Goal: Answer question/provide support: Share knowledge or assist other users

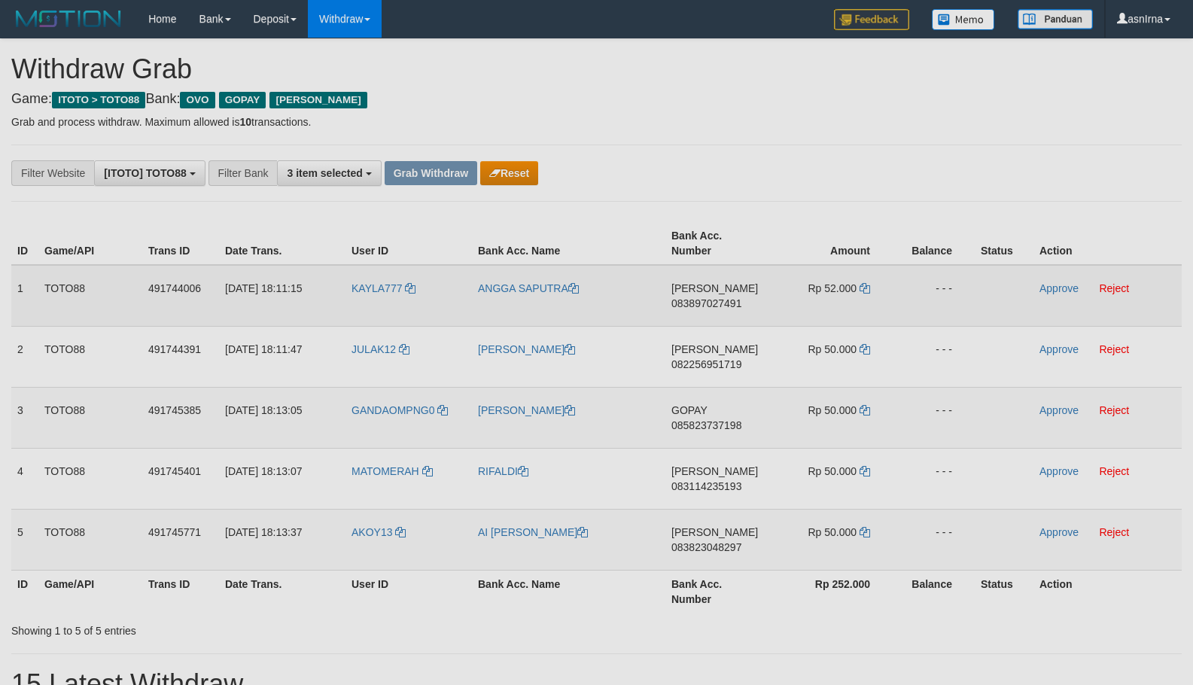
click at [687, 303] on span "083897027491" at bounding box center [707, 303] width 70 height 12
click at [863, 286] on icon at bounding box center [865, 288] width 11 height 11
click at [1057, 291] on link "Approve" at bounding box center [1059, 288] width 39 height 12
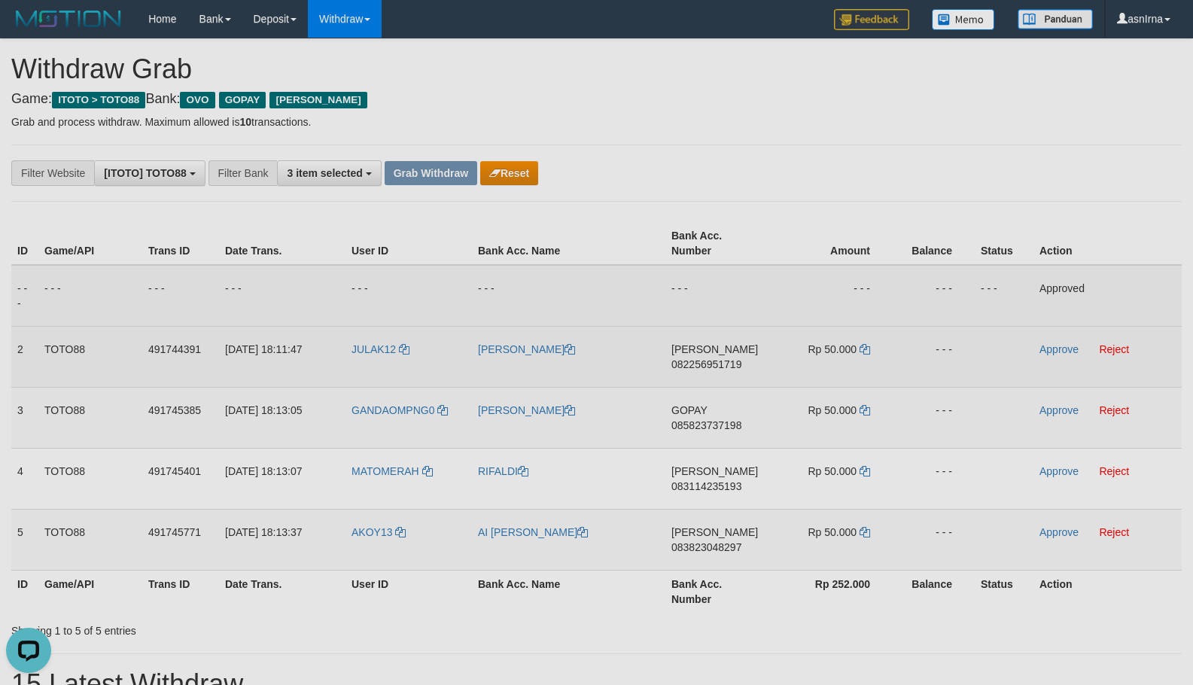
click at [721, 365] on span "082256951719" at bounding box center [707, 364] width 70 height 12
click at [860, 347] on icon at bounding box center [865, 349] width 11 height 11
click at [1047, 353] on link "Approve" at bounding box center [1059, 349] width 39 height 12
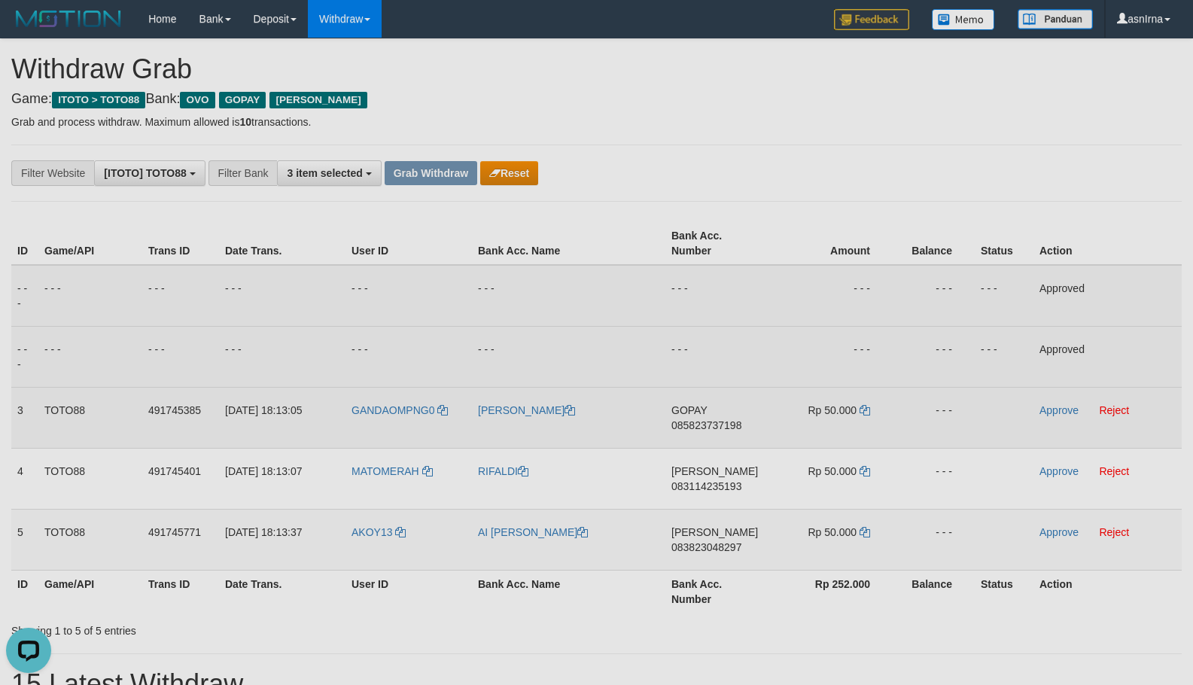
click at [719, 428] on span "085823737198" at bounding box center [707, 425] width 70 height 12
drag, startPoint x: 1049, startPoint y: 410, endPoint x: 950, endPoint y: 427, distance: 100.2
click at [1049, 410] on link "Approve" at bounding box center [1059, 410] width 39 height 12
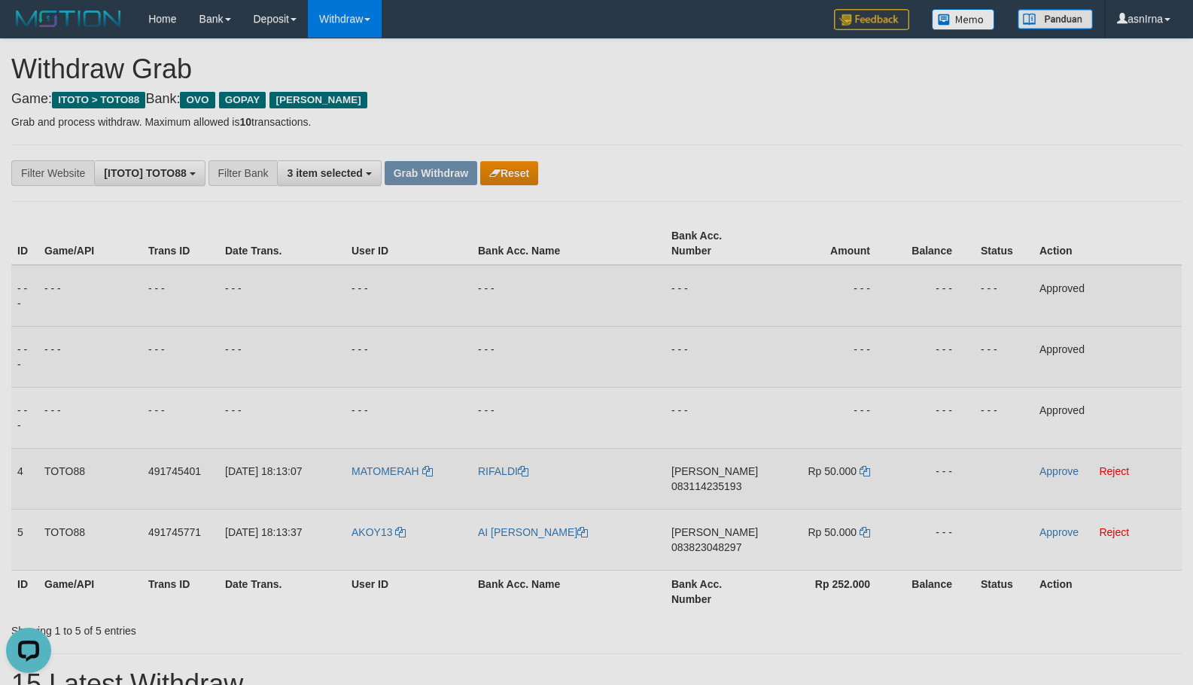
click at [686, 490] on span "083114235193" at bounding box center [707, 486] width 70 height 12
click at [870, 472] on icon at bounding box center [865, 471] width 11 height 11
click at [1057, 473] on link "Approve" at bounding box center [1059, 471] width 39 height 12
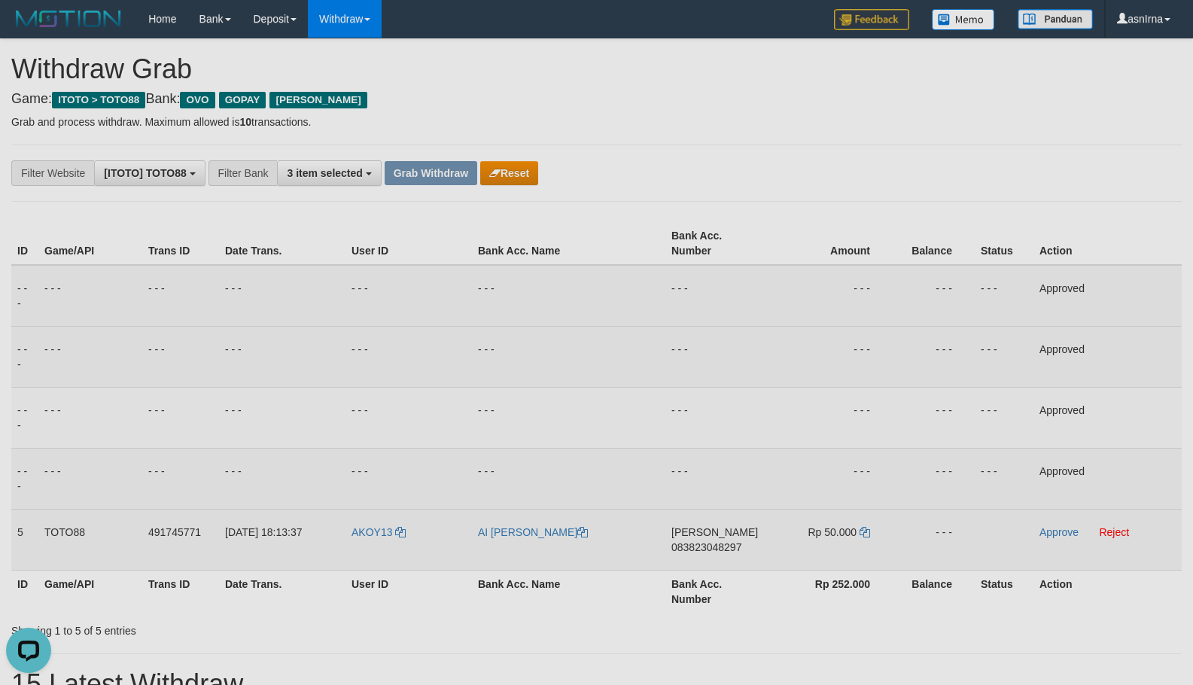
click at [694, 543] on span "083823048297" at bounding box center [707, 547] width 70 height 12
click at [864, 532] on icon at bounding box center [865, 532] width 11 height 11
click at [1050, 533] on link "Approve" at bounding box center [1059, 532] width 39 height 12
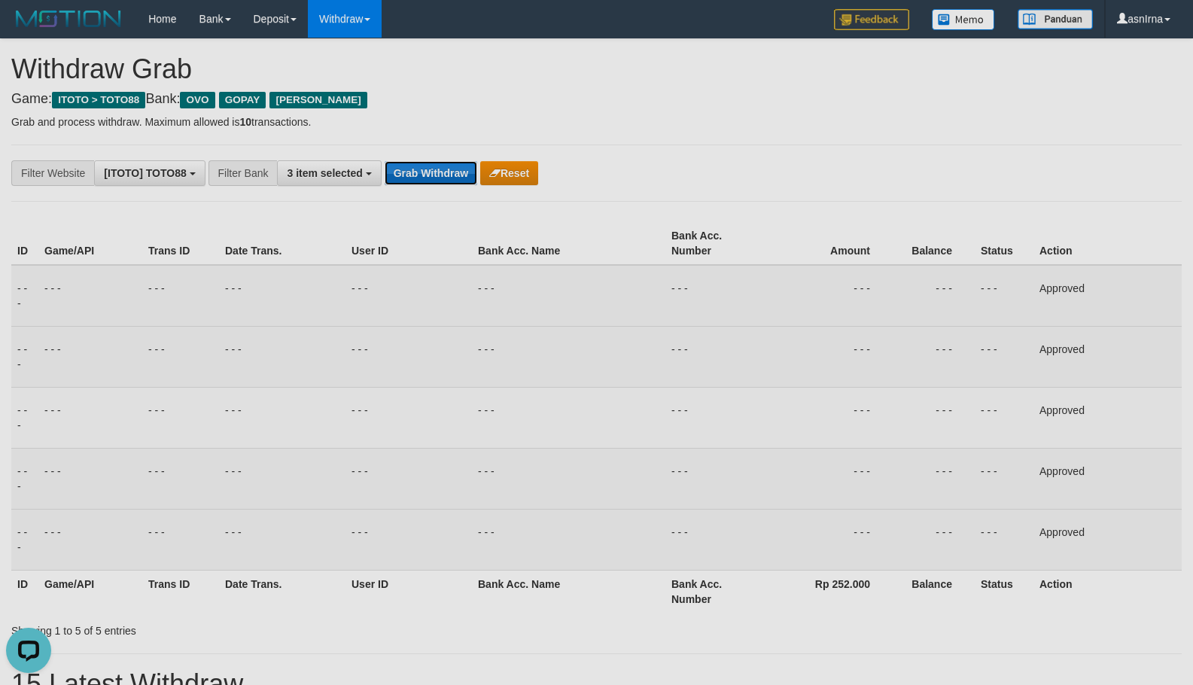
click at [428, 177] on button "Grab Withdraw" at bounding box center [431, 173] width 93 height 24
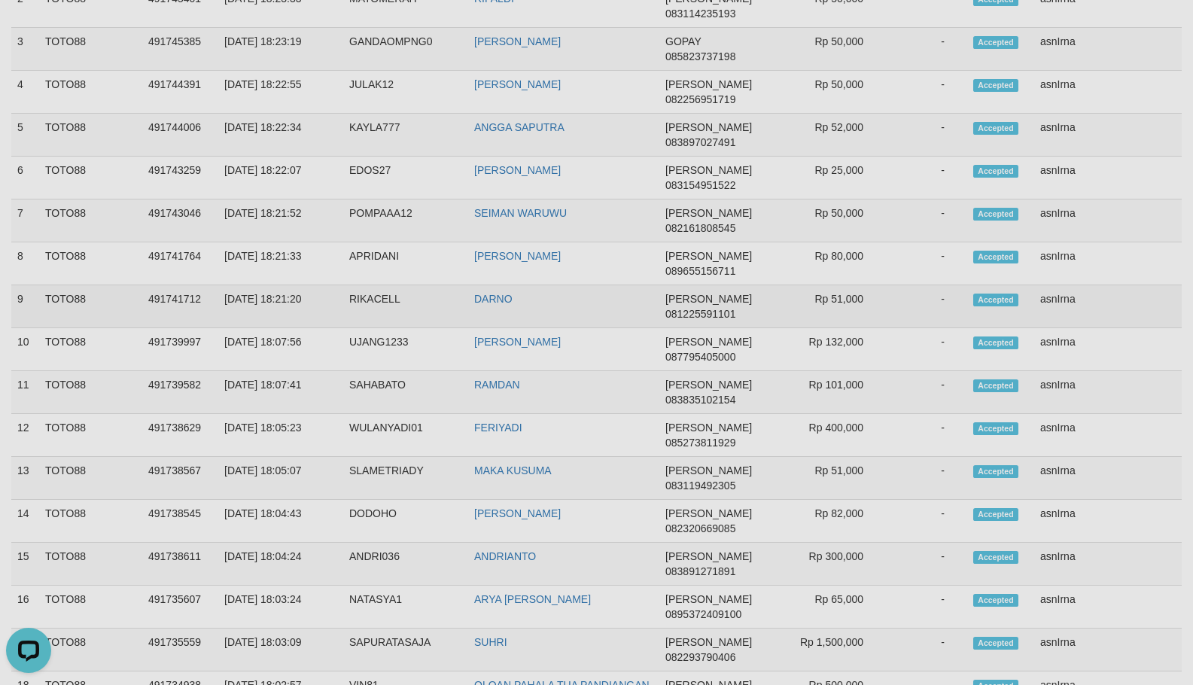
click at [1066, 303] on td "asnIrna" at bounding box center [1109, 306] width 148 height 43
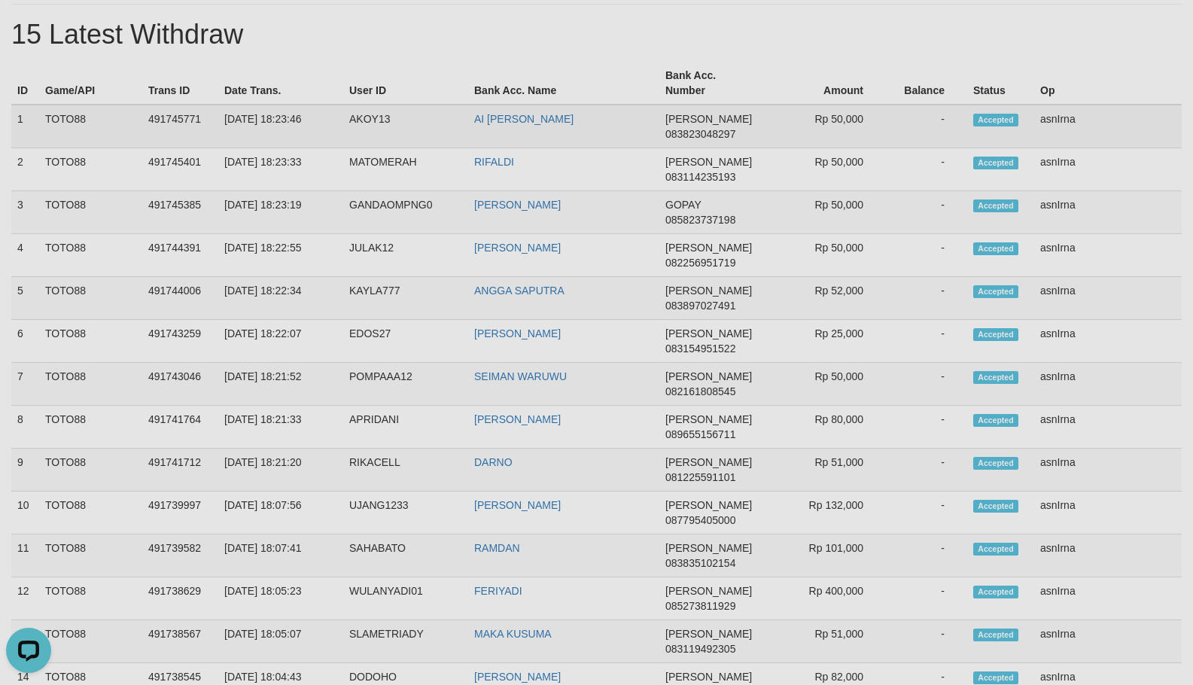
scroll to position [512, 0]
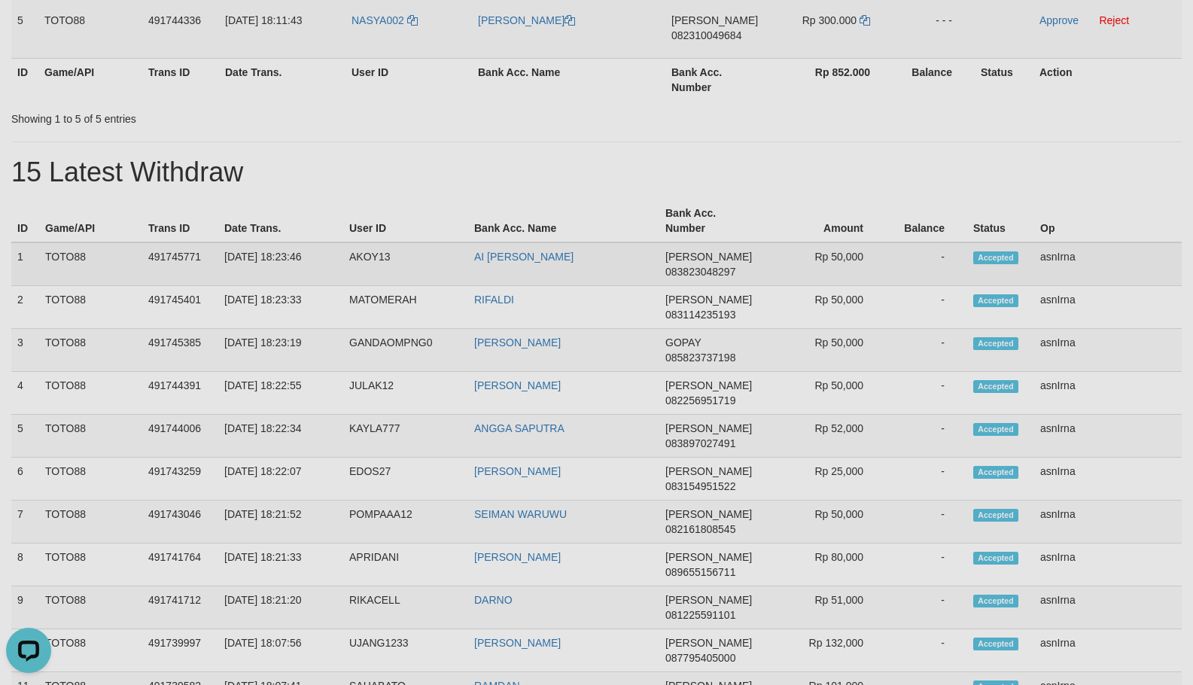
click at [17, 256] on td "1" at bounding box center [25, 264] width 28 height 44
copy tbody "1 TOTO88 491745771 30/09/2025 18:23:46 AKOY13 AI SITI SAADAH DANA 083823048297 …"
drag, startPoint x: 221, startPoint y: 130, endPoint x: 343, endPoint y: 67, distance: 138.1
click at [226, 130] on div "**********" at bounding box center [596, 455] width 1193 height 1857
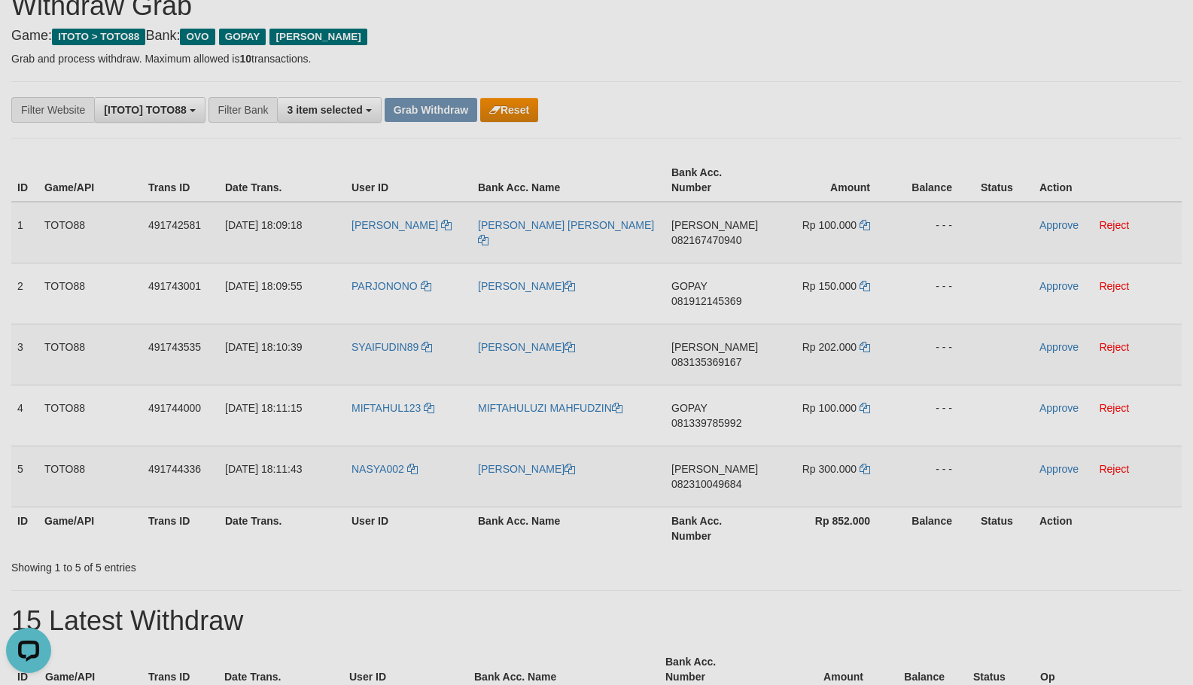
scroll to position [0, 0]
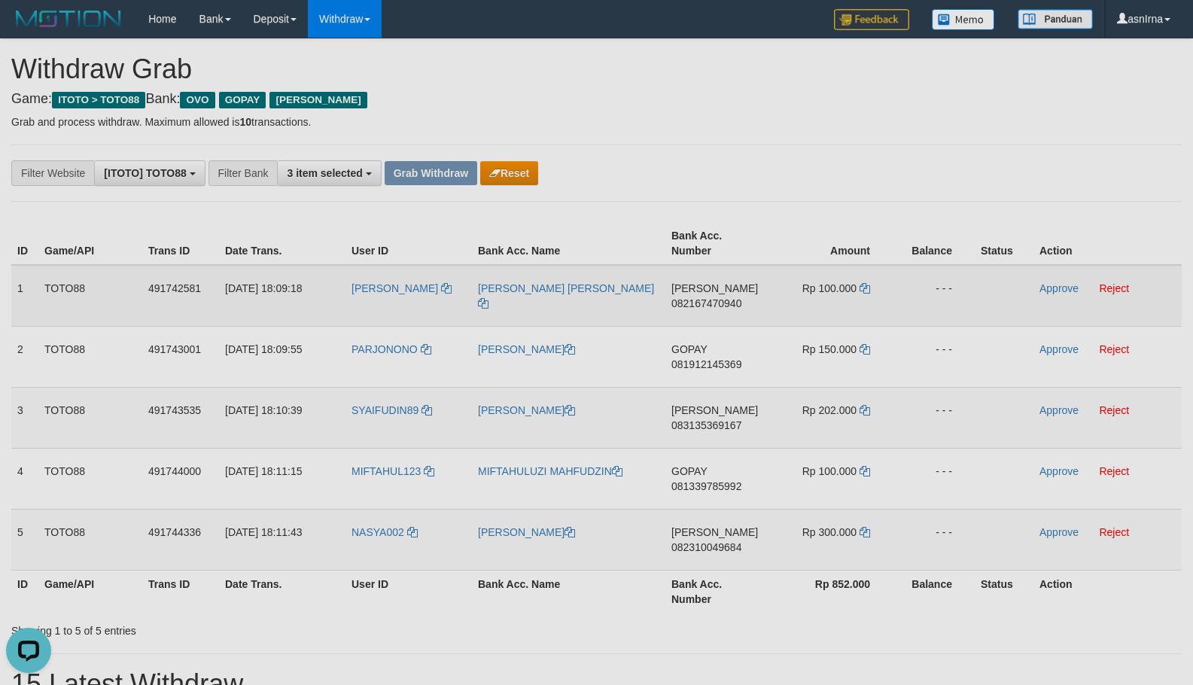
click at [709, 300] on span "082167470940" at bounding box center [707, 303] width 70 height 12
click at [864, 288] on icon at bounding box center [865, 288] width 11 height 11
click at [1054, 290] on link "Approve" at bounding box center [1059, 288] width 39 height 12
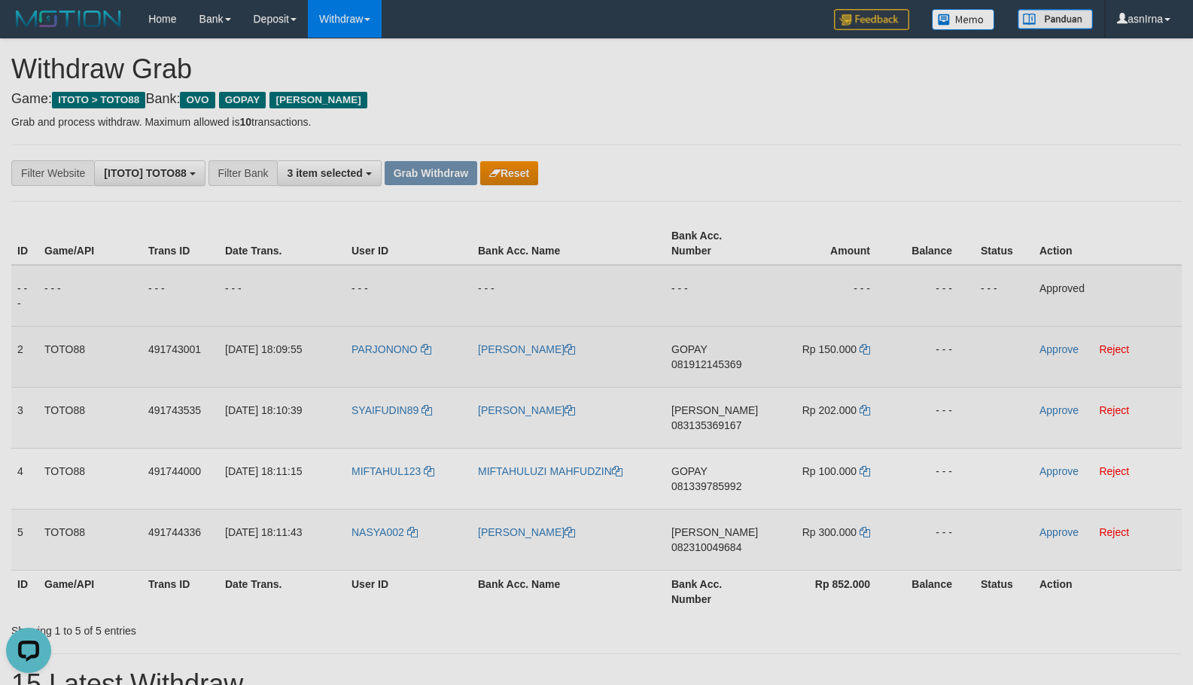
click at [716, 367] on span "081912145369" at bounding box center [707, 364] width 70 height 12
click at [1068, 348] on link "Approve" at bounding box center [1059, 349] width 39 height 12
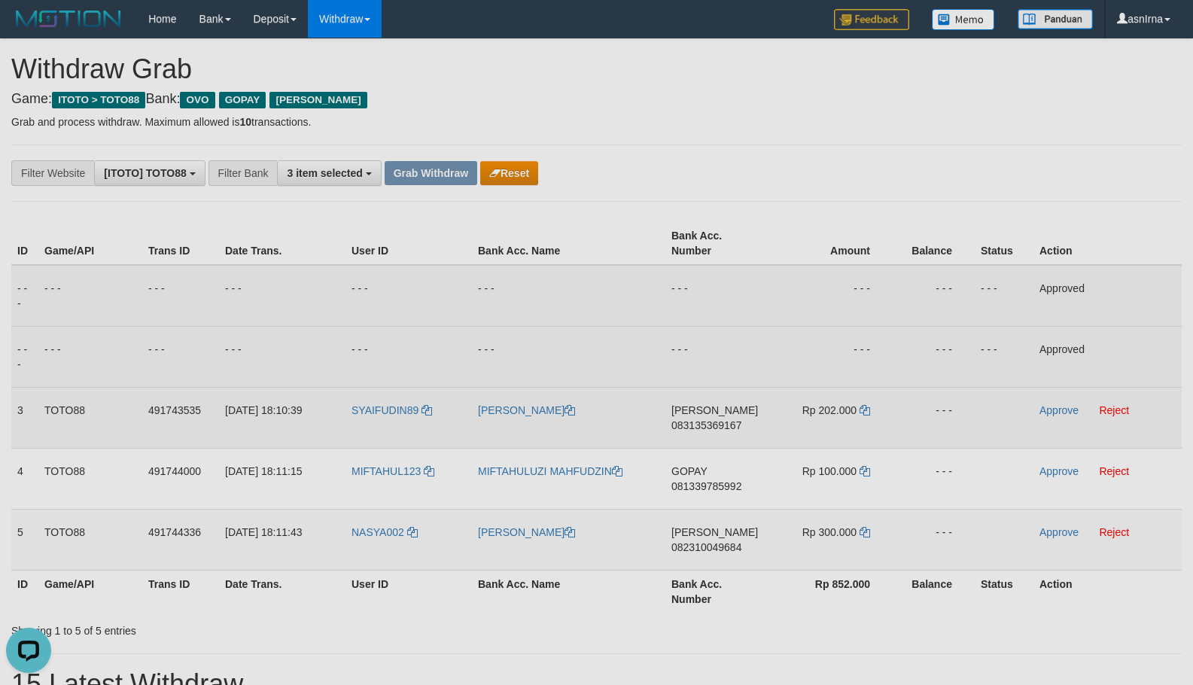
click at [701, 422] on span "083135369167" at bounding box center [707, 425] width 70 height 12
click at [867, 407] on icon at bounding box center [865, 410] width 11 height 11
click at [1051, 410] on link "Approve" at bounding box center [1059, 410] width 39 height 12
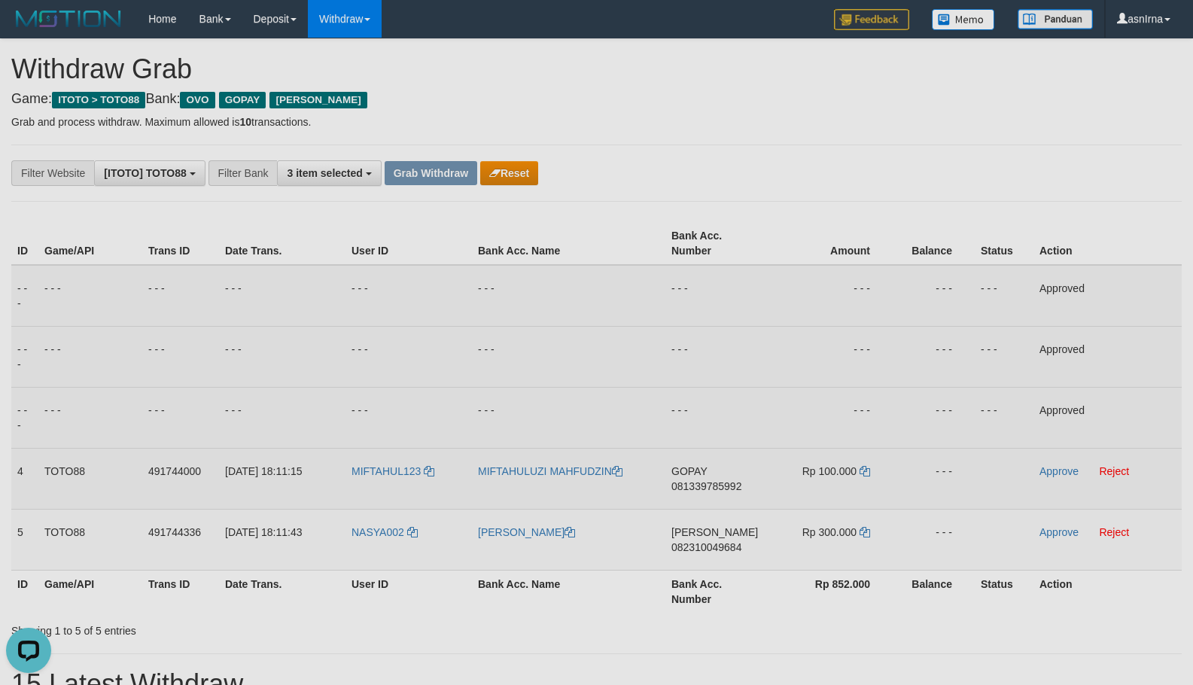
click at [693, 490] on span "081339785992" at bounding box center [707, 486] width 70 height 12
drag, startPoint x: 1069, startPoint y: 471, endPoint x: 930, endPoint y: 477, distance: 139.5
click at [1069, 471] on link "Approve" at bounding box center [1059, 471] width 39 height 12
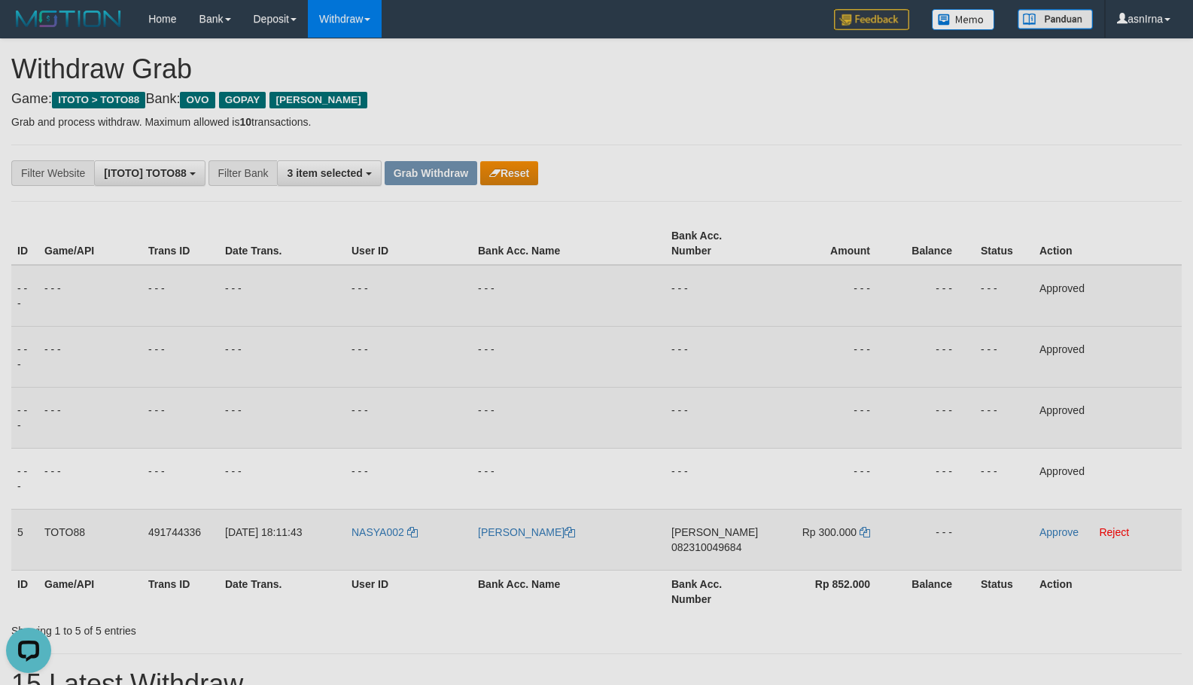
click at [687, 550] on span "082310049684" at bounding box center [707, 547] width 70 height 12
click at [866, 528] on icon at bounding box center [865, 532] width 11 height 11
click at [1068, 528] on link "Approve" at bounding box center [1059, 532] width 39 height 12
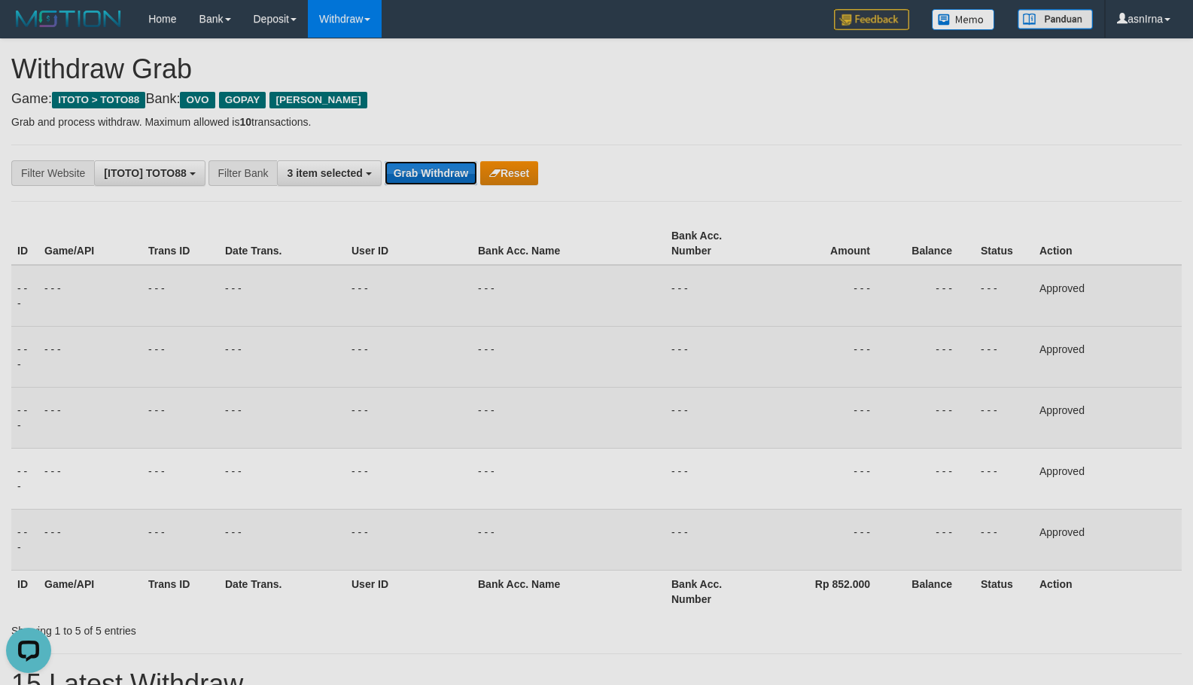
click at [442, 184] on button "Grab Withdraw" at bounding box center [431, 173] width 93 height 24
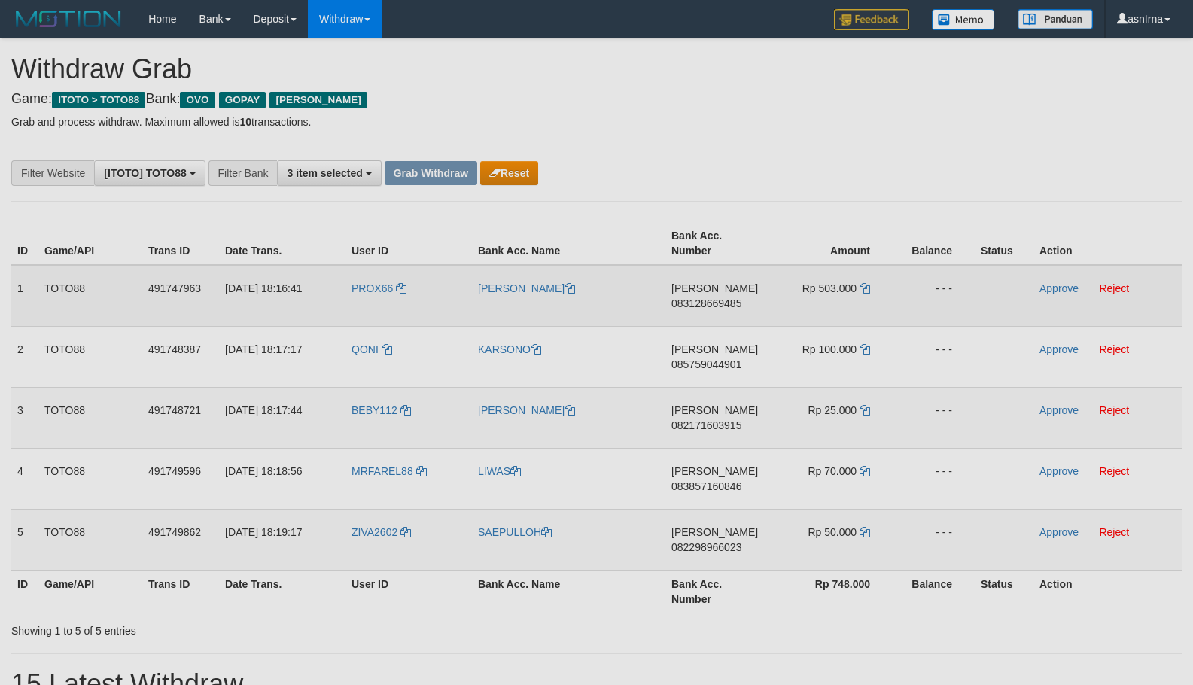
click at [687, 306] on span "083128669485" at bounding box center [707, 303] width 70 height 12
click at [694, 302] on span "083128669485" at bounding box center [707, 303] width 70 height 12
drag, startPoint x: 856, startPoint y: 285, endPoint x: 868, endPoint y: 286, distance: 12.1
click at [856, 285] on span "Rp 503.000" at bounding box center [830, 288] width 54 height 12
click at [871, 288] on td "Rp 503.000" at bounding box center [831, 296] width 123 height 62
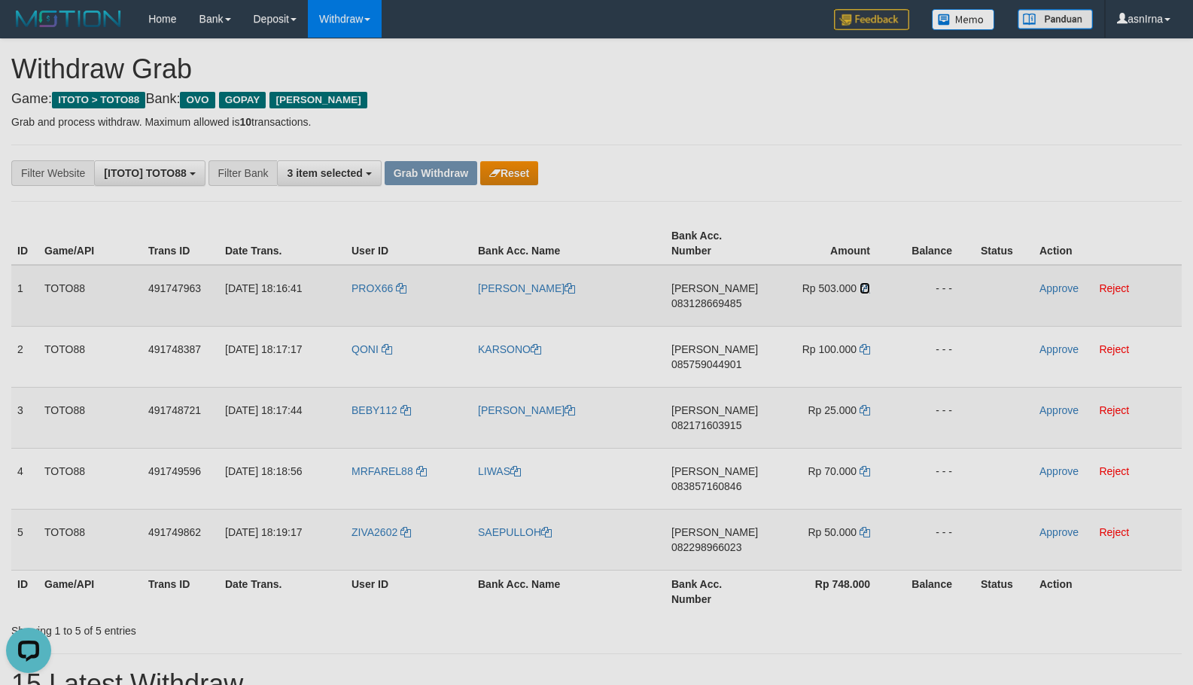
click at [868, 288] on icon at bounding box center [865, 288] width 11 height 11
click at [1047, 291] on link "Approve" at bounding box center [1059, 288] width 39 height 12
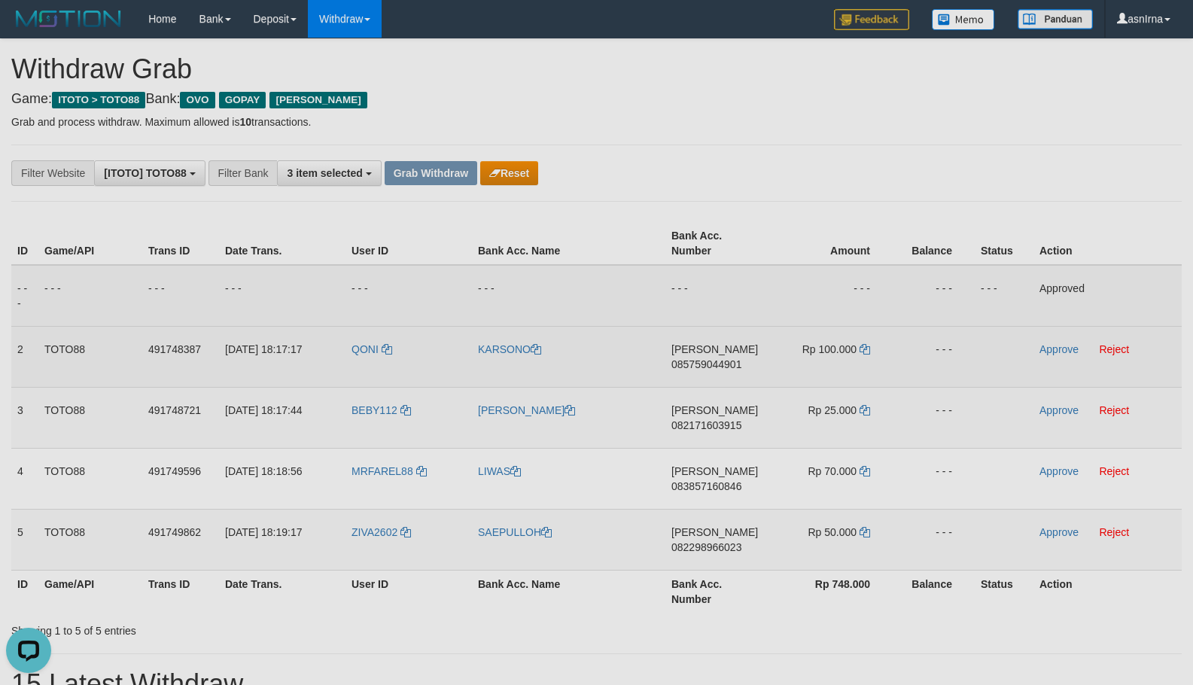
click at [686, 359] on span "085759044901" at bounding box center [707, 364] width 70 height 12
click at [864, 353] on icon at bounding box center [865, 349] width 11 height 11
drag, startPoint x: 1032, startPoint y: 355, endPoint x: 1047, endPoint y: 352, distance: 16.3
click at [1032, 355] on td at bounding box center [1004, 356] width 59 height 61
click at [1075, 352] on link "Approve" at bounding box center [1059, 349] width 39 height 12
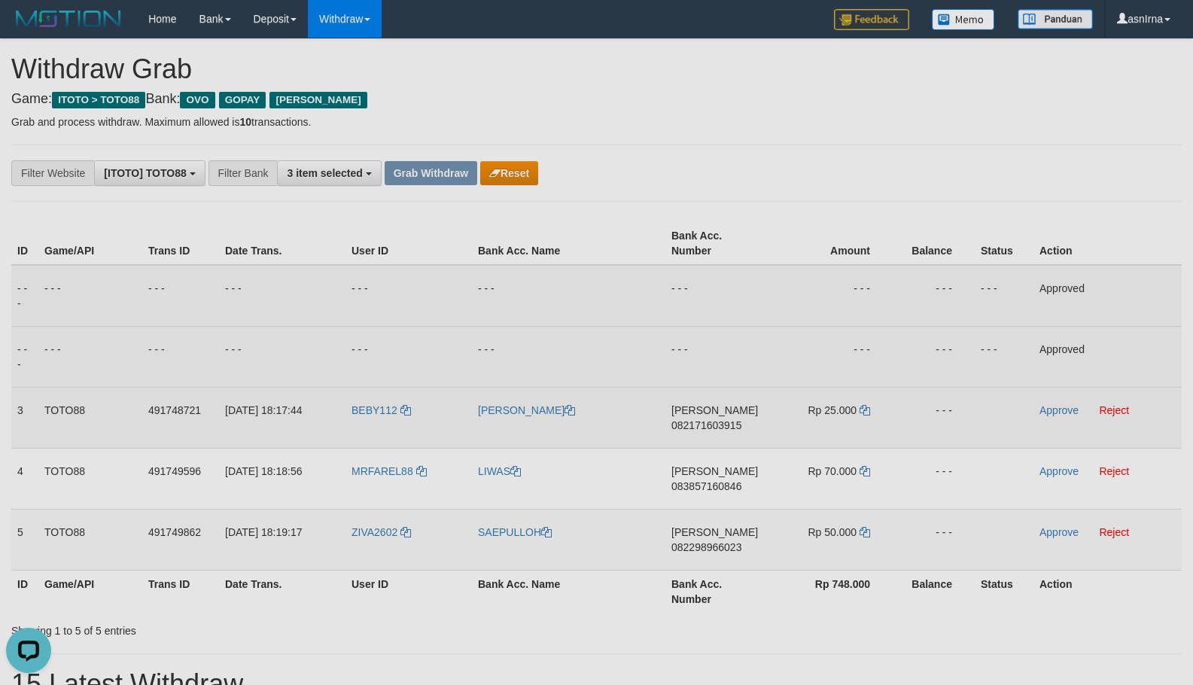
click at [690, 424] on span "082171603915" at bounding box center [707, 425] width 70 height 12
click at [868, 410] on icon at bounding box center [865, 410] width 11 height 11
click at [1047, 409] on link "Approve" at bounding box center [1059, 410] width 39 height 12
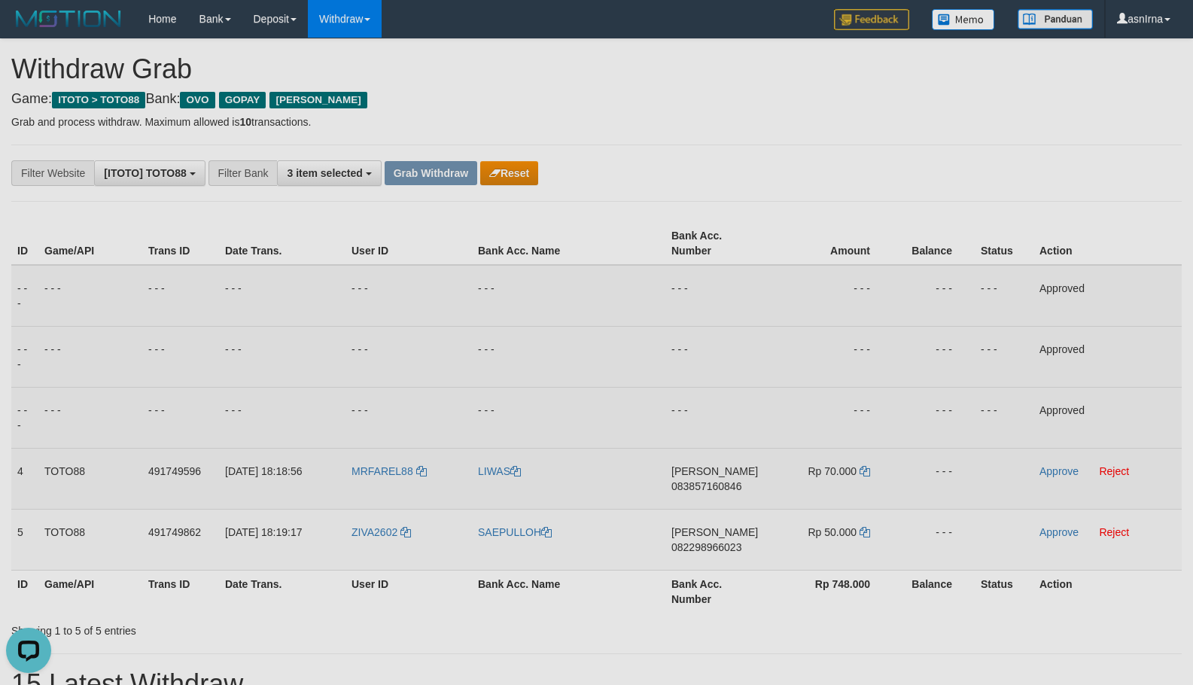
click at [704, 486] on span "083857160846" at bounding box center [707, 486] width 70 height 12
click at [864, 471] on icon at bounding box center [865, 471] width 11 height 11
click at [1047, 473] on link "Approve" at bounding box center [1059, 471] width 39 height 12
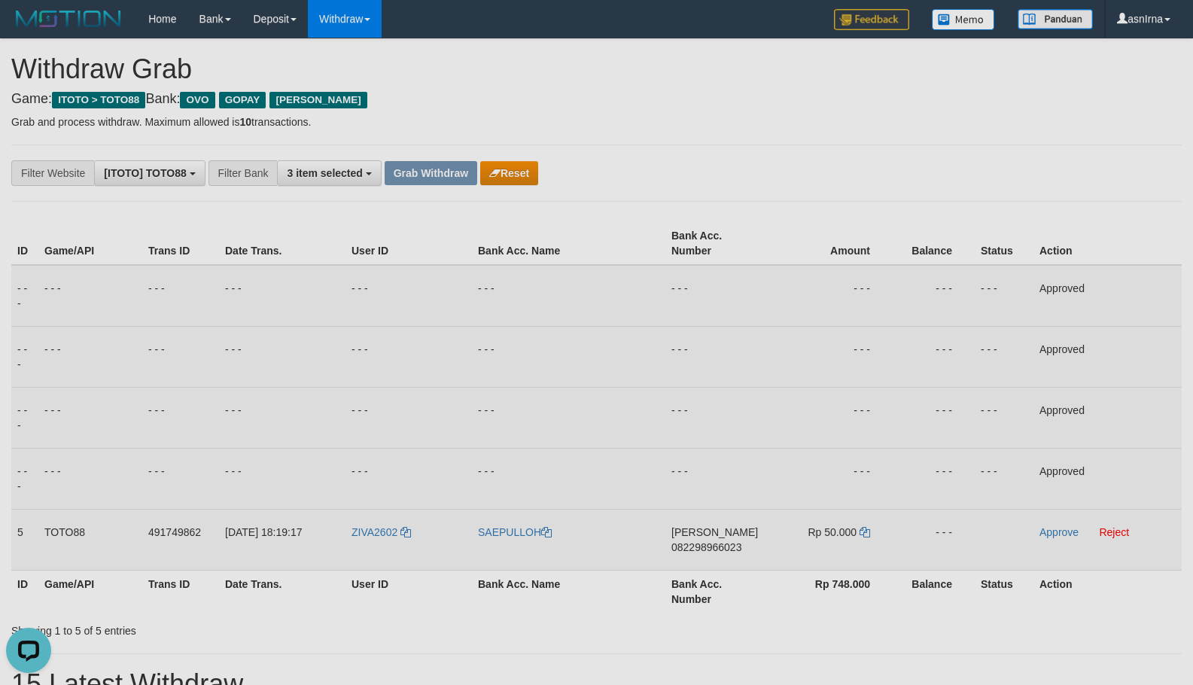
click at [680, 546] on span "082298966023" at bounding box center [707, 547] width 70 height 12
click at [866, 535] on icon at bounding box center [865, 532] width 11 height 11
click at [1042, 530] on link "Approve" at bounding box center [1059, 532] width 39 height 12
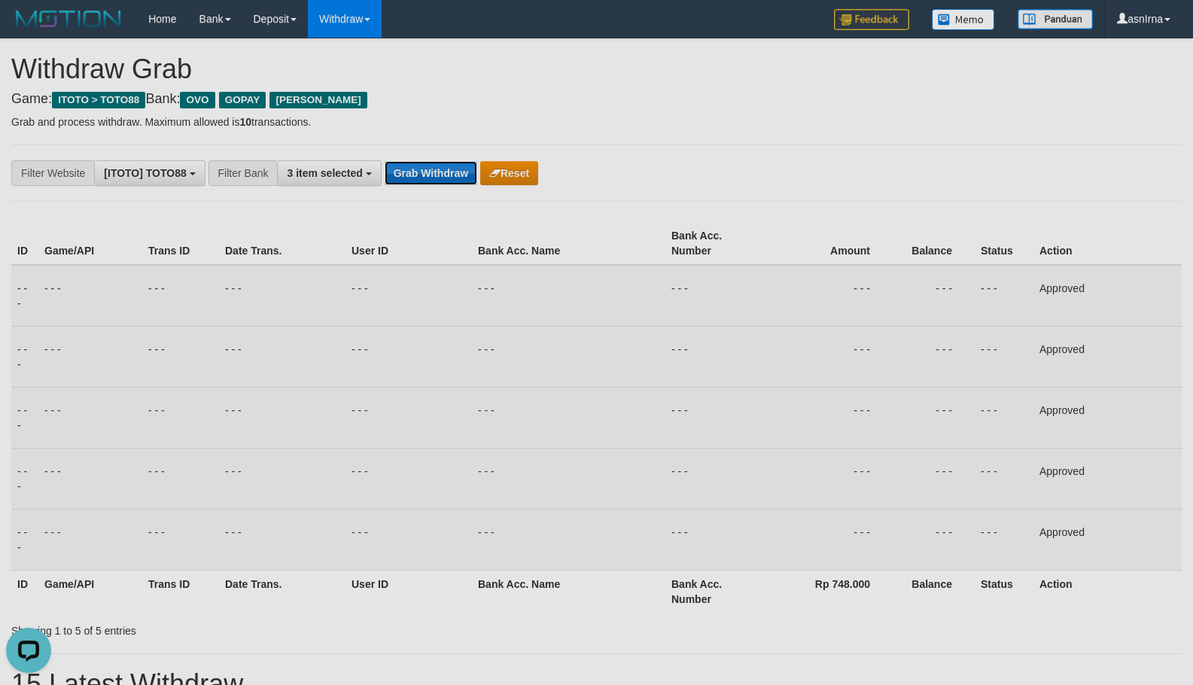
click at [444, 171] on button "Grab Withdraw" at bounding box center [431, 173] width 93 height 24
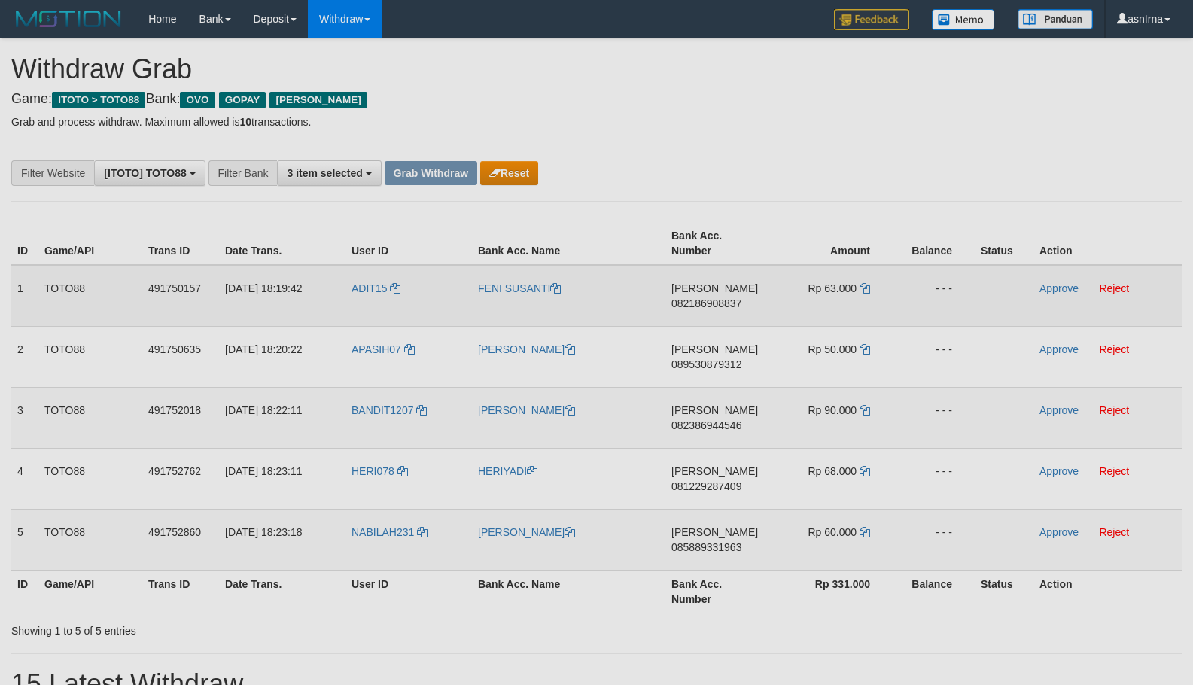
click at [712, 302] on span "082186908837" at bounding box center [707, 303] width 70 height 12
click at [864, 288] on icon at bounding box center [865, 288] width 11 height 11
click at [1054, 291] on link "Approve" at bounding box center [1059, 288] width 39 height 12
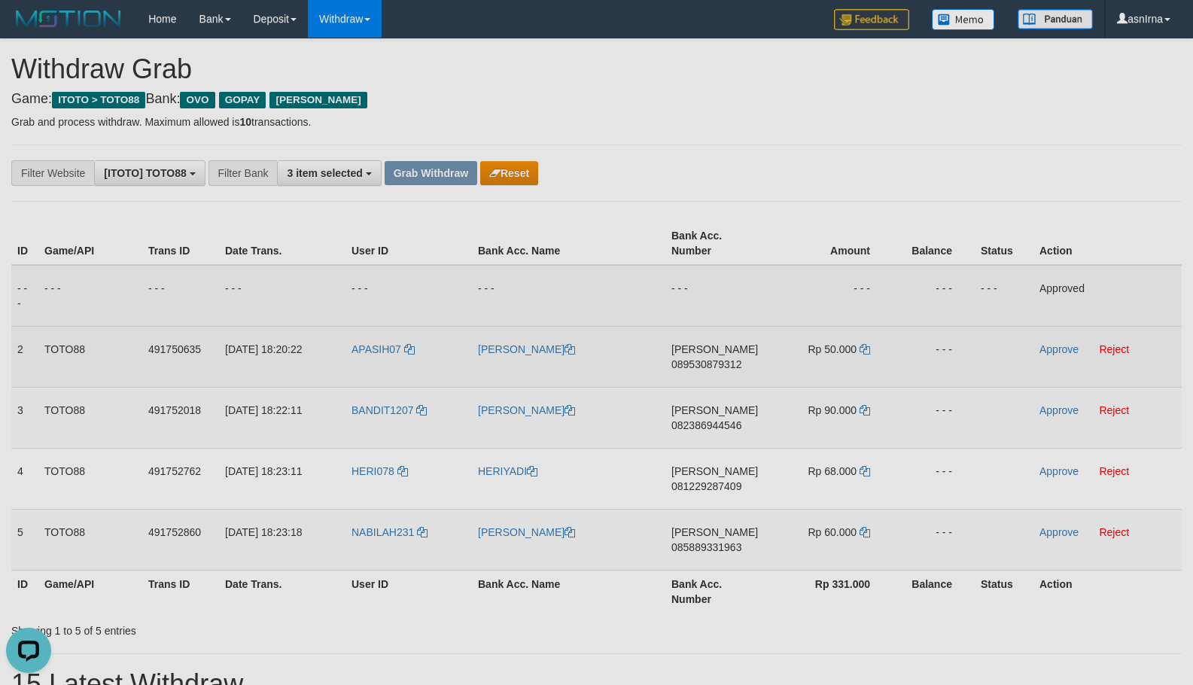
click at [690, 361] on span "089530879312" at bounding box center [707, 364] width 70 height 12
click at [862, 349] on icon at bounding box center [865, 349] width 11 height 11
click at [1047, 351] on link "Approve" at bounding box center [1059, 349] width 39 height 12
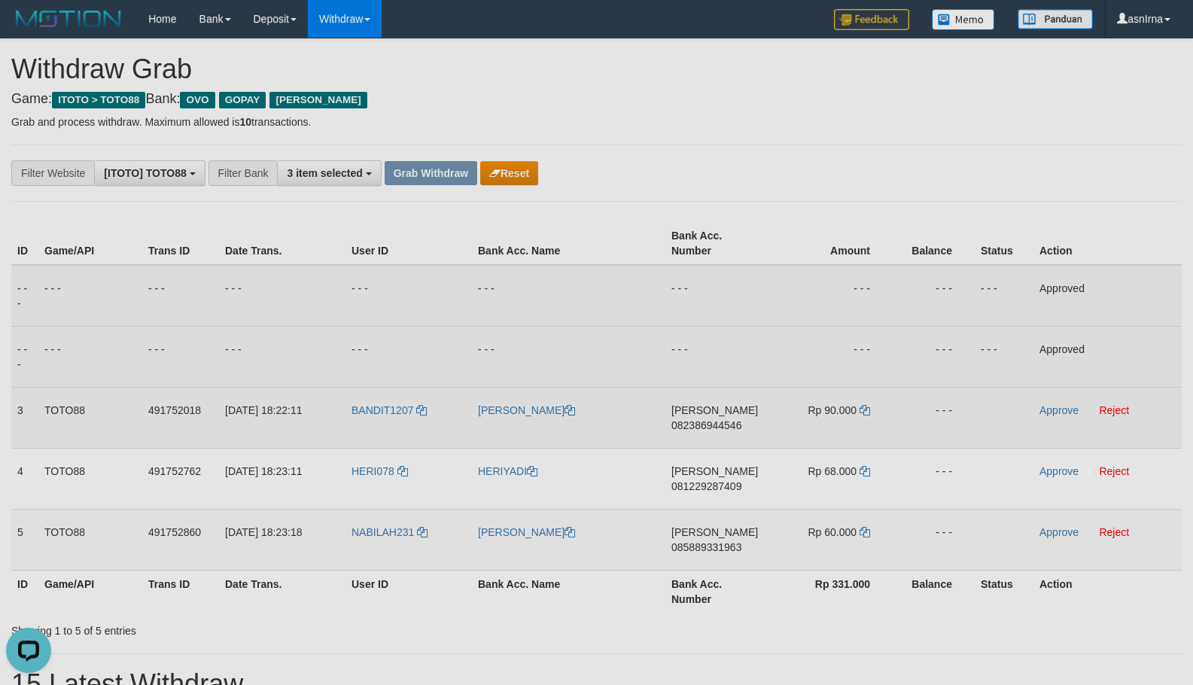
click at [698, 423] on span "082386944546" at bounding box center [707, 425] width 70 height 12
click at [863, 410] on icon at bounding box center [865, 410] width 11 height 11
click at [1064, 409] on link "Approve" at bounding box center [1059, 410] width 39 height 12
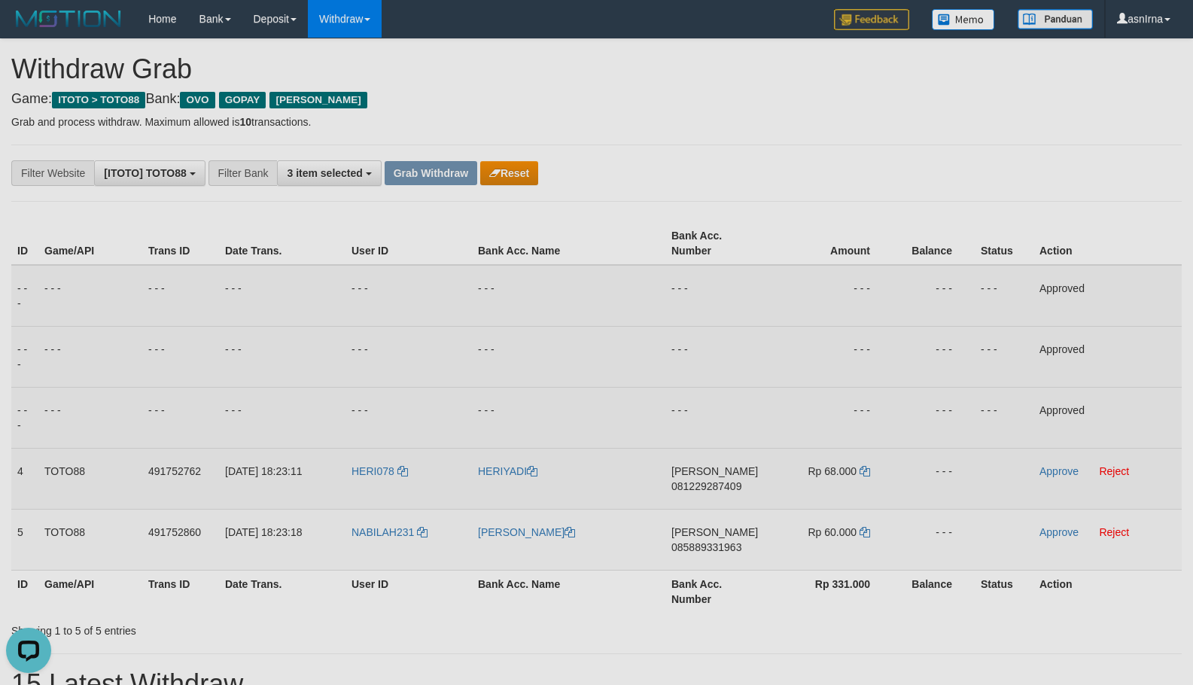
click at [690, 485] on span "081229287409" at bounding box center [707, 486] width 70 height 12
click at [867, 468] on icon at bounding box center [865, 471] width 11 height 11
click at [1049, 470] on link "Approve" at bounding box center [1059, 471] width 39 height 12
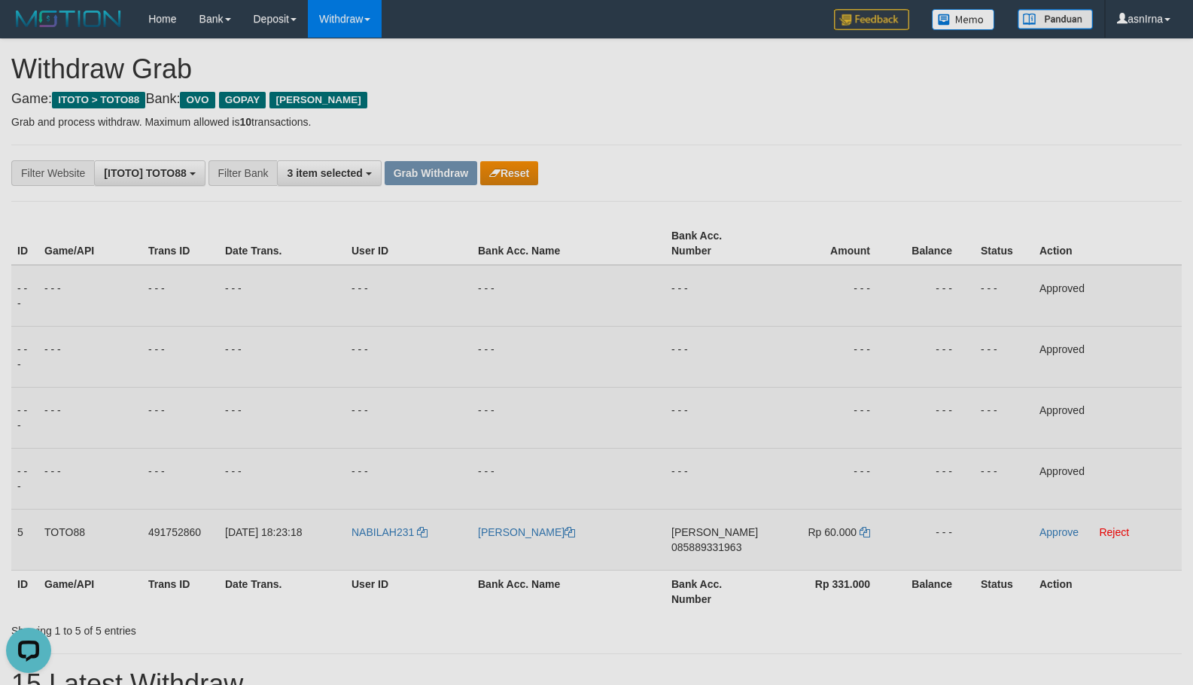
click at [703, 548] on span "085889331963" at bounding box center [707, 547] width 70 height 12
click at [868, 529] on td "Rp 60.000" at bounding box center [831, 539] width 123 height 61
click at [866, 535] on icon at bounding box center [865, 532] width 11 height 11
click at [1046, 538] on link "Approve" at bounding box center [1059, 532] width 39 height 12
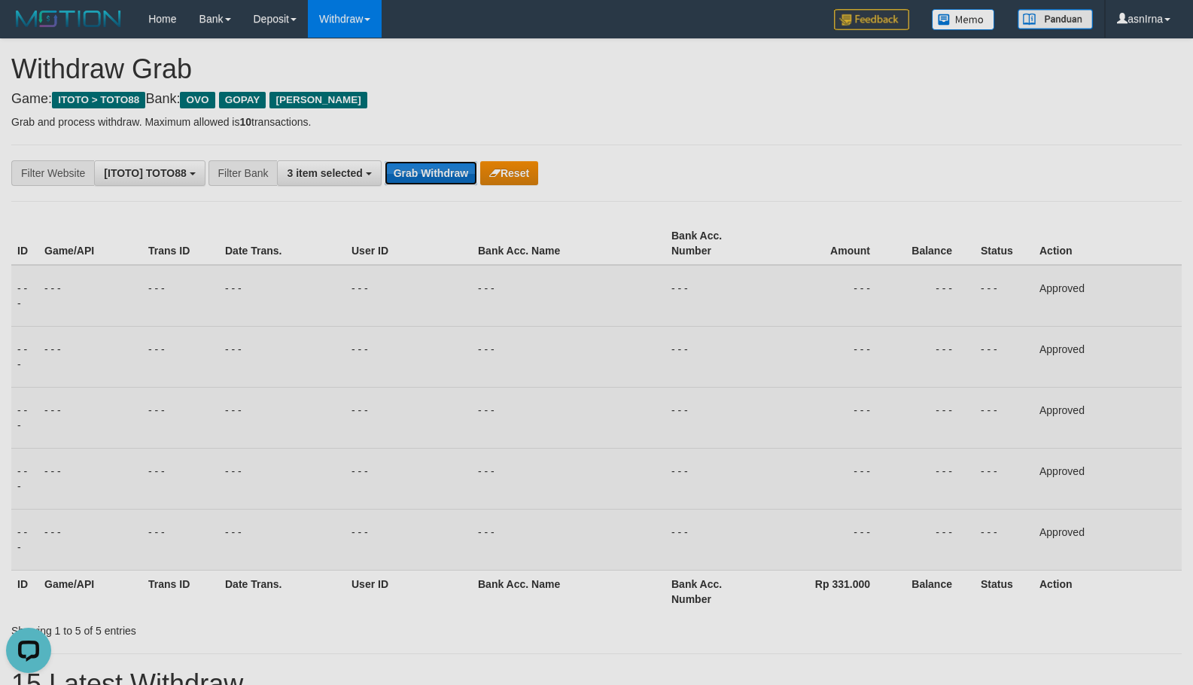
click at [437, 177] on button "Grab Withdraw" at bounding box center [431, 173] width 93 height 24
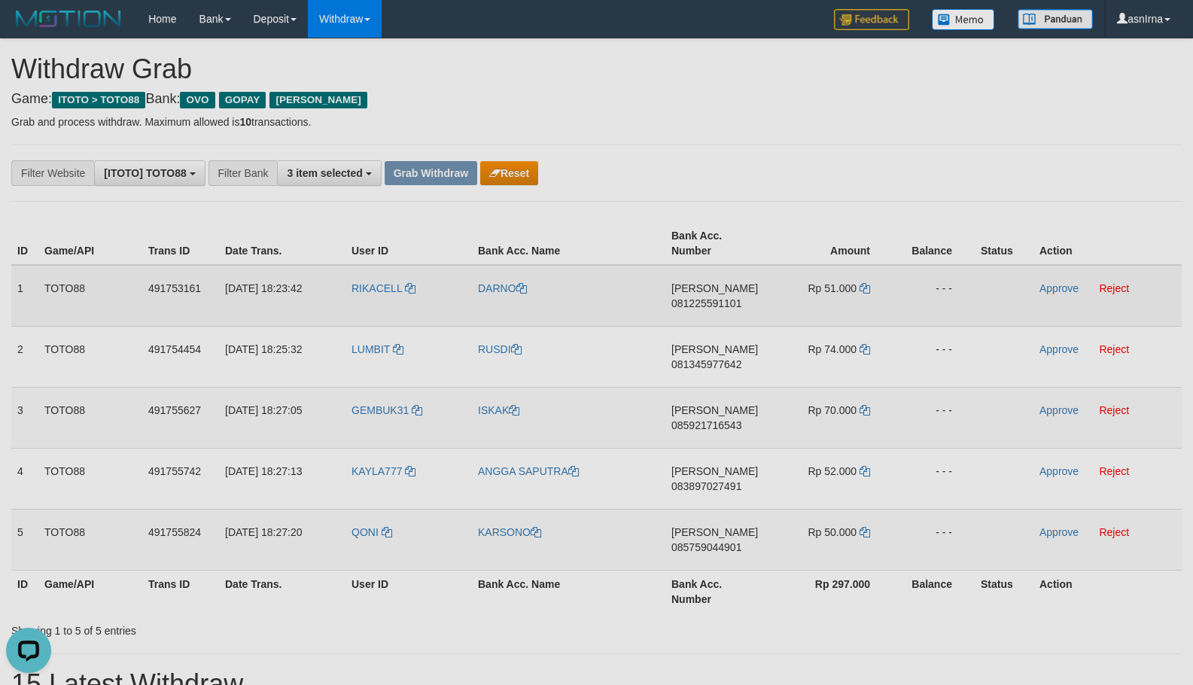
click at [266, 324] on td "30/09/2025 18:23:42" at bounding box center [282, 296] width 127 height 62
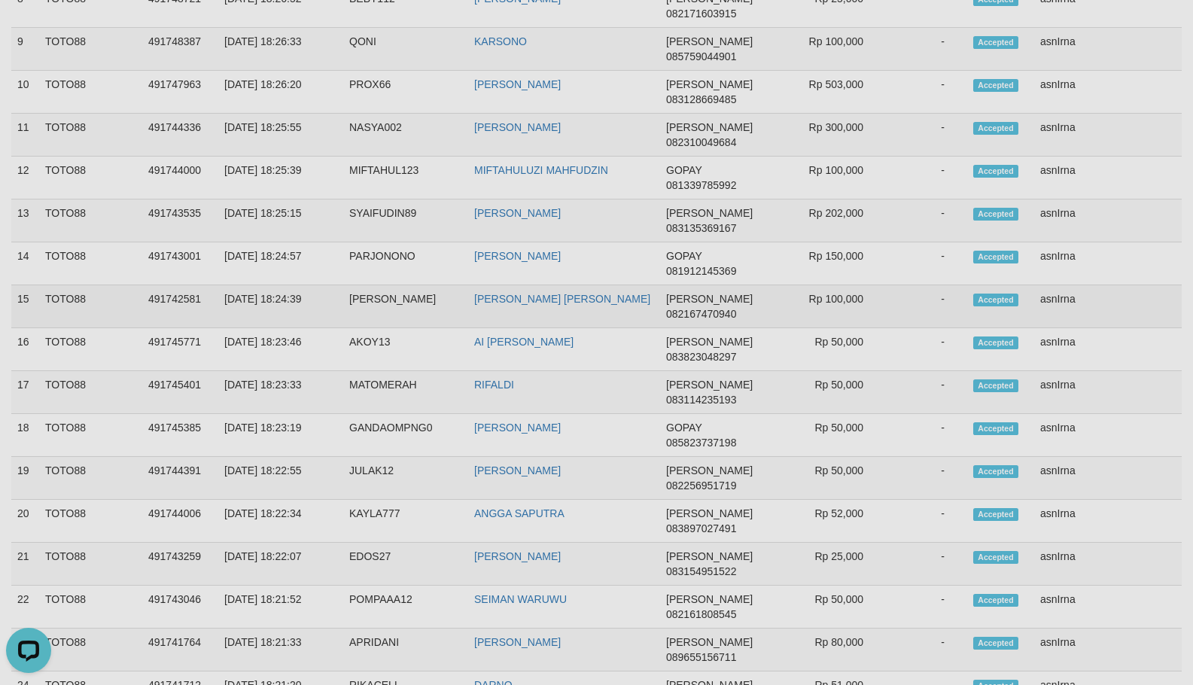
click at [1063, 303] on td "asnIrna" at bounding box center [1109, 306] width 148 height 43
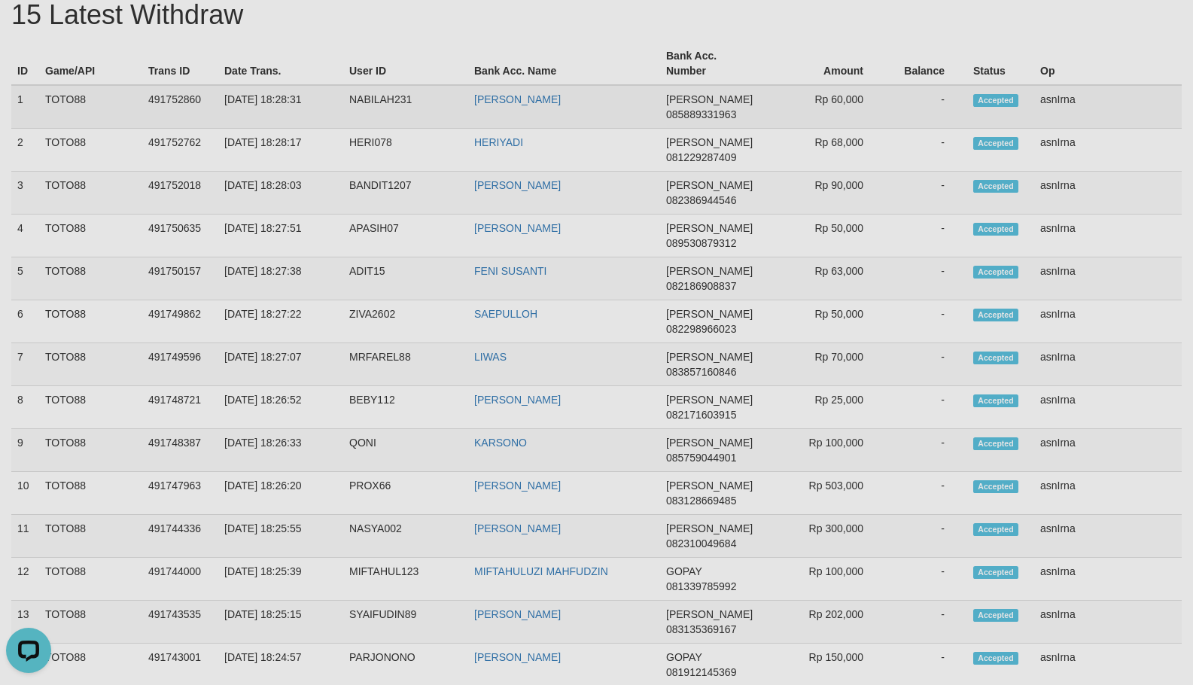
click at [19, 99] on td "1" at bounding box center [25, 107] width 28 height 44
copy tbody "1 TOTO88 491752860 30/09/2025 18:28:31 NABILAH231 ABDUL ROKIB DANA 085889331963…"
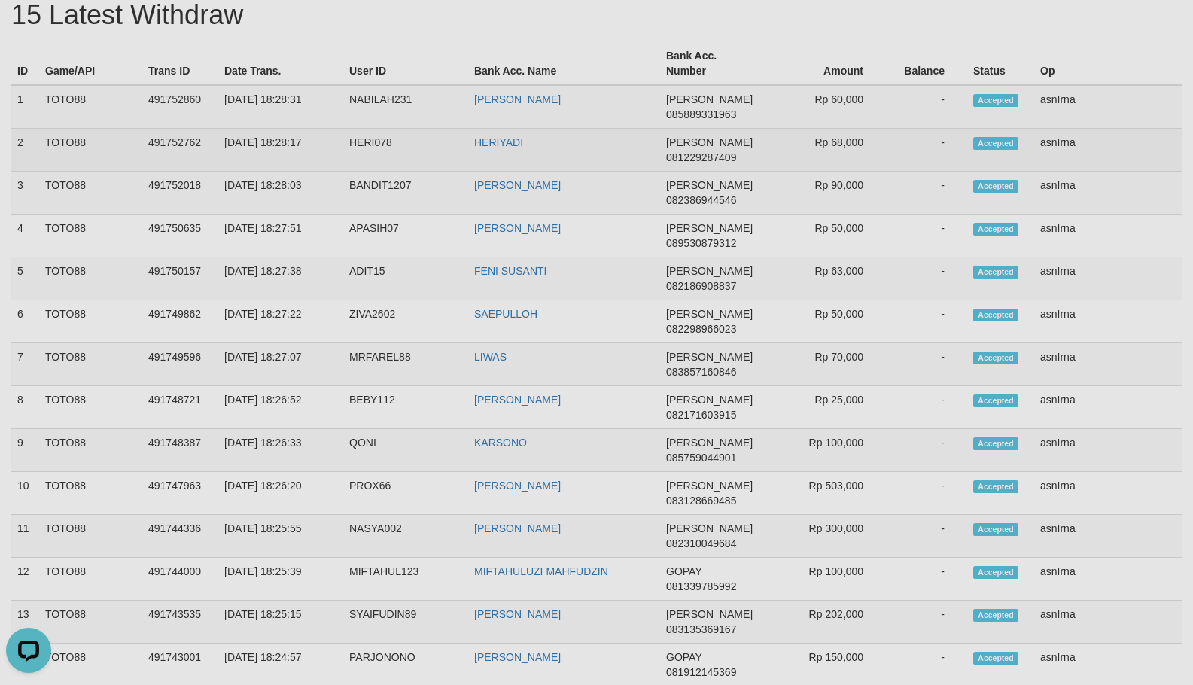
click at [187, 152] on td "491752762" at bounding box center [180, 150] width 76 height 43
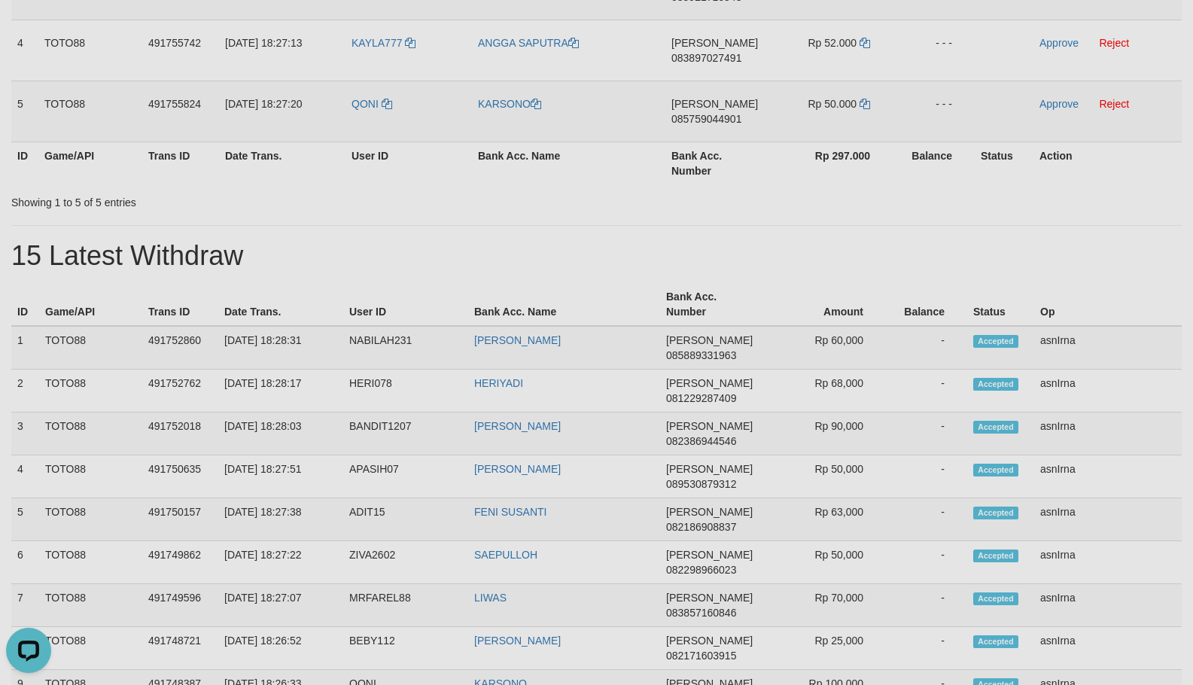
scroll to position [368, 0]
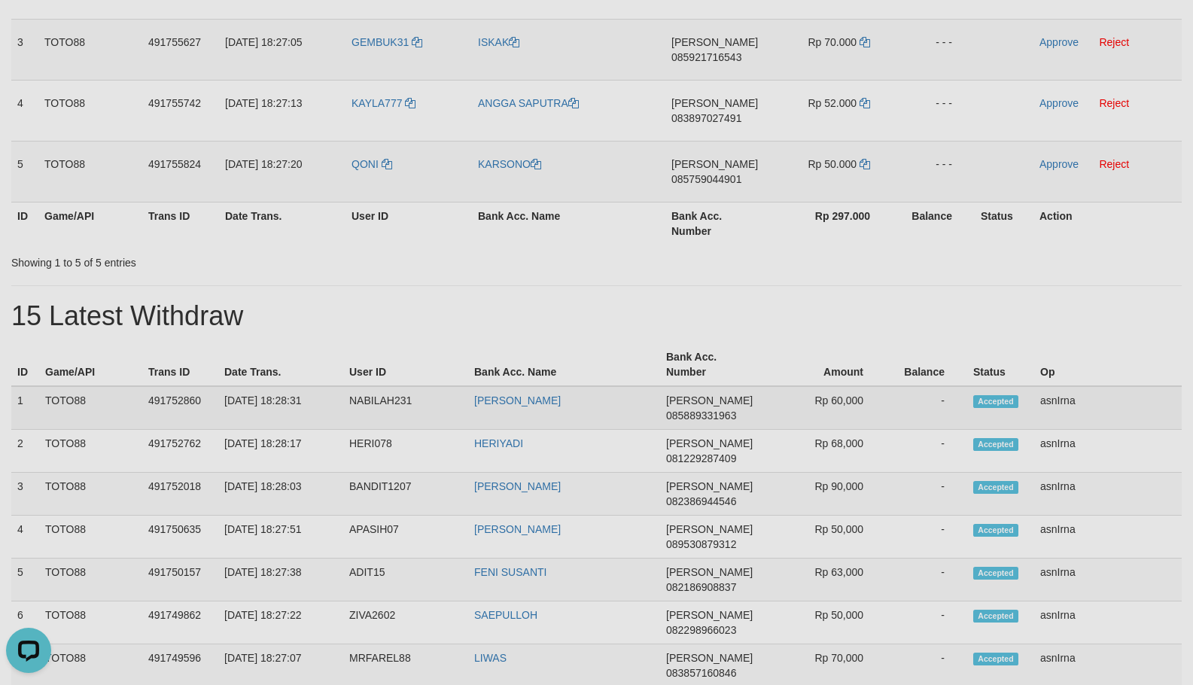
click at [694, 419] on span "085889331963" at bounding box center [701, 416] width 70 height 12
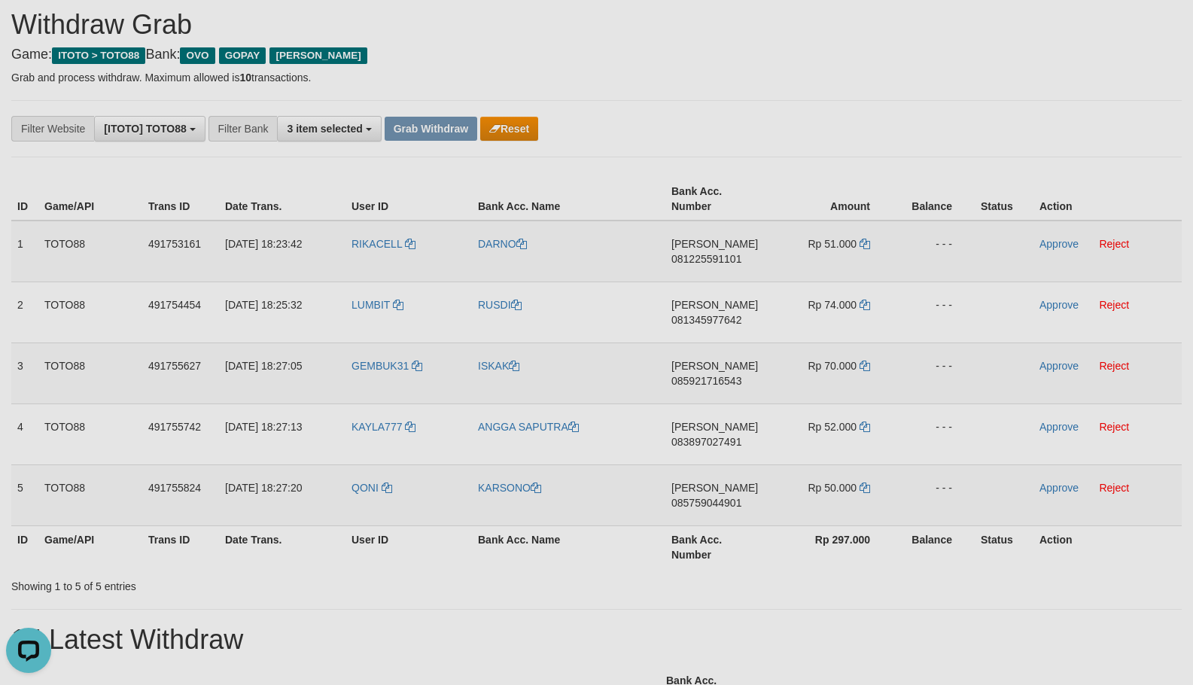
scroll to position [0, 0]
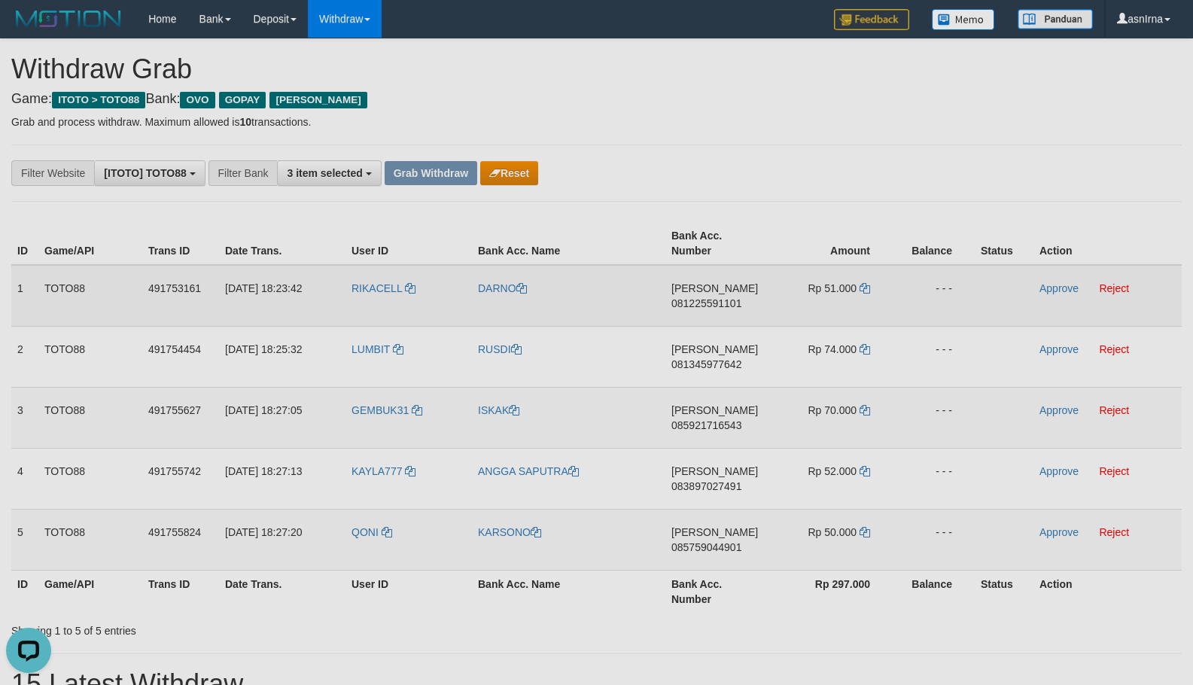
click at [712, 297] on span "081225591101" at bounding box center [707, 303] width 70 height 12
click at [866, 289] on icon at bounding box center [865, 288] width 11 height 11
click at [1058, 291] on link "Approve" at bounding box center [1059, 288] width 39 height 12
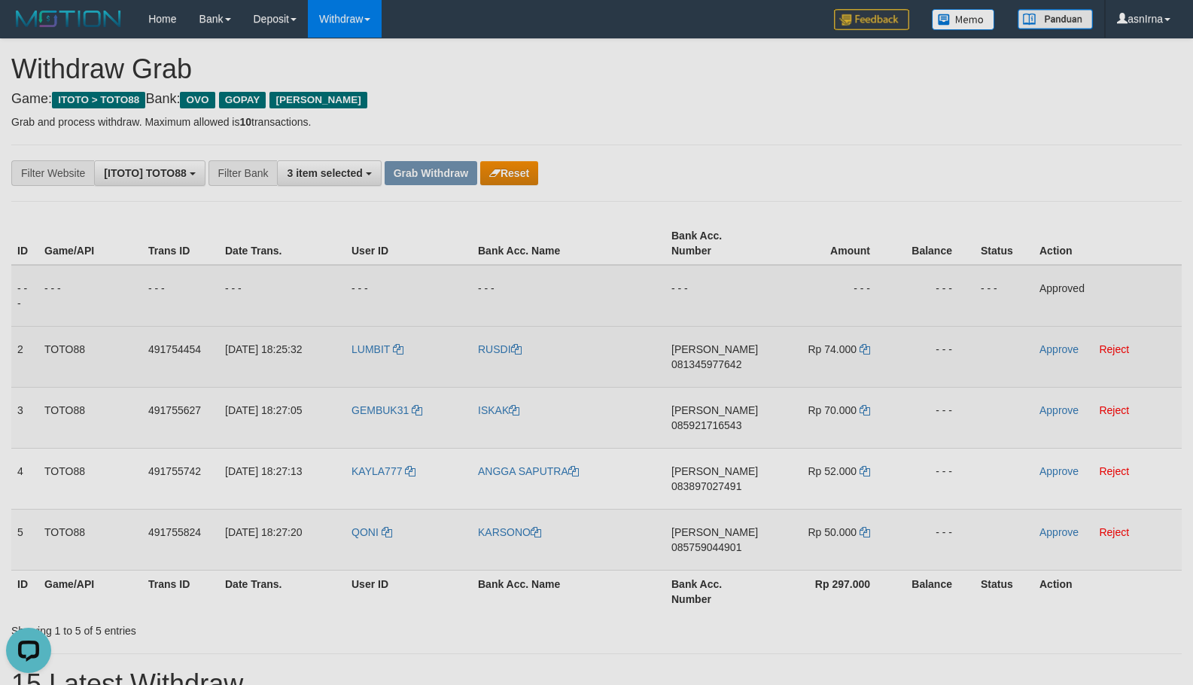
click at [682, 356] on td "DANA 081345977642" at bounding box center [718, 356] width 104 height 61
click at [678, 363] on span "081345977642" at bounding box center [707, 364] width 70 height 12
click at [865, 349] on icon at bounding box center [865, 349] width 11 height 11
click at [1052, 346] on link "Approve" at bounding box center [1059, 349] width 39 height 12
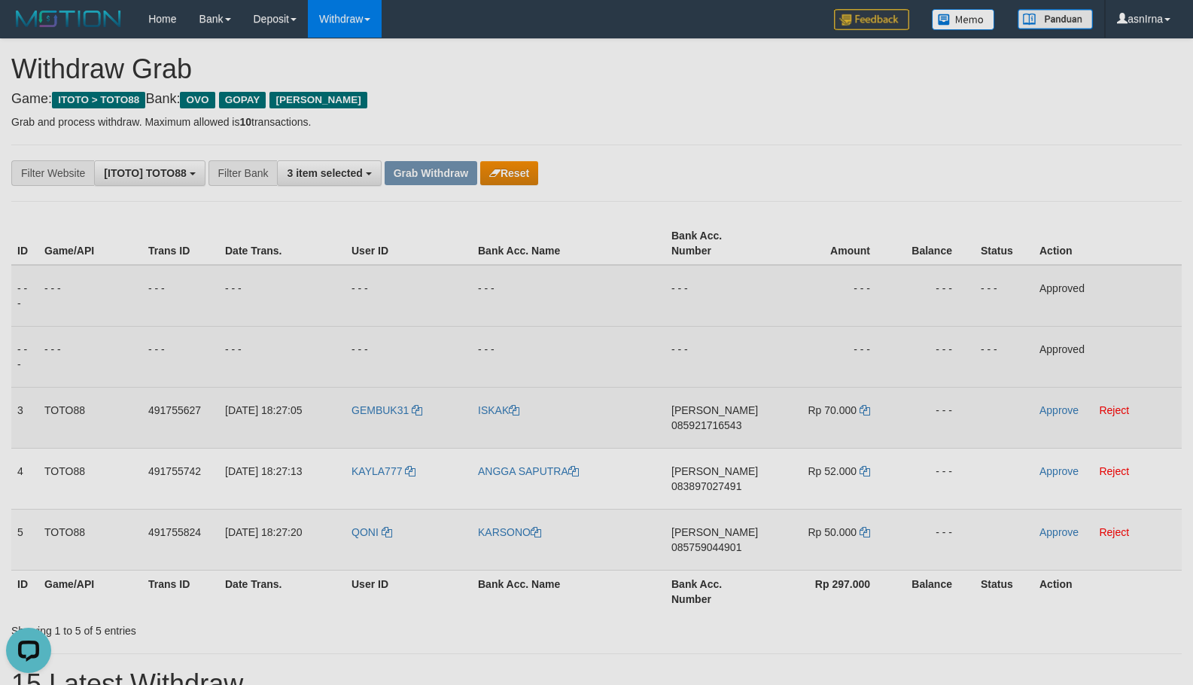
click at [685, 422] on span "085921716543" at bounding box center [707, 425] width 70 height 12
click at [864, 413] on icon at bounding box center [865, 410] width 11 height 11
click at [1062, 409] on link "Approve" at bounding box center [1059, 410] width 39 height 12
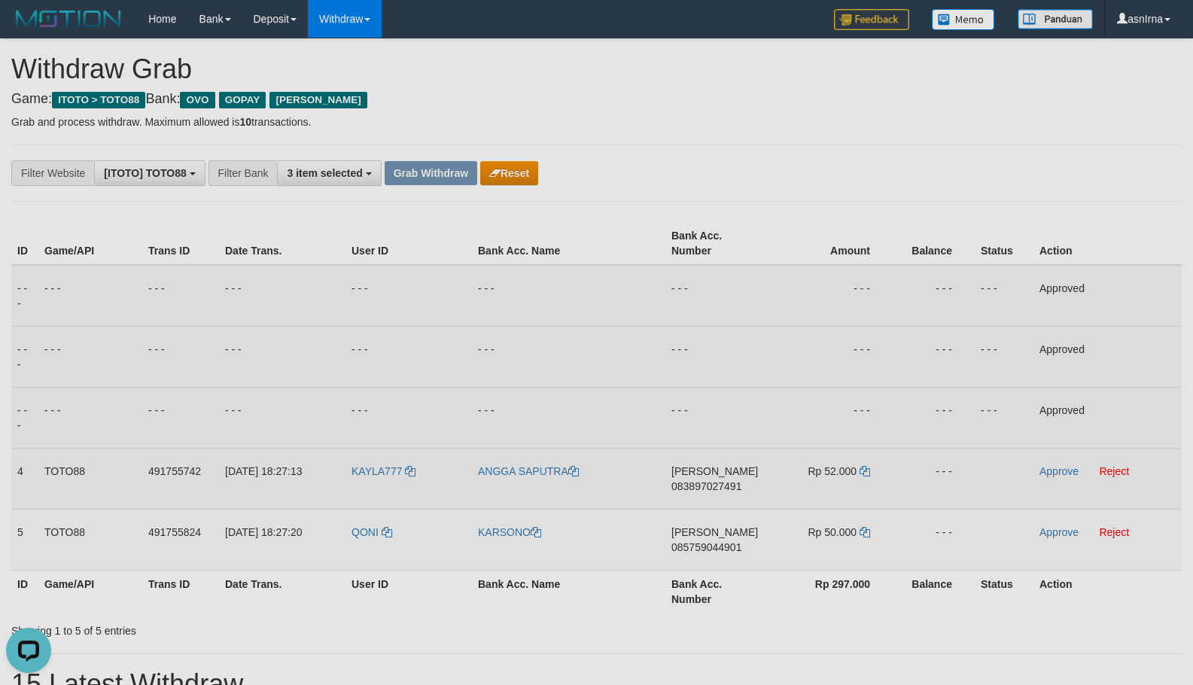
click at [707, 486] on span "083897027491" at bounding box center [707, 486] width 70 height 12
click at [867, 472] on icon at bounding box center [865, 471] width 11 height 11
click at [1065, 469] on link "Approve" at bounding box center [1059, 471] width 39 height 12
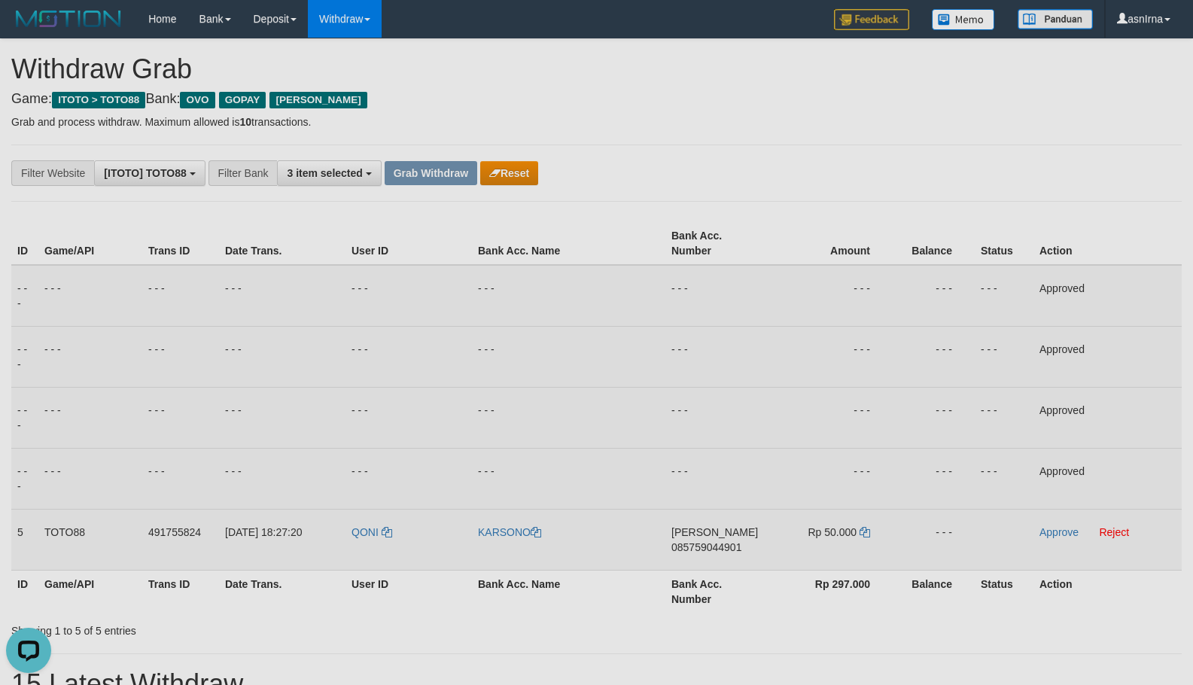
click at [708, 541] on span "085759044901" at bounding box center [707, 547] width 70 height 12
click at [861, 532] on icon at bounding box center [865, 532] width 11 height 11
click at [1052, 533] on link "Approve" at bounding box center [1059, 532] width 39 height 12
click at [416, 166] on button "Grab Withdraw" at bounding box center [431, 173] width 93 height 24
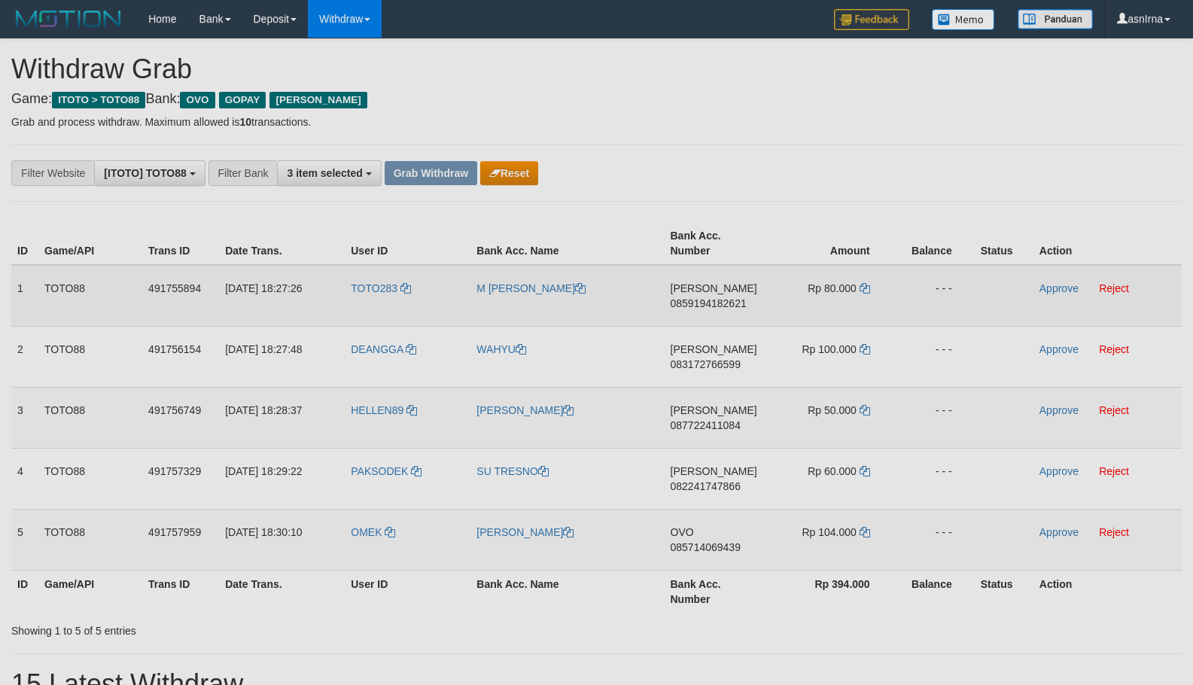
click at [697, 301] on span "0859194182621" at bounding box center [709, 303] width 76 height 12
click at [865, 293] on icon at bounding box center [865, 288] width 11 height 11
click at [1038, 289] on td "Approve Reject" at bounding box center [1108, 296] width 148 height 62
click at [1044, 289] on link "Approve" at bounding box center [1059, 288] width 39 height 12
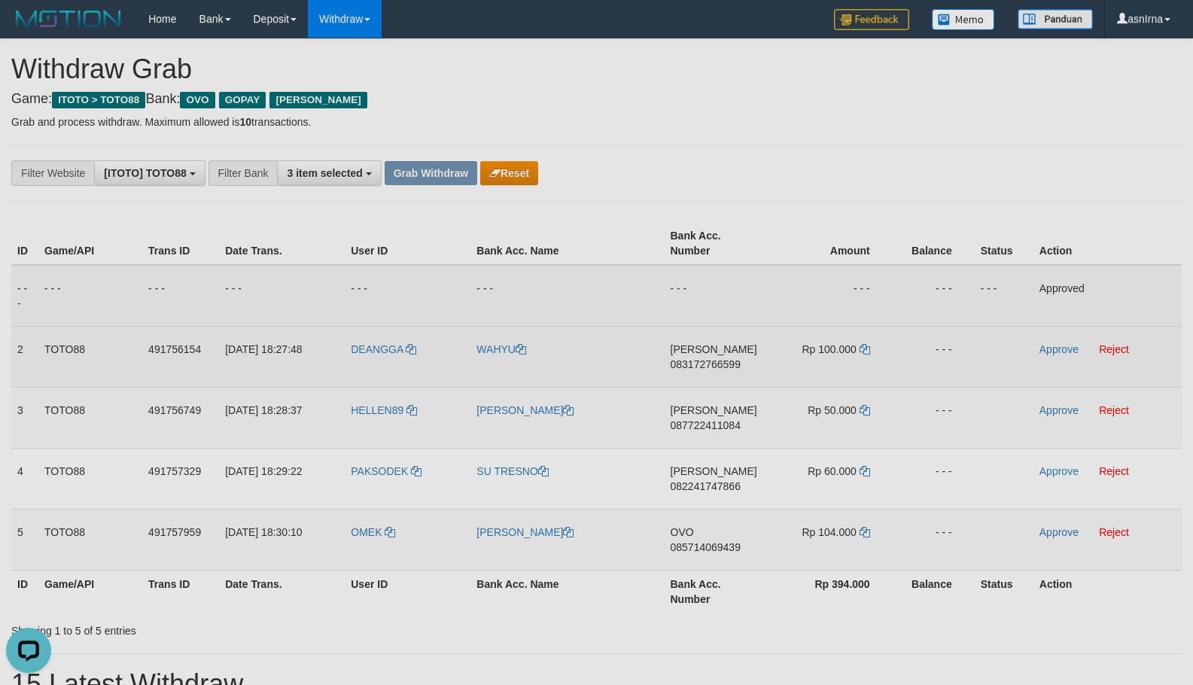
click at [715, 367] on span "083172766599" at bounding box center [706, 364] width 70 height 12
click at [860, 347] on icon at bounding box center [865, 349] width 11 height 11
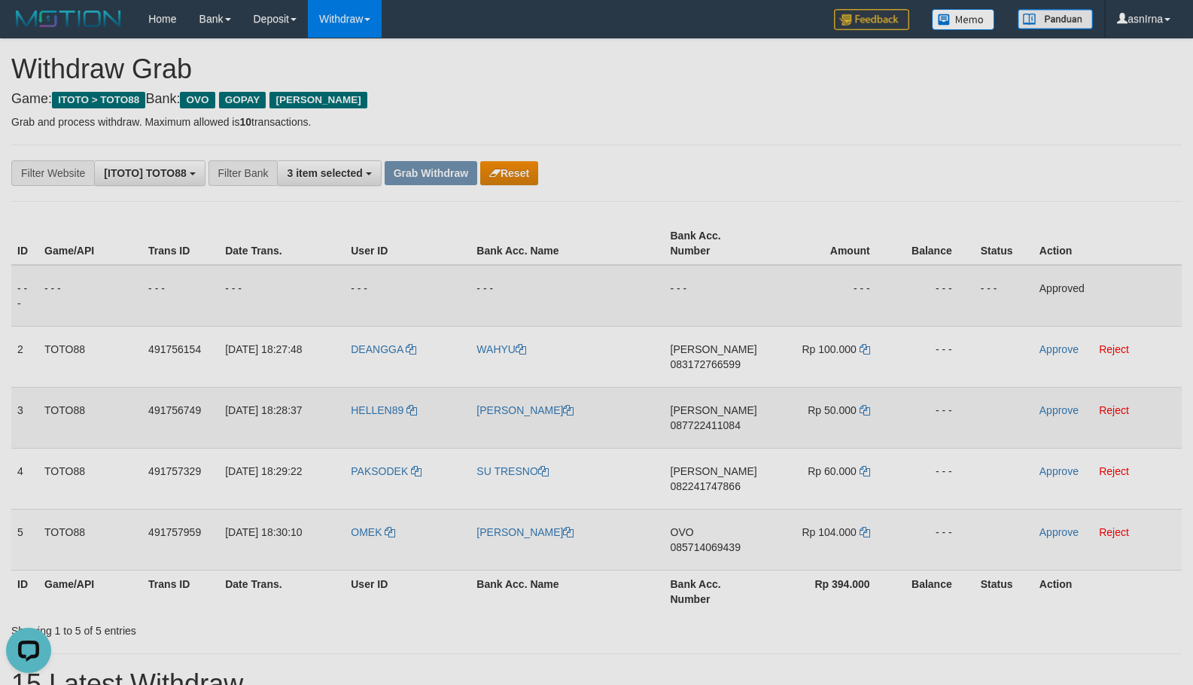
click at [706, 428] on span "087722411084" at bounding box center [706, 425] width 70 height 12
click at [865, 410] on icon at bounding box center [865, 410] width 11 height 11
click at [1053, 412] on link "Approve" at bounding box center [1059, 410] width 39 height 12
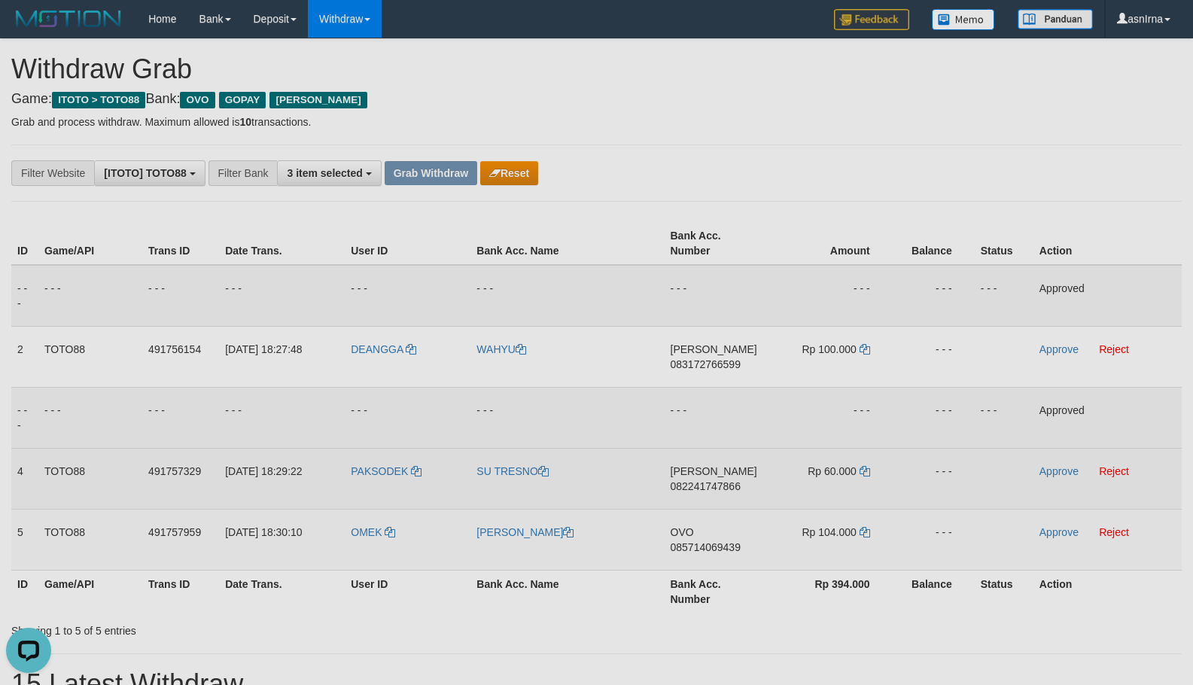
click at [690, 488] on span "082241747866" at bounding box center [706, 486] width 70 height 12
click at [869, 472] on icon at bounding box center [865, 471] width 11 height 11
click at [1050, 468] on link "Approve" at bounding box center [1059, 471] width 39 height 12
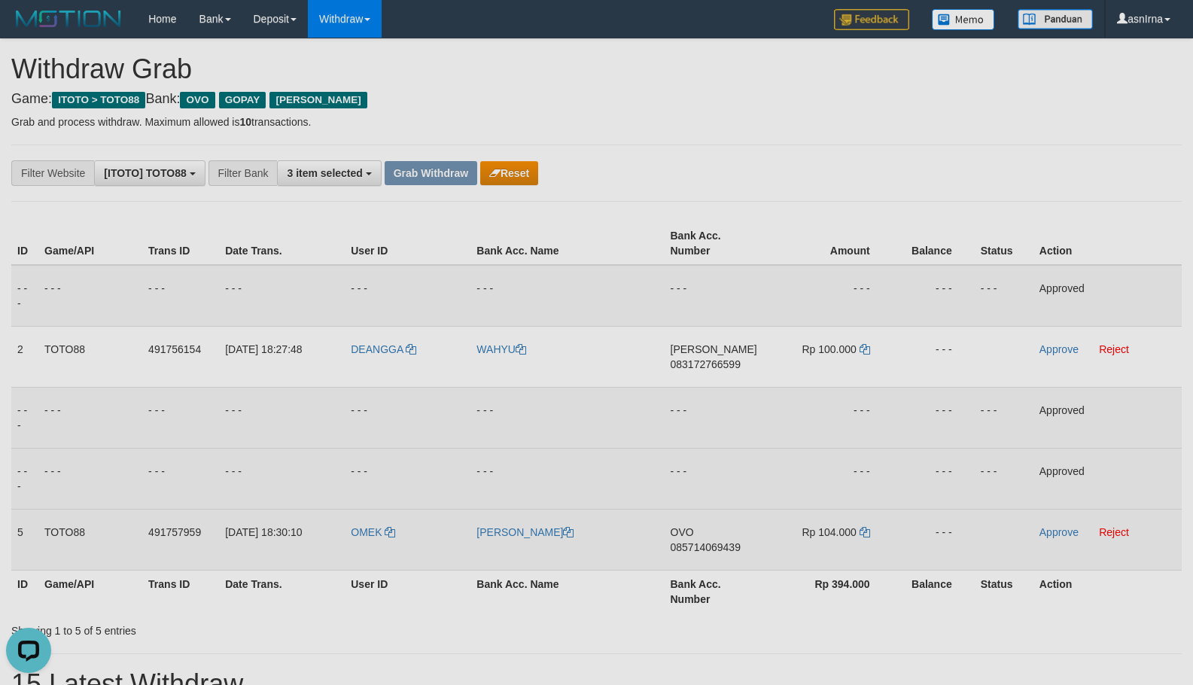
click at [710, 541] on span "085714069439" at bounding box center [706, 547] width 70 height 12
click at [863, 531] on icon at bounding box center [865, 532] width 11 height 11
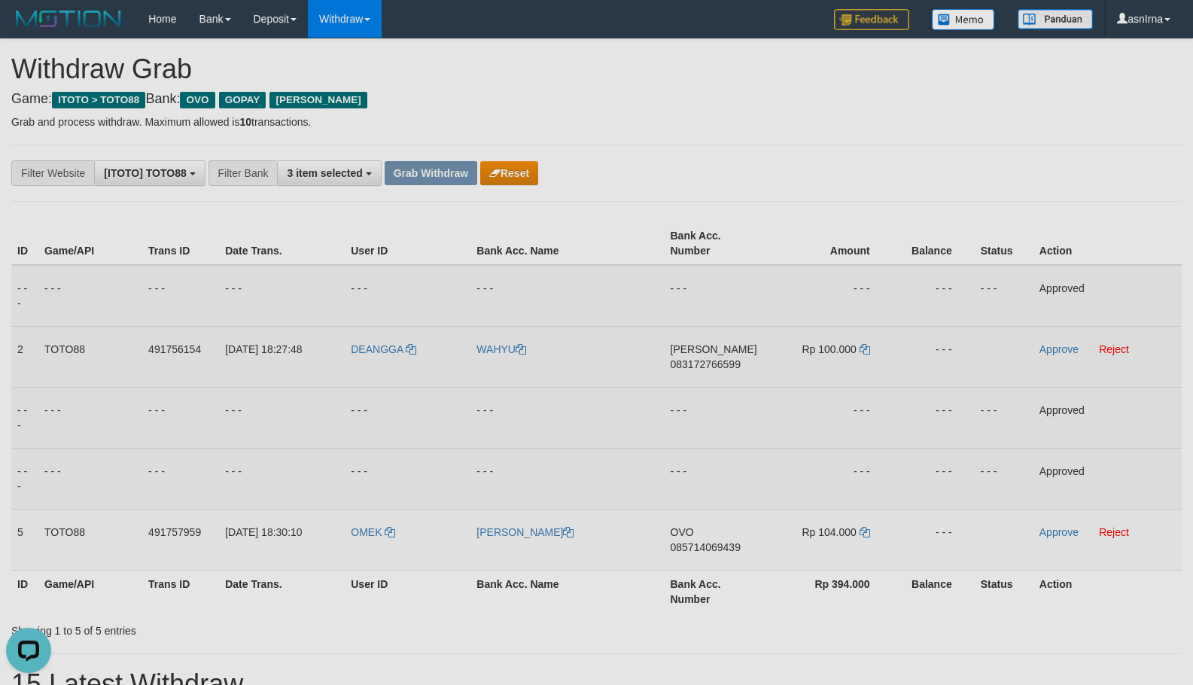
click at [364, 370] on td "DEANGGA" at bounding box center [408, 356] width 126 height 61
copy link "DEANGGA"
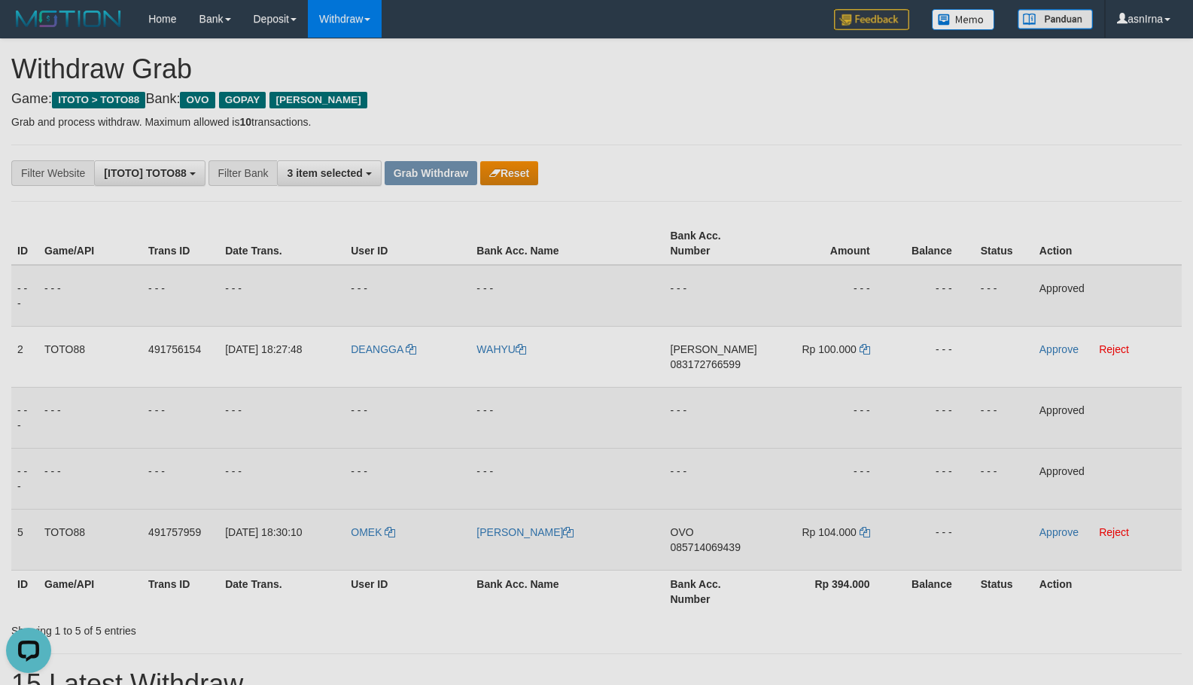
click at [389, 547] on td "OMEK" at bounding box center [408, 539] width 126 height 61
click at [364, 550] on td "OMEK" at bounding box center [408, 539] width 126 height 61
copy link "OMEK"
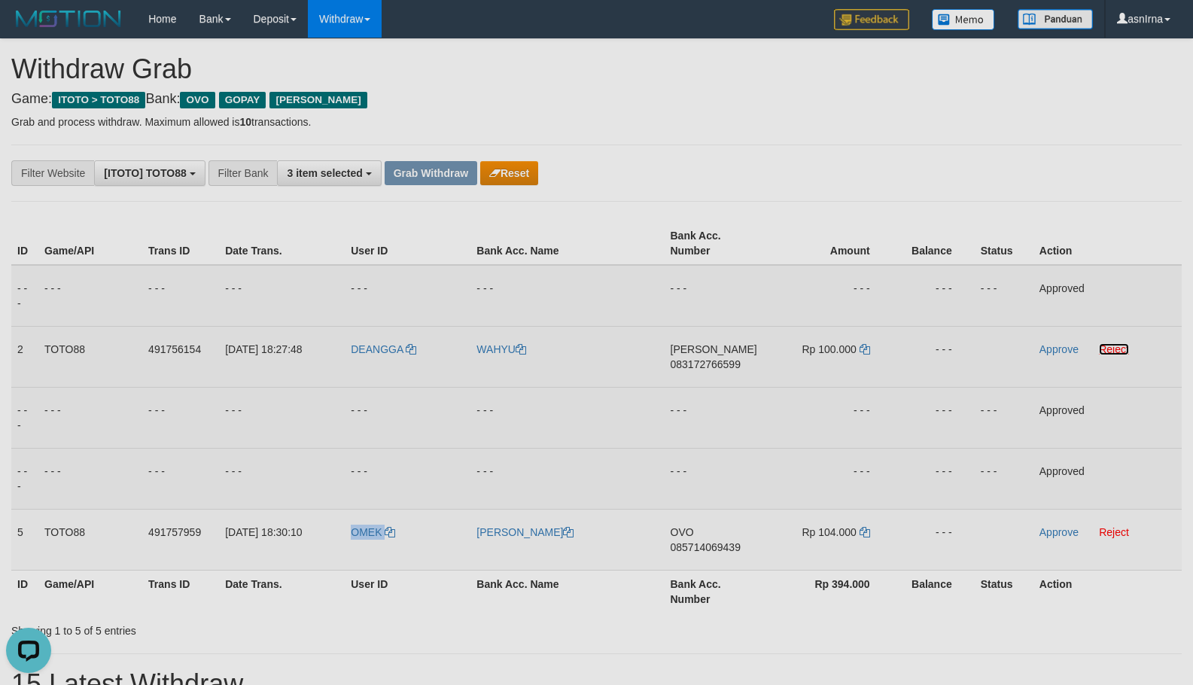
click at [1120, 348] on link "Reject" at bounding box center [1114, 349] width 30 height 12
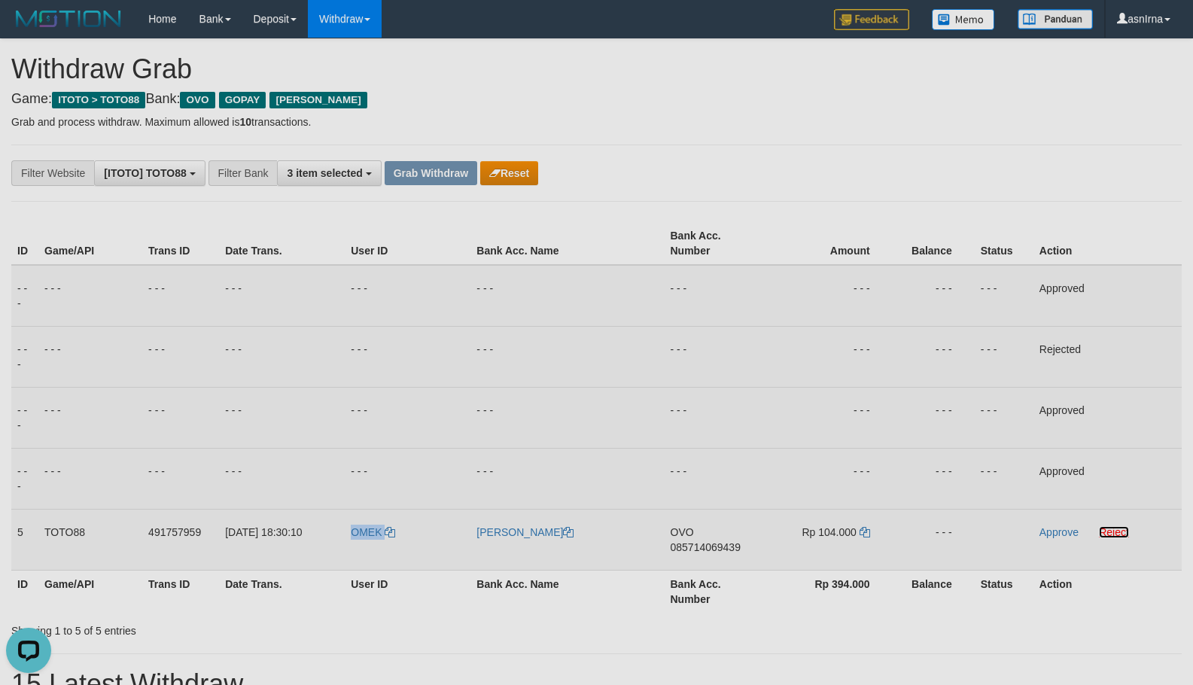
click at [1120, 533] on link "Reject" at bounding box center [1114, 532] width 30 height 12
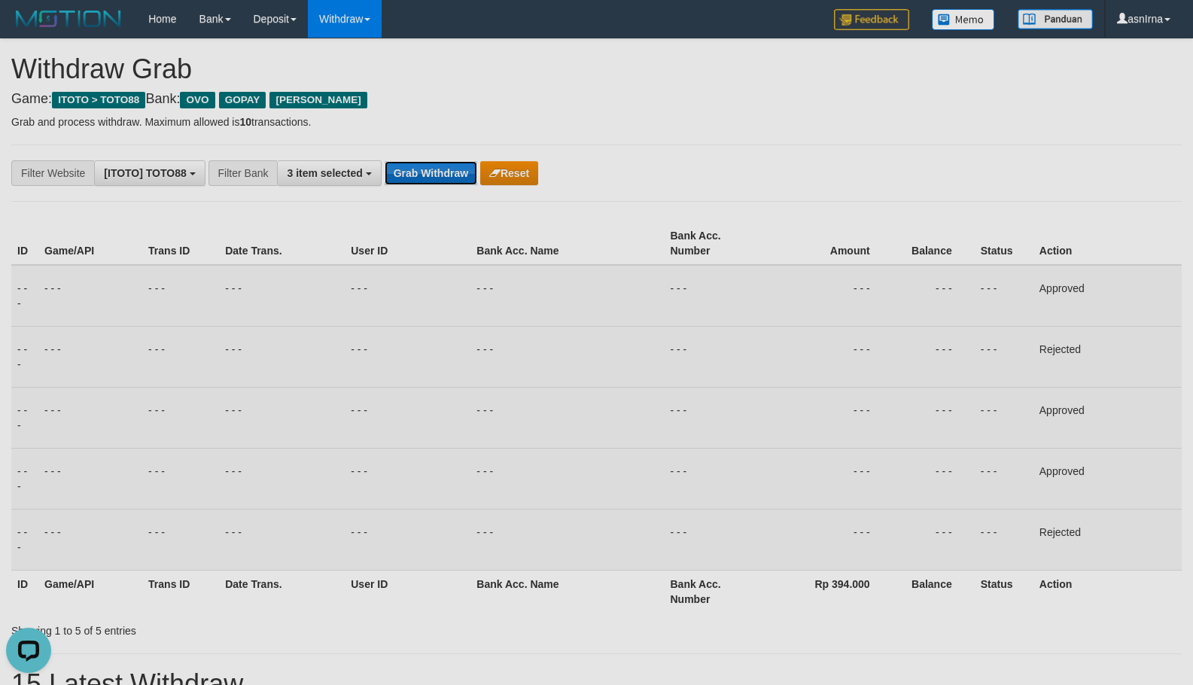
click at [436, 176] on button "Grab Withdraw" at bounding box center [431, 173] width 93 height 24
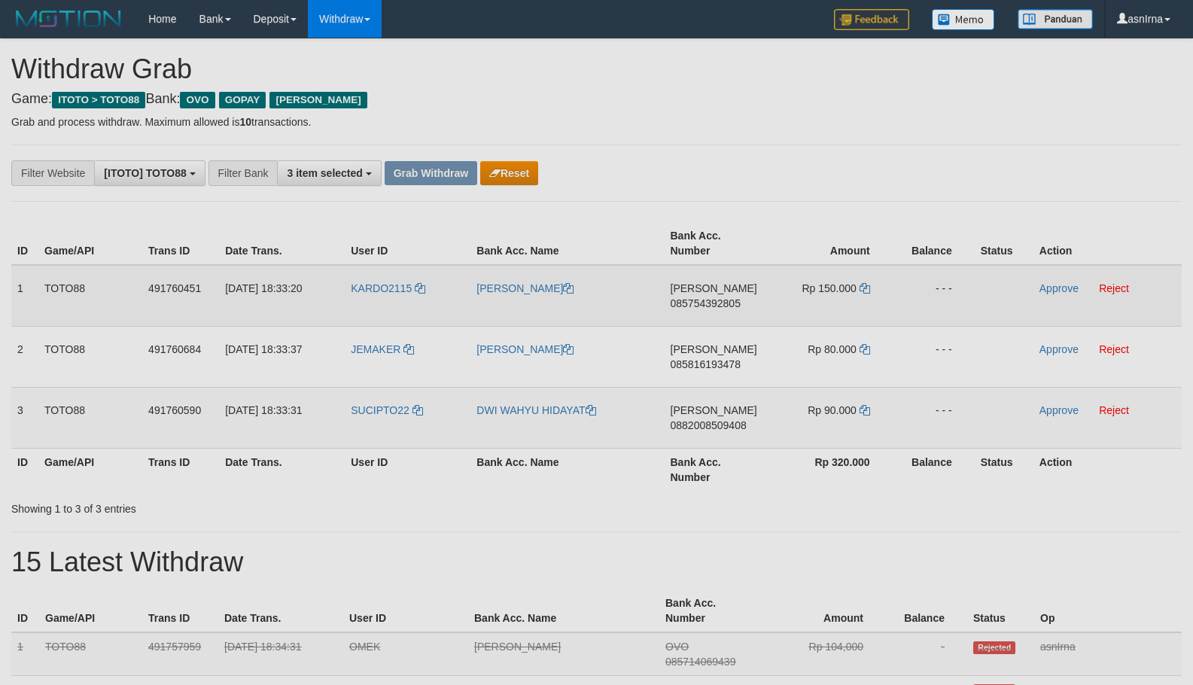
click at [724, 303] on span "085754392805" at bounding box center [706, 303] width 70 height 12
click at [867, 287] on icon at bounding box center [865, 288] width 11 height 11
click at [383, 316] on td "KARDO2115" at bounding box center [408, 296] width 126 height 62
copy span "KARDO2115"
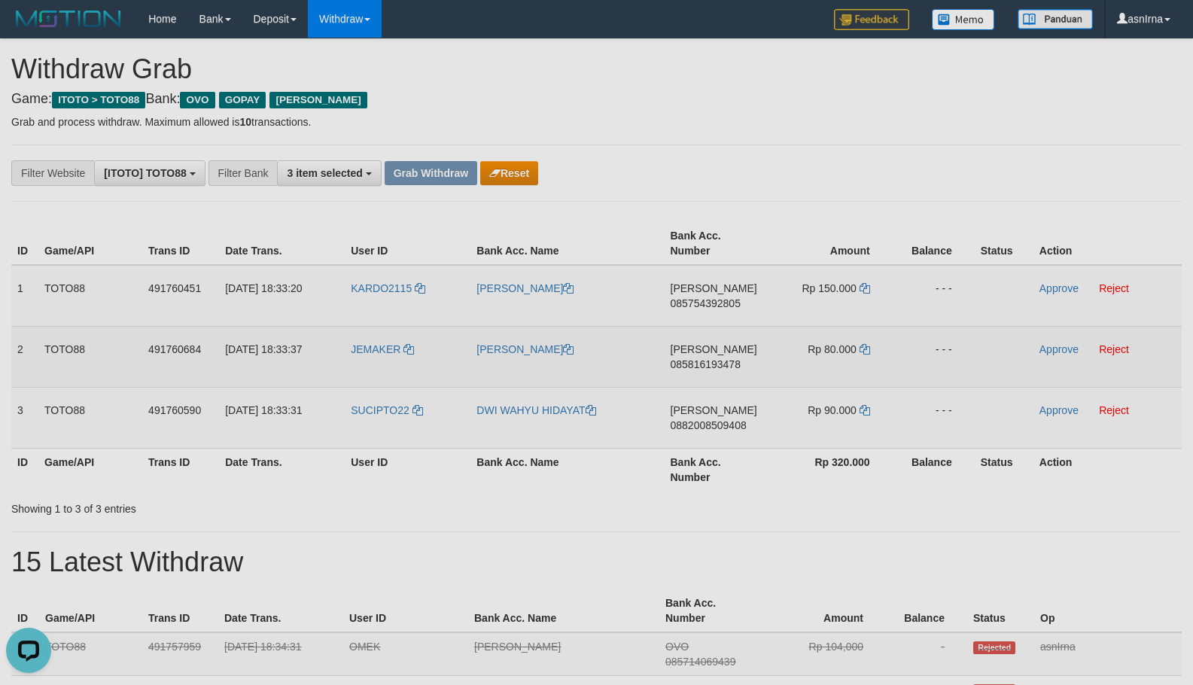
click at [695, 364] on span "085816193478" at bounding box center [706, 364] width 70 height 12
click at [870, 350] on td "Rp 80.000" at bounding box center [831, 356] width 123 height 61
click at [869, 350] on icon at bounding box center [865, 349] width 11 height 11
click at [1062, 345] on link "Approve" at bounding box center [1059, 349] width 39 height 12
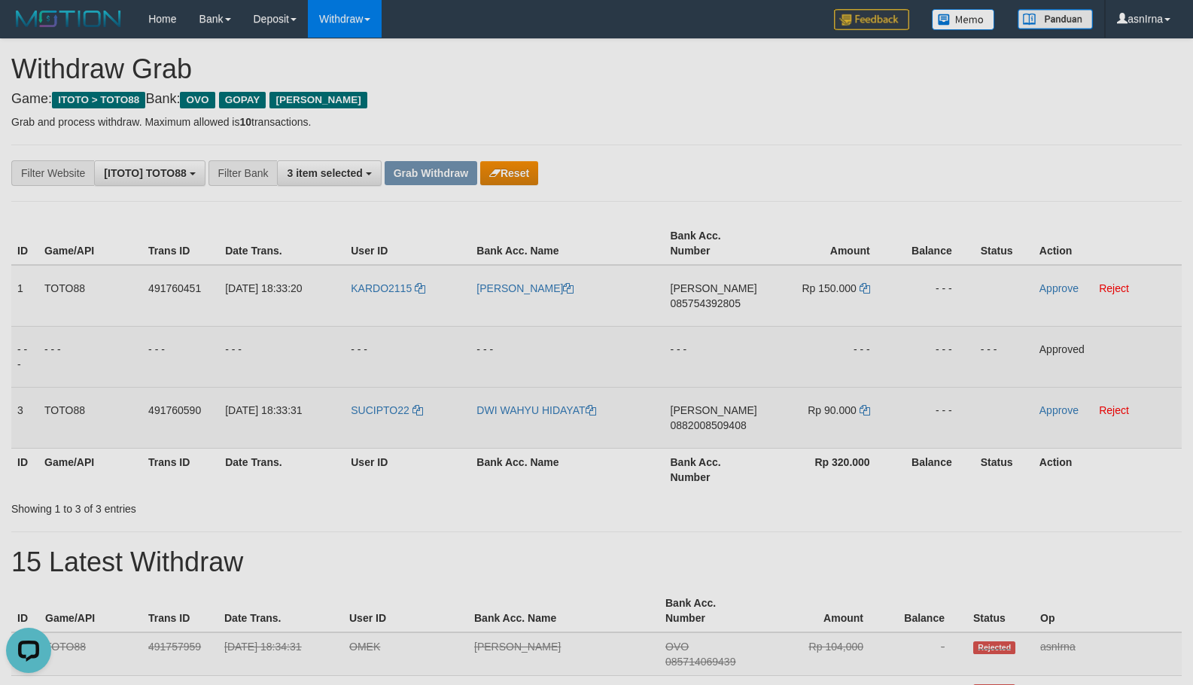
click at [690, 427] on span "0882008509408" at bounding box center [709, 425] width 76 height 12
click at [861, 410] on icon at bounding box center [865, 410] width 11 height 11
click at [1044, 404] on link "Approve" at bounding box center [1059, 410] width 39 height 12
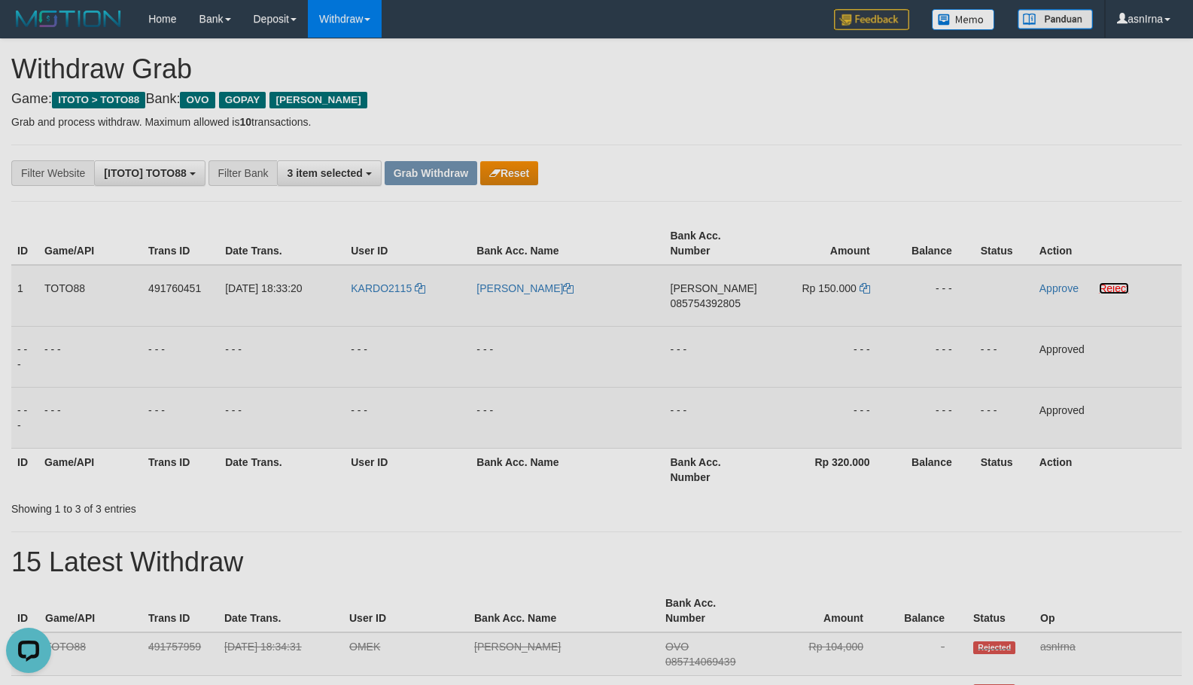
click at [1119, 290] on link "Reject" at bounding box center [1114, 288] width 30 height 12
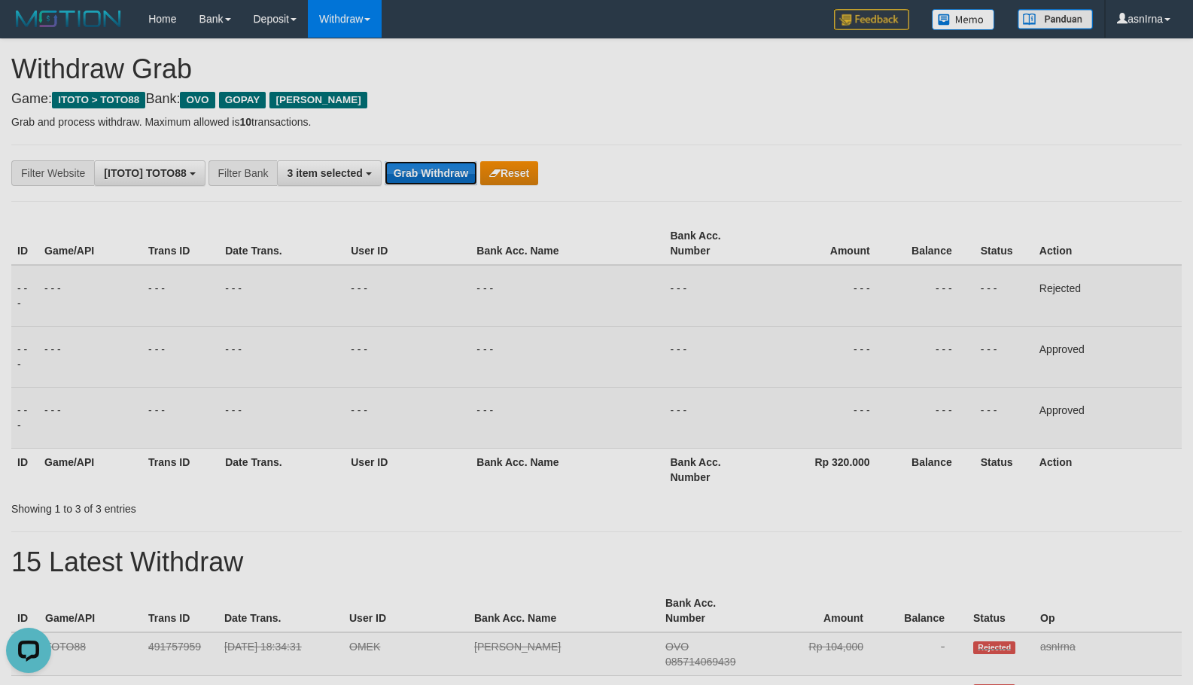
click at [437, 181] on button "Grab Withdraw" at bounding box center [431, 173] width 93 height 24
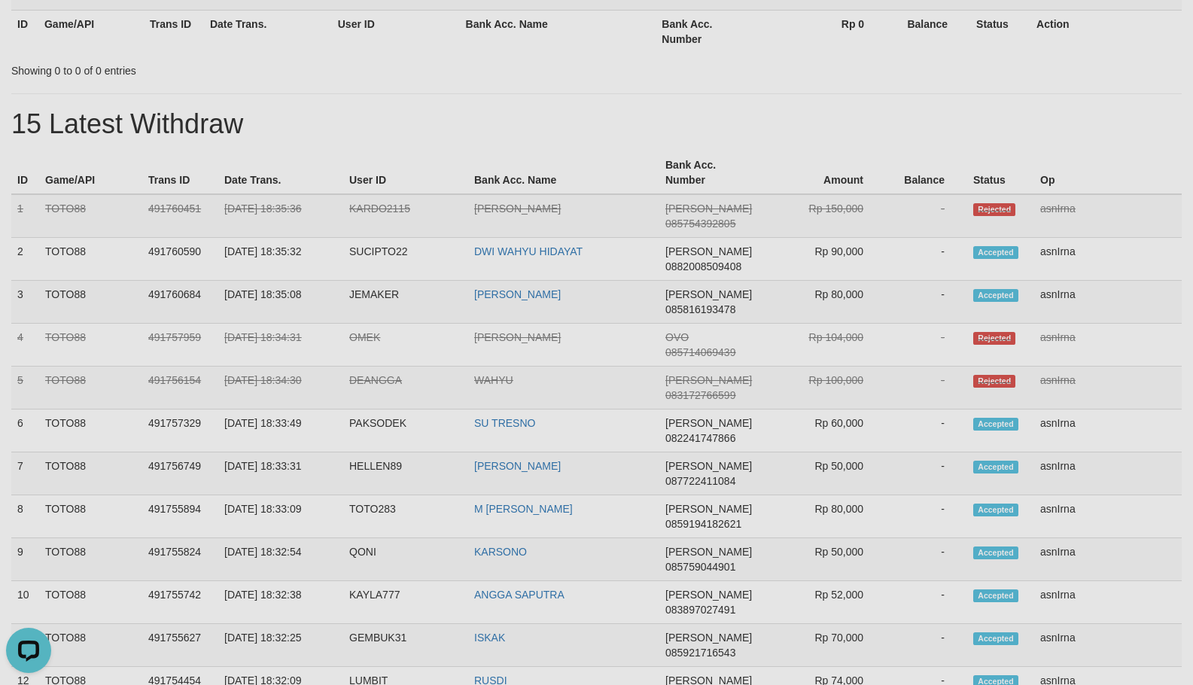
click at [1065, 141] on div "**********" at bounding box center [596, 537] width 1193 height 1598
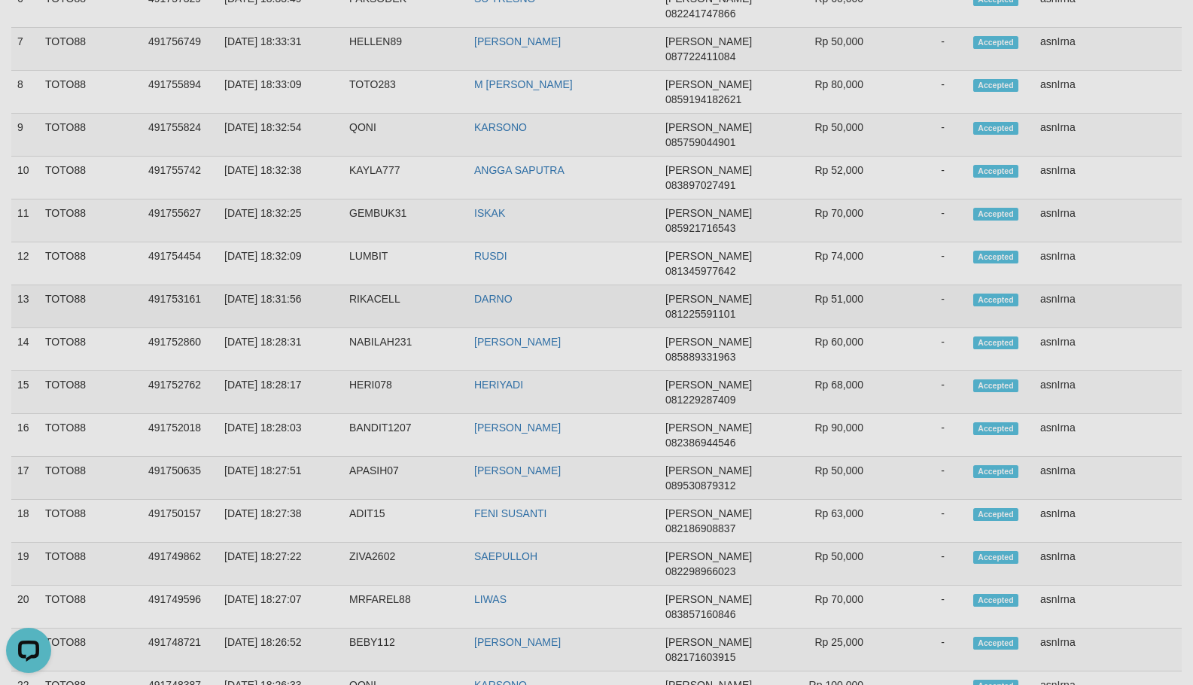
click at [1060, 297] on td "asnIrna" at bounding box center [1109, 306] width 148 height 43
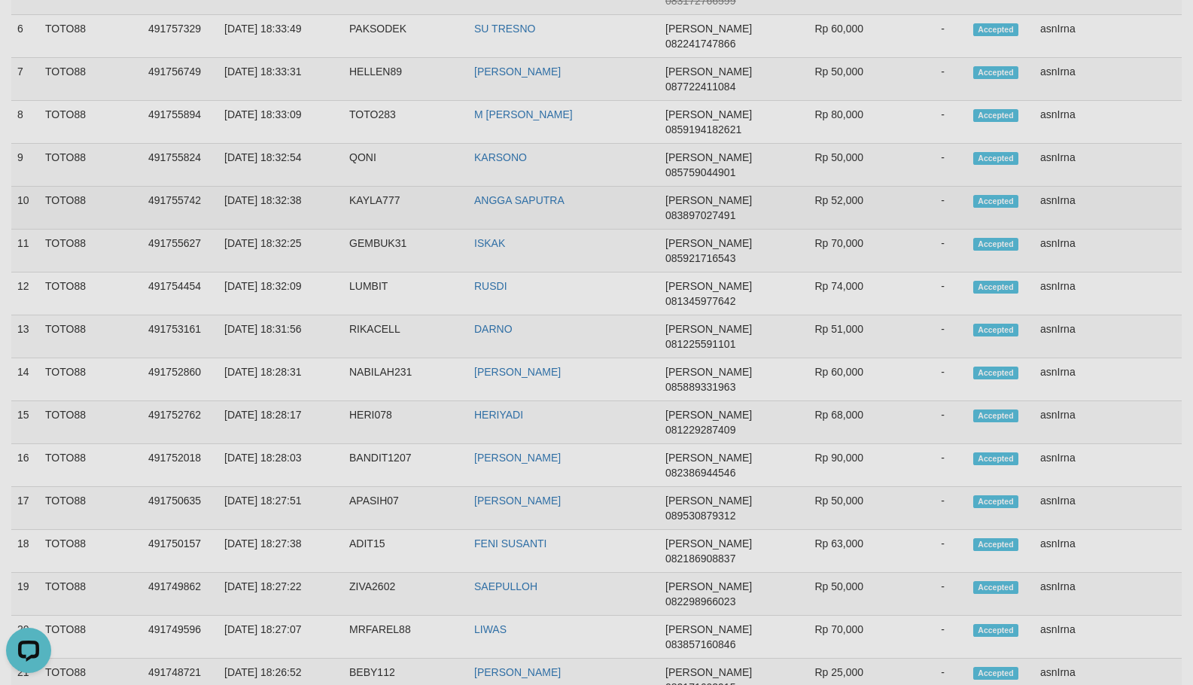
scroll to position [325, 0]
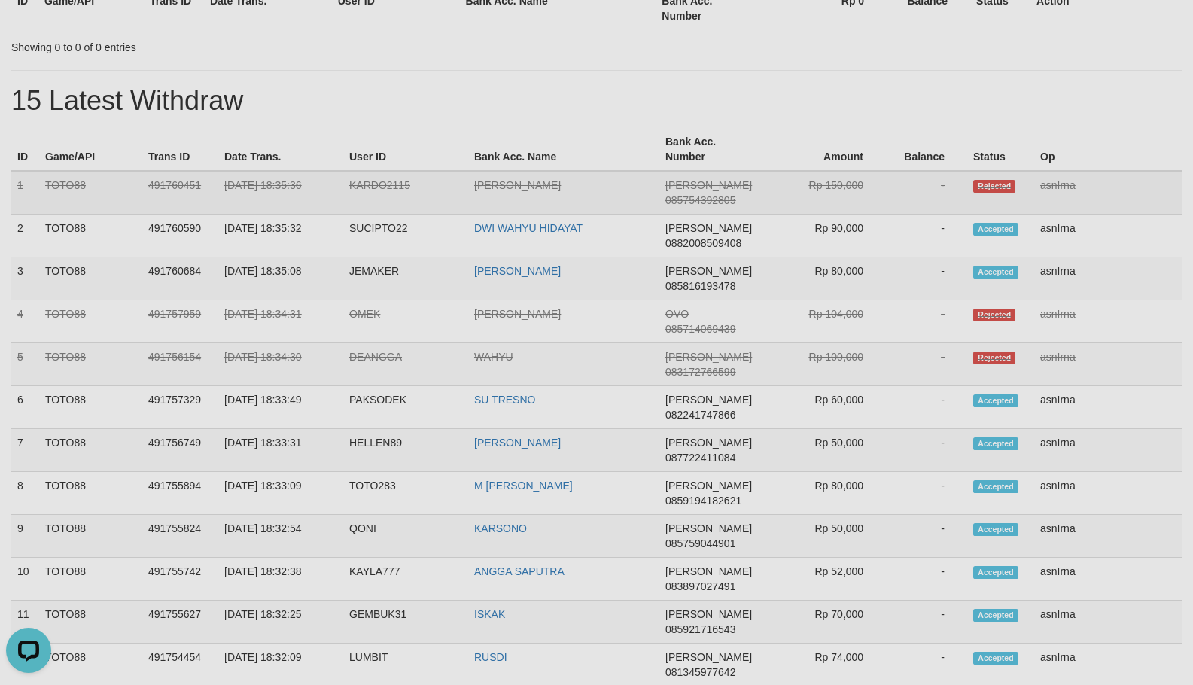
click at [15, 188] on td "1" at bounding box center [25, 193] width 28 height 44
copy tbody "1 TOTO88 491760451 [DATE] 18:35:36 KARDO2115 [PERSON_NAME] 085754392805 Rp 150,…"
click at [234, 69] on div "**********" at bounding box center [596, 514] width 1193 height 1598
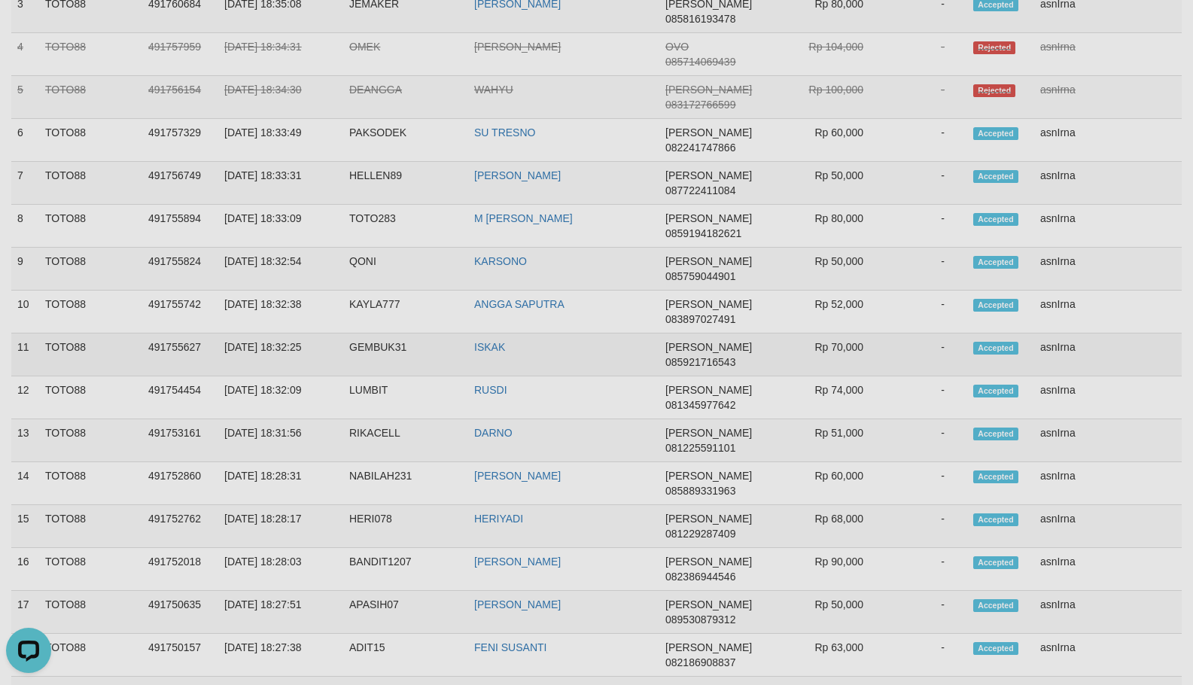
scroll to position [626, 0]
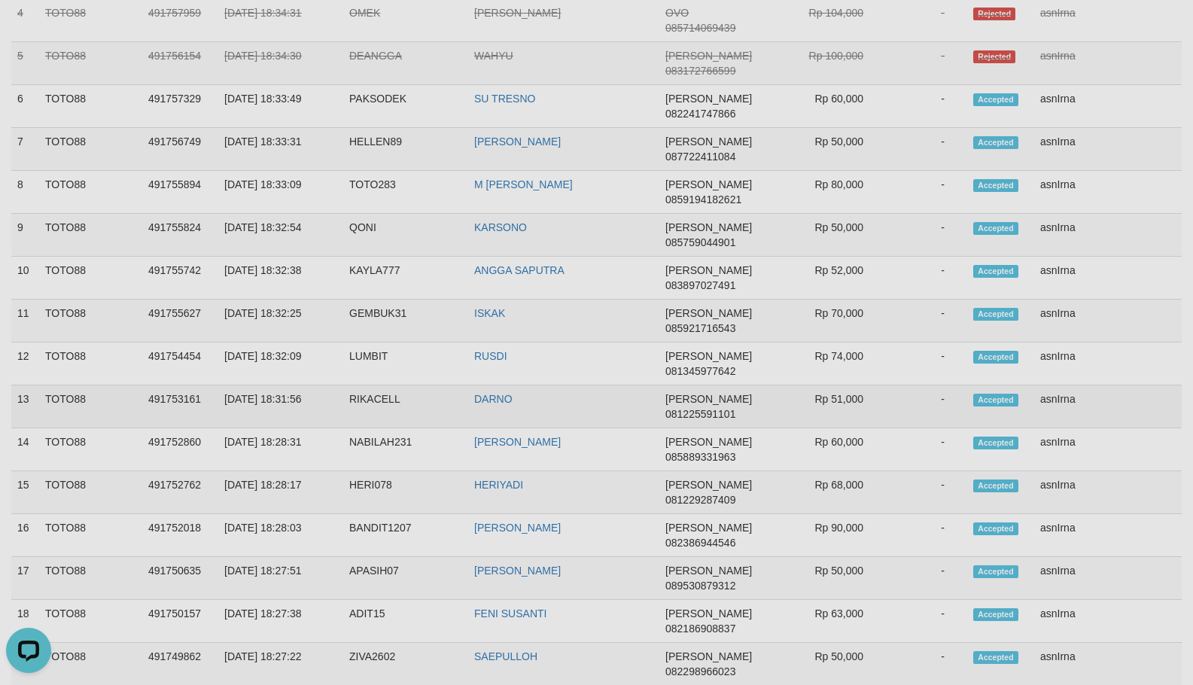
click at [1056, 401] on td "asnIrna" at bounding box center [1109, 407] width 148 height 43
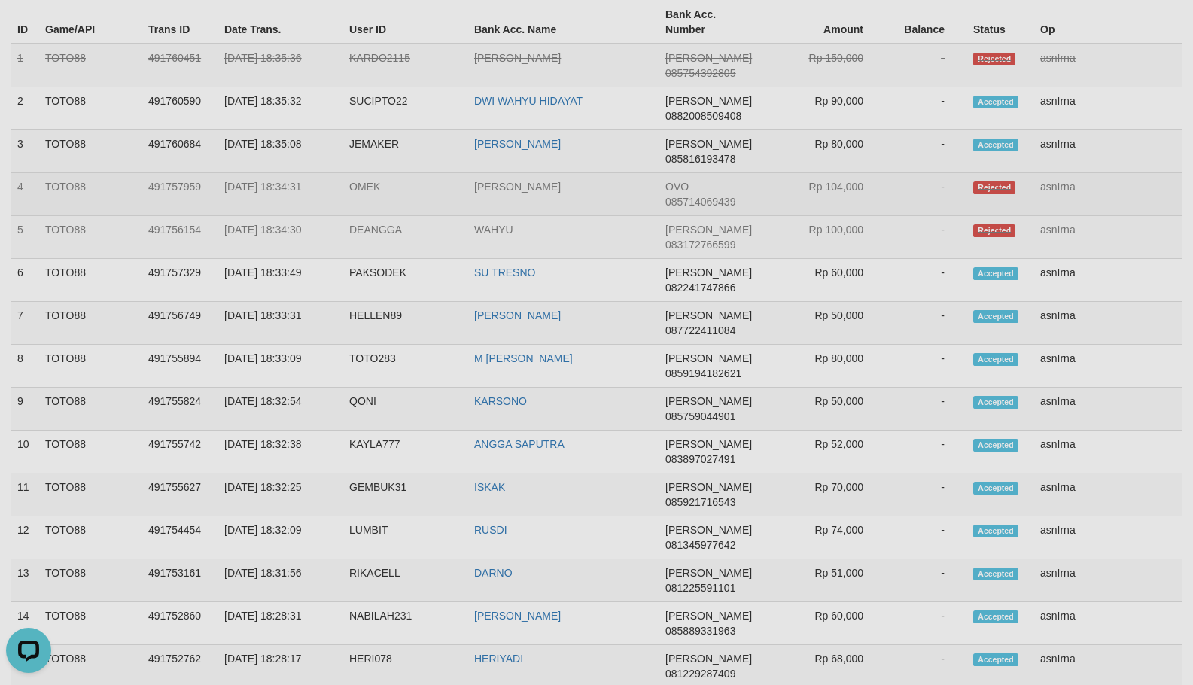
scroll to position [325, 0]
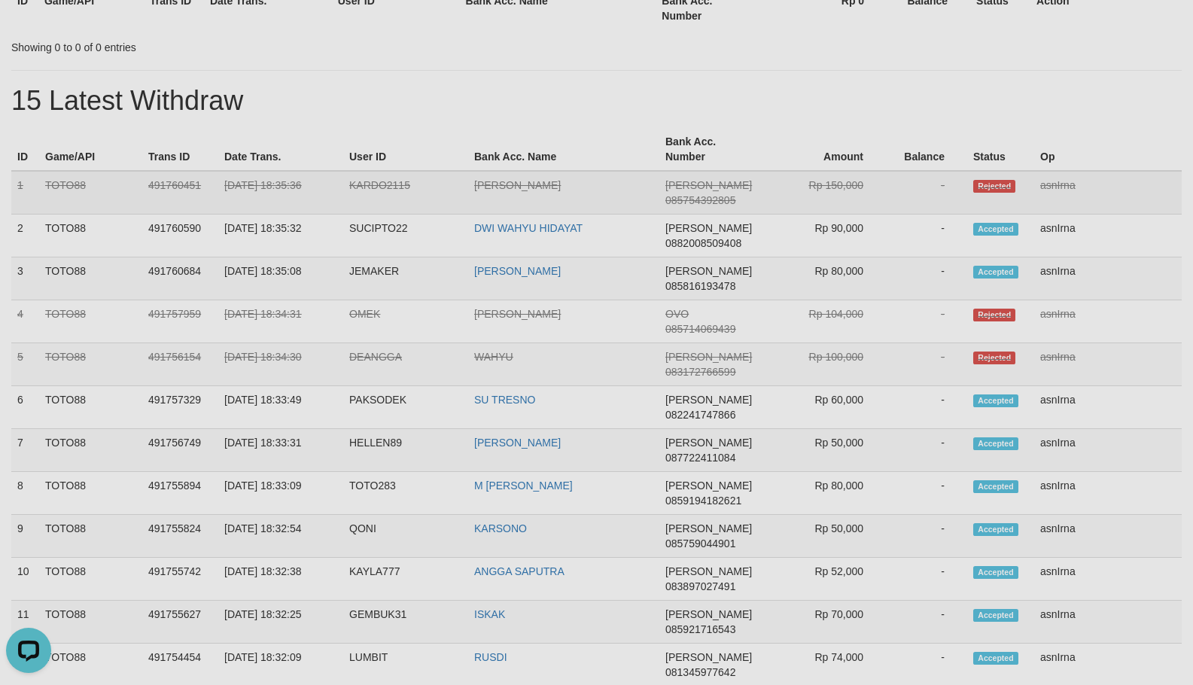
click at [17, 182] on td "1" at bounding box center [25, 193] width 28 height 44
copy tbody "1 TOTO88 491760451 [DATE] 18:35:36 KARDO2115 [PERSON_NAME] 085754392805 Rp 150,…"
click at [219, 66] on div "**********" at bounding box center [596, 514] width 1193 height 1598
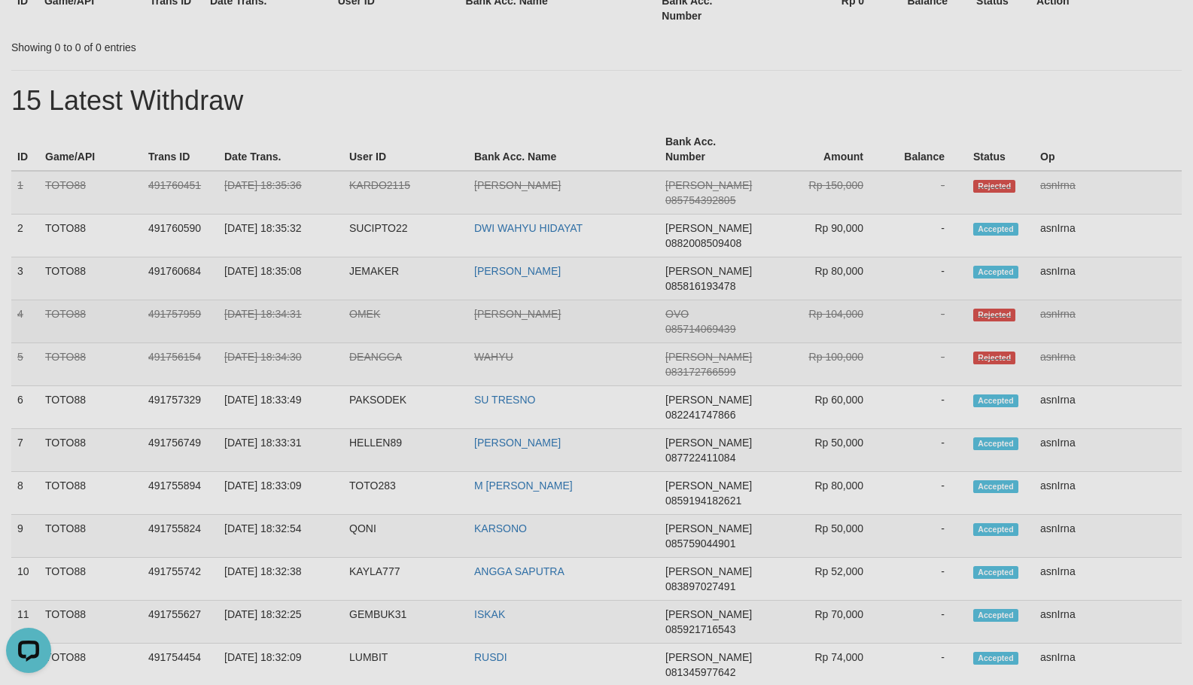
scroll to position [0, 0]
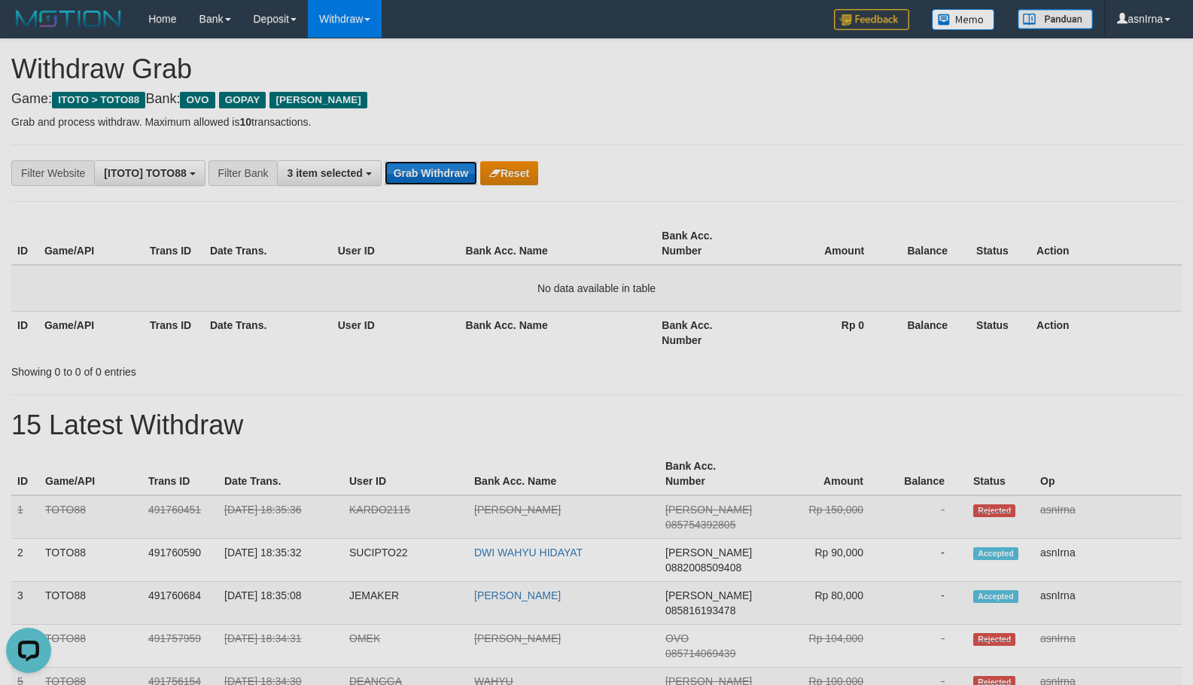
click at [440, 176] on button "Grab Withdraw" at bounding box center [431, 173] width 93 height 24
click at [401, 172] on button "Grab Withdraw" at bounding box center [431, 173] width 93 height 24
click at [433, 167] on button "Grab Withdraw" at bounding box center [431, 173] width 93 height 24
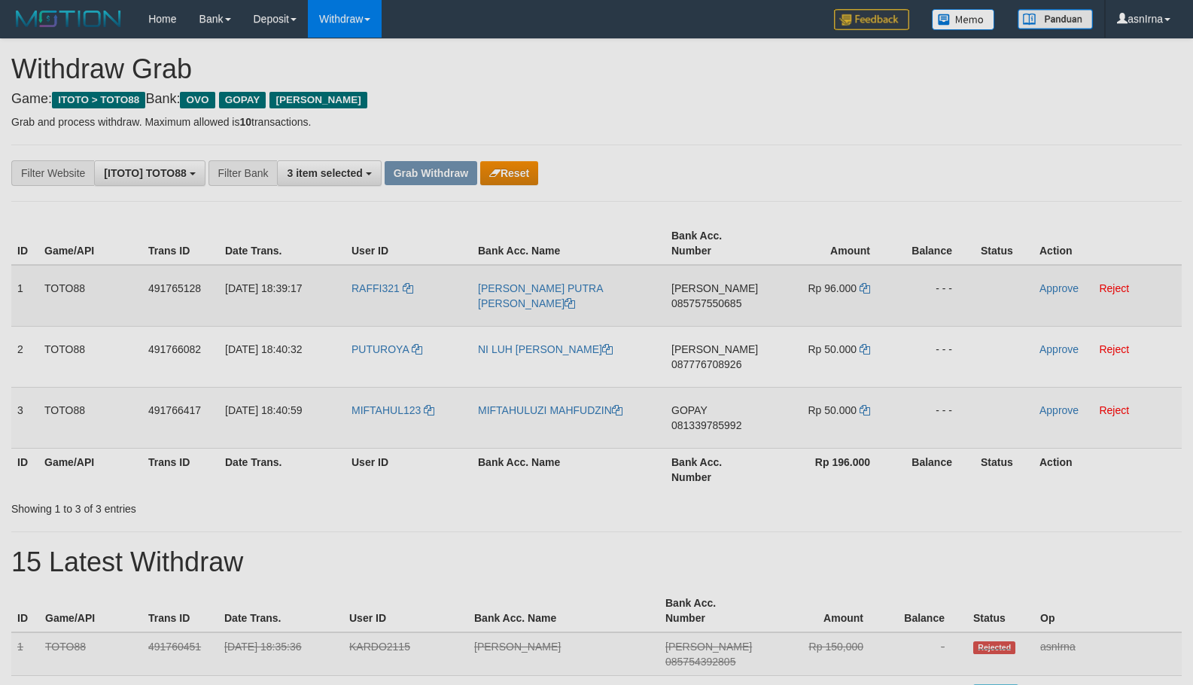
click at [684, 309] on td "[PERSON_NAME] 085757550685" at bounding box center [718, 296] width 104 height 62
click at [688, 299] on span "085757550685" at bounding box center [707, 303] width 70 height 12
click at [864, 288] on icon at bounding box center [865, 288] width 11 height 11
click at [1079, 291] on td "Approve Reject" at bounding box center [1108, 296] width 148 height 62
click at [1065, 289] on link "Approve" at bounding box center [1059, 288] width 39 height 12
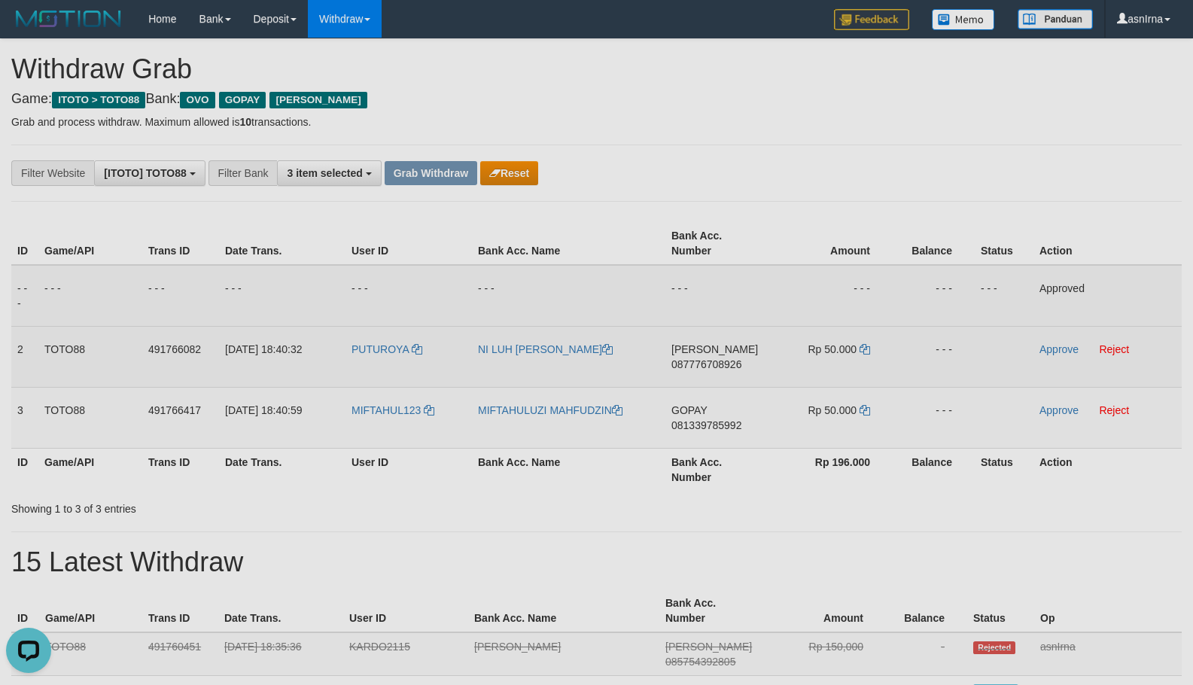
click at [694, 361] on span "087776708926" at bounding box center [707, 364] width 70 height 12
click at [866, 350] on icon at bounding box center [865, 349] width 11 height 11
click at [1047, 346] on link "Approve" at bounding box center [1059, 349] width 39 height 12
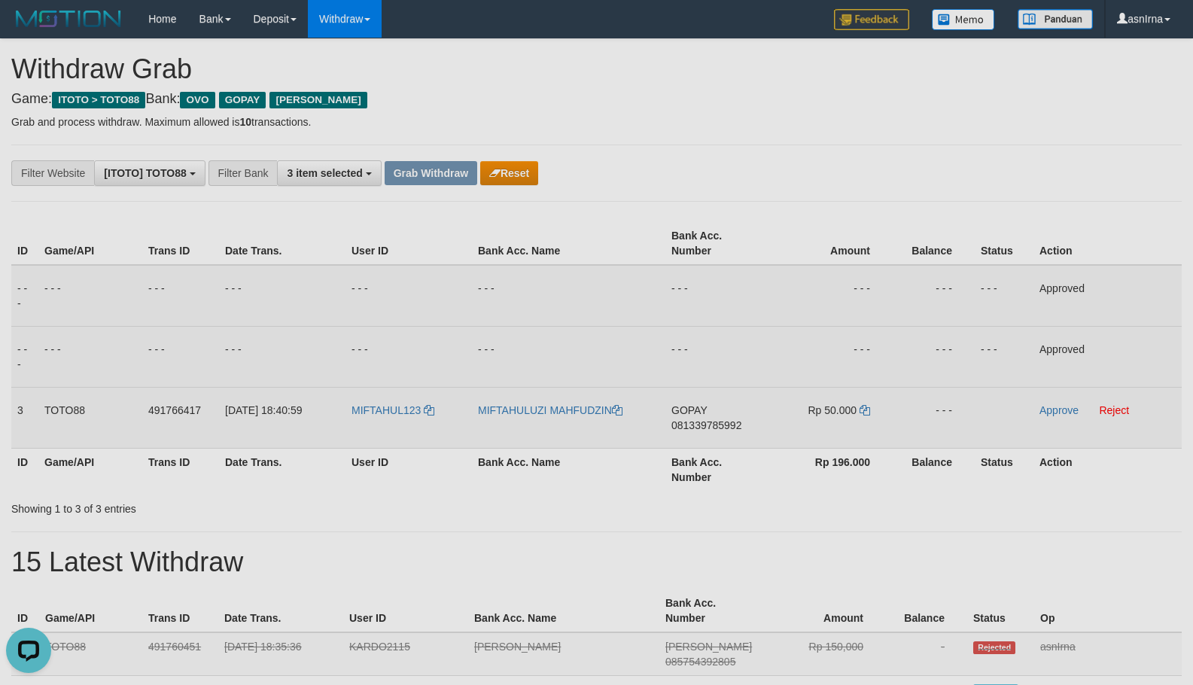
click at [693, 423] on span "081339785992" at bounding box center [707, 425] width 70 height 12
click at [1048, 407] on link "Approve" at bounding box center [1059, 410] width 39 height 12
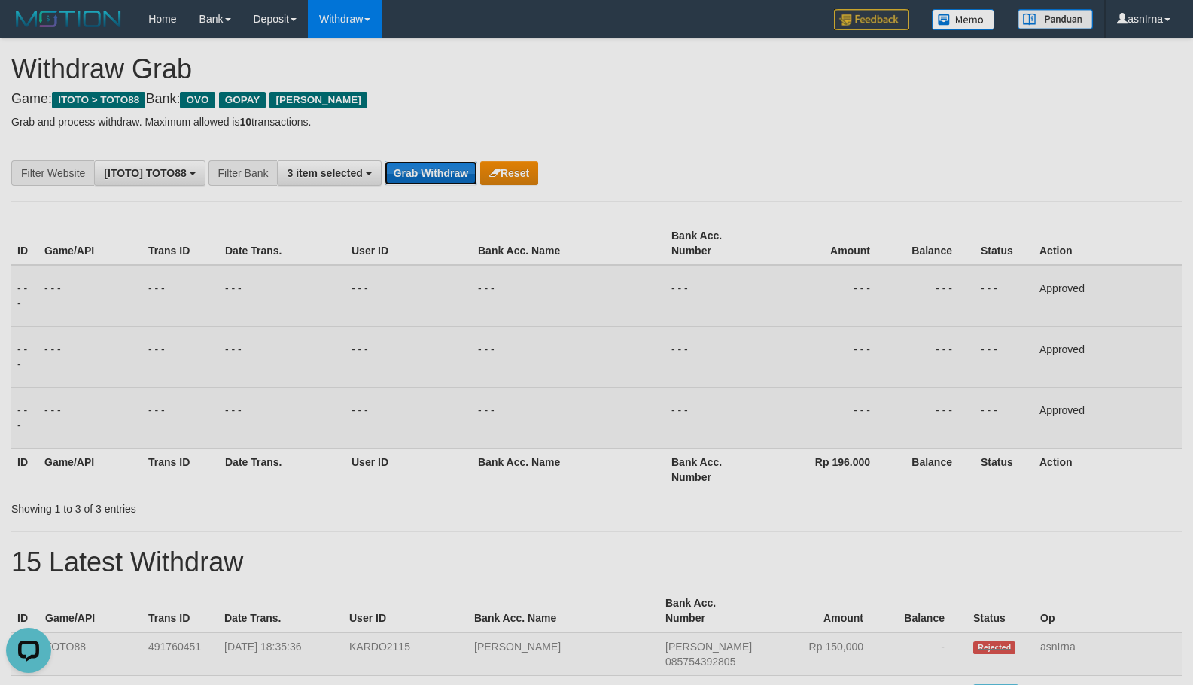
click at [445, 167] on button "Grab Withdraw" at bounding box center [431, 173] width 93 height 24
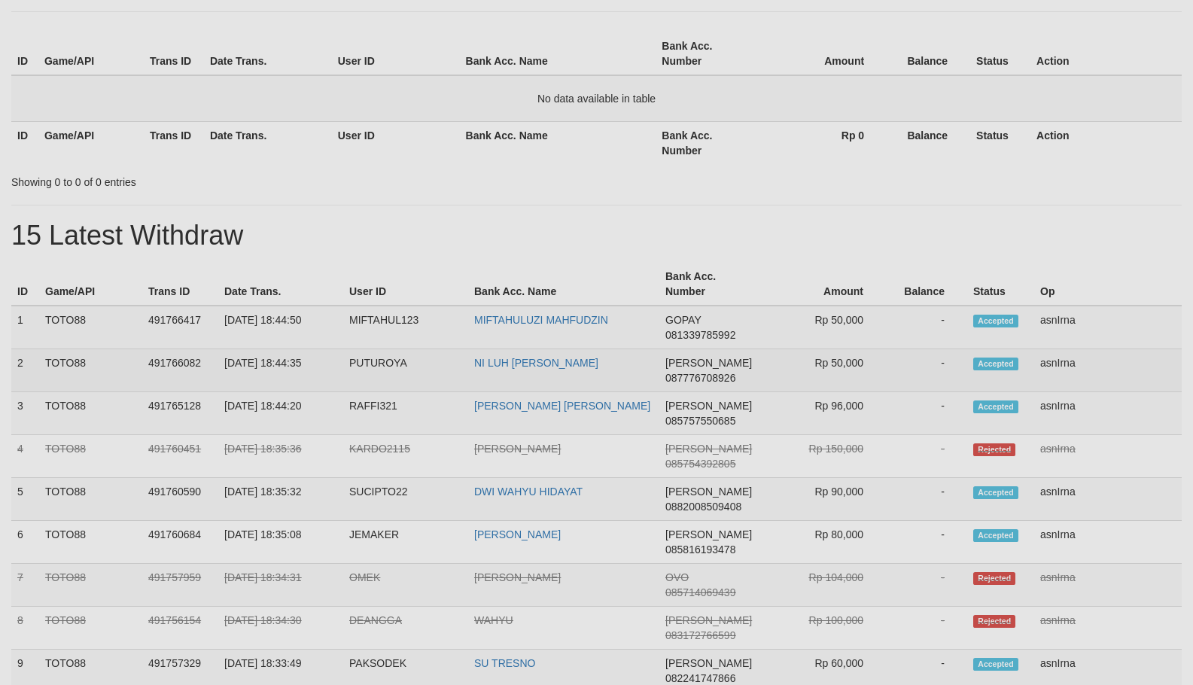
scroll to position [201, 0]
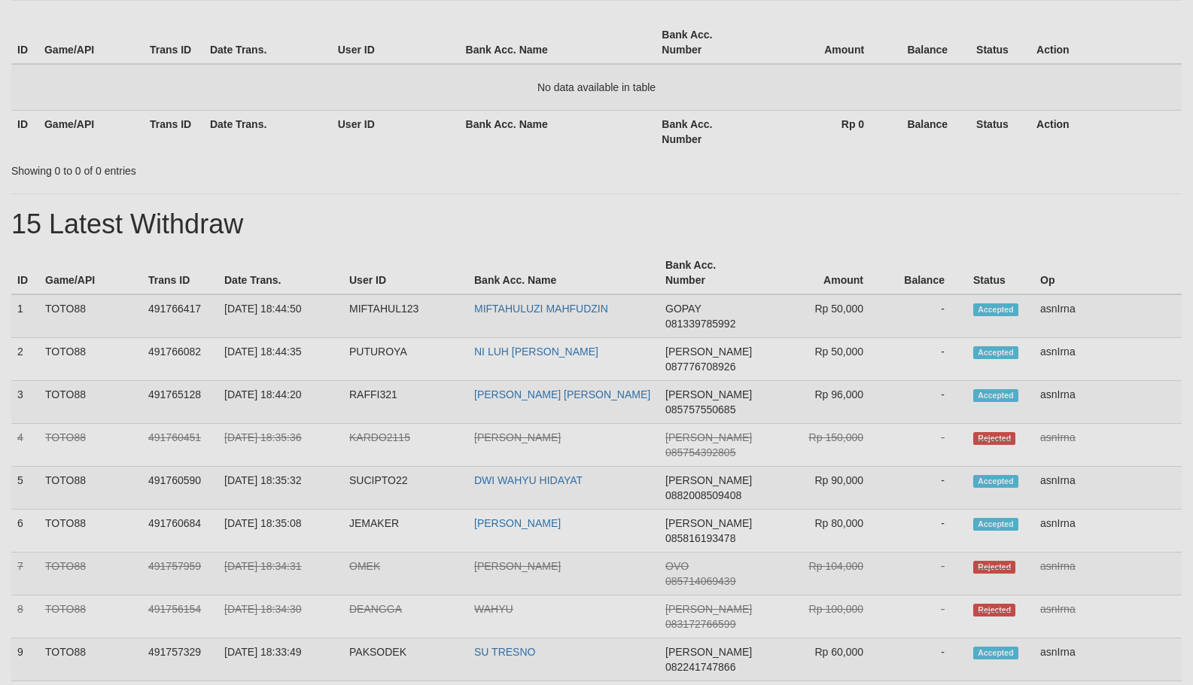
click at [13, 306] on td "1" at bounding box center [25, 316] width 28 height 44
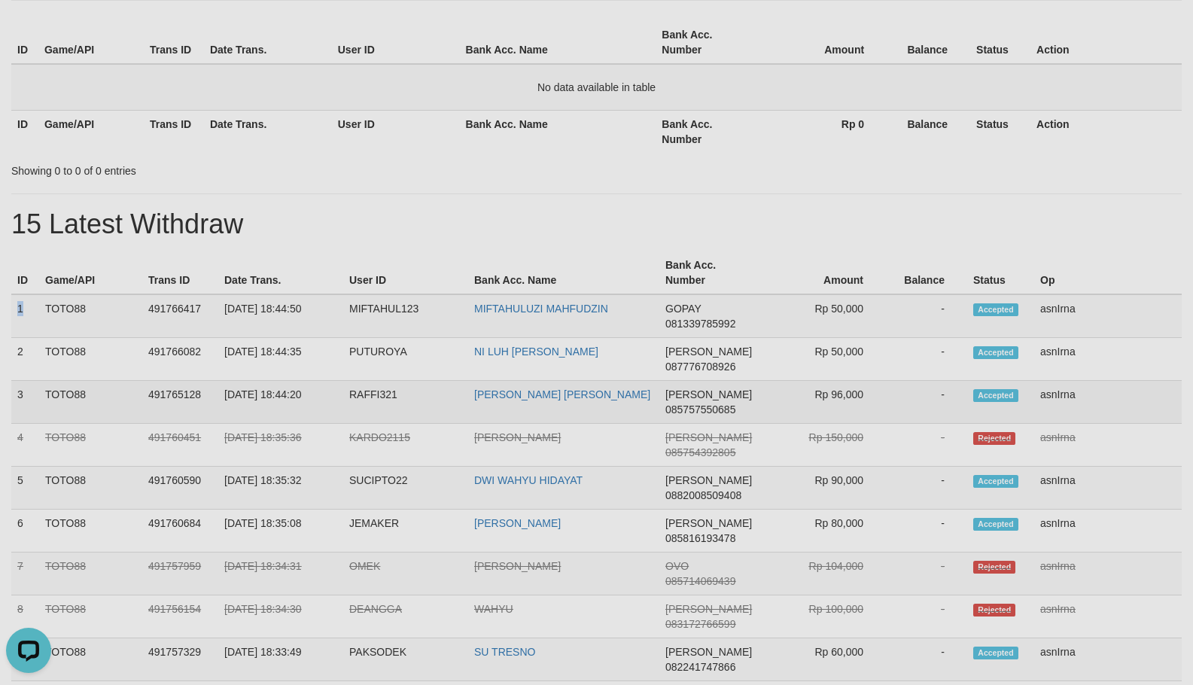
click at [1124, 409] on td "asnIrna" at bounding box center [1109, 402] width 148 height 43
copy tbody "1 TOTO88 491766417 [DATE] 18:44:50 MIFTAHUL123 MIFTAHULUZI MAHFUDZIN GOPAY 0813…"
drag, startPoint x: 276, startPoint y: 193, endPoint x: 50, endPoint y: 129, distance: 234.8
click at [276, 194] on hr at bounding box center [596, 194] width 1171 height 1
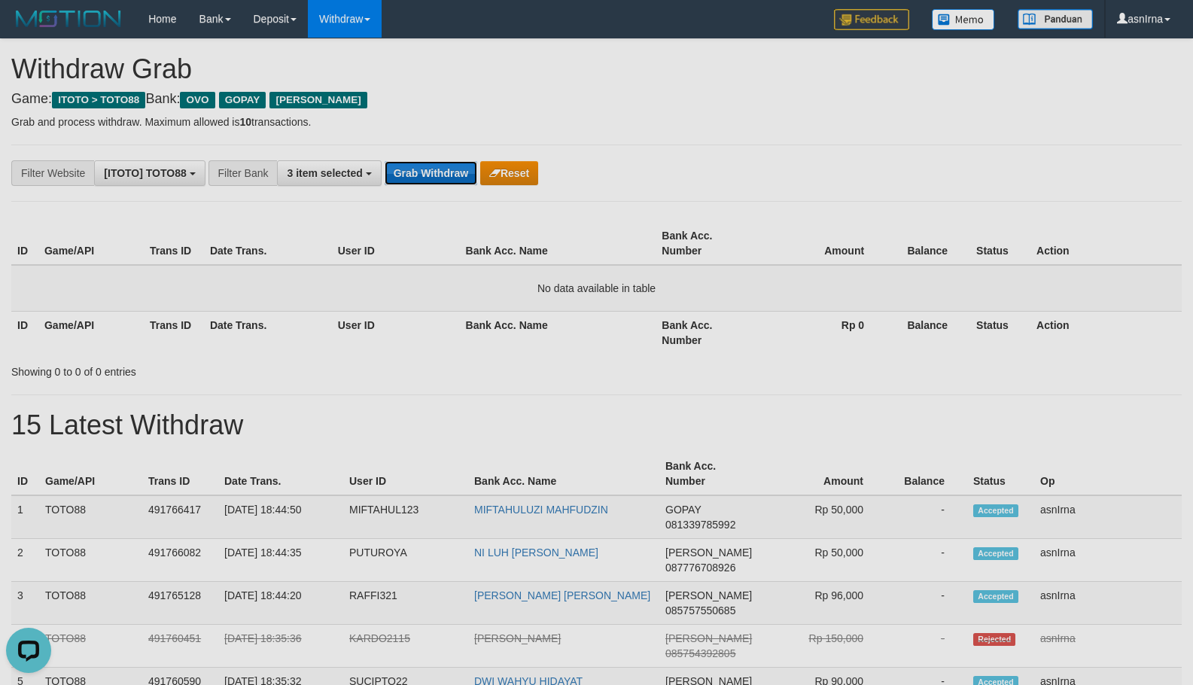
click at [407, 168] on button "Grab Withdraw" at bounding box center [431, 173] width 93 height 24
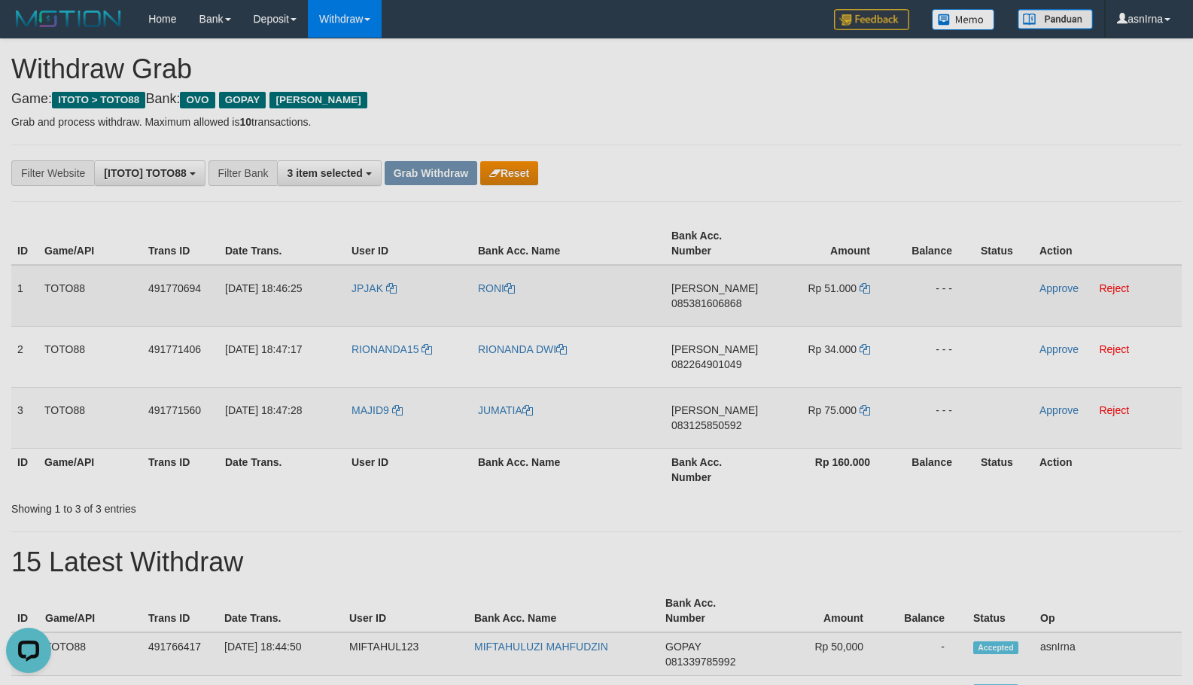
click at [723, 307] on span "085381606868" at bounding box center [707, 303] width 70 height 12
click at [865, 289] on icon at bounding box center [865, 288] width 11 height 11
click at [1049, 291] on link "Approve" at bounding box center [1059, 288] width 39 height 12
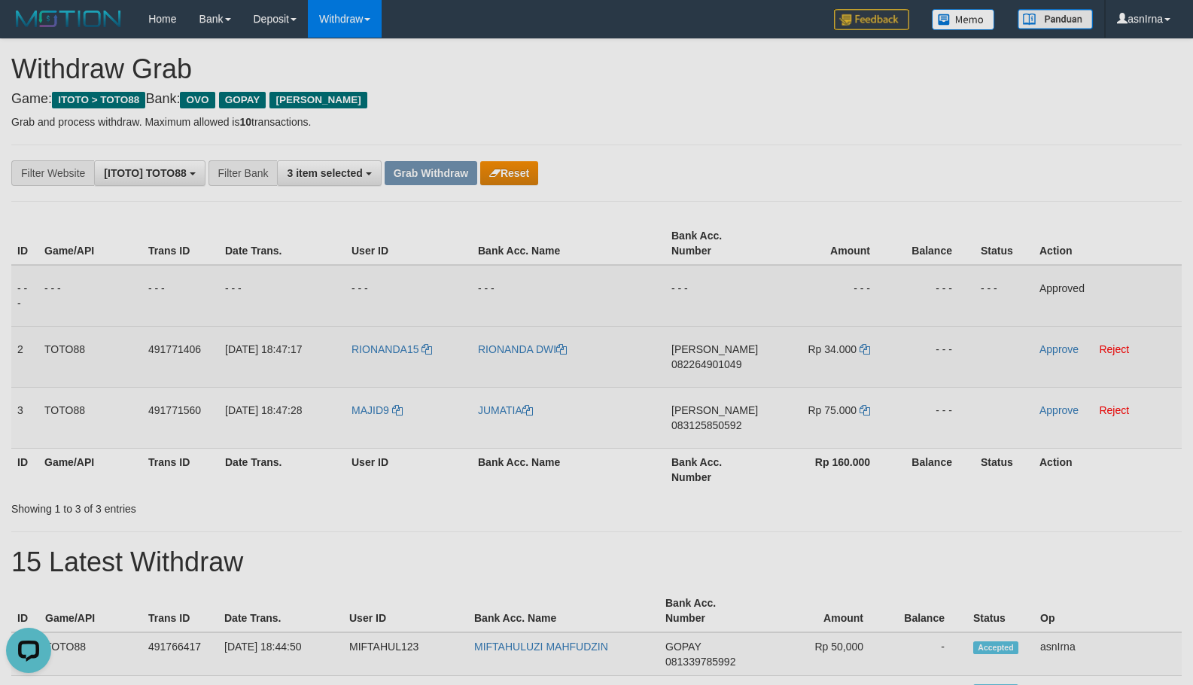
click at [691, 361] on span "082264901049" at bounding box center [707, 364] width 70 height 12
click at [864, 352] on icon at bounding box center [865, 349] width 11 height 11
click at [1079, 349] on td "Approve Reject" at bounding box center [1108, 356] width 148 height 61
click at [1075, 349] on link "Approve" at bounding box center [1059, 349] width 39 height 12
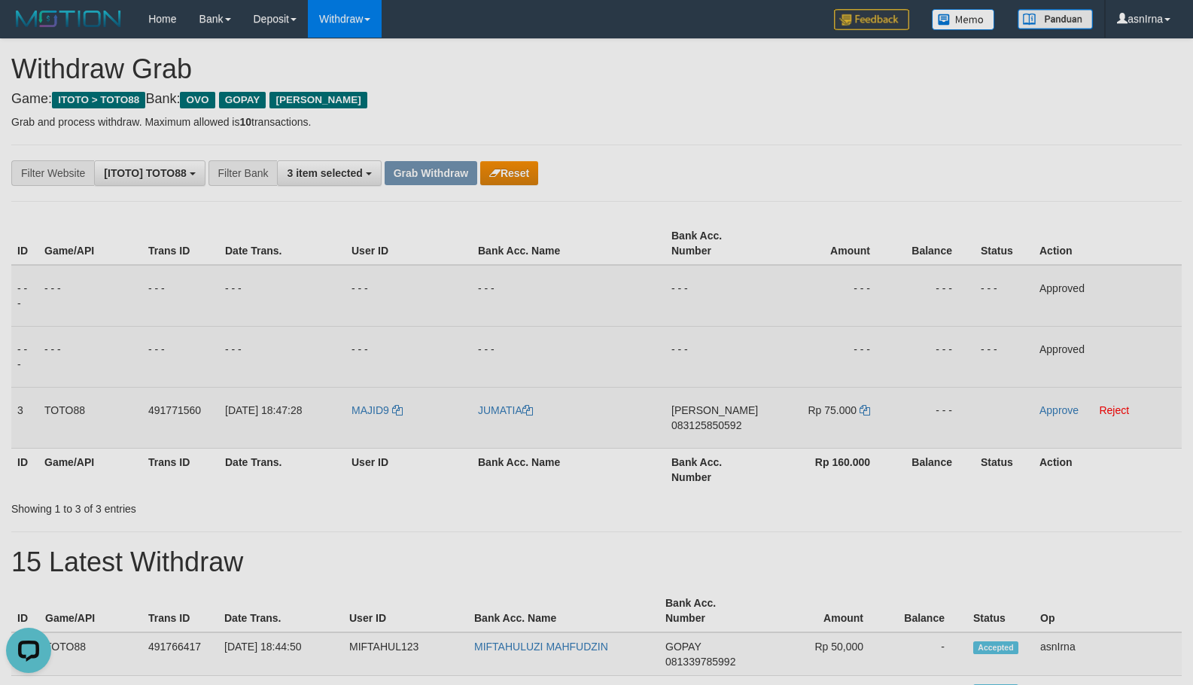
click at [712, 423] on span "083125850592" at bounding box center [707, 425] width 70 height 12
click at [865, 412] on icon at bounding box center [865, 410] width 11 height 11
drag, startPoint x: 1053, startPoint y: 406, endPoint x: 774, endPoint y: 377, distance: 280.1
click at [1053, 406] on link "Approve" at bounding box center [1059, 410] width 39 height 12
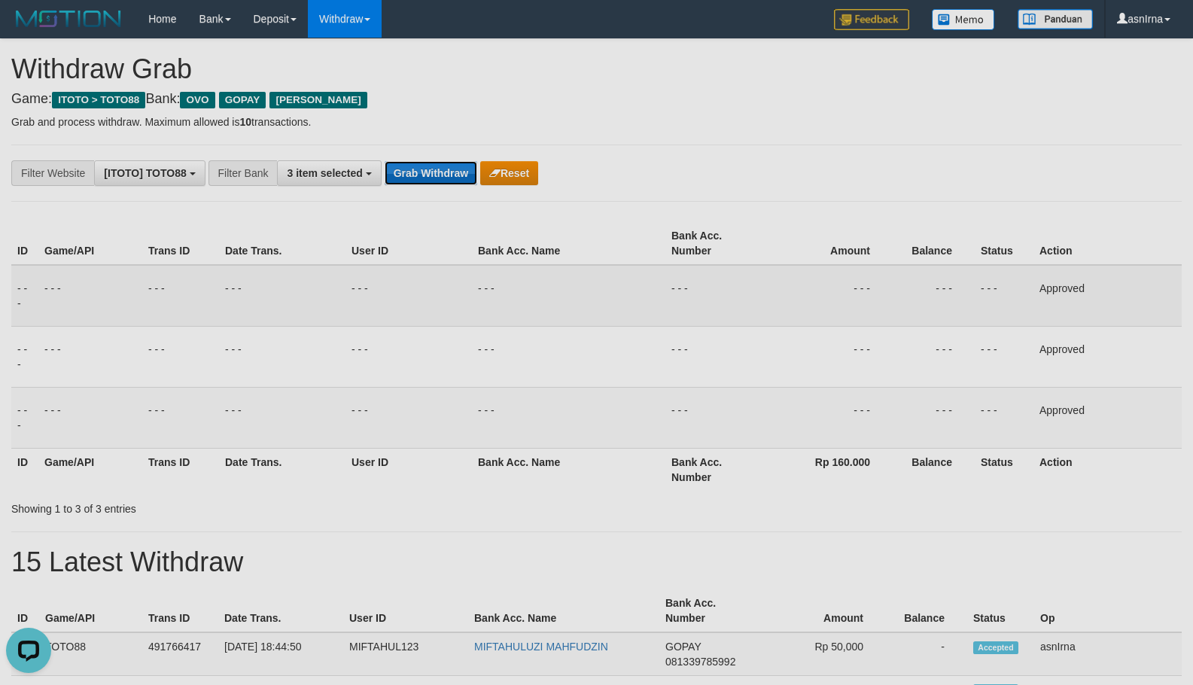
click at [427, 176] on button "Grab Withdraw" at bounding box center [431, 173] width 93 height 24
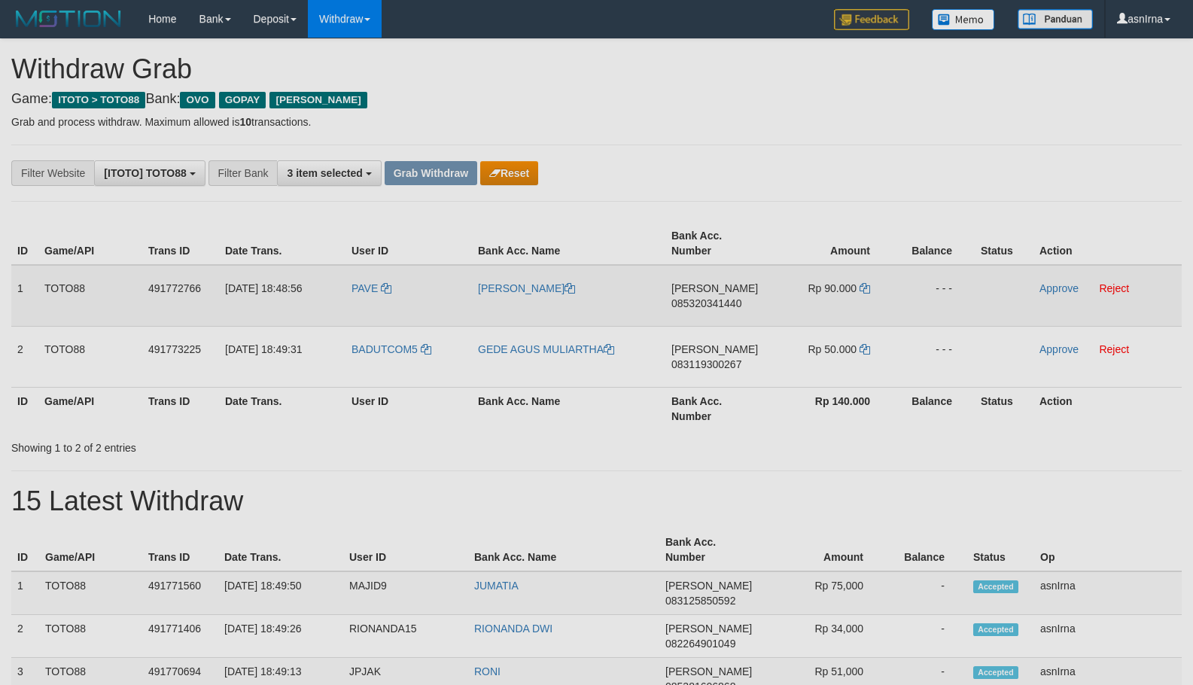
click at [708, 304] on span "085320341440" at bounding box center [707, 303] width 70 height 12
click at [863, 285] on icon at bounding box center [865, 288] width 11 height 11
click at [1046, 291] on link "Approve" at bounding box center [1059, 288] width 39 height 12
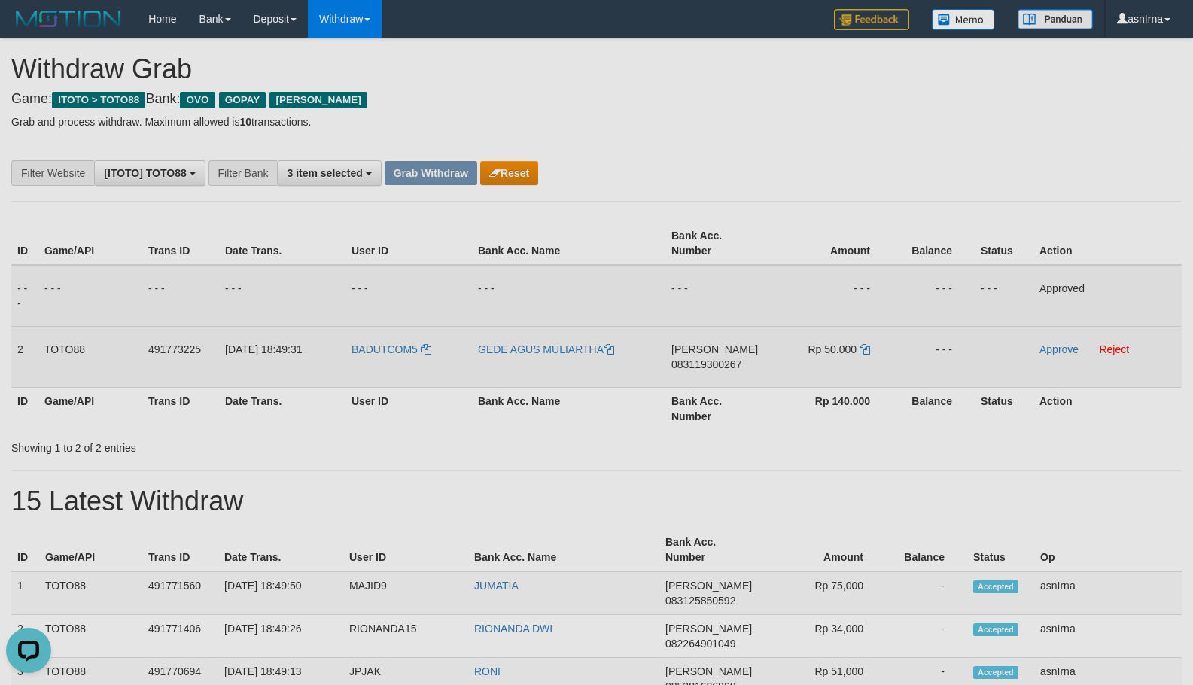
click at [691, 358] on span "083119300267" at bounding box center [707, 364] width 70 height 12
click at [687, 362] on span "083119300267" at bounding box center [707, 364] width 70 height 12
click at [864, 349] on icon at bounding box center [865, 349] width 11 height 11
click at [1050, 343] on link "Approve" at bounding box center [1059, 349] width 39 height 12
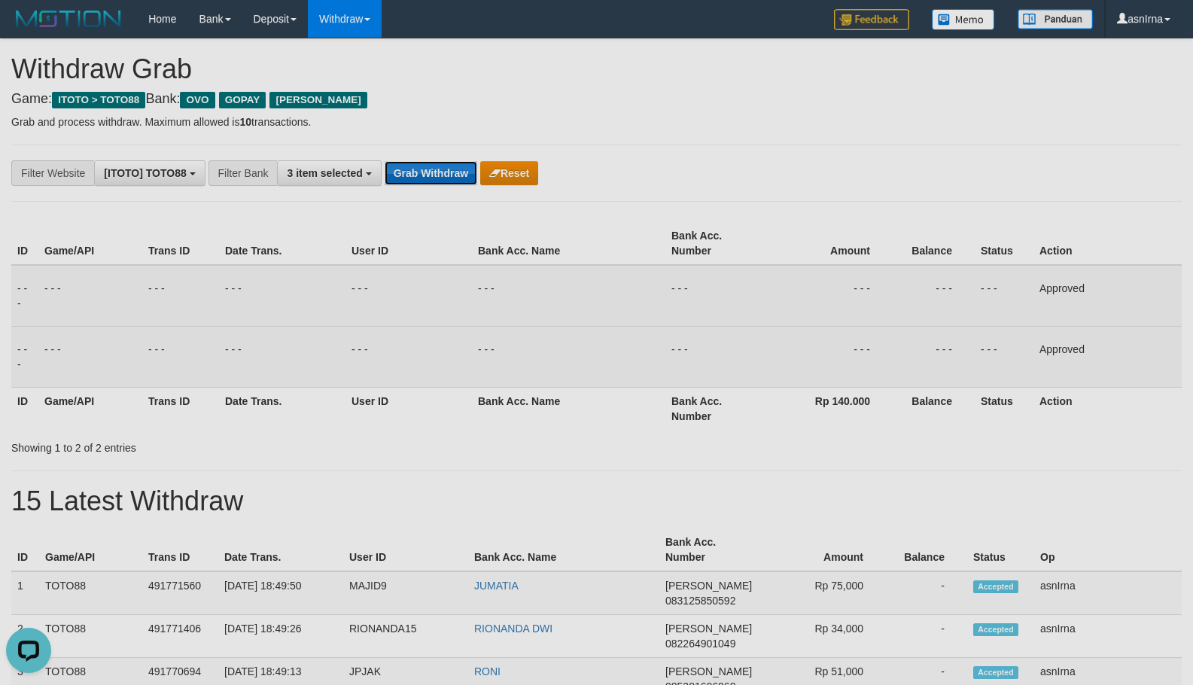
click at [417, 173] on button "Grab Withdraw" at bounding box center [431, 173] width 93 height 24
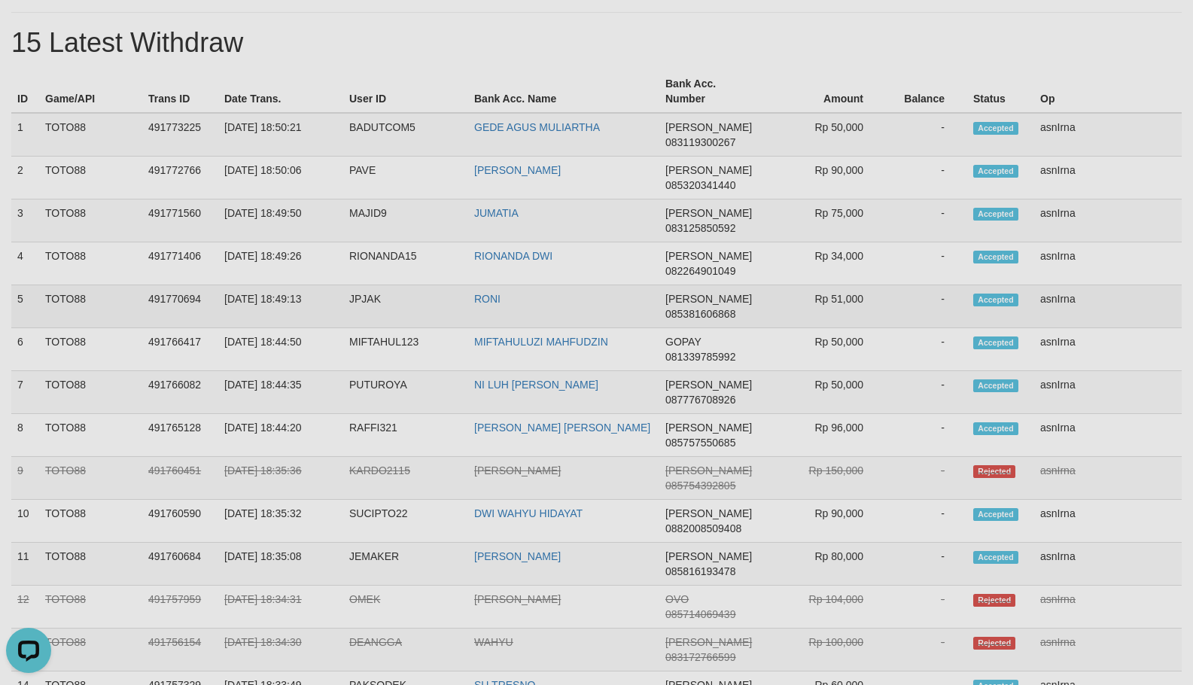
click at [1053, 297] on td "asnIrna" at bounding box center [1109, 306] width 148 height 43
click at [1049, 297] on td "asnIrna" at bounding box center [1109, 306] width 148 height 43
click at [16, 128] on td "1" at bounding box center [25, 135] width 28 height 44
copy tbody "1 TOTO88 491773225 [DATE] 18:50:21 BADUTCOM5 GEDE [PERSON_NAME] DANA 0831193002…"
click at [956, 212] on td "-" at bounding box center [926, 221] width 81 height 43
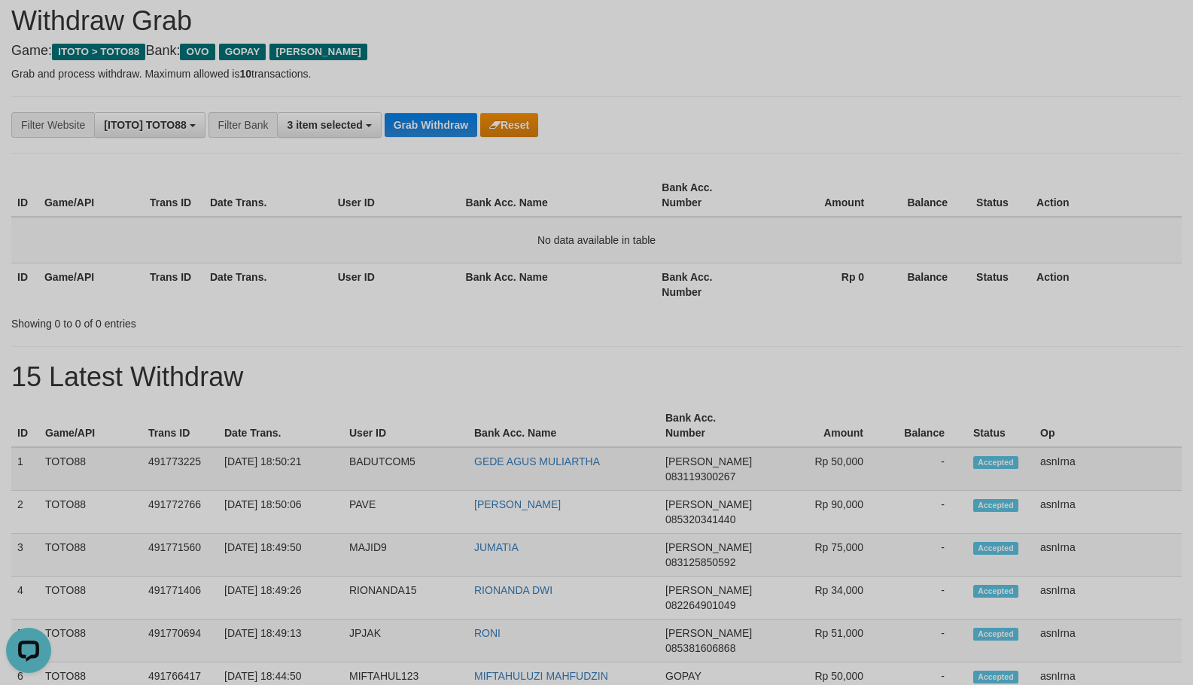
scroll to position [0, 0]
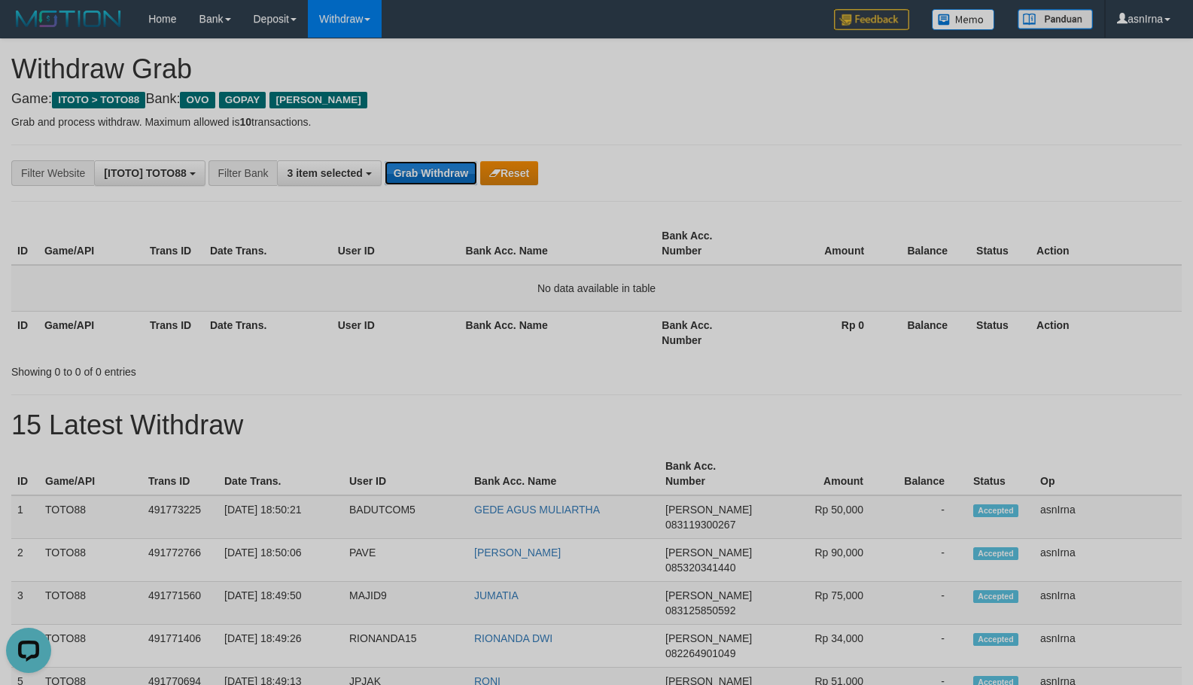
click at [437, 172] on button "Grab Withdraw" at bounding box center [431, 173] width 93 height 24
click at [437, 167] on button "Grab Withdraw" at bounding box center [431, 173] width 93 height 24
click at [418, 182] on button "Grab Withdraw" at bounding box center [431, 173] width 93 height 24
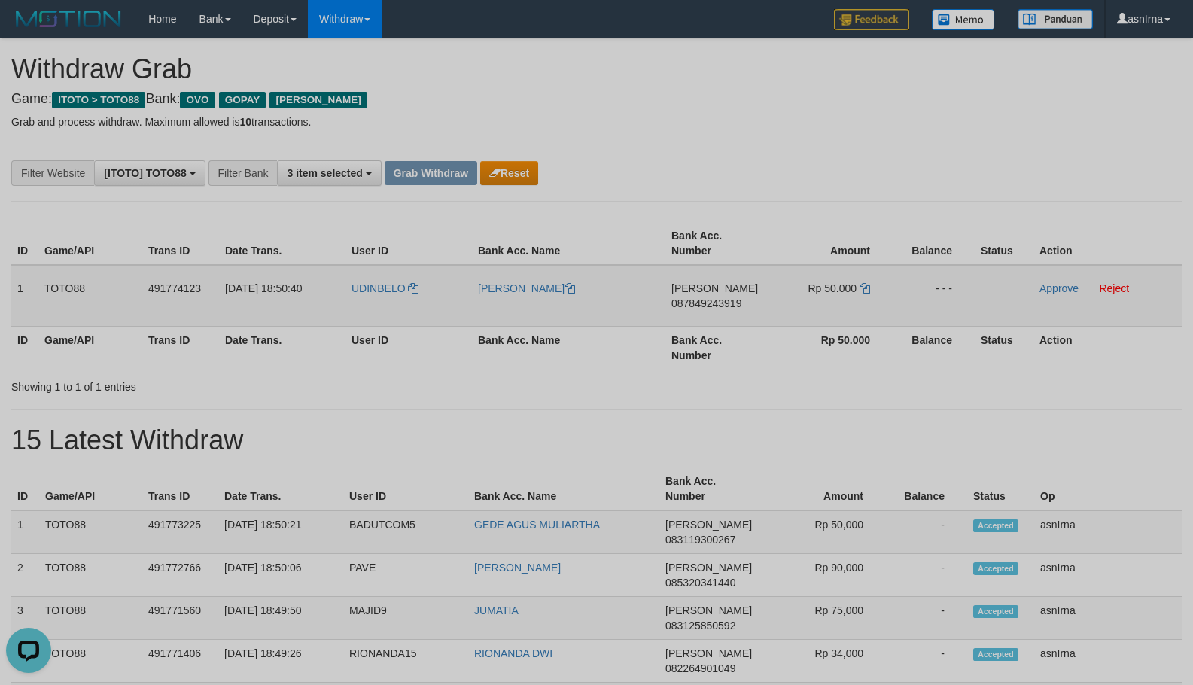
click at [722, 302] on span "087849243919" at bounding box center [707, 303] width 70 height 12
click at [864, 285] on icon at bounding box center [865, 288] width 11 height 11
click at [1055, 292] on link "Approve" at bounding box center [1059, 288] width 39 height 12
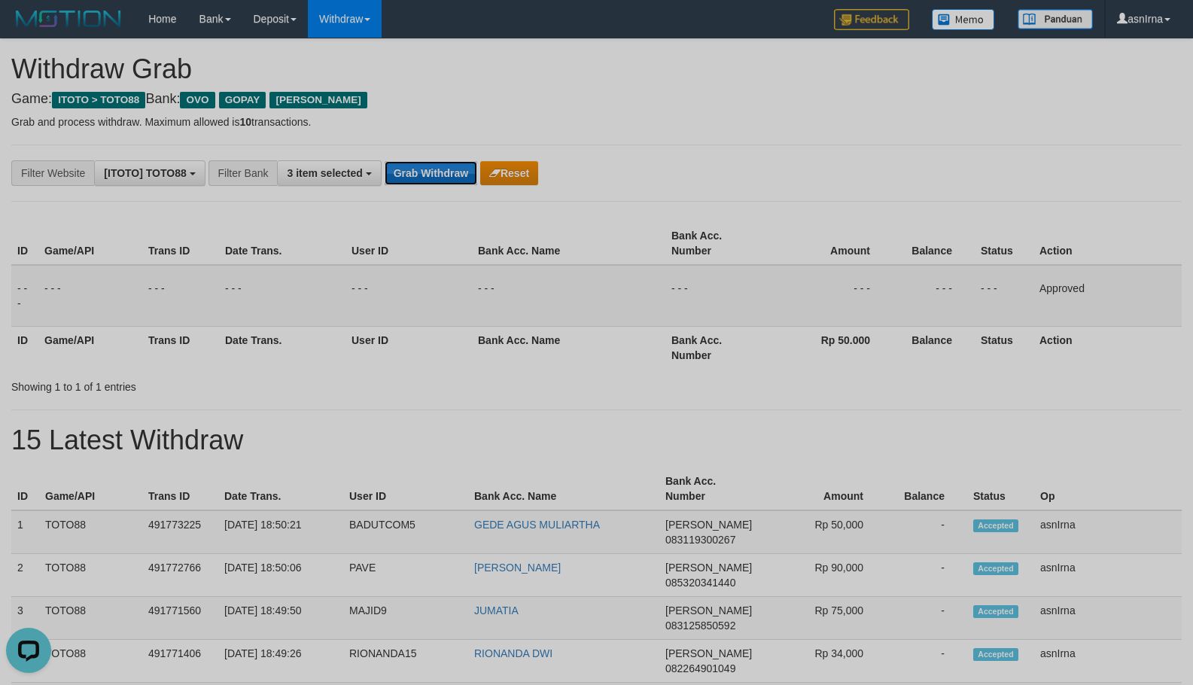
click at [429, 163] on button "Grab Withdraw" at bounding box center [431, 173] width 93 height 24
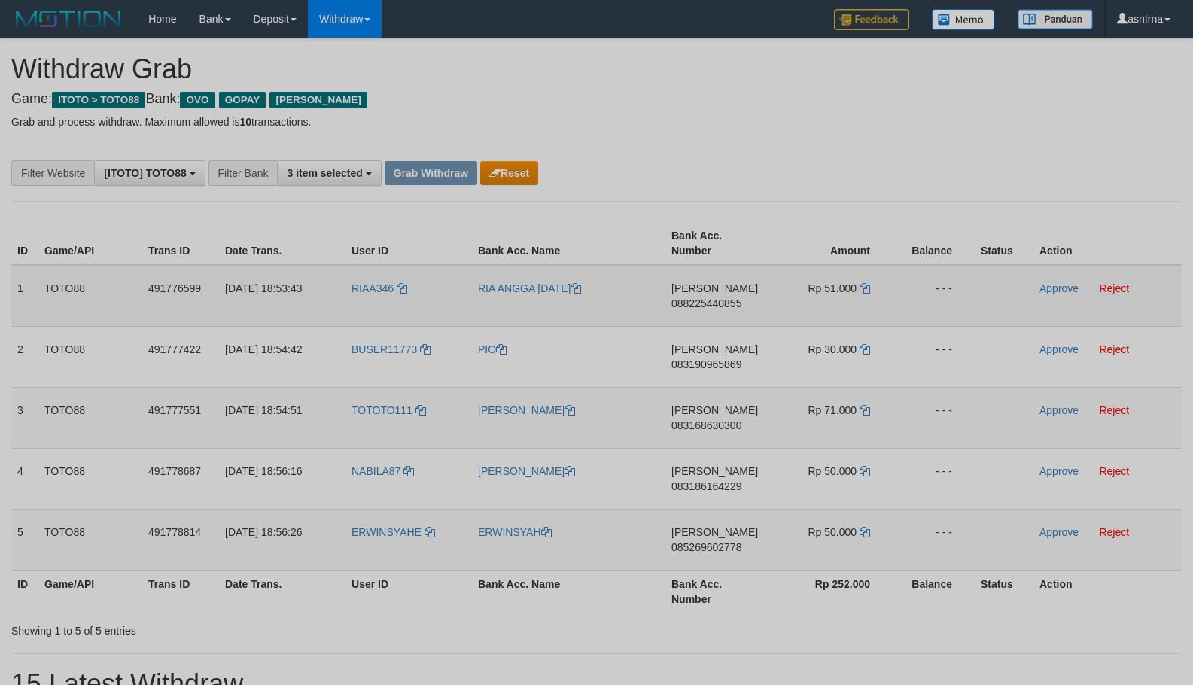
click at [710, 299] on span "088225440855" at bounding box center [707, 303] width 70 height 12
click at [868, 285] on icon at bounding box center [865, 288] width 11 height 11
click at [1077, 290] on link "Approve" at bounding box center [1059, 288] width 39 height 12
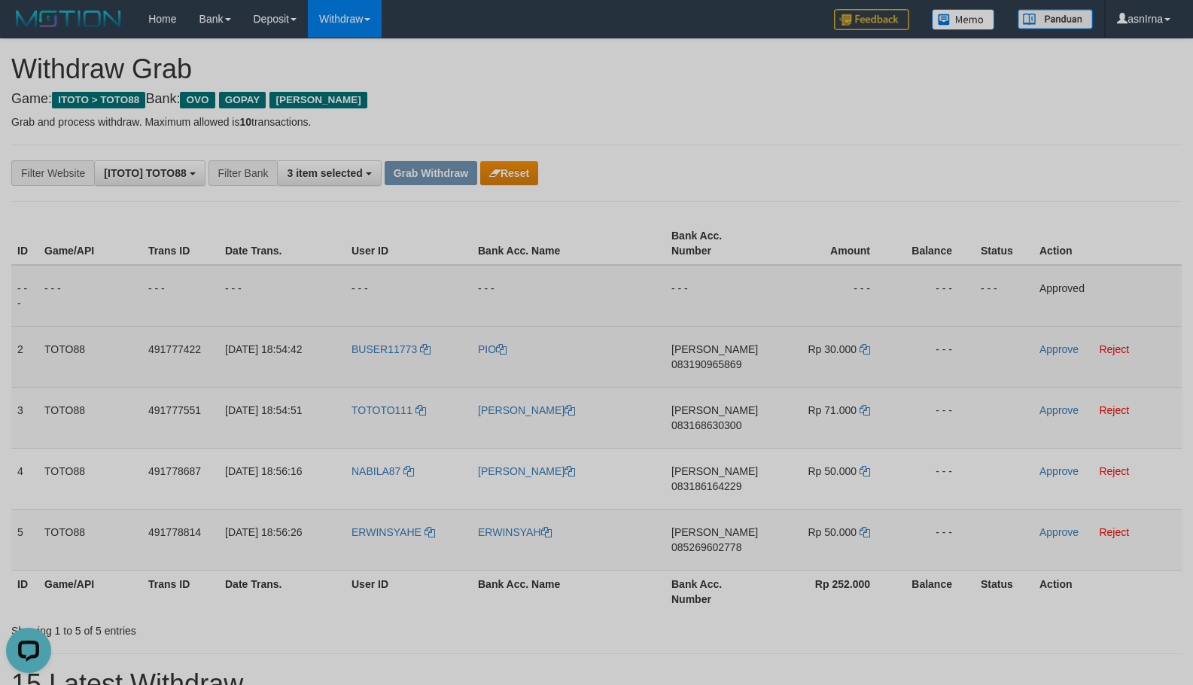
click at [690, 355] on span "[PERSON_NAME]" at bounding box center [715, 349] width 87 height 12
click at [690, 361] on span "083190965869" at bounding box center [707, 364] width 70 height 12
click at [866, 350] on icon at bounding box center [865, 349] width 11 height 11
click at [1044, 346] on link "Approve" at bounding box center [1059, 349] width 39 height 12
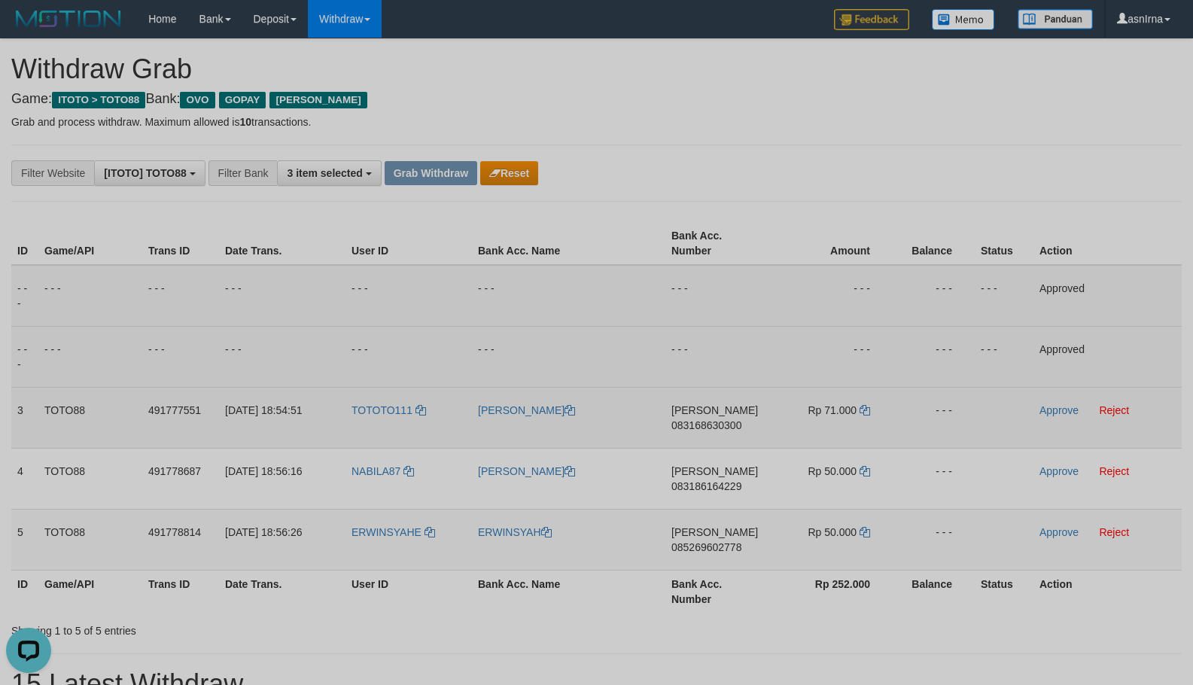
click at [687, 422] on span "083168630300" at bounding box center [707, 425] width 70 height 12
click at [864, 407] on icon at bounding box center [865, 410] width 11 height 11
click at [1068, 413] on link "Approve" at bounding box center [1059, 410] width 39 height 12
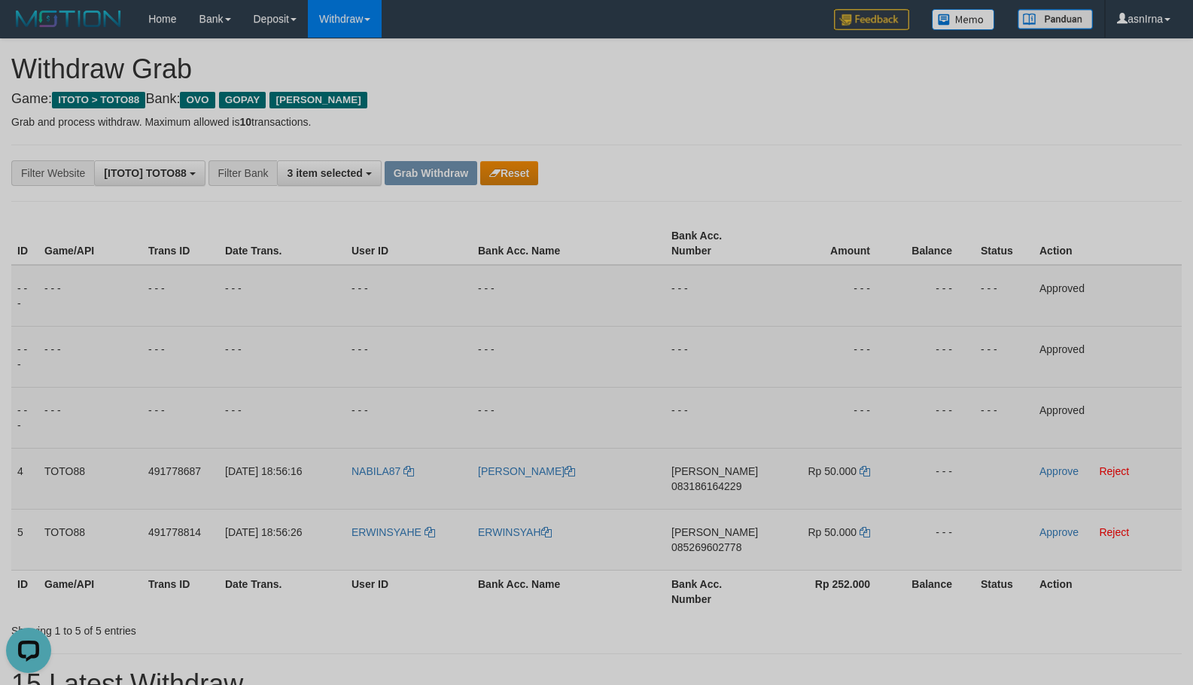
click at [692, 482] on span "083186164229" at bounding box center [707, 486] width 70 height 12
click at [869, 472] on icon at bounding box center [865, 471] width 11 height 11
click at [1048, 470] on link "Approve" at bounding box center [1059, 471] width 39 height 12
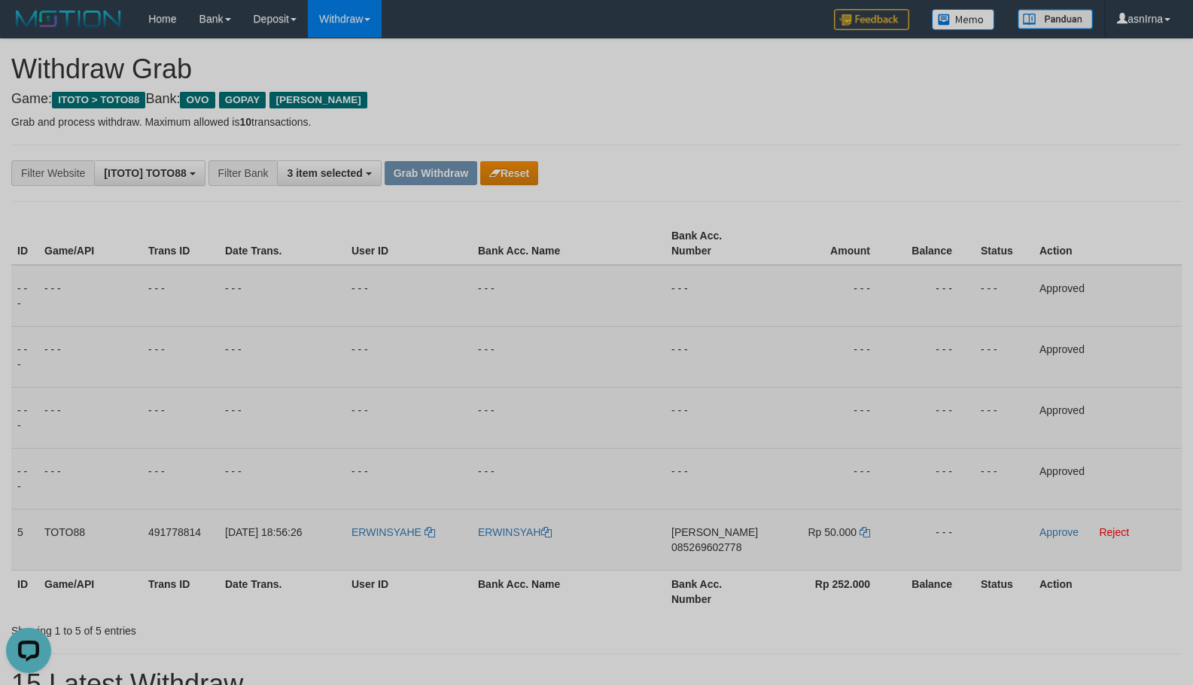
click at [712, 547] on span "085269602778" at bounding box center [707, 547] width 70 height 12
click at [864, 533] on icon at bounding box center [865, 532] width 11 height 11
click at [1046, 532] on link "Approve" at bounding box center [1059, 532] width 39 height 12
click at [422, 175] on button "Grab Withdraw" at bounding box center [431, 173] width 93 height 24
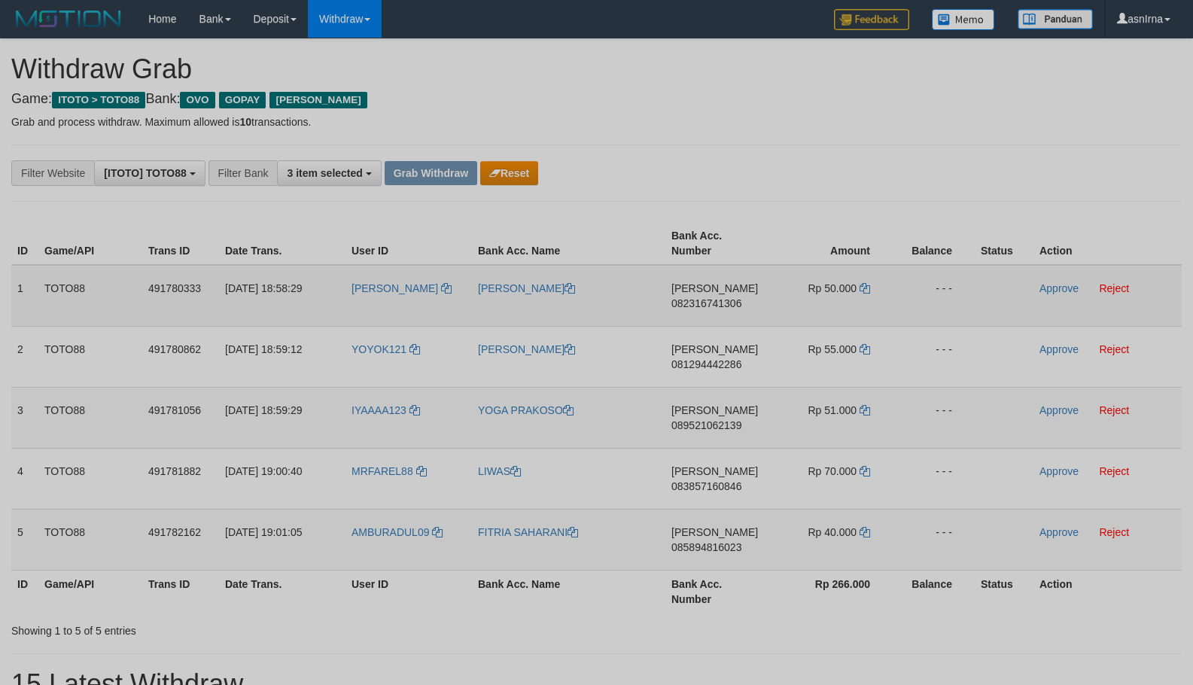
click at [712, 306] on span "082316741306" at bounding box center [707, 303] width 70 height 12
click at [864, 288] on icon at bounding box center [865, 288] width 11 height 11
click at [1057, 290] on link "Approve" at bounding box center [1059, 288] width 39 height 12
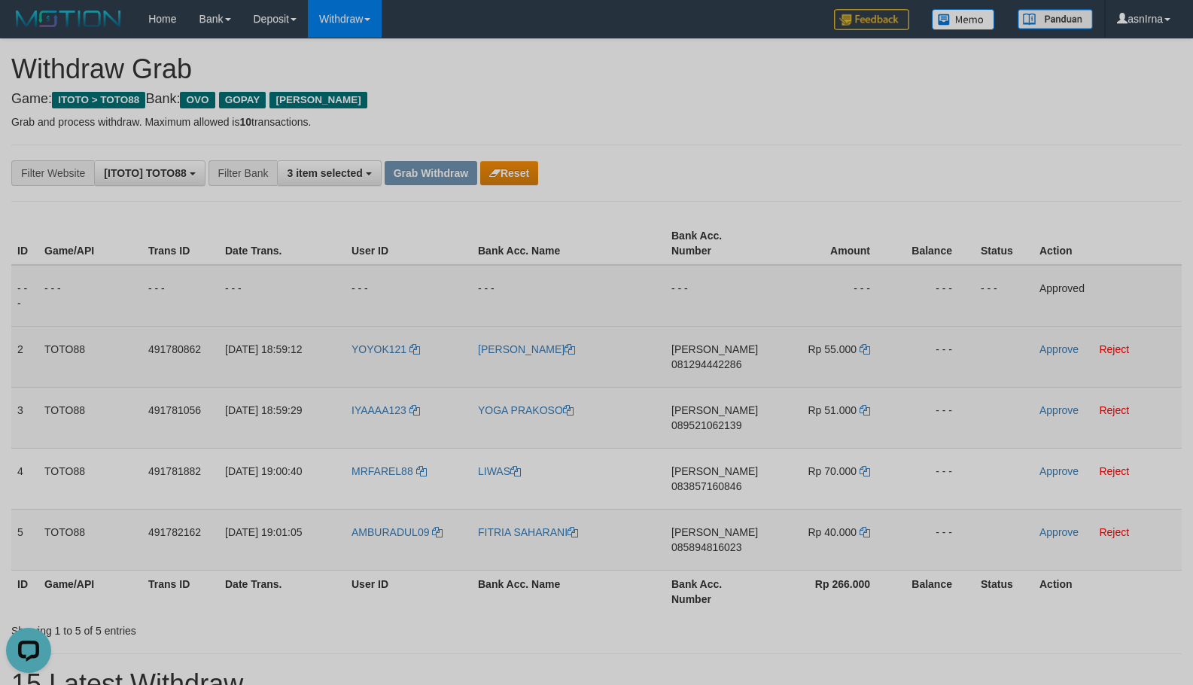
click at [694, 364] on span "081294442286" at bounding box center [707, 364] width 70 height 12
click at [864, 349] on icon at bounding box center [865, 349] width 11 height 11
drag, startPoint x: 1051, startPoint y: 346, endPoint x: 915, endPoint y: 365, distance: 137.7
click at [1051, 346] on link "Approve" at bounding box center [1059, 349] width 39 height 12
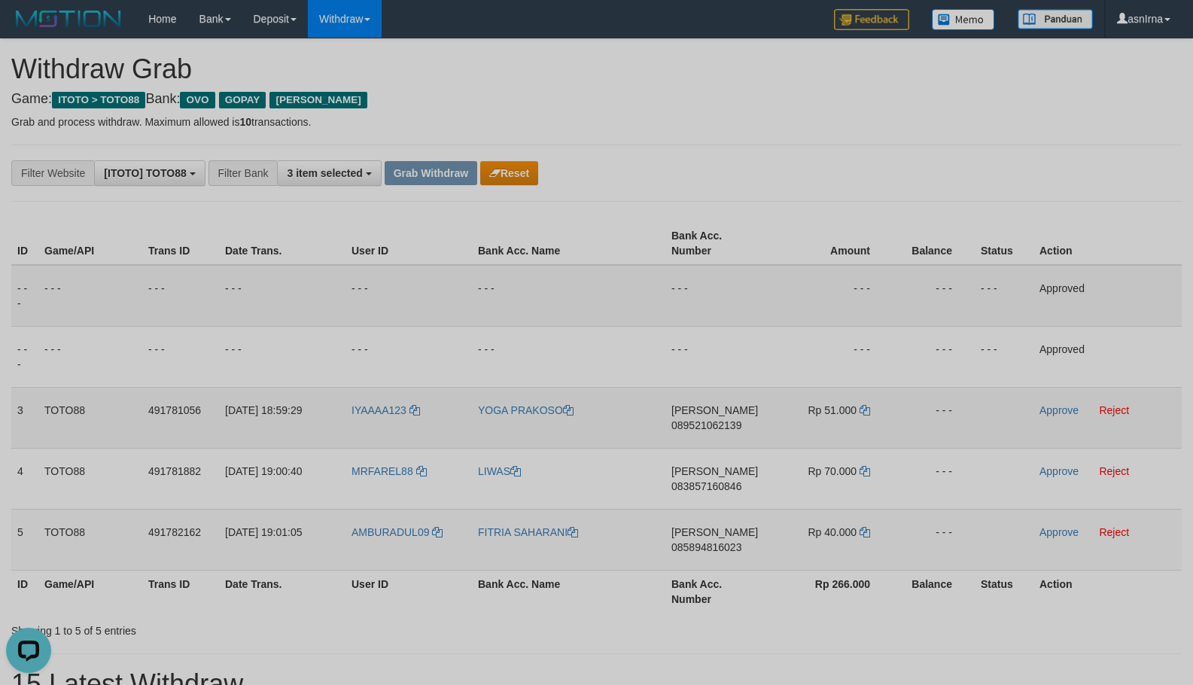
click at [711, 420] on span "089521062139" at bounding box center [707, 425] width 70 height 12
click at [868, 412] on icon at bounding box center [865, 410] width 11 height 11
click at [1059, 404] on link "Approve" at bounding box center [1059, 410] width 39 height 12
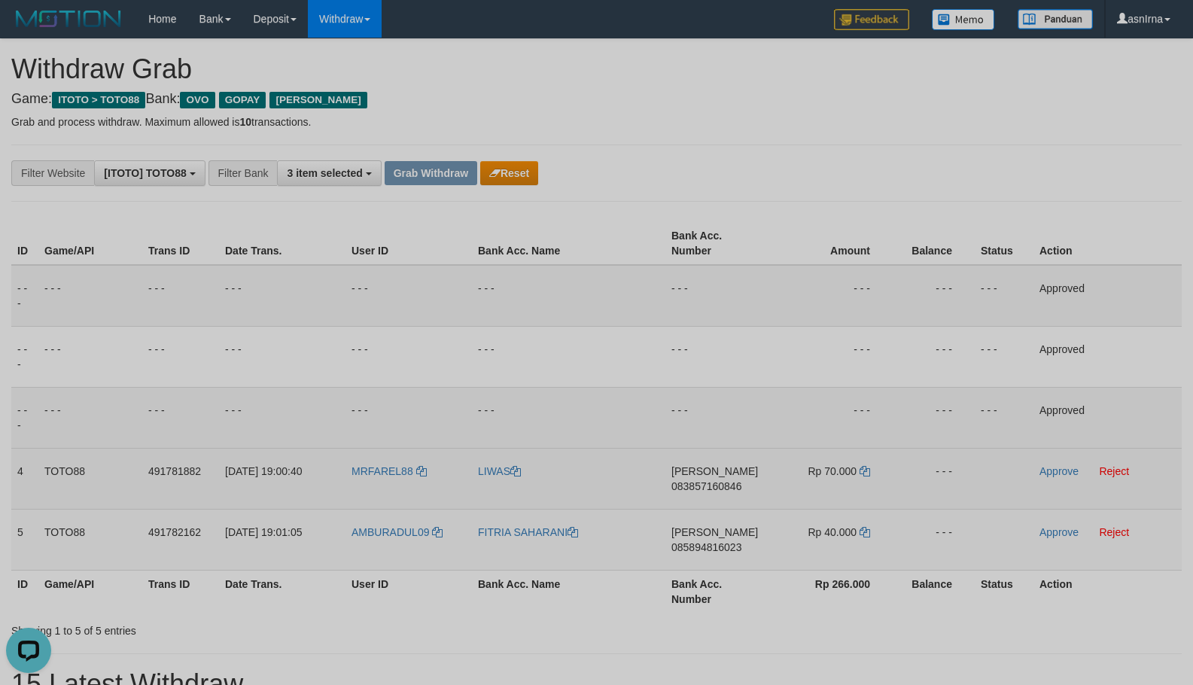
click at [700, 486] on span "083857160846" at bounding box center [707, 486] width 70 height 12
click at [865, 471] on icon at bounding box center [865, 471] width 11 height 11
click at [1044, 474] on link "Approve" at bounding box center [1059, 471] width 39 height 12
click at [689, 538] on td "DANA 085894816023" at bounding box center [718, 539] width 104 height 61
click at [689, 553] on td "DANA 085894816023" at bounding box center [718, 539] width 104 height 61
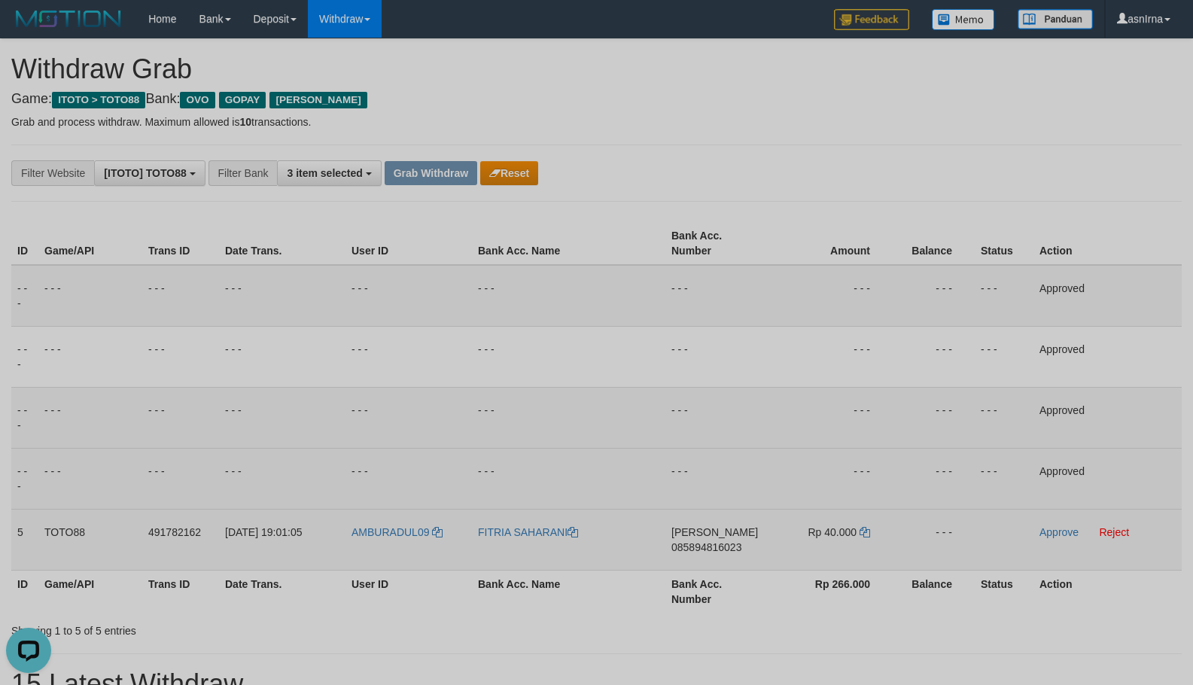
click at [695, 544] on span "085894816023" at bounding box center [707, 547] width 70 height 12
click at [867, 530] on icon at bounding box center [865, 532] width 11 height 11
click at [1045, 529] on link "Approve" at bounding box center [1059, 532] width 39 height 12
click at [437, 178] on button "Grab Withdraw" at bounding box center [431, 173] width 93 height 24
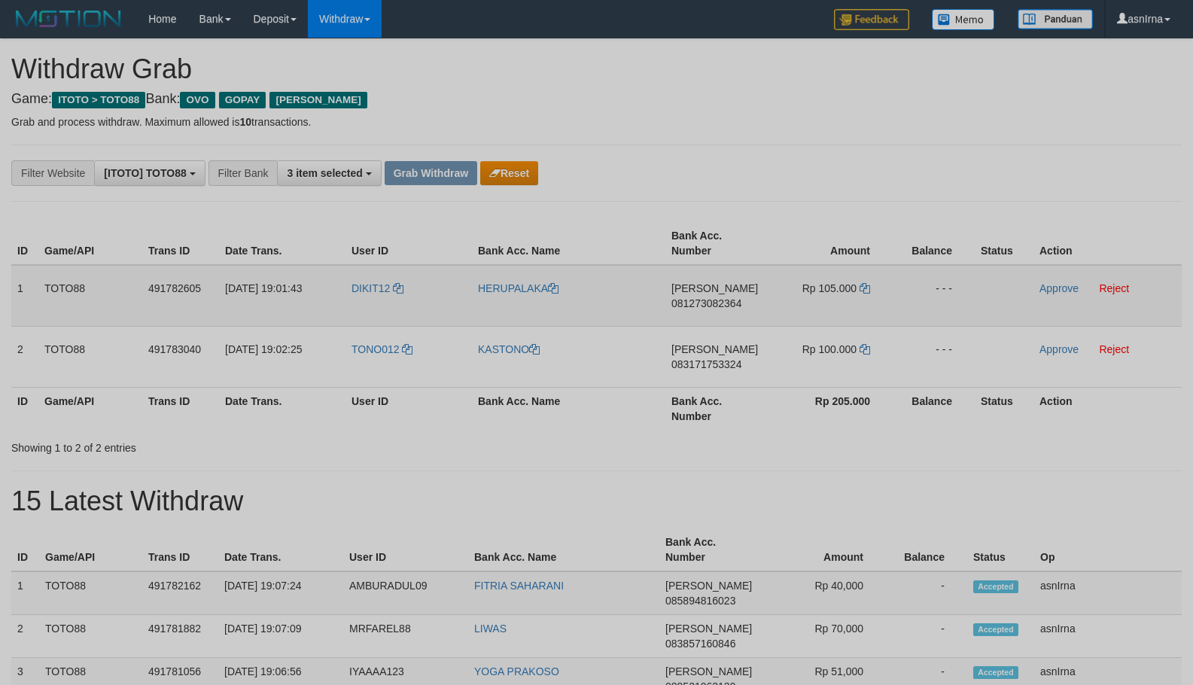
click at [723, 305] on span "081273082364" at bounding box center [707, 303] width 70 height 12
click at [866, 290] on icon at bounding box center [865, 288] width 11 height 11
click at [1055, 287] on link "Approve" at bounding box center [1059, 288] width 39 height 12
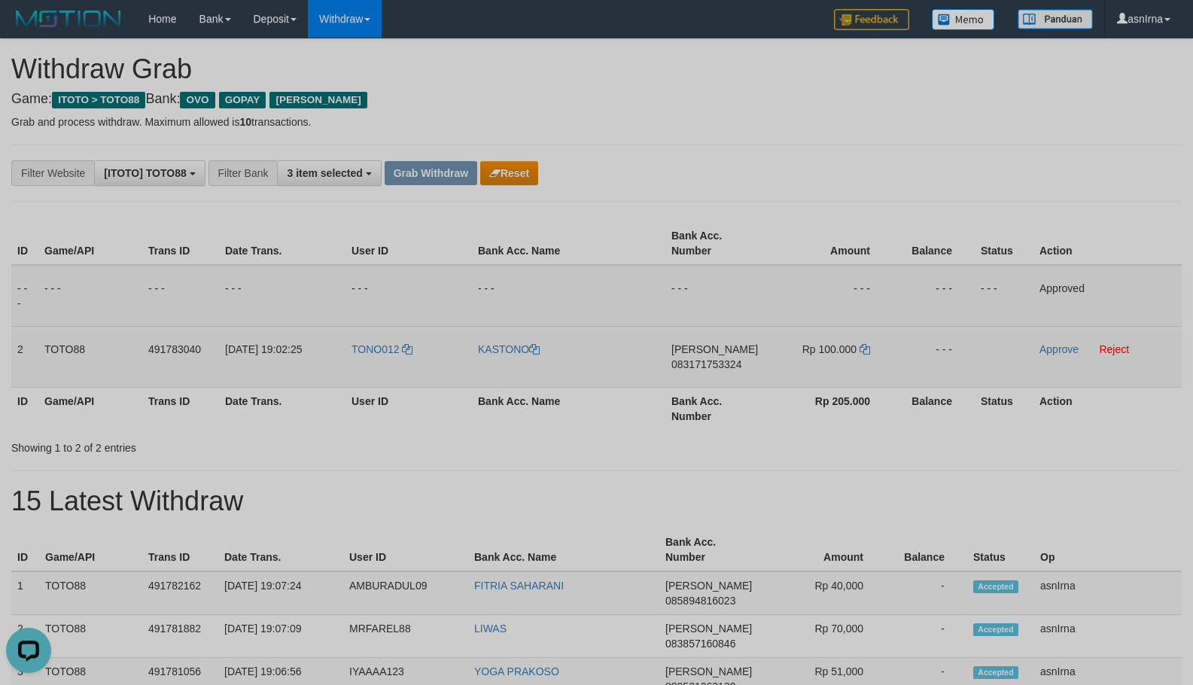
click at [686, 358] on span "083171753324" at bounding box center [707, 364] width 70 height 12
click at [863, 347] on icon at bounding box center [865, 349] width 11 height 11
click at [401, 367] on td "TONO012" at bounding box center [409, 356] width 127 height 61
click at [375, 367] on td "TONO012" at bounding box center [409, 356] width 127 height 61
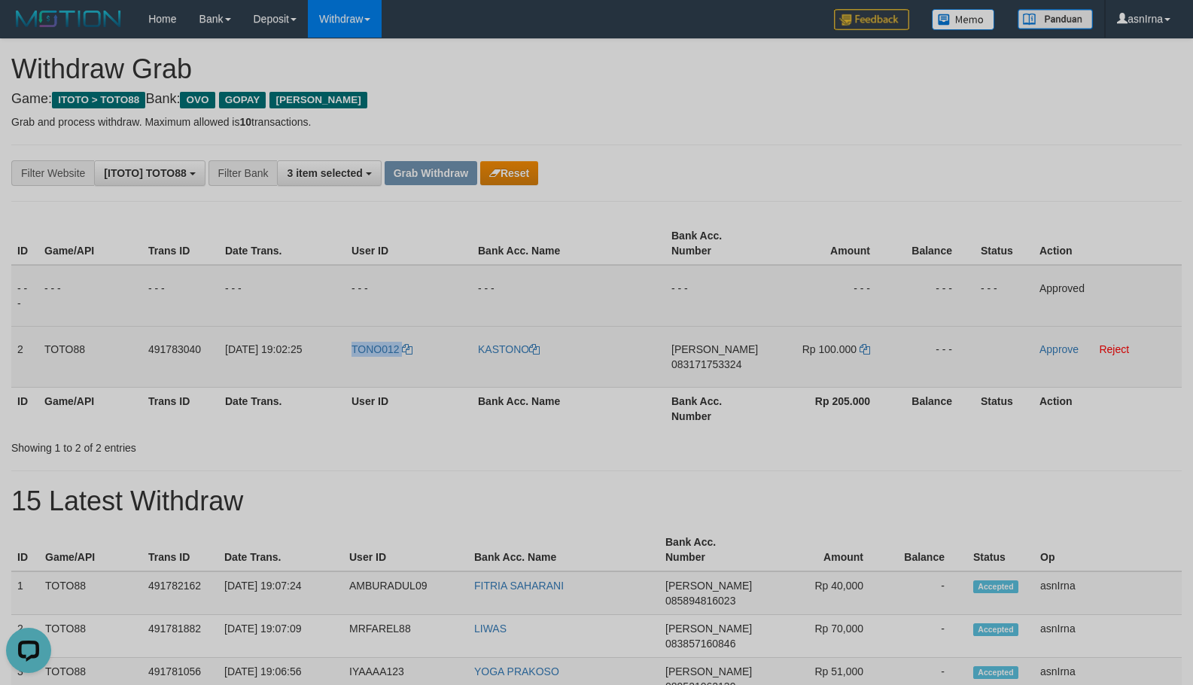
click at [375, 367] on td "TONO012" at bounding box center [409, 356] width 127 height 61
copy link "TONO012"
click at [359, 367] on td "TONO012" at bounding box center [409, 356] width 127 height 61
click at [1119, 346] on link "Reject" at bounding box center [1114, 349] width 30 height 12
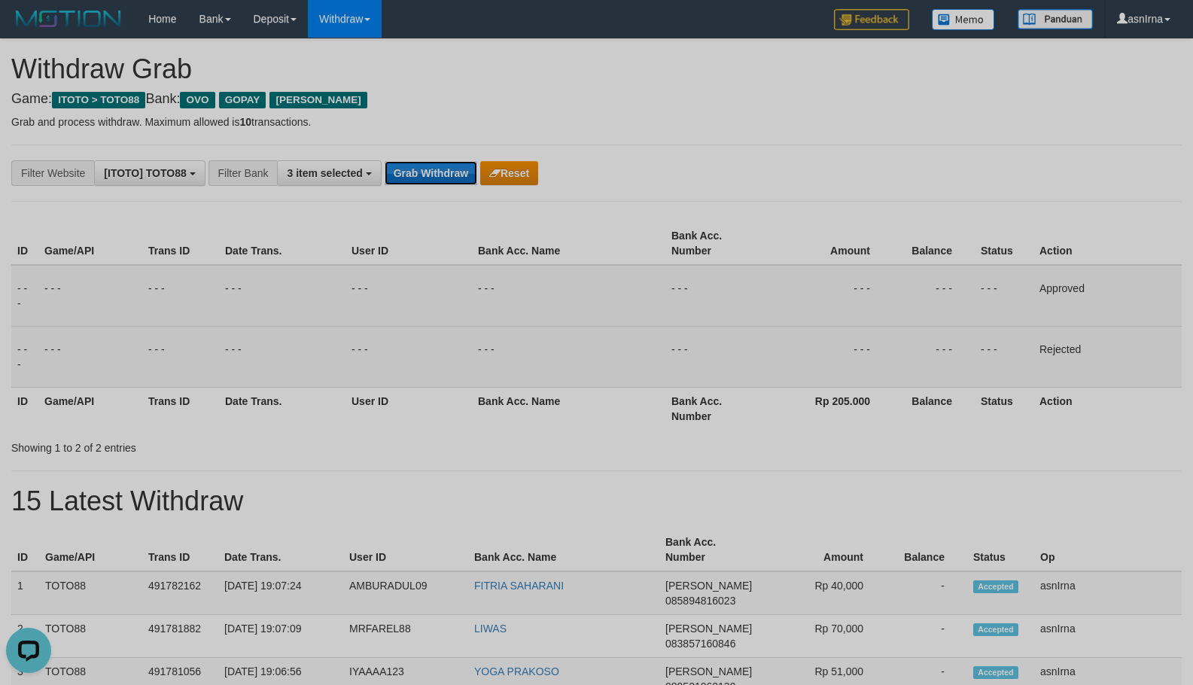
click at [444, 176] on button "Grab Withdraw" at bounding box center [431, 173] width 93 height 24
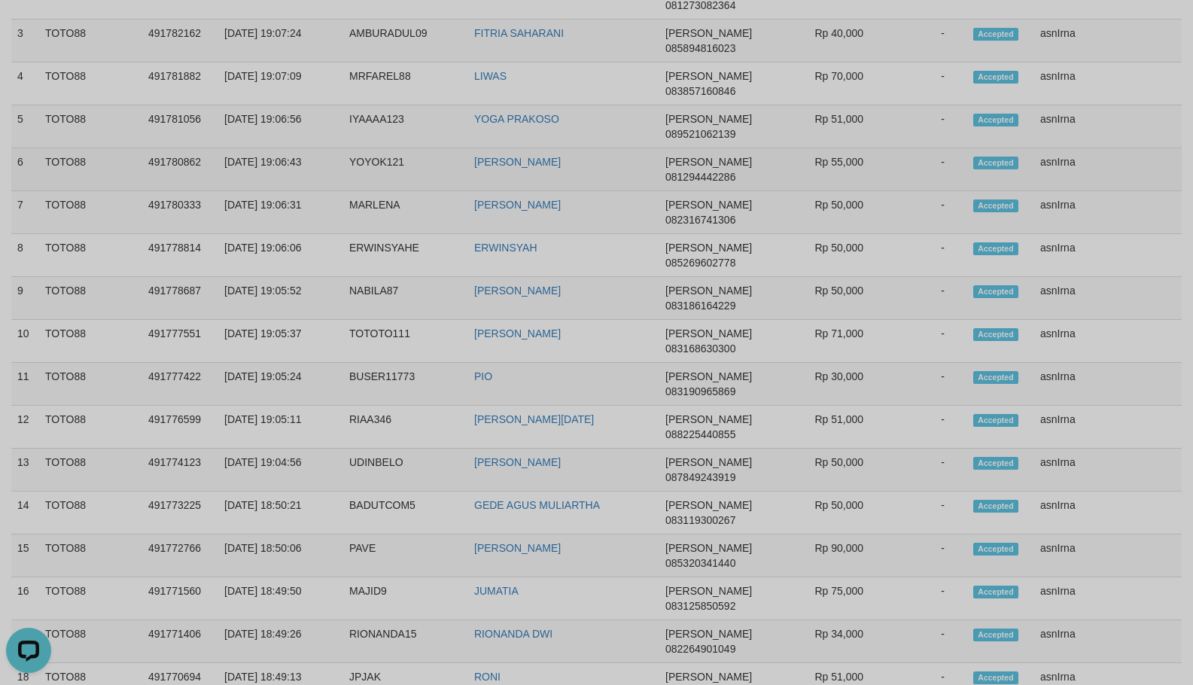
scroll to position [502, 0]
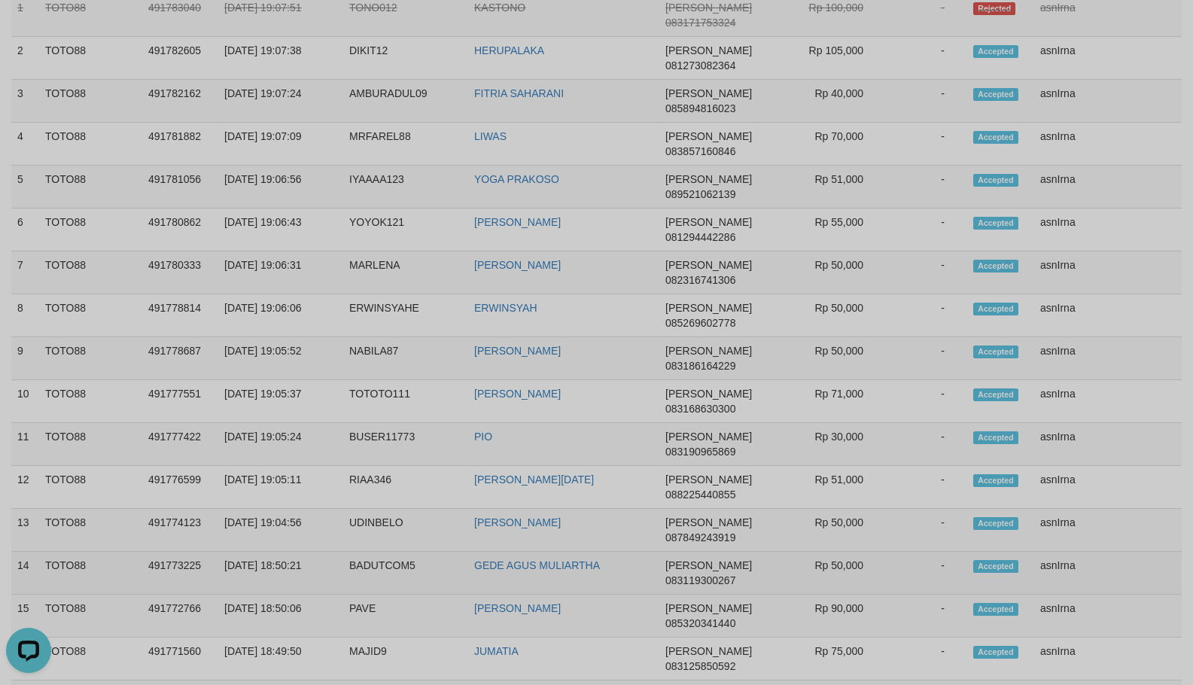
click at [1058, 574] on td "asnIrna" at bounding box center [1109, 573] width 148 height 43
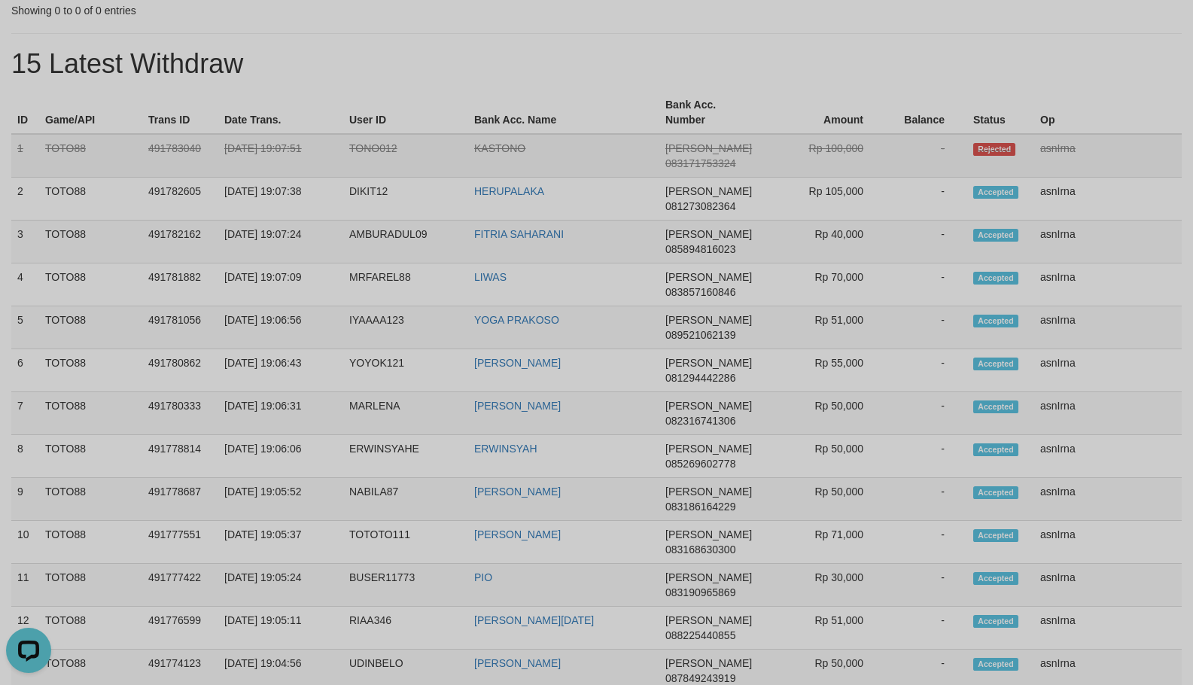
scroll to position [100, 0]
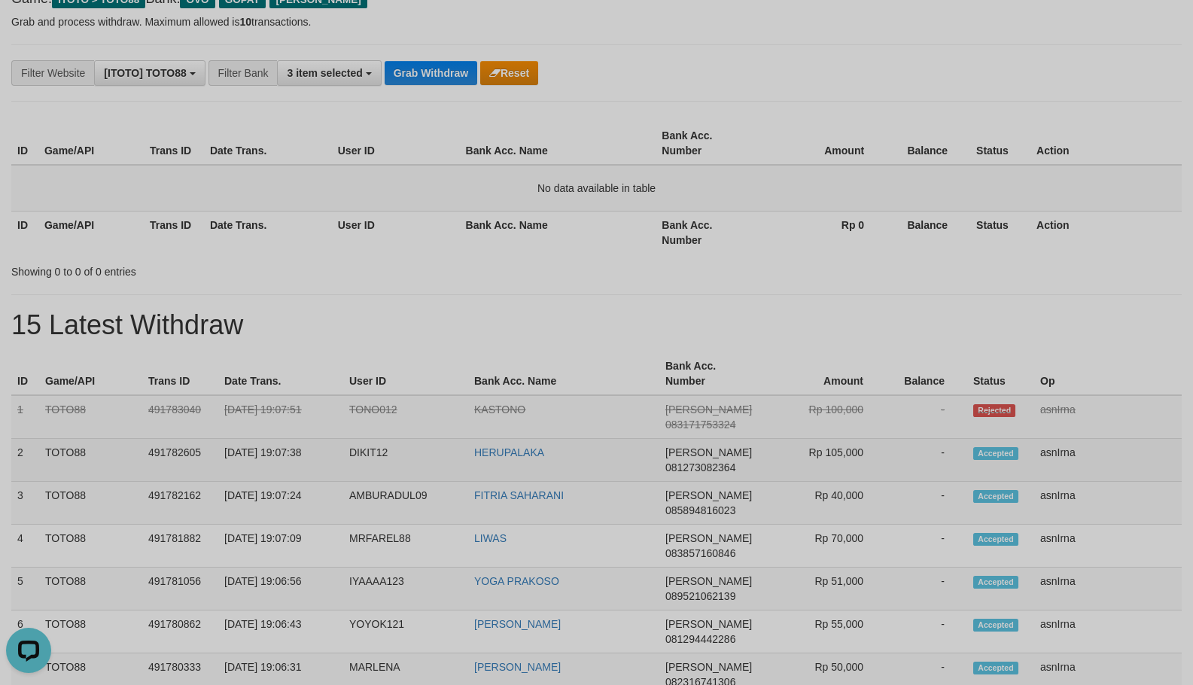
click at [18, 440] on td "2" at bounding box center [25, 460] width 28 height 43
copy tbody "2 TOTO88 491782605 [DATE] 19:07:38 DIKIT12 HERUPALAKA DANA 081273082364 Rp 105,…"
click at [436, 76] on button "Grab Withdraw" at bounding box center [431, 73] width 93 height 24
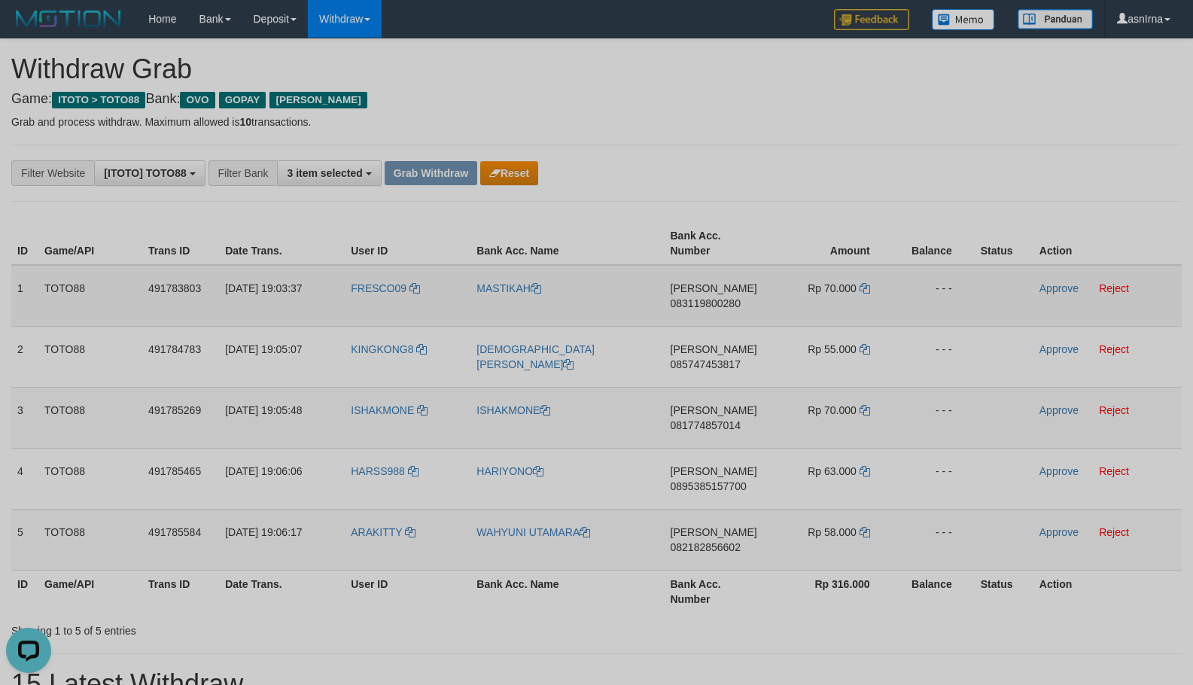
click at [705, 301] on span "083119800280" at bounding box center [706, 303] width 70 height 12
click at [869, 286] on icon at bounding box center [865, 288] width 11 height 11
drag, startPoint x: 1047, startPoint y: 282, endPoint x: 954, endPoint y: 282, distance: 93.4
click at [1047, 282] on link "Approve" at bounding box center [1059, 288] width 39 height 12
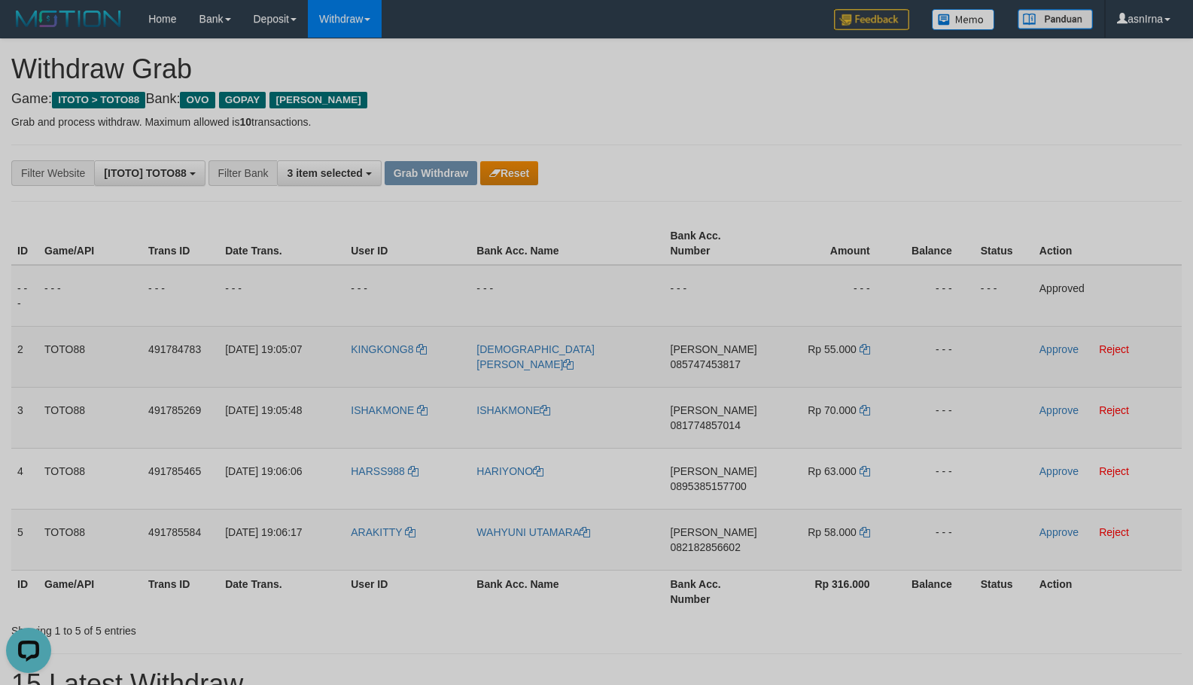
click at [682, 361] on span "085747453817" at bounding box center [706, 364] width 70 height 12
click at [868, 352] on icon at bounding box center [865, 349] width 11 height 11
click at [1044, 351] on link "Approve" at bounding box center [1059, 349] width 39 height 12
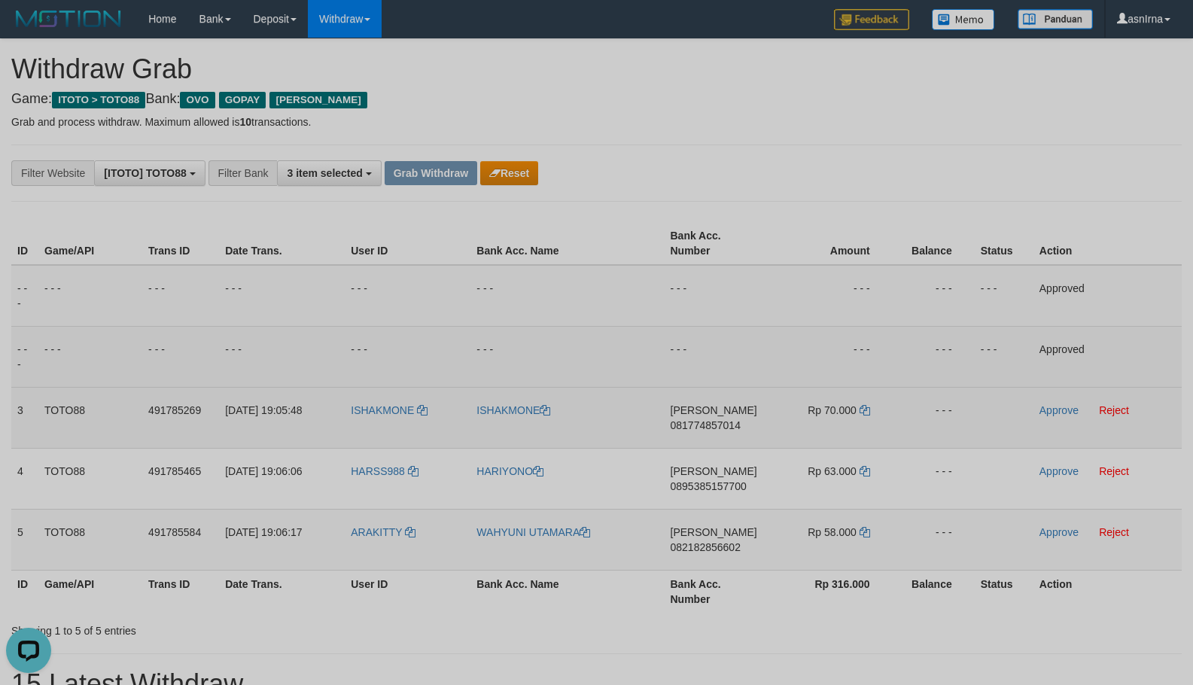
click at [687, 423] on span "081774857014" at bounding box center [706, 425] width 70 height 12
click at [867, 407] on td "Rp 70.000" at bounding box center [831, 417] width 123 height 61
click at [866, 407] on icon at bounding box center [865, 410] width 11 height 11
click at [1035, 410] on td "Approve Reject" at bounding box center [1108, 417] width 148 height 61
click at [1043, 409] on link "Approve" at bounding box center [1059, 410] width 39 height 12
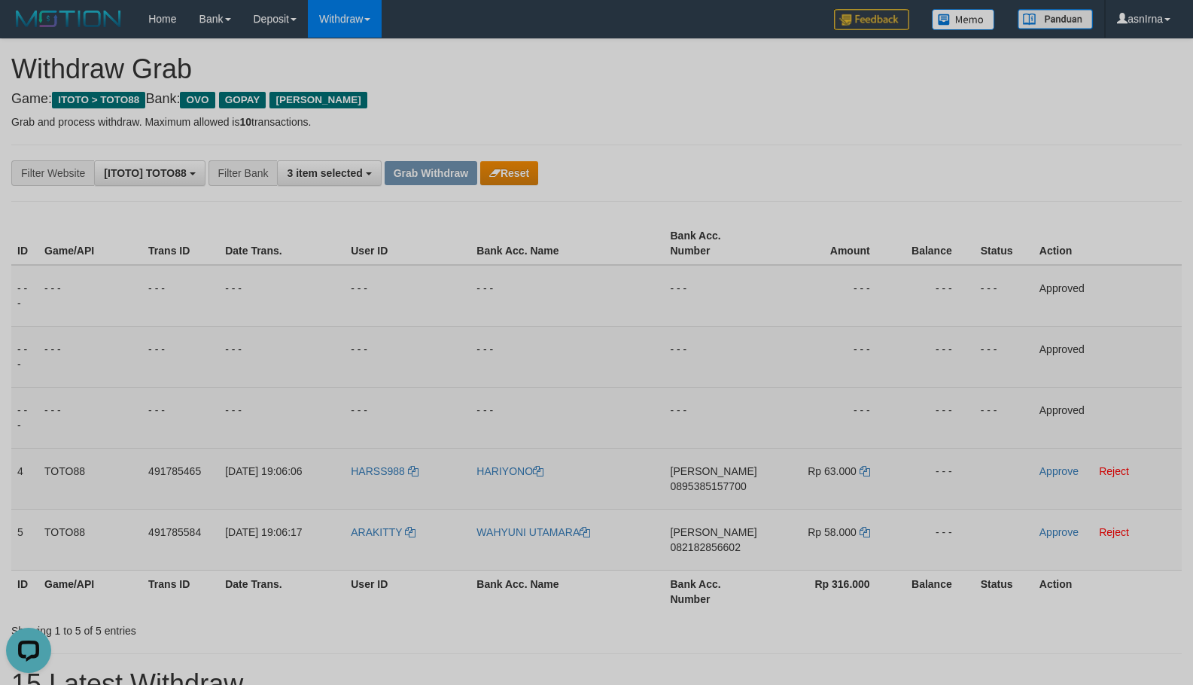
click at [682, 483] on span "0895385157700" at bounding box center [709, 486] width 76 height 12
click at [863, 474] on icon at bounding box center [865, 471] width 11 height 11
click at [1062, 471] on link "Approve" at bounding box center [1059, 471] width 39 height 12
click at [687, 544] on span "082182856602" at bounding box center [706, 547] width 70 height 12
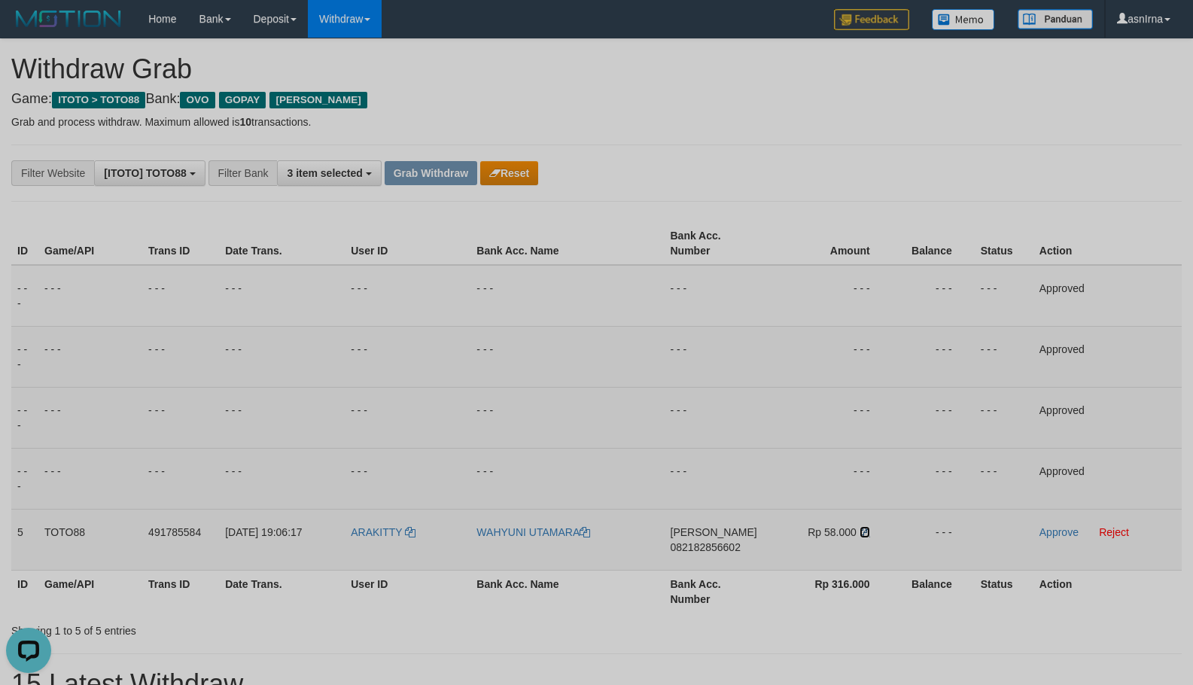
click at [865, 532] on icon at bounding box center [865, 532] width 11 height 11
click at [1038, 531] on td "Approve Reject" at bounding box center [1108, 539] width 148 height 61
click at [1041, 531] on link "Approve" at bounding box center [1059, 532] width 39 height 12
click at [448, 181] on button "Grab Withdraw" at bounding box center [431, 173] width 93 height 24
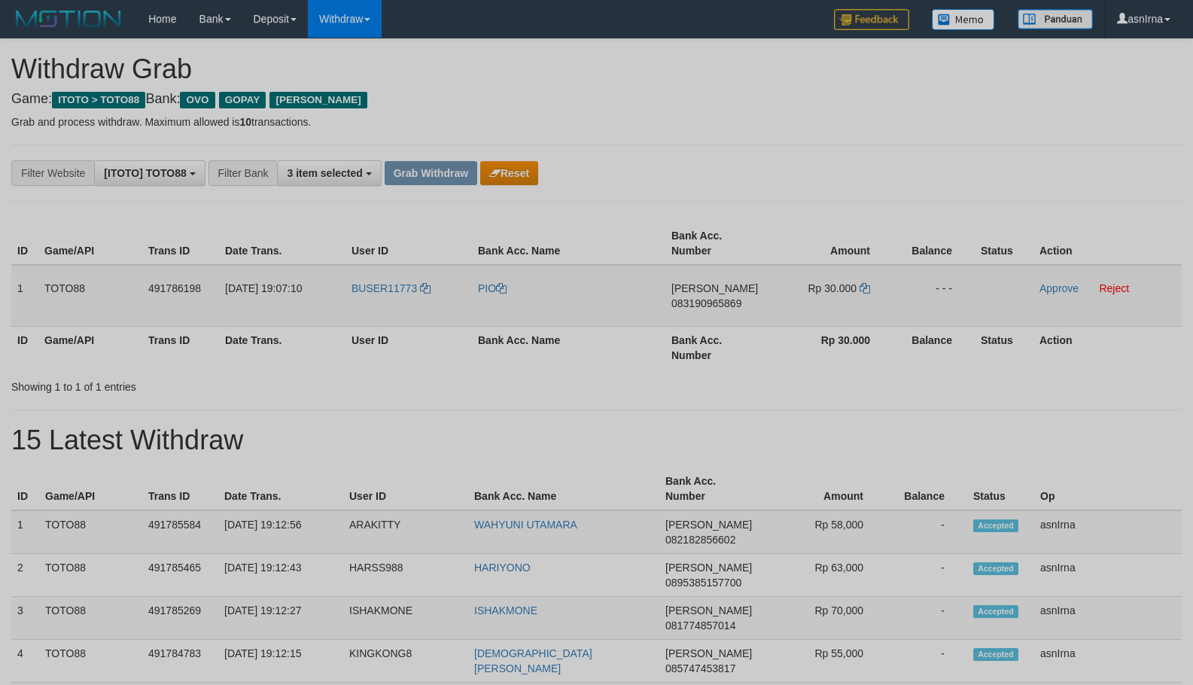
click at [697, 306] on span "083190965869" at bounding box center [707, 303] width 70 height 12
click at [865, 288] on icon at bounding box center [865, 288] width 11 height 11
click at [1069, 289] on link "Approve" at bounding box center [1059, 288] width 39 height 12
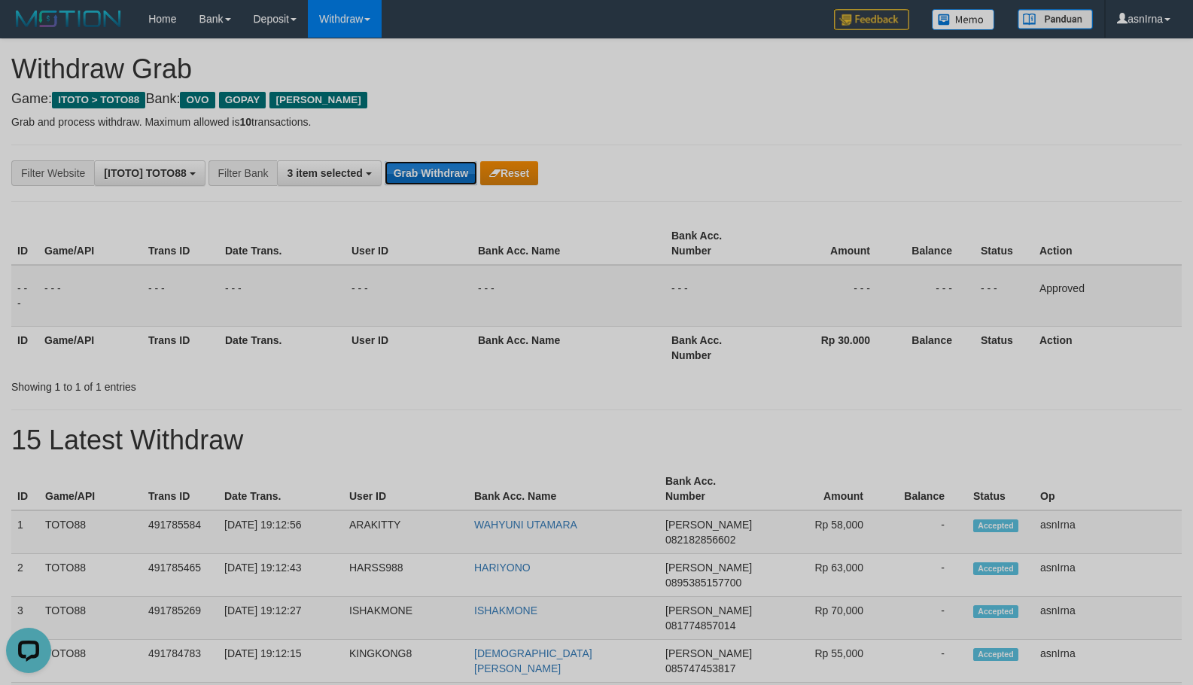
click at [420, 179] on button "Grab Withdraw" at bounding box center [431, 173] width 93 height 24
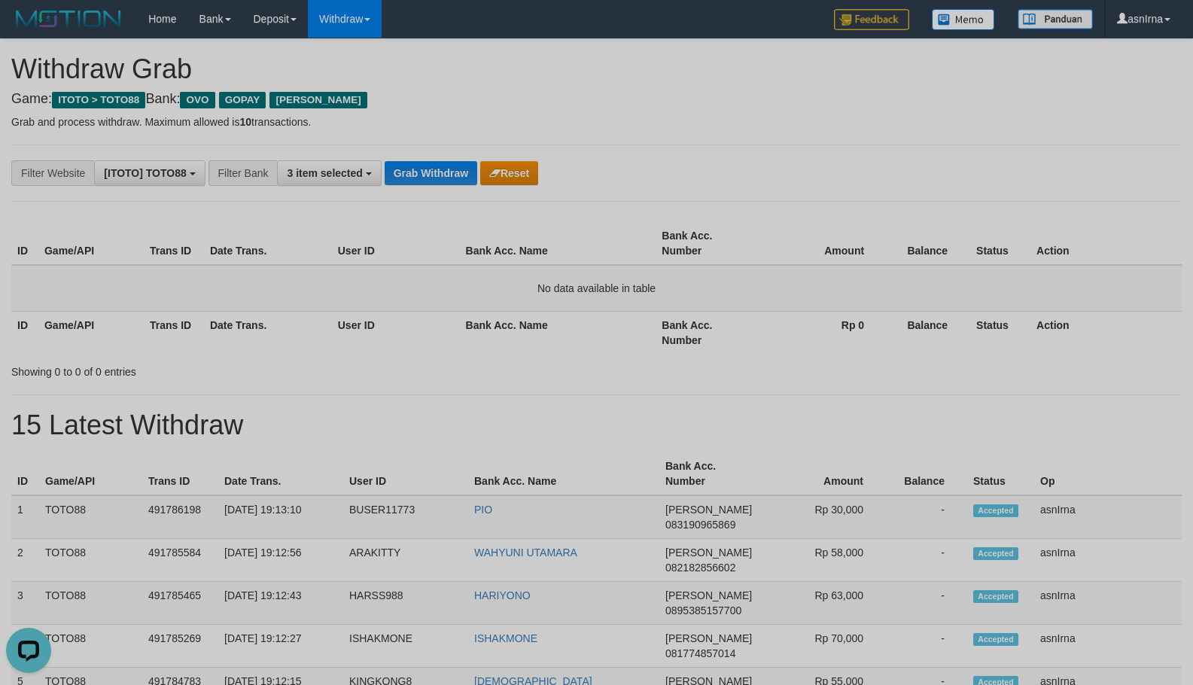
click at [995, 217] on div "ID Game/API Trans ID Date Trans. User ID Bank Acc. Name Bank Acc. Number Amount…" at bounding box center [596, 298] width 1171 height 163
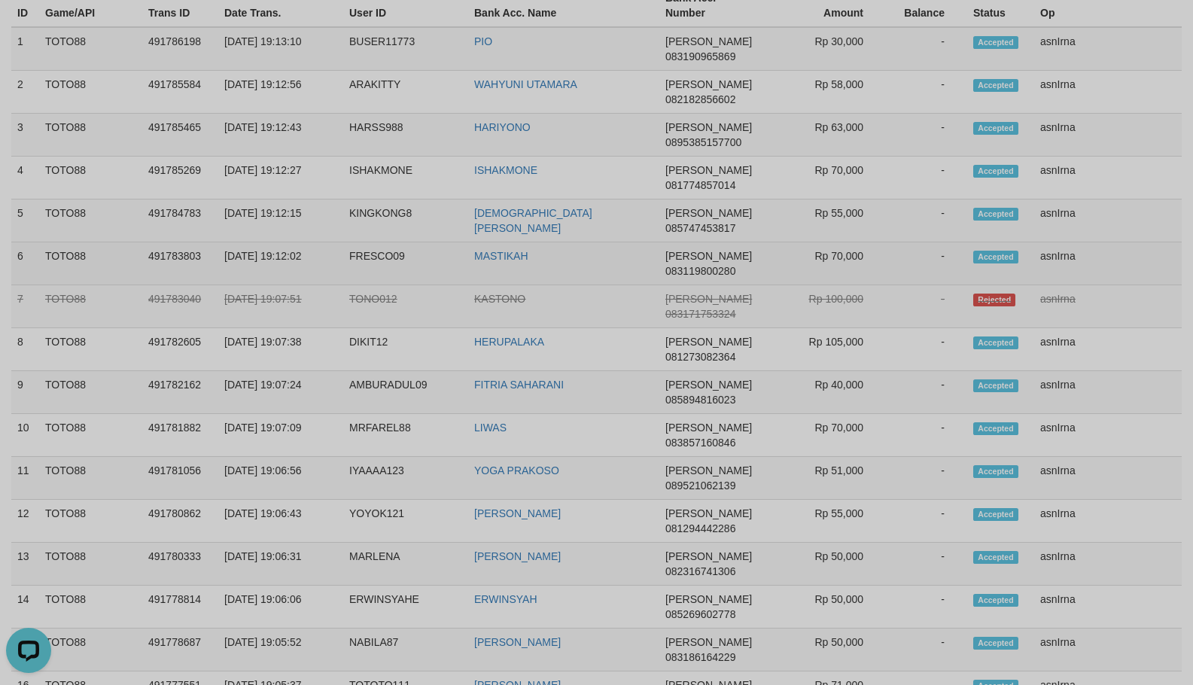
click at [1058, 255] on td "asnIrna" at bounding box center [1109, 263] width 148 height 43
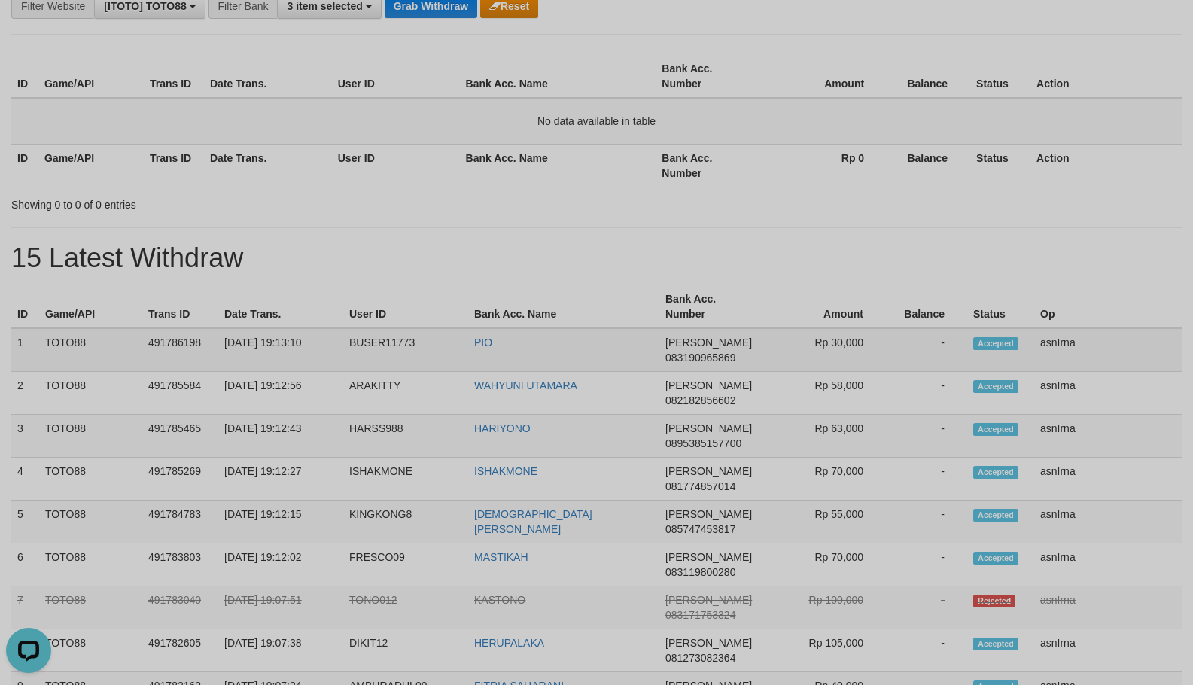
click at [14, 345] on td "1" at bounding box center [25, 350] width 28 height 44
copy tbody "1 TOTO88 491786198 [DATE] 19:13:10 BUSER11773 [PERSON_NAME] 083190965869 Rp 30,…"
drag, startPoint x: 234, startPoint y: 216, endPoint x: 270, endPoint y: 219, distance: 36.3
click at [234, 218] on div "**********" at bounding box center [596, 671] width 1193 height 1598
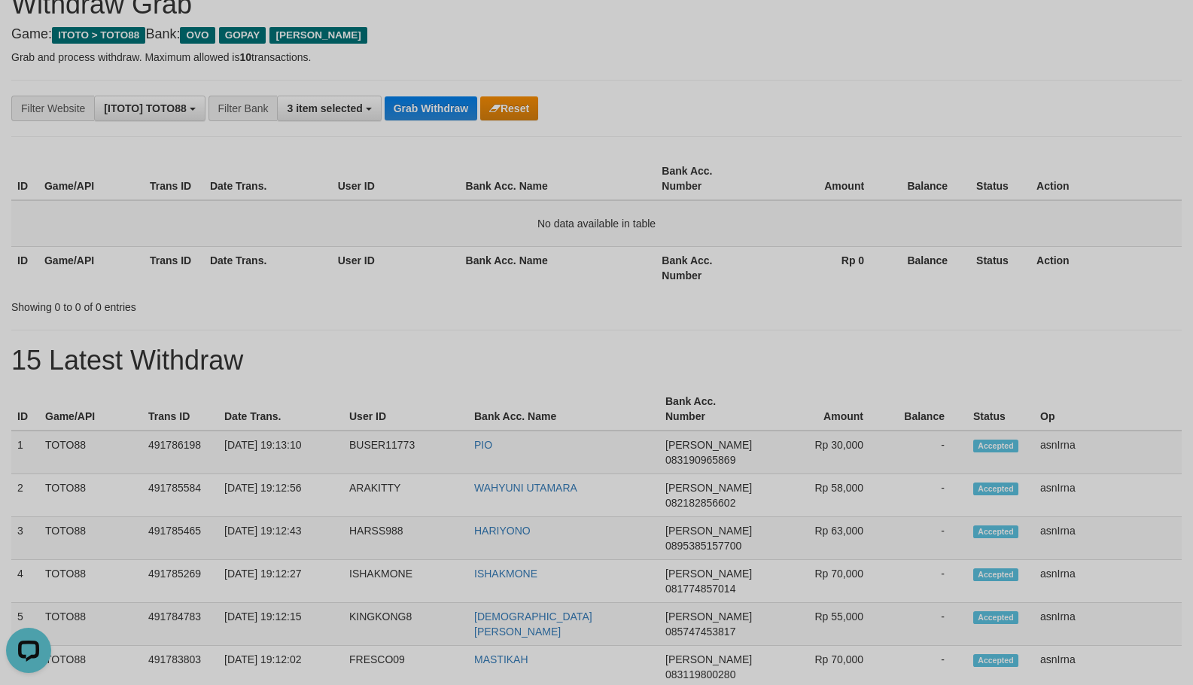
scroll to position [0, 0]
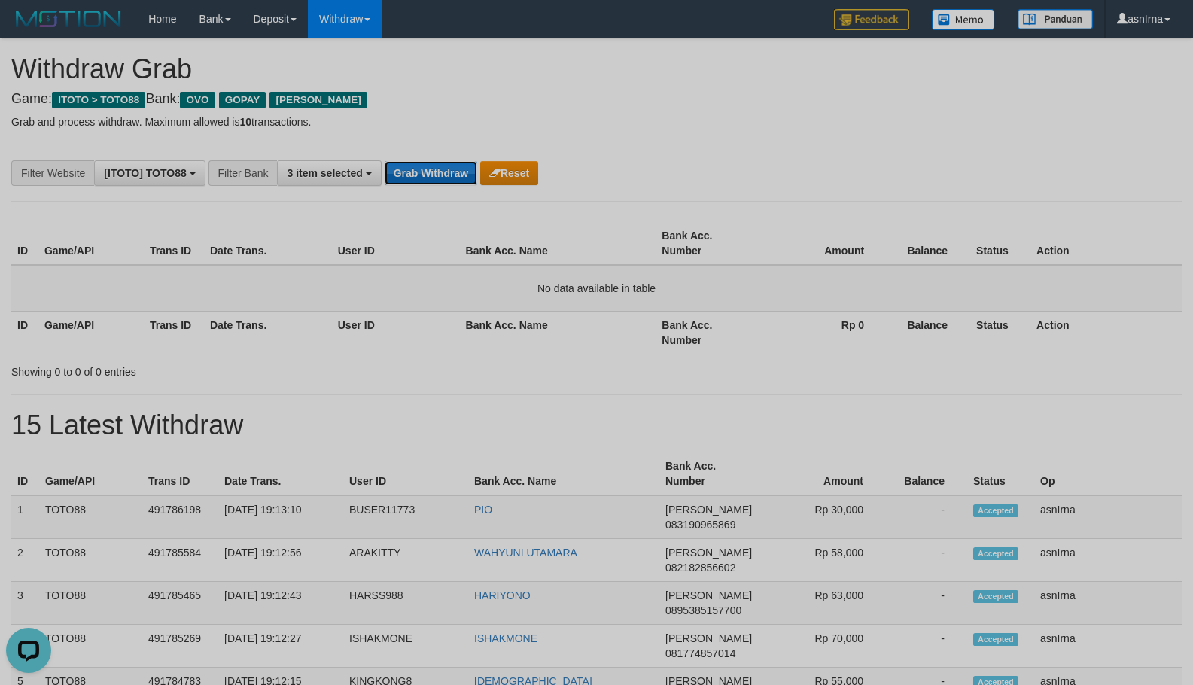
click at [435, 168] on button "Grab Withdraw" at bounding box center [431, 173] width 93 height 24
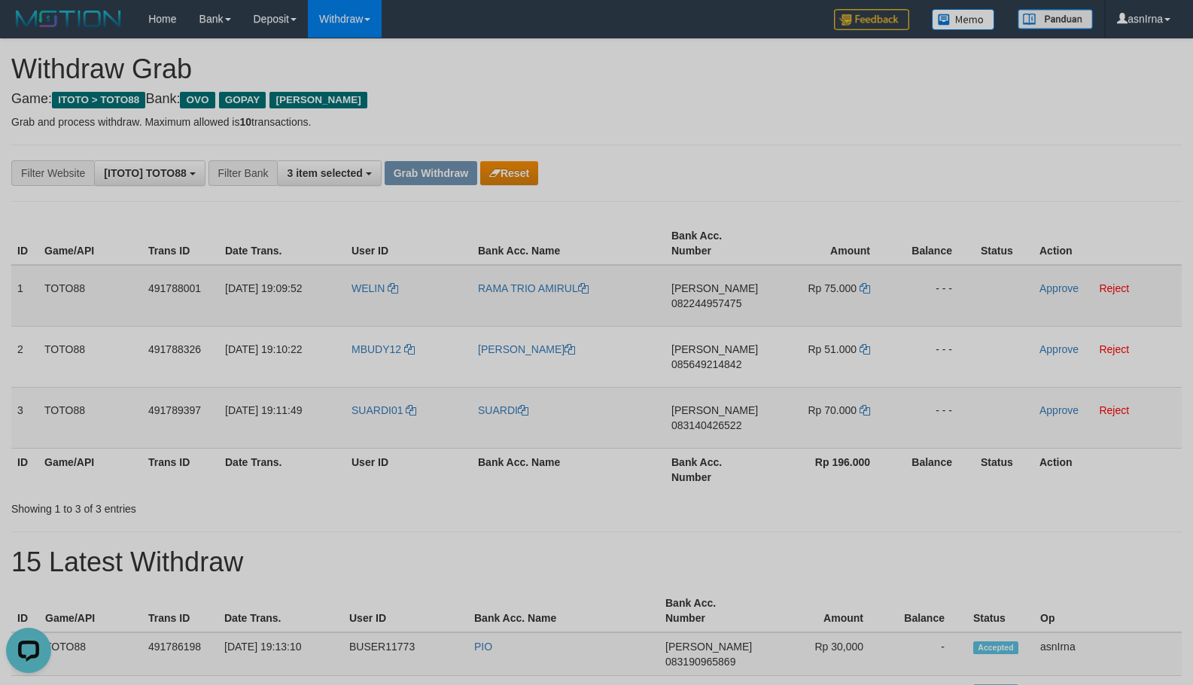
click at [730, 300] on span "082244957475" at bounding box center [707, 303] width 70 height 12
click at [864, 289] on icon at bounding box center [865, 288] width 11 height 11
click at [1072, 287] on link "Approve" at bounding box center [1059, 288] width 39 height 12
click at [709, 356] on td "DANA 085649214842" at bounding box center [718, 356] width 104 height 61
click at [703, 366] on span "085649214842" at bounding box center [707, 364] width 70 height 12
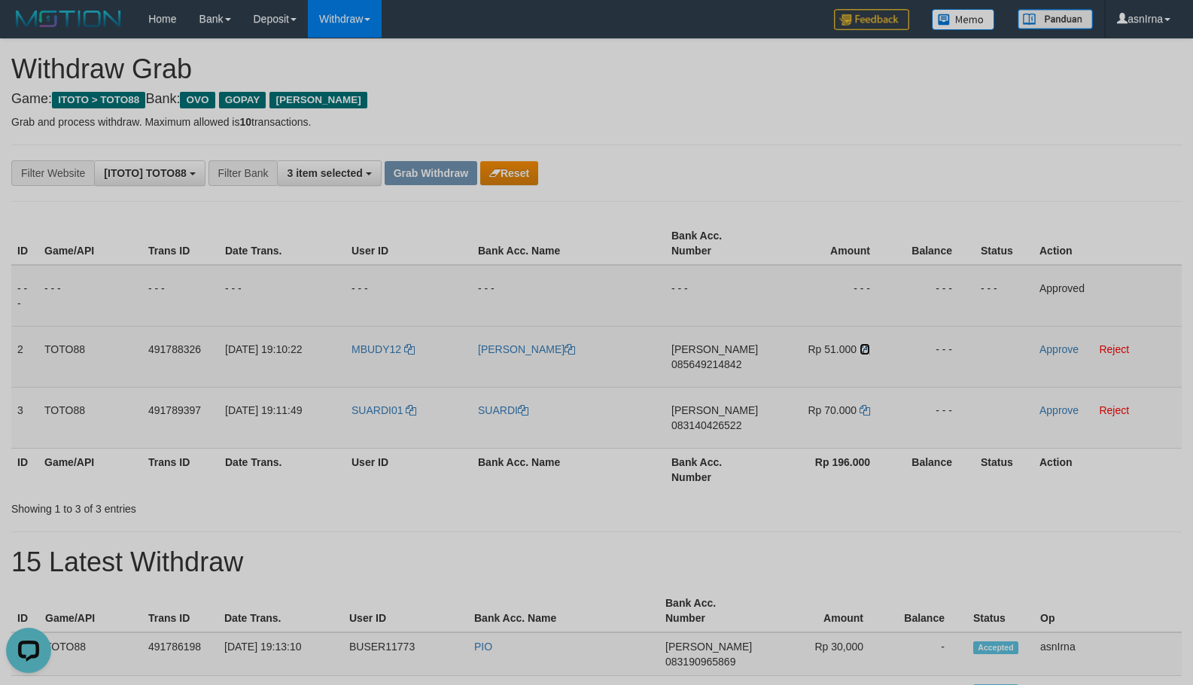
click at [867, 351] on icon at bounding box center [865, 349] width 11 height 11
click at [1056, 342] on td "Approve Reject" at bounding box center [1108, 356] width 148 height 61
click at [1056, 346] on link "Approve" at bounding box center [1059, 349] width 39 height 12
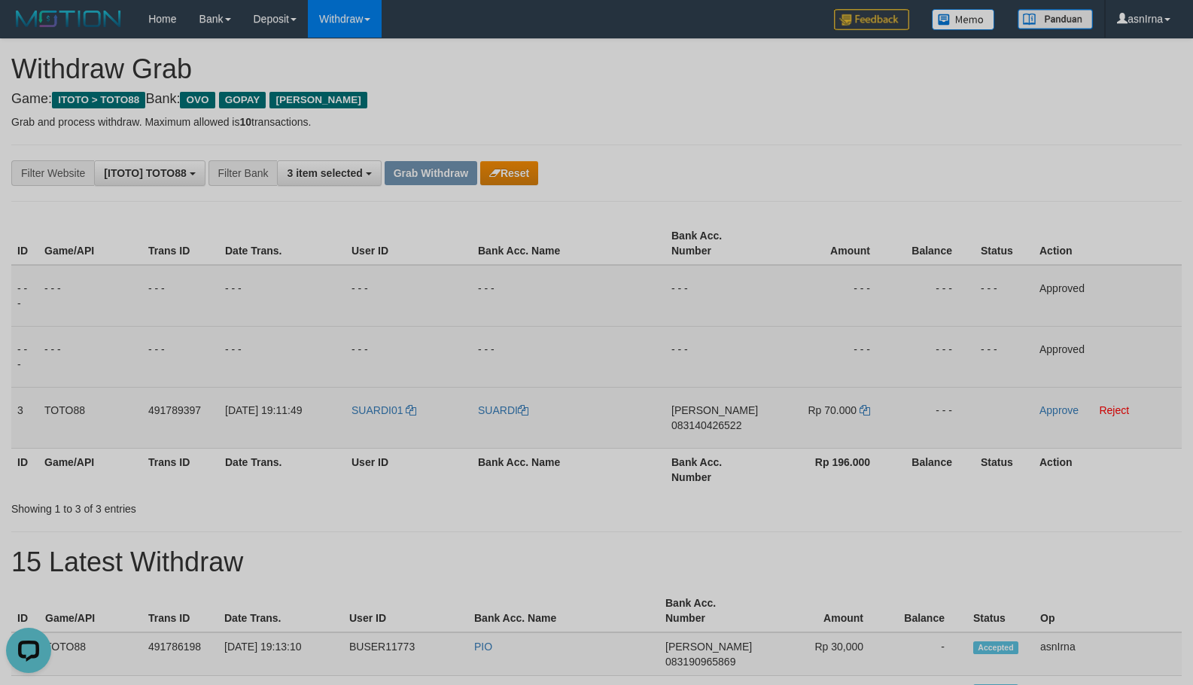
click at [688, 418] on td "DANA 083140426522" at bounding box center [718, 417] width 104 height 61
click at [687, 424] on span "083140426522" at bounding box center [707, 425] width 70 height 12
click at [867, 413] on icon at bounding box center [865, 410] width 11 height 11
click at [1051, 402] on td "Approve Reject" at bounding box center [1108, 417] width 148 height 61
click at [1053, 406] on link "Approve" at bounding box center [1059, 410] width 39 height 12
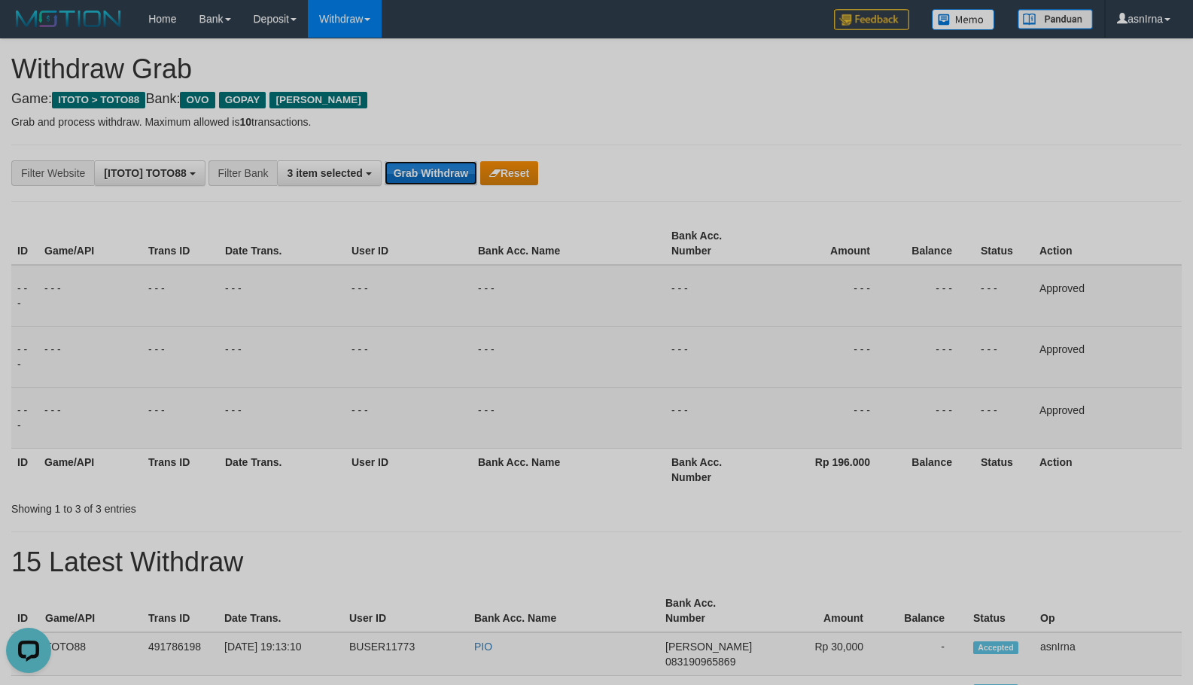
click at [403, 175] on button "Grab Withdraw" at bounding box center [431, 173] width 93 height 24
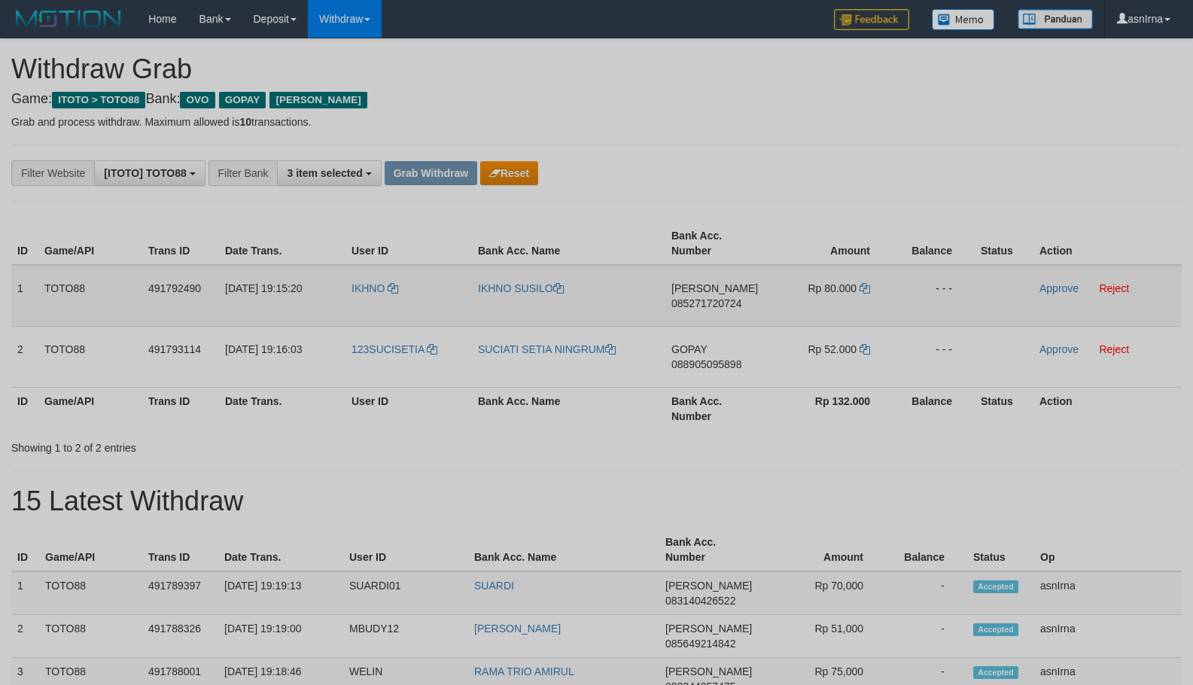
click at [690, 306] on span "085271720724" at bounding box center [707, 303] width 70 height 12
click at [858, 284] on td "Rp 80.000" at bounding box center [831, 296] width 123 height 62
click at [861, 287] on icon at bounding box center [865, 288] width 11 height 11
click at [1058, 291] on link "Approve" at bounding box center [1059, 288] width 39 height 12
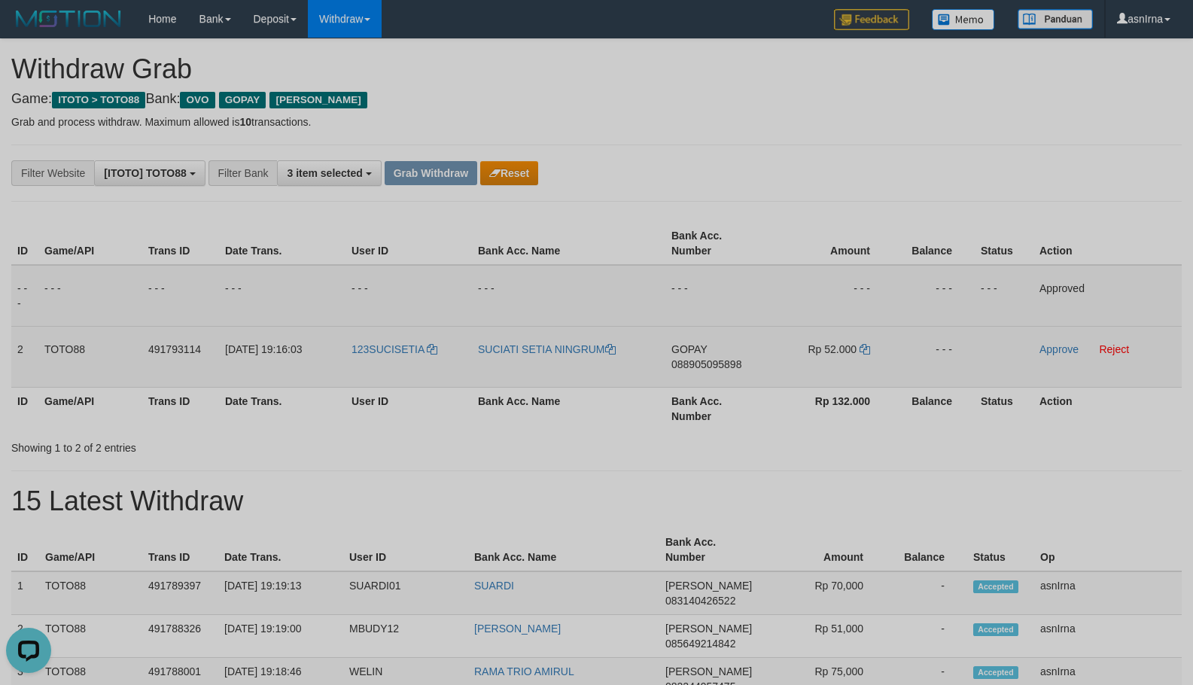
click at [706, 364] on span "088905095898" at bounding box center [707, 364] width 70 height 12
click at [1043, 348] on link "Approve" at bounding box center [1059, 349] width 39 height 12
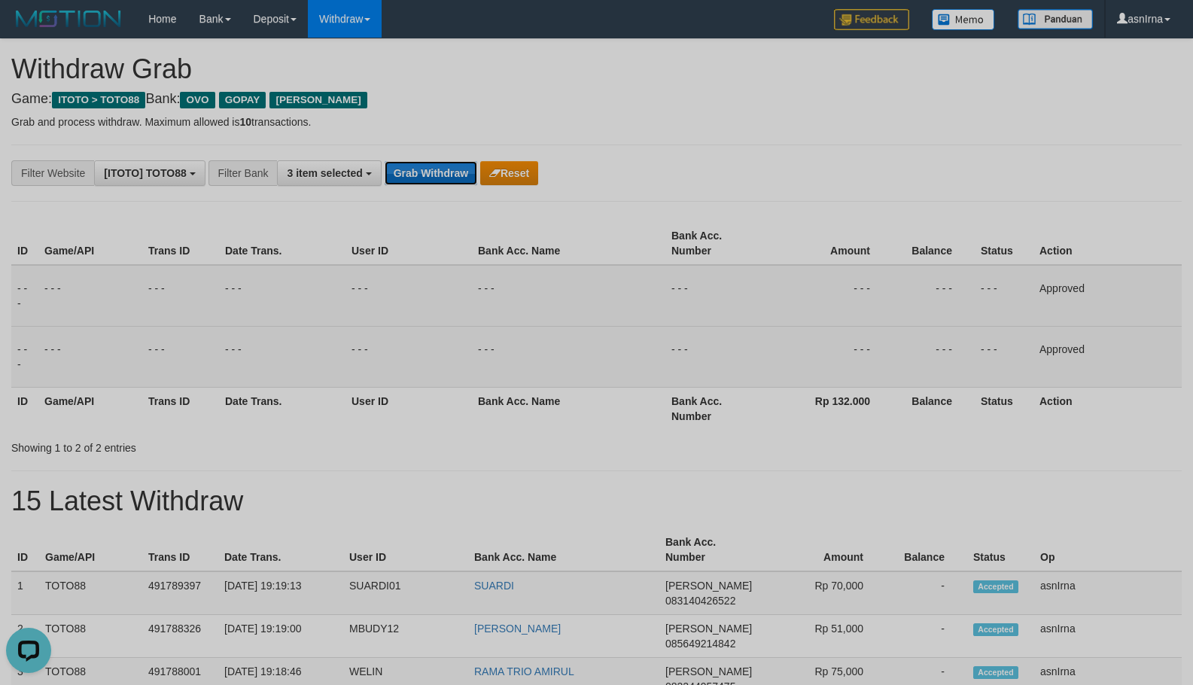
click at [434, 174] on button "Grab Withdraw" at bounding box center [431, 173] width 93 height 24
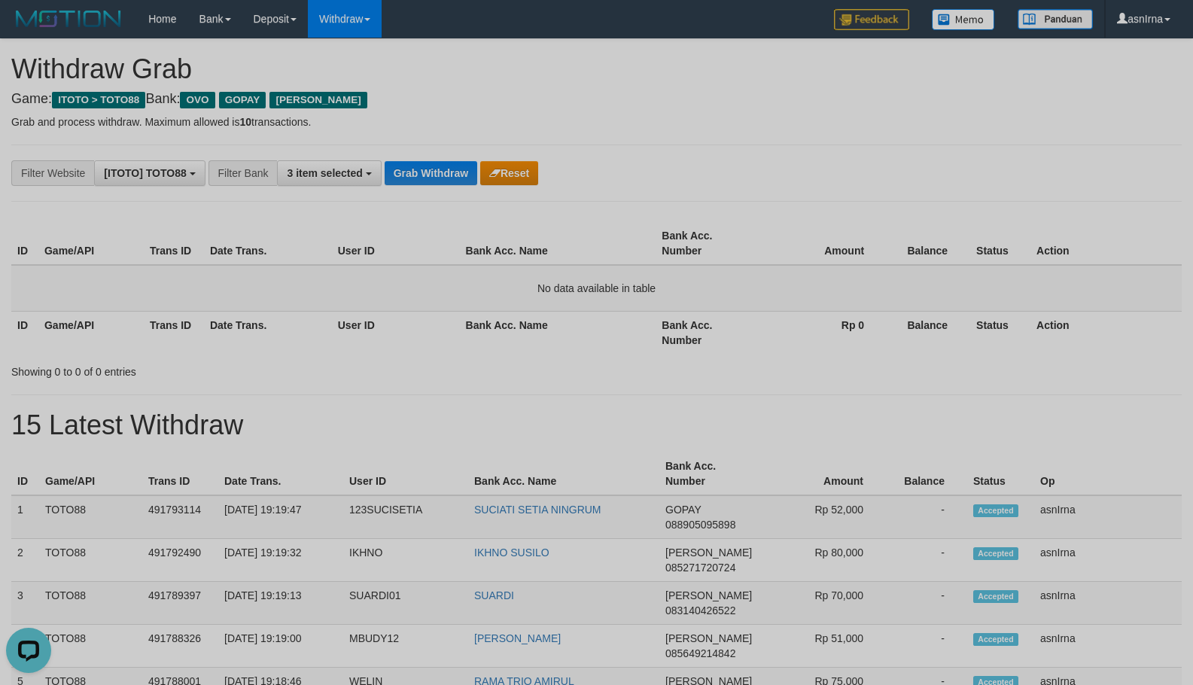
click at [1054, 163] on div "**********" at bounding box center [596, 173] width 1193 height 26
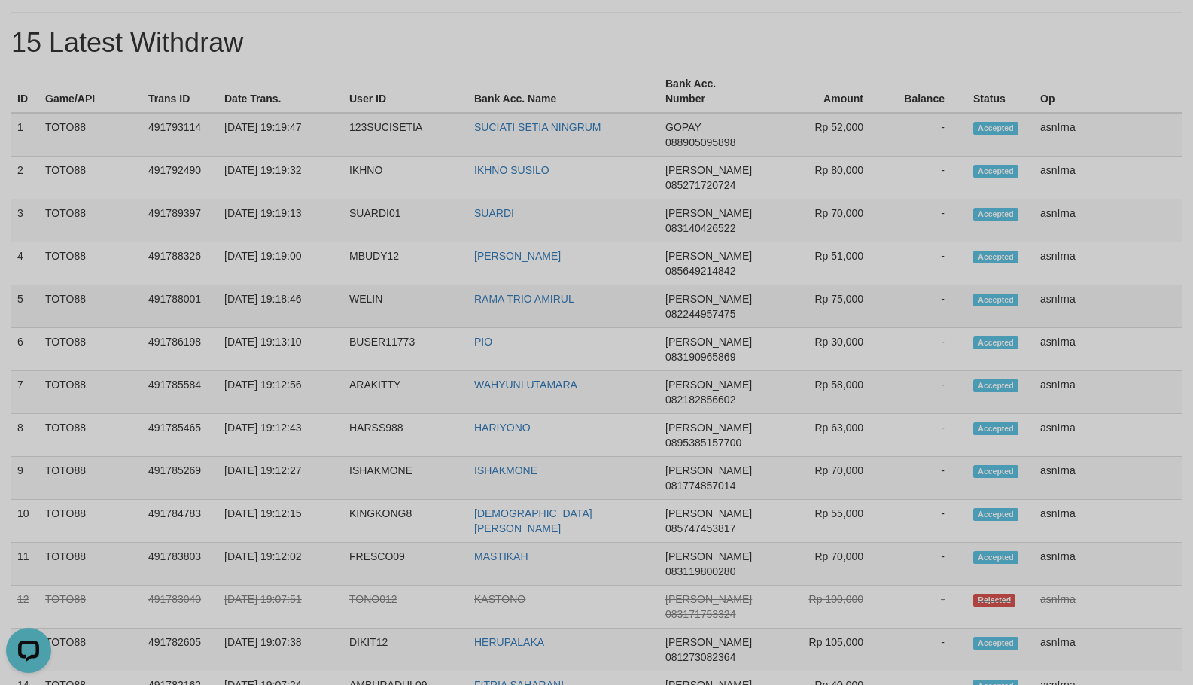
click at [1068, 301] on td "asnIrna" at bounding box center [1109, 306] width 148 height 43
click at [19, 123] on td "1" at bounding box center [25, 135] width 28 height 44
copy tbody "1 TOTO88 491793114 30/09/2025 19:19:47 123SUCISETIA SUCIATI SETIA NINGRUM GOPAY…"
click at [1120, 431] on td "asnIrna" at bounding box center [1109, 435] width 148 height 43
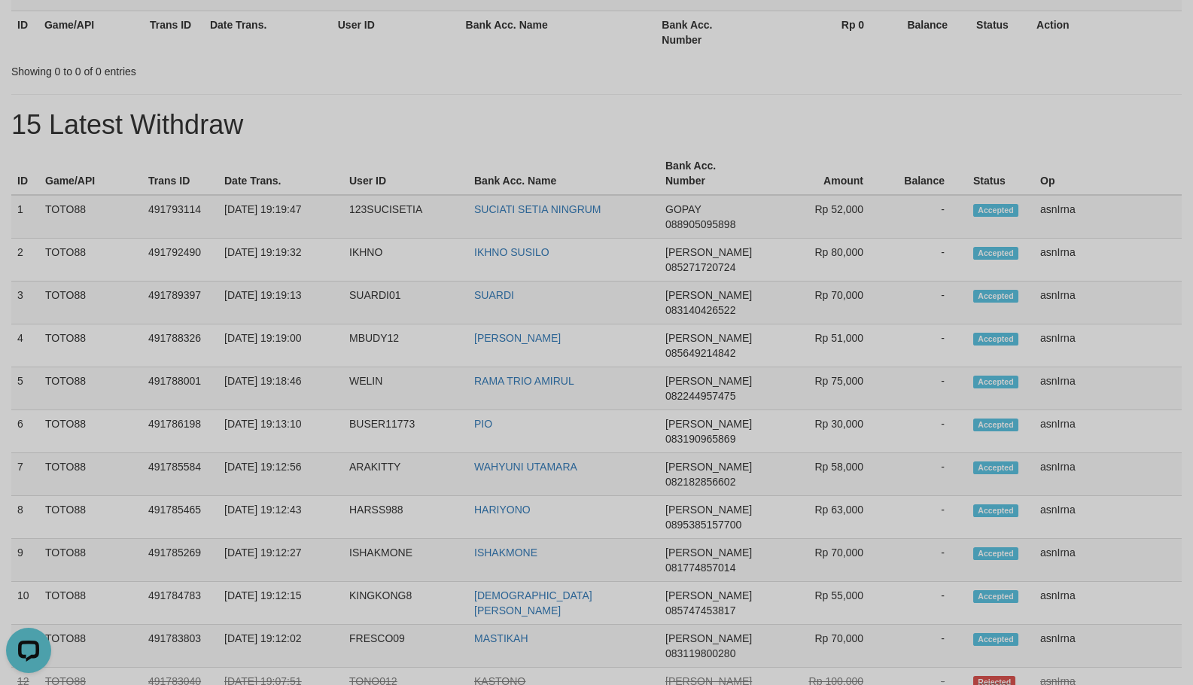
scroll to position [0, 0]
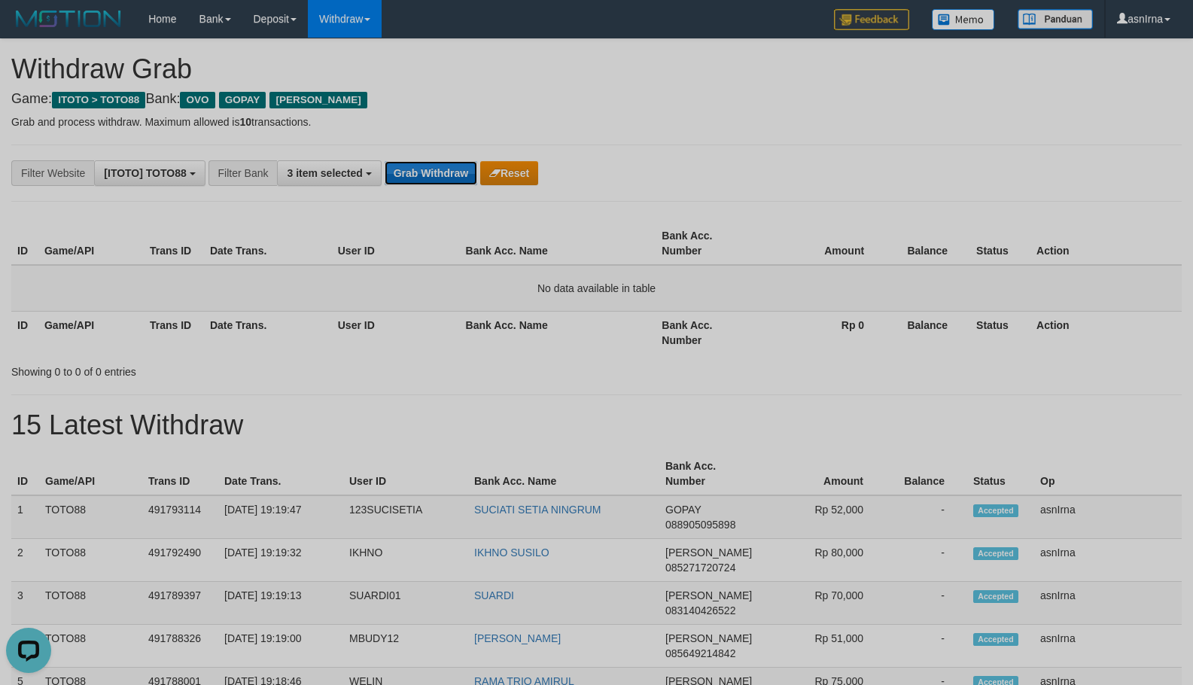
click at [440, 169] on button "Grab Withdraw" at bounding box center [431, 173] width 93 height 24
click at [444, 167] on button "Grab Withdraw" at bounding box center [431, 173] width 93 height 24
click at [1003, 352] on th "Status" at bounding box center [1001, 332] width 60 height 43
click at [431, 172] on button "Grab Withdraw" at bounding box center [431, 173] width 93 height 24
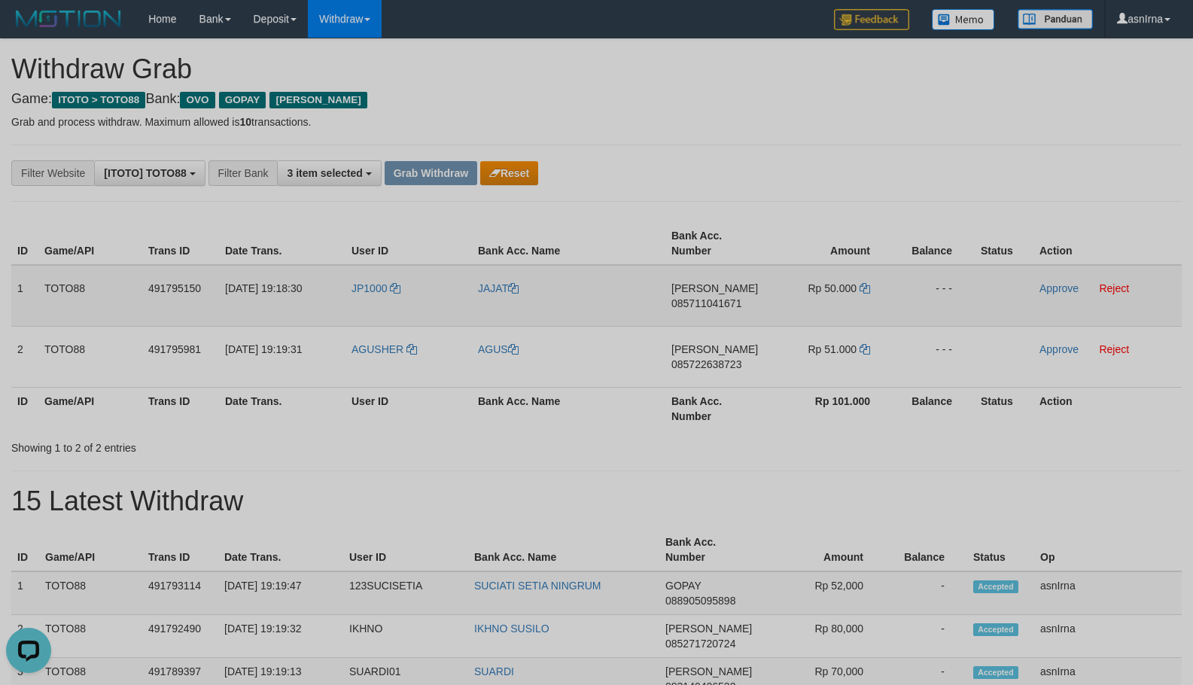
click at [697, 302] on span "085711041671" at bounding box center [707, 303] width 70 height 12
click at [865, 291] on icon at bounding box center [865, 288] width 11 height 11
click at [1053, 293] on link "Approve" at bounding box center [1059, 288] width 39 height 12
click at [684, 363] on span "085722638723" at bounding box center [707, 364] width 70 height 12
click at [865, 346] on icon at bounding box center [865, 349] width 11 height 11
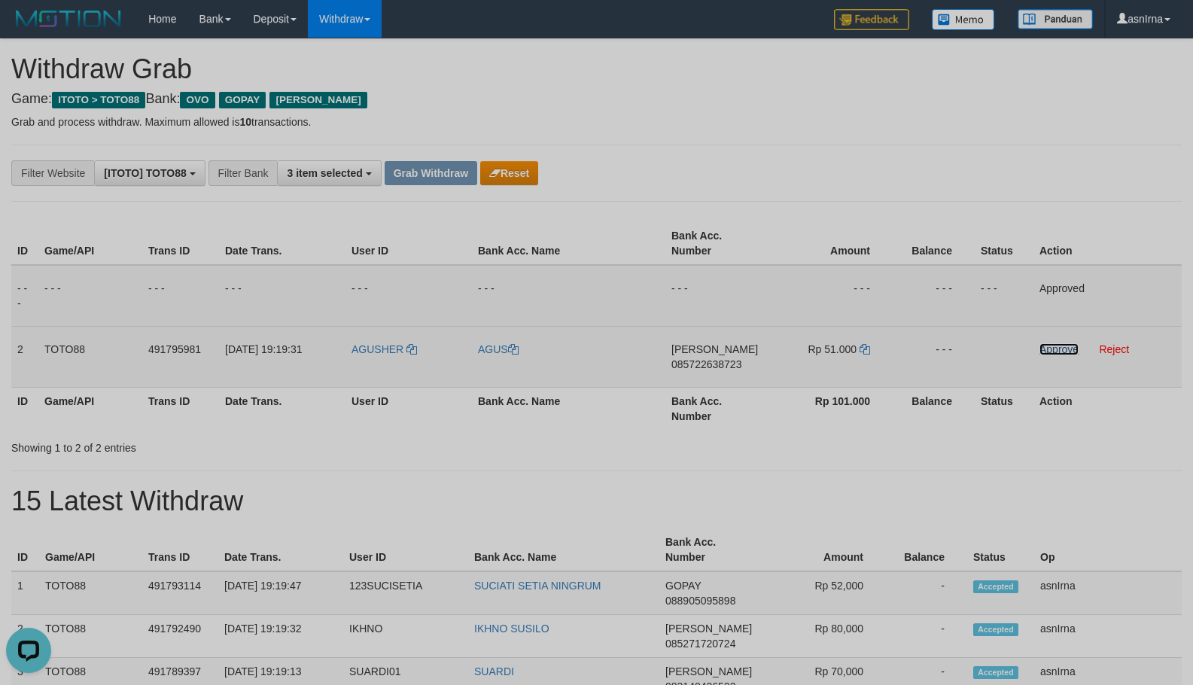
click at [1050, 346] on link "Approve" at bounding box center [1059, 349] width 39 height 12
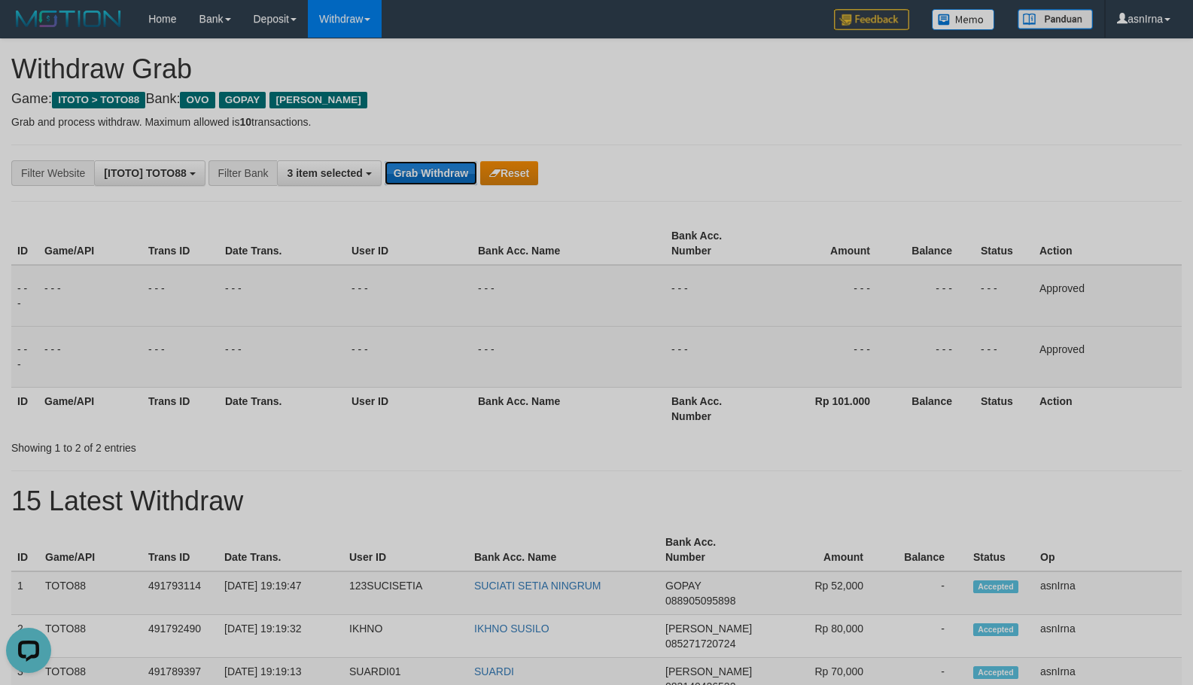
click at [432, 176] on button "Grab Withdraw" at bounding box center [431, 173] width 93 height 24
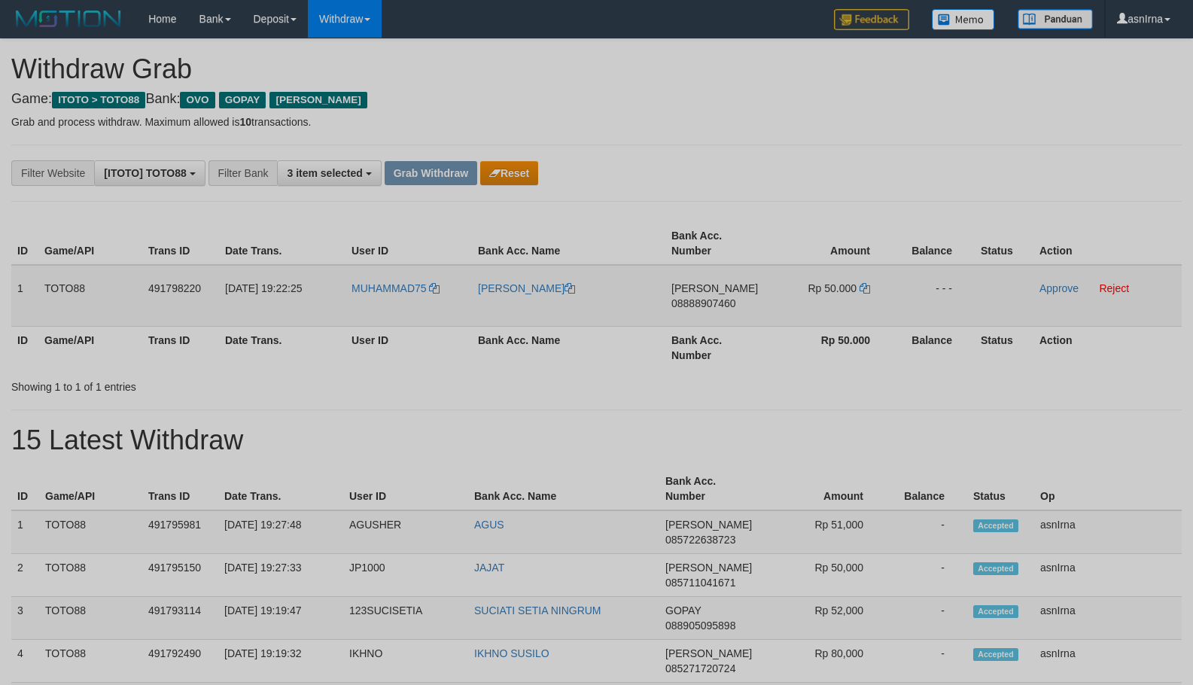
click at [684, 291] on span "[PERSON_NAME]" at bounding box center [715, 288] width 87 height 12
click at [685, 297] on span "08888907460" at bounding box center [704, 303] width 65 height 12
click at [682, 305] on span "08888907460" at bounding box center [704, 303] width 65 height 12
click at [864, 286] on icon at bounding box center [865, 288] width 11 height 11
click at [1054, 288] on link "Approve" at bounding box center [1059, 288] width 39 height 12
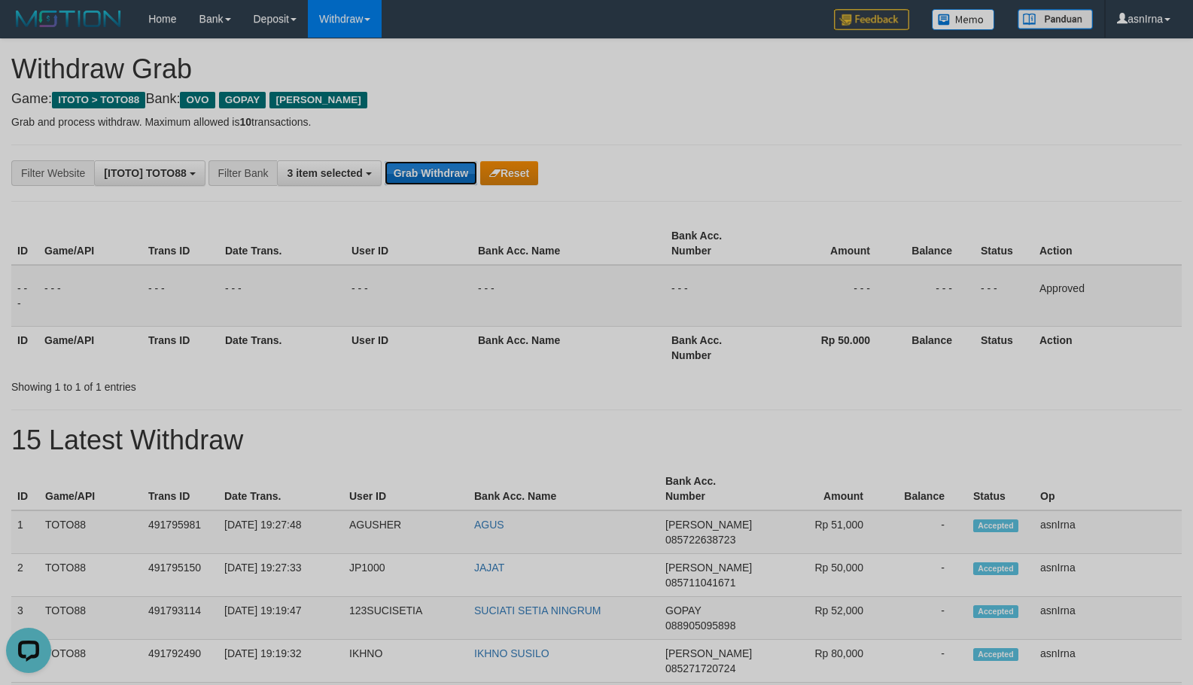
click at [426, 175] on button "Grab Withdraw" at bounding box center [431, 173] width 93 height 24
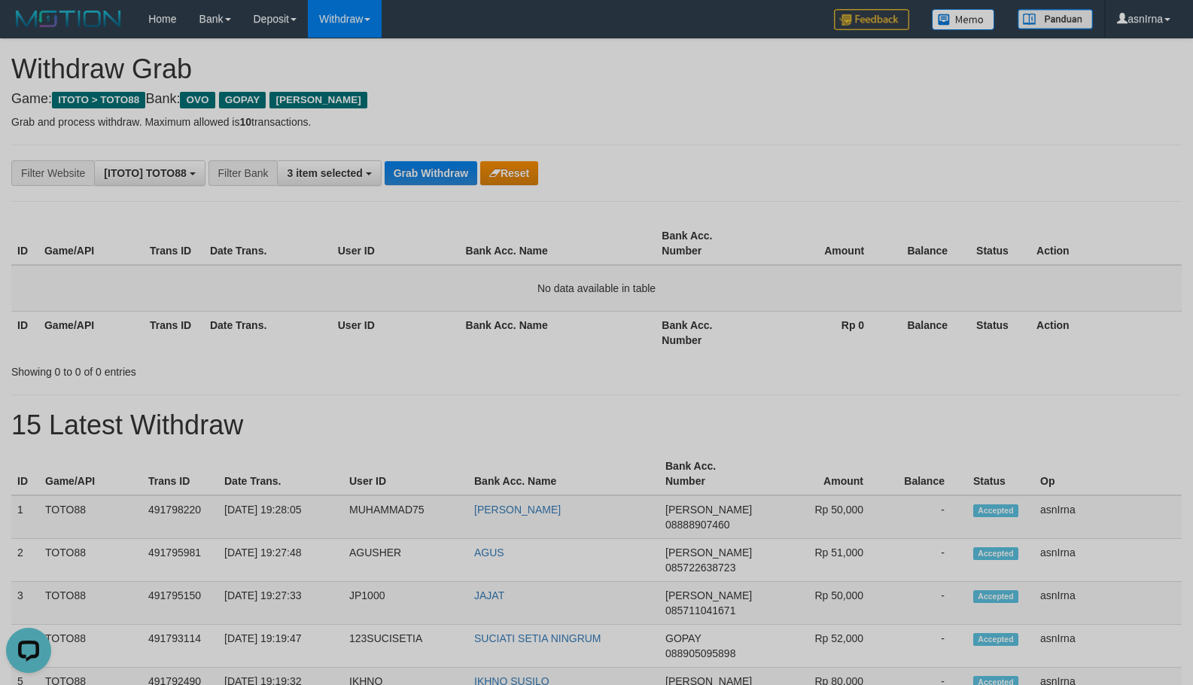
click at [986, 175] on div "**********" at bounding box center [497, 173] width 995 height 26
click at [14, 507] on td "1" at bounding box center [25, 517] width 28 height 44
click at [1122, 606] on td "asnIrna" at bounding box center [1109, 603] width 148 height 43
copy tbody "1 TOTO88 491798220 [DATE] 19:28:05 MUHAMMAD75 [PERSON_NAME] [PERSON_NAME] 08888…"
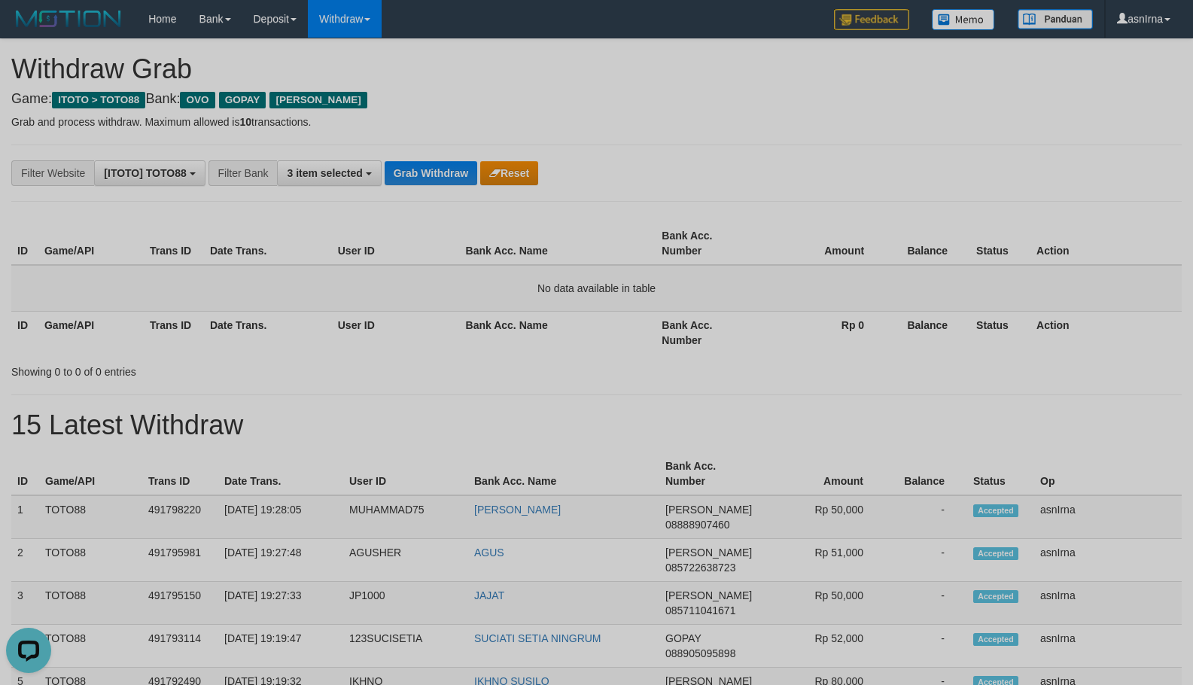
drag, startPoint x: 239, startPoint y: 207, endPoint x: 270, endPoint y: 194, distance: 34.4
click at [426, 171] on button "Grab Withdraw" at bounding box center [431, 173] width 93 height 24
click at [425, 175] on button "Grab Withdraw" at bounding box center [431, 173] width 93 height 24
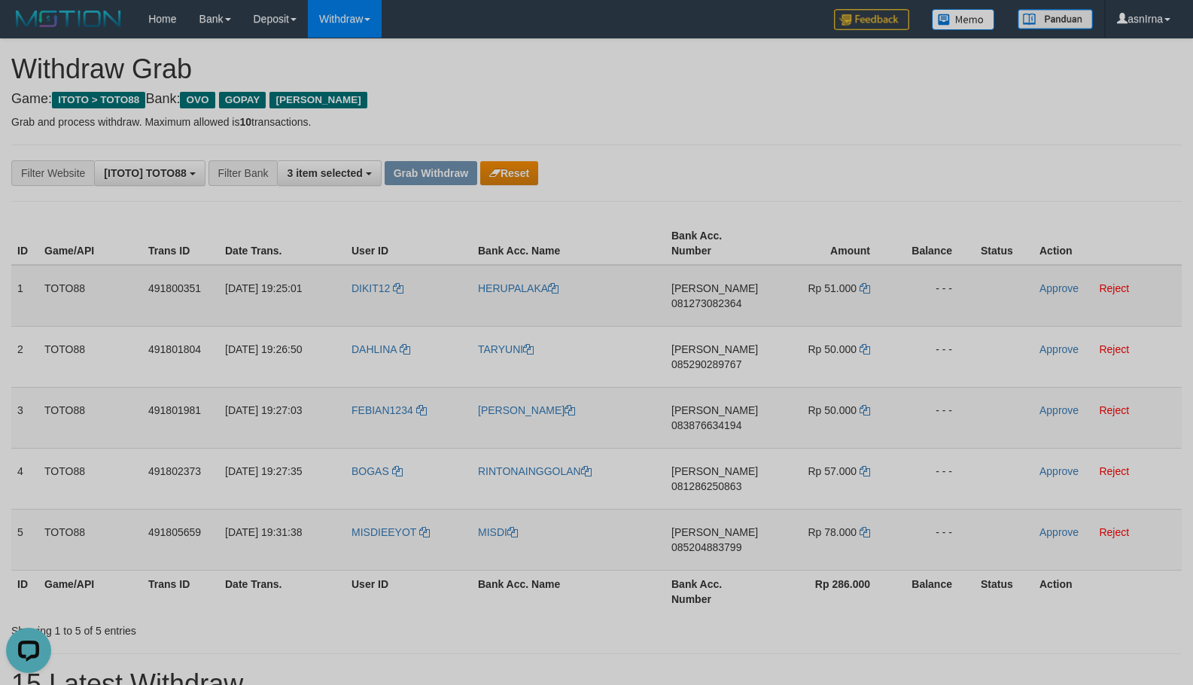
click at [702, 298] on span "081273082364" at bounding box center [707, 303] width 70 height 12
click at [871, 288] on td "Rp 51.000" at bounding box center [831, 296] width 123 height 62
click at [865, 286] on icon at bounding box center [865, 288] width 11 height 11
click at [1055, 293] on link "Approve" at bounding box center [1059, 288] width 39 height 12
click at [687, 358] on span "085290289767" at bounding box center [707, 364] width 70 height 12
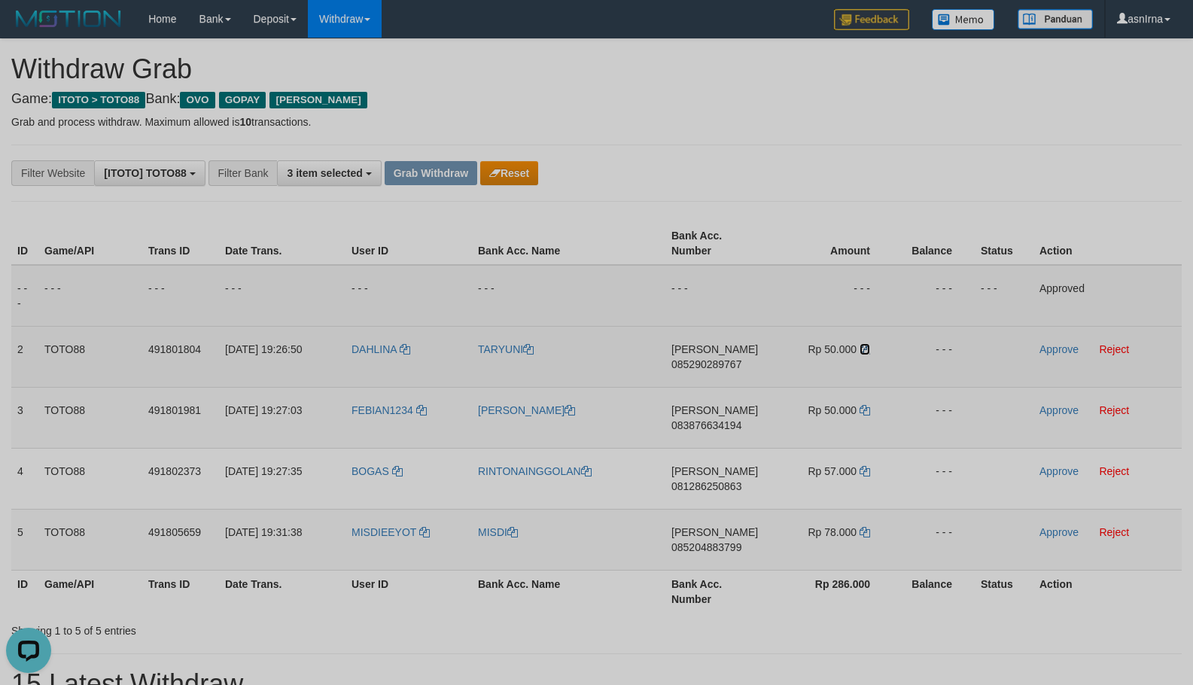
click at [867, 352] on icon at bounding box center [865, 349] width 11 height 11
click at [1059, 348] on link "Approve" at bounding box center [1059, 349] width 39 height 12
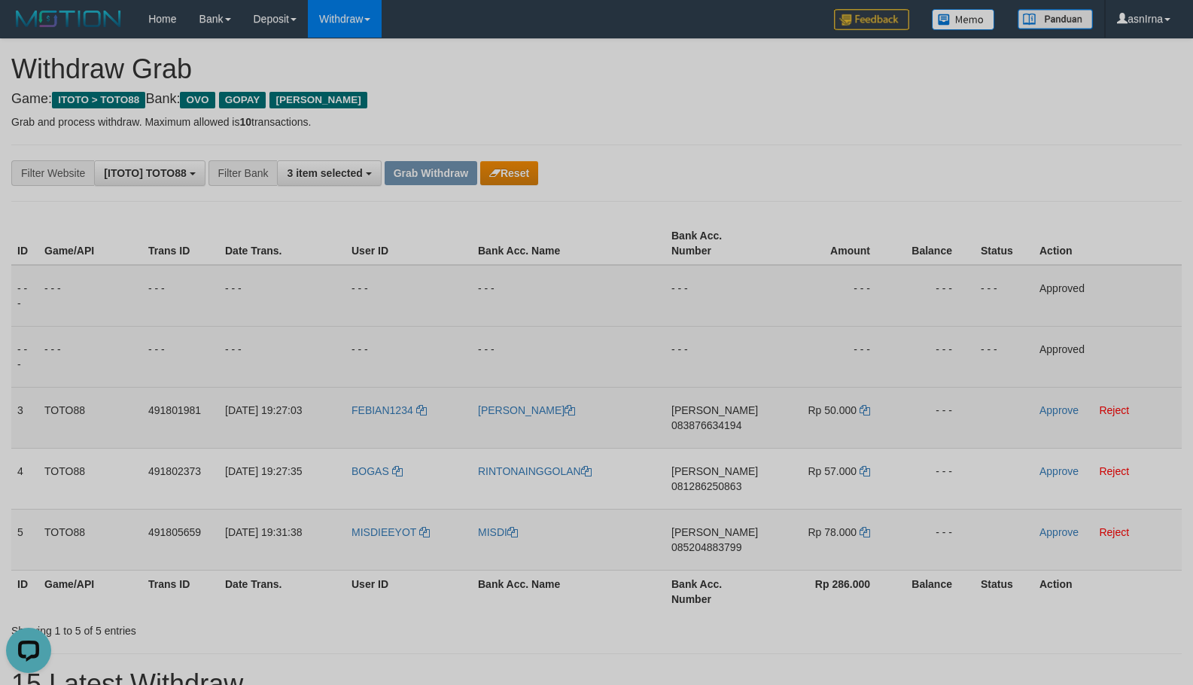
click at [689, 427] on span "083876634194" at bounding box center [707, 425] width 70 height 12
click at [867, 414] on icon at bounding box center [865, 410] width 11 height 11
click at [1064, 413] on link "Approve" at bounding box center [1059, 410] width 39 height 12
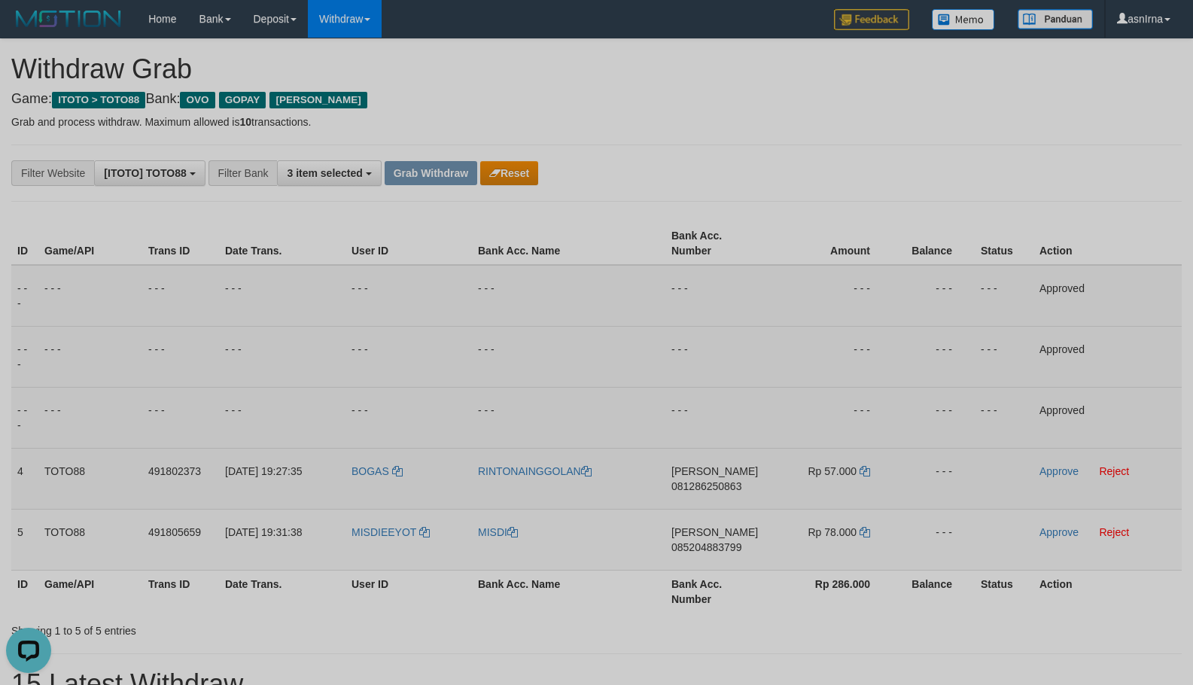
click at [693, 486] on span "081286250863" at bounding box center [707, 486] width 70 height 12
click at [861, 474] on icon at bounding box center [865, 471] width 11 height 11
click at [1058, 477] on td "Approve Reject" at bounding box center [1108, 478] width 148 height 61
click at [1057, 471] on link "Approve" at bounding box center [1059, 471] width 39 height 12
click at [699, 548] on span "085204883799" at bounding box center [707, 547] width 70 height 12
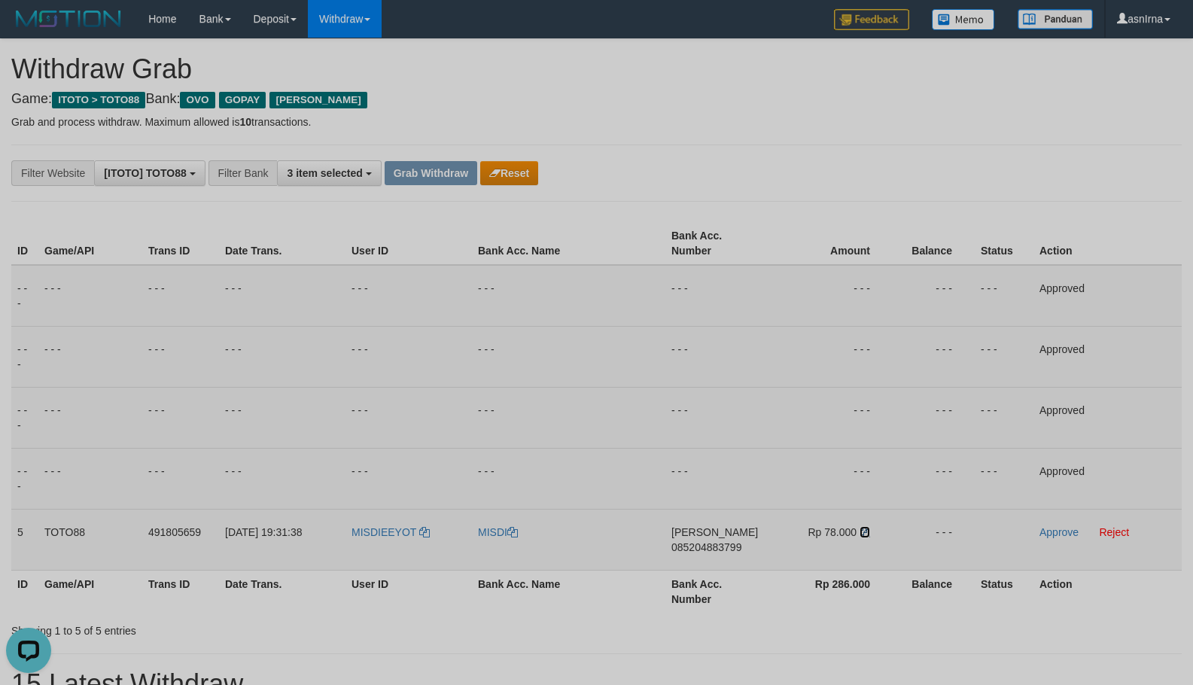
click at [869, 530] on icon at bounding box center [865, 532] width 11 height 11
click at [1059, 532] on link "Approve" at bounding box center [1059, 532] width 39 height 12
click at [419, 162] on button "Grab Withdraw" at bounding box center [431, 173] width 93 height 24
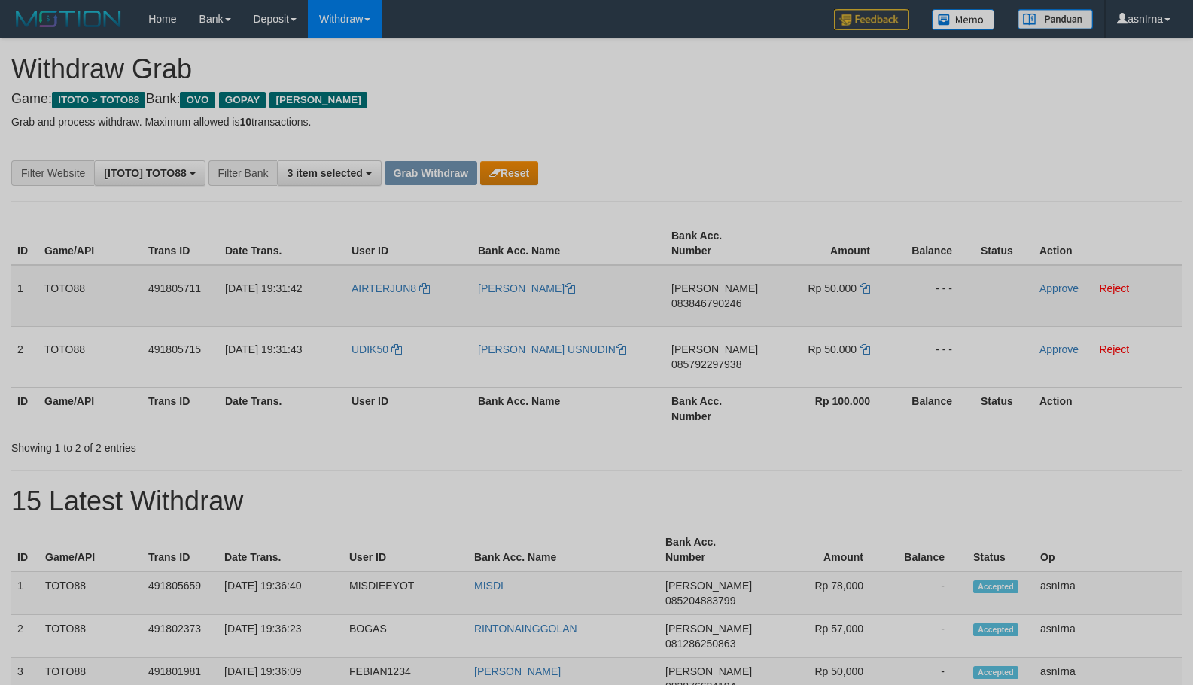
click at [701, 304] on span "083846790246" at bounding box center [707, 303] width 70 height 12
click at [868, 288] on icon at bounding box center [865, 288] width 11 height 11
drag, startPoint x: 1061, startPoint y: 283, endPoint x: 925, endPoint y: 307, distance: 137.7
click at [1062, 283] on link "Approve" at bounding box center [1059, 288] width 39 height 12
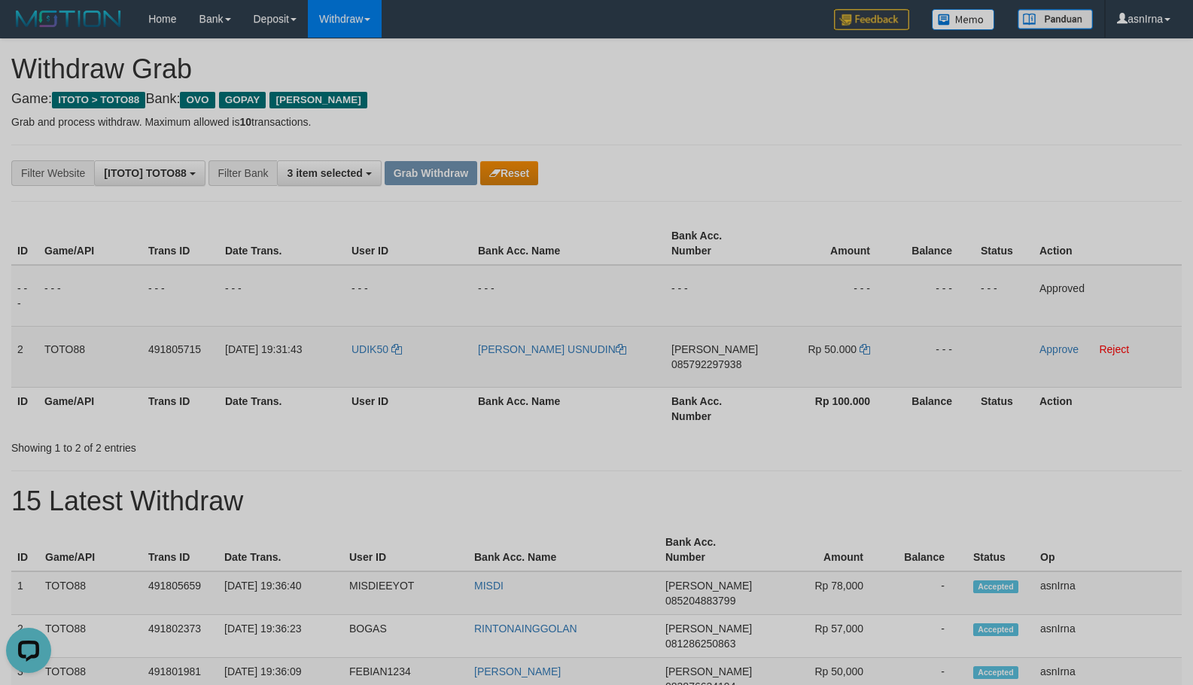
click at [703, 361] on span "085792297938" at bounding box center [707, 364] width 70 height 12
click at [867, 350] on icon at bounding box center [865, 349] width 11 height 11
click at [1062, 346] on link "Approve" at bounding box center [1059, 349] width 39 height 12
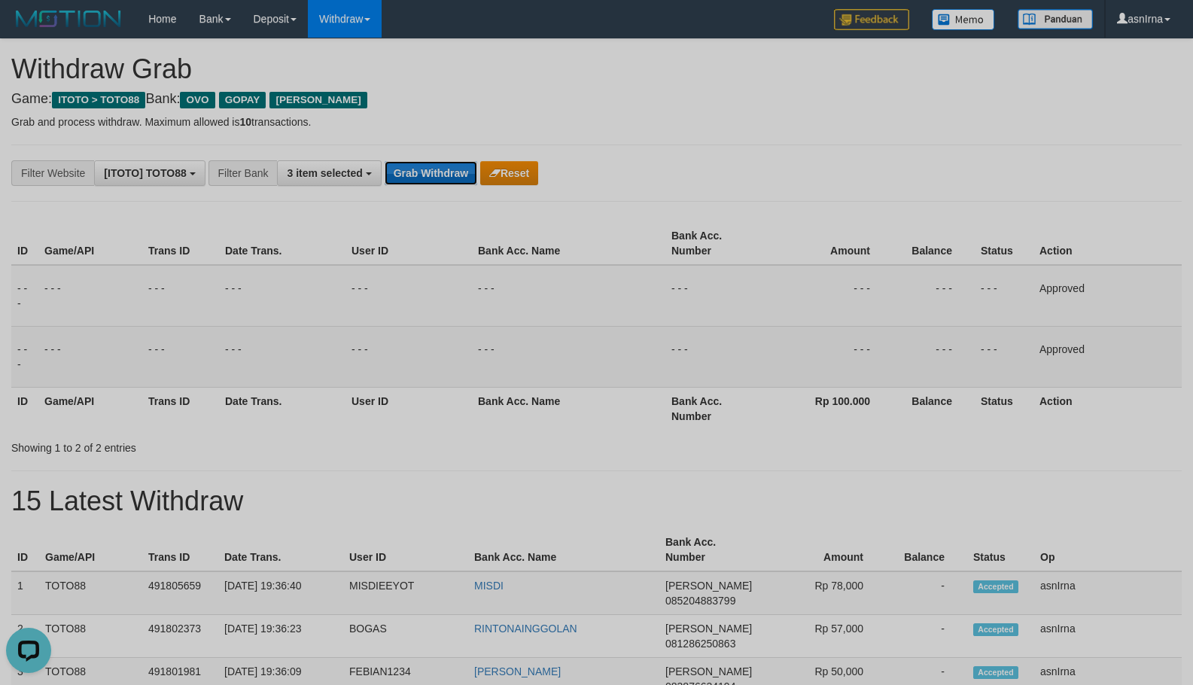
click at [418, 177] on button "Grab Withdraw" at bounding box center [431, 173] width 93 height 24
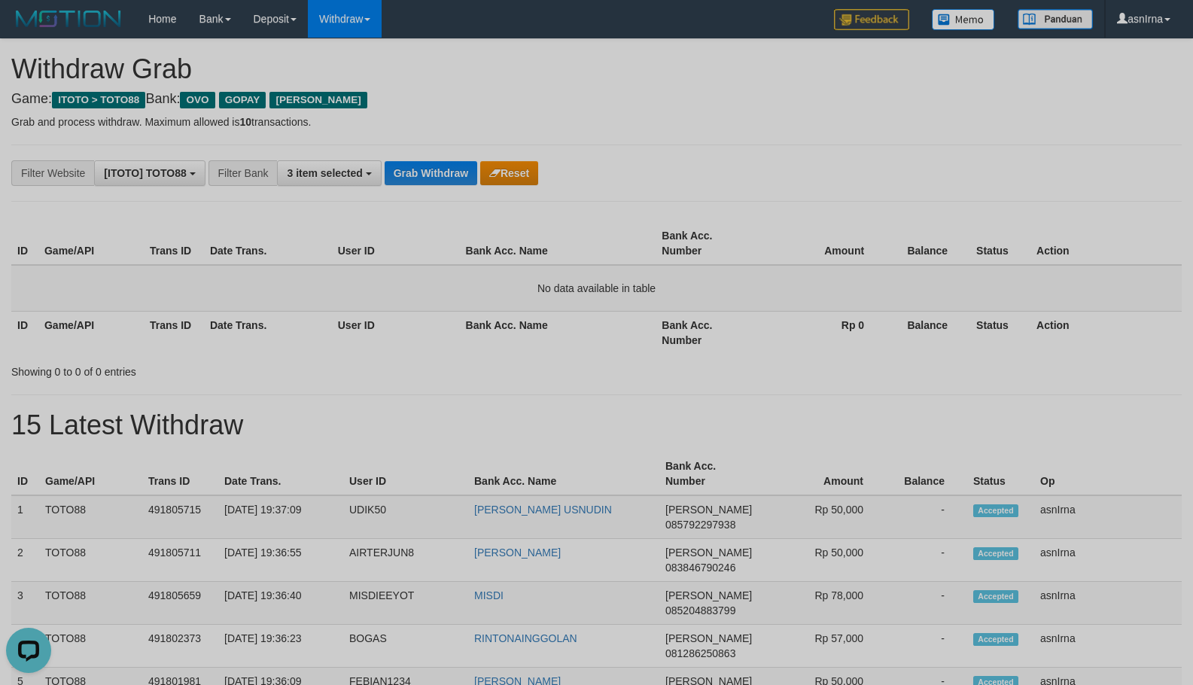
click at [872, 373] on div "Showing 0 to 0 of 0 entries" at bounding box center [596, 368] width 1193 height 21
click at [1052, 199] on div "**********" at bounding box center [596, 173] width 1171 height 57
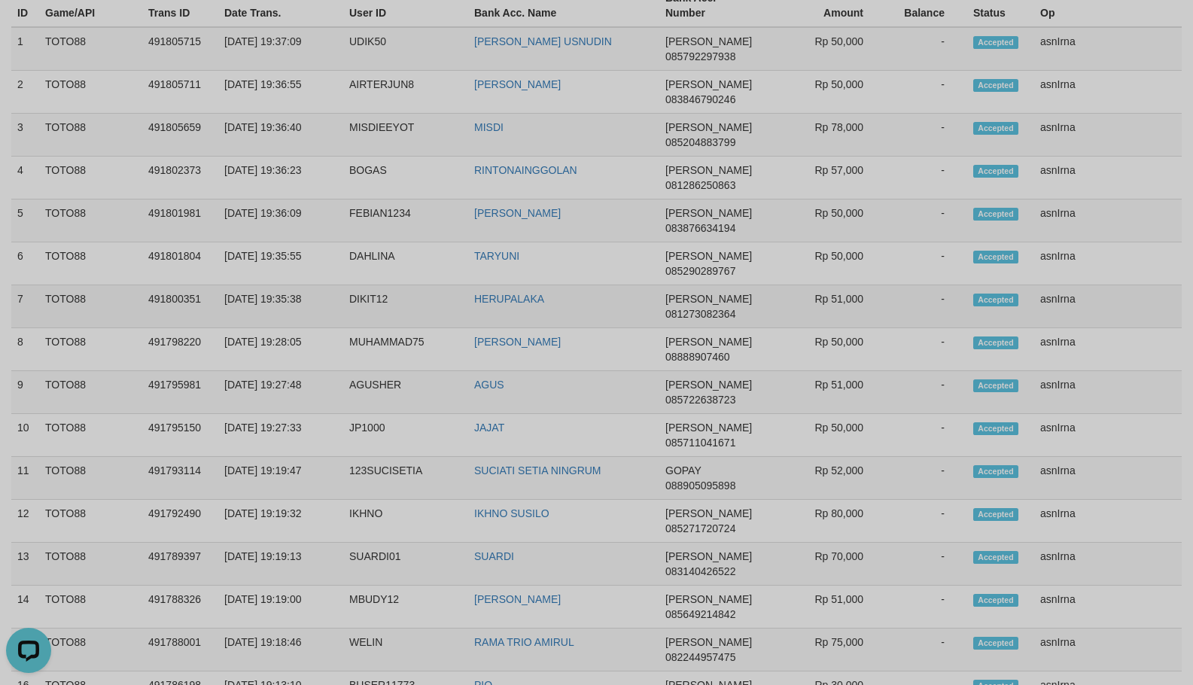
click at [1050, 288] on td "asnIrna" at bounding box center [1109, 306] width 148 height 43
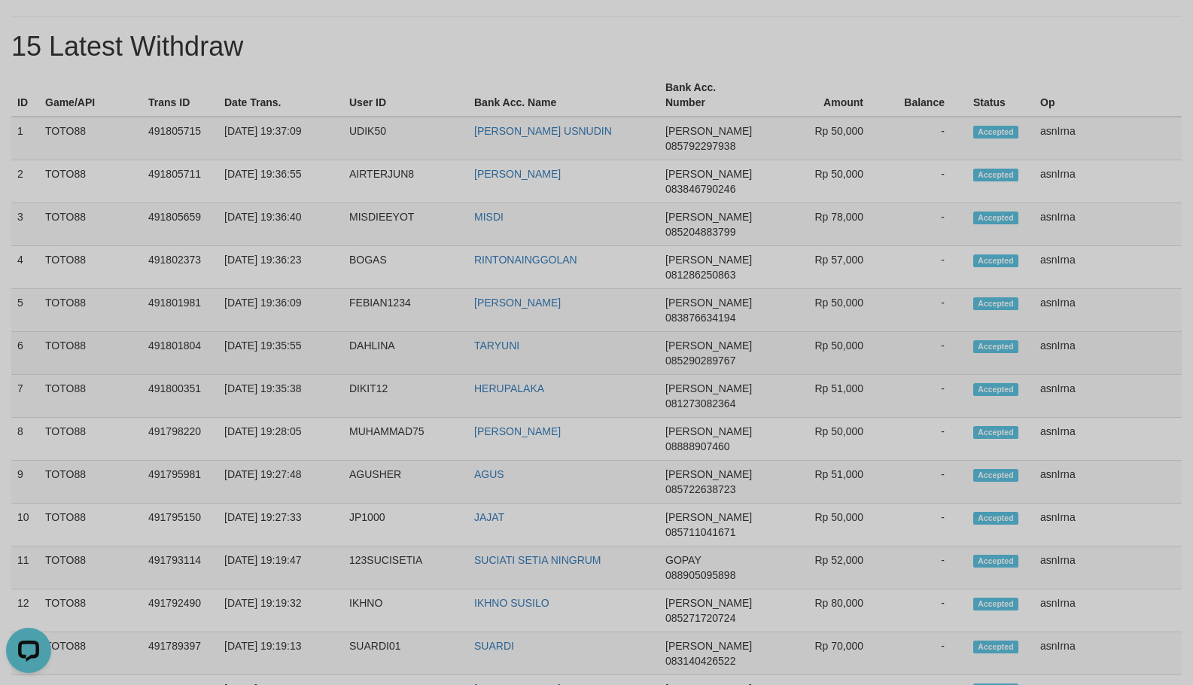
scroll to position [267, 0]
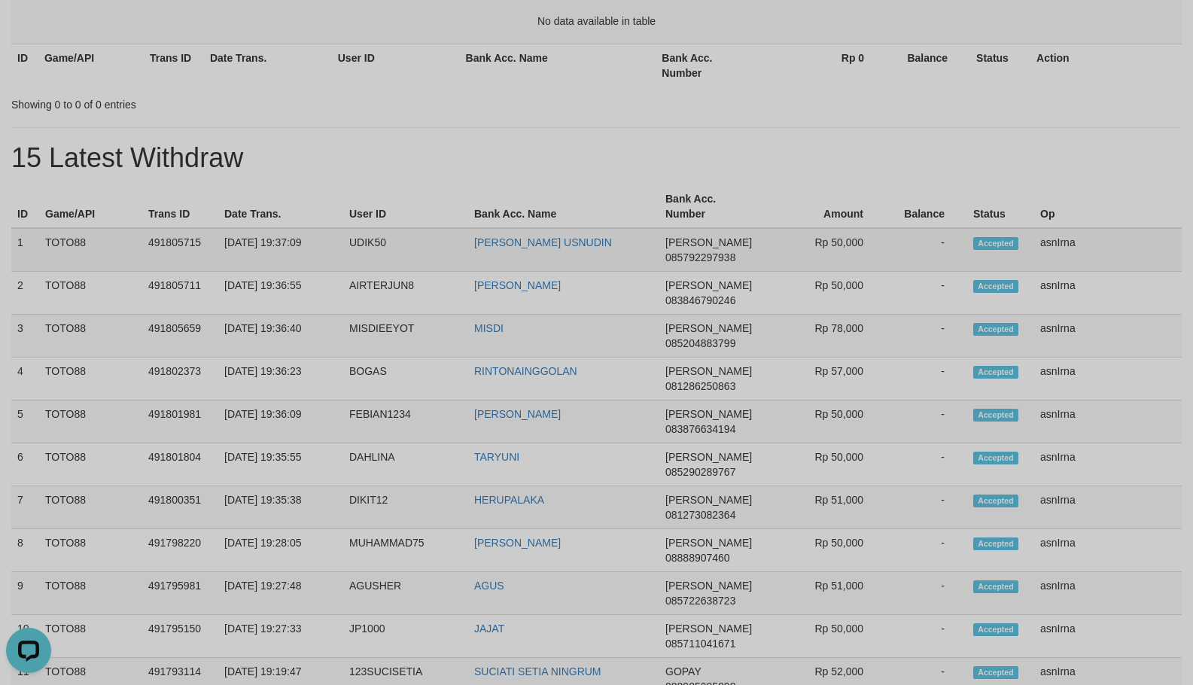
click at [19, 239] on td "1" at bounding box center [25, 250] width 28 height 44
copy tbody "1 TOTO88 491805715 [DATE] 19:37:09 UDIK50 IMAM BAUL USNUDIN [PERSON_NAME] 08579…"
drag, startPoint x: 248, startPoint y: 111, endPoint x: 356, endPoint y: 7, distance: 150.2
click at [247, 109] on div "Showing 0 to 0 of 0 entries" at bounding box center [248, 101] width 474 height 21
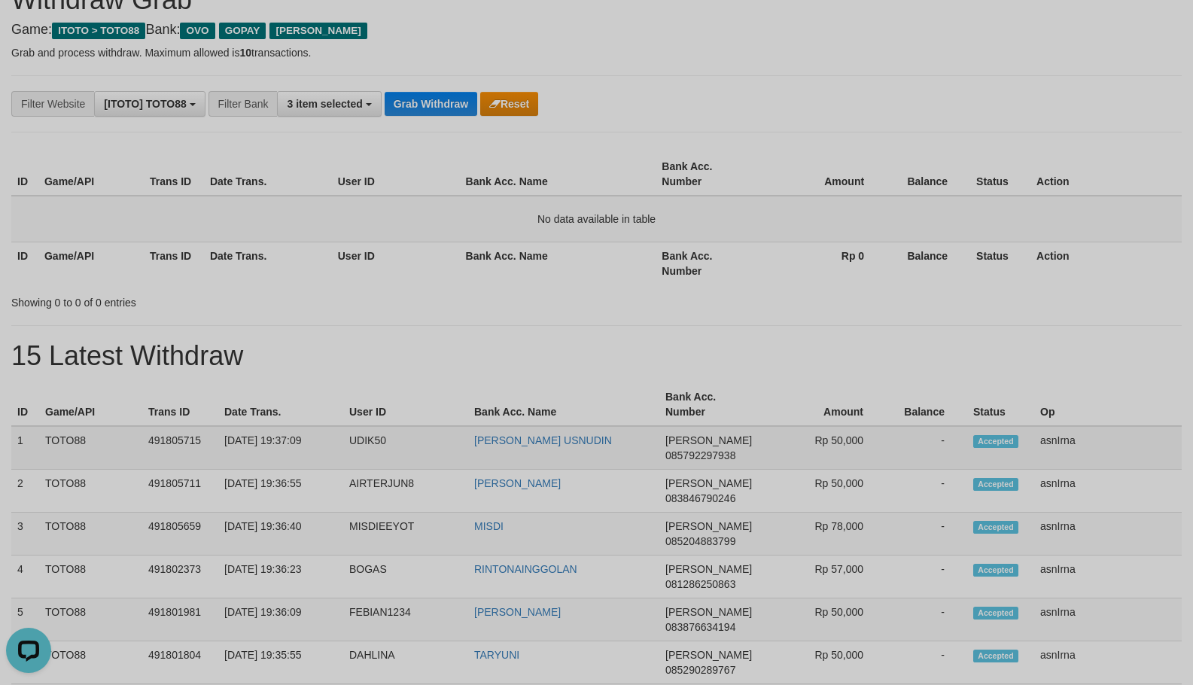
scroll to position [0, 0]
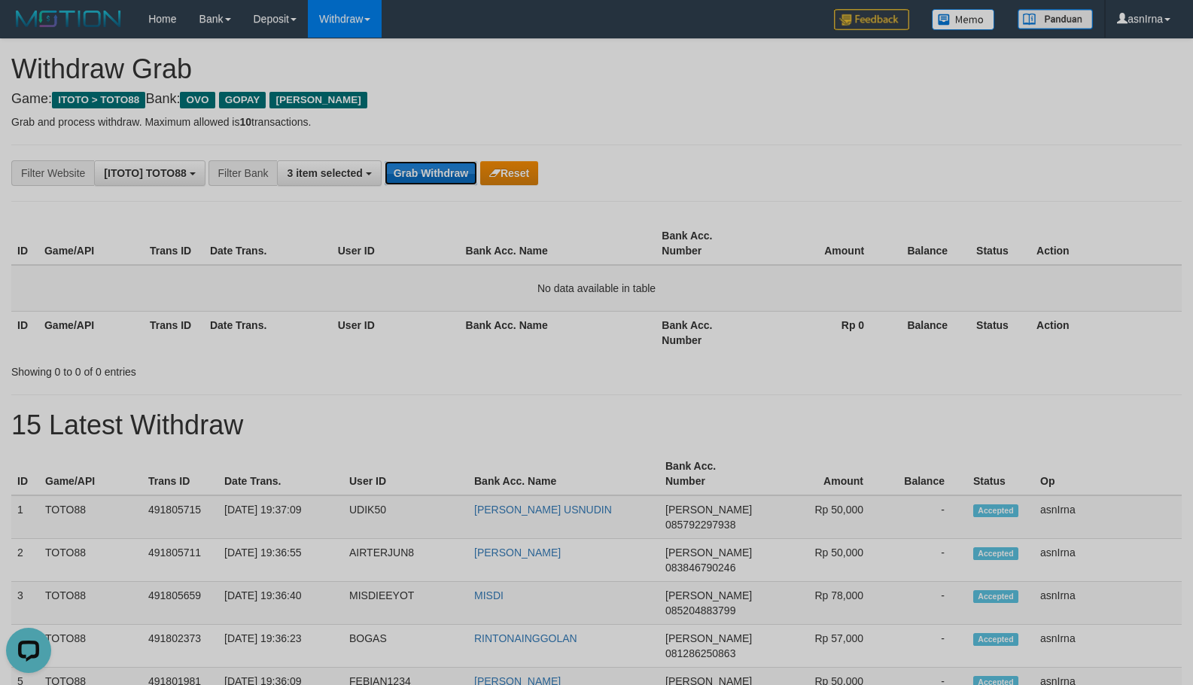
click at [422, 183] on button "Grab Withdraw" at bounding box center [431, 173] width 93 height 24
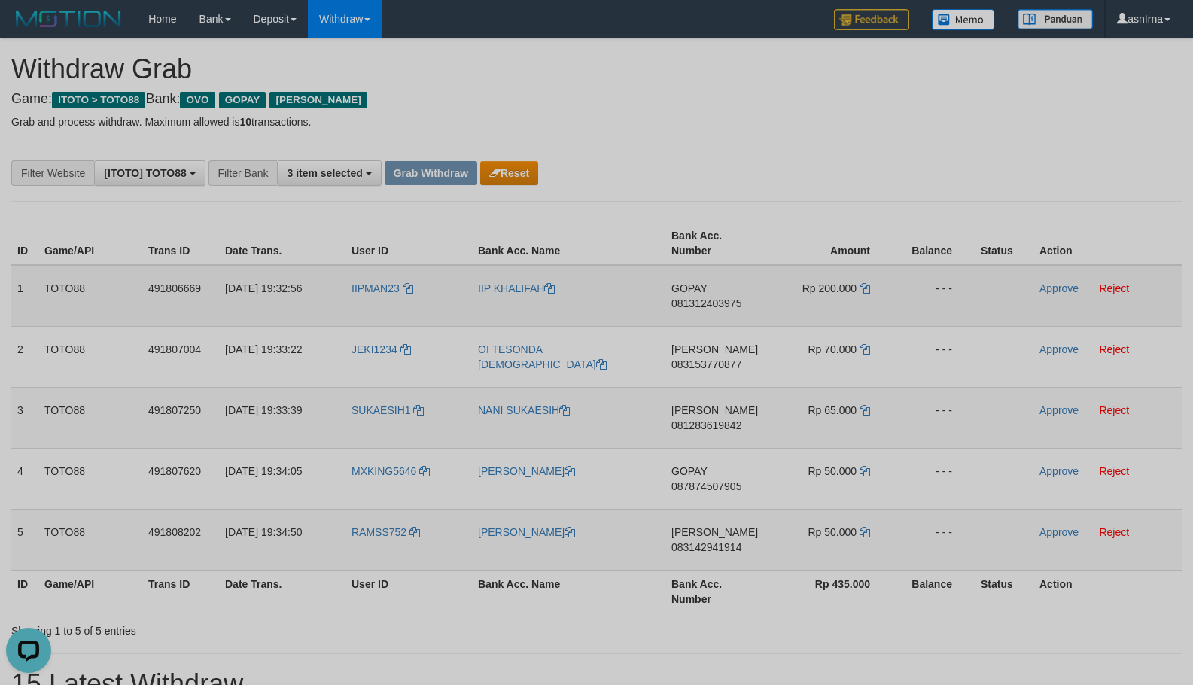
click at [696, 301] on span "081312403975" at bounding box center [707, 303] width 70 height 12
click at [347, 321] on td "IIPMAN23" at bounding box center [409, 296] width 127 height 62
copy link "IIPMAN23"
click at [1123, 291] on link "Reject" at bounding box center [1114, 288] width 30 height 12
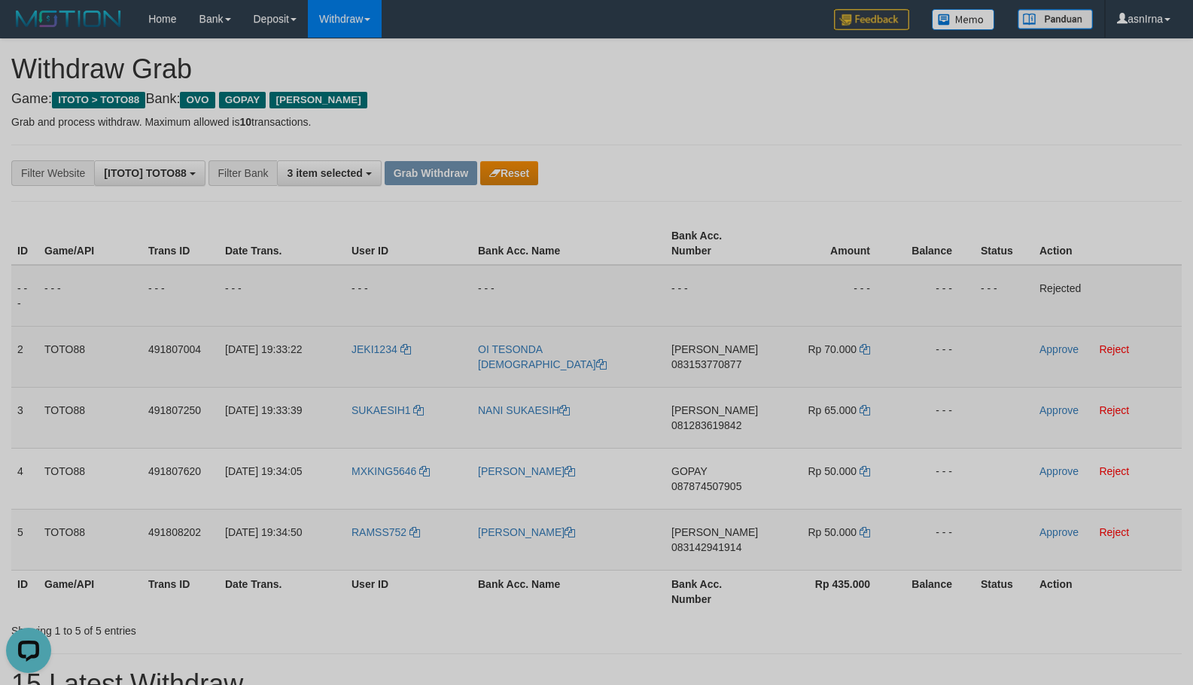
click at [690, 362] on span "083153770877" at bounding box center [707, 364] width 70 height 12
click at [867, 352] on icon at bounding box center [865, 349] width 11 height 11
click at [1075, 352] on link "Approve" at bounding box center [1059, 349] width 39 height 12
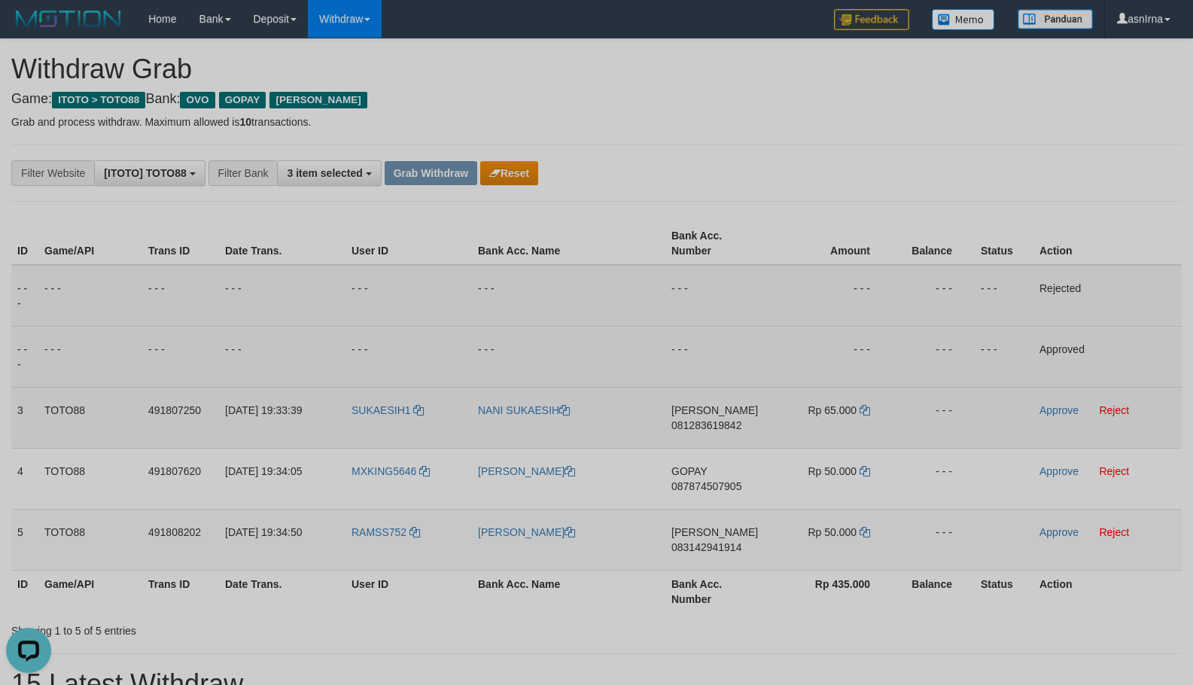
click at [697, 426] on span "081283619842" at bounding box center [707, 425] width 70 height 12
click at [867, 410] on icon at bounding box center [865, 410] width 11 height 11
click at [1049, 411] on link "Approve" at bounding box center [1059, 410] width 39 height 12
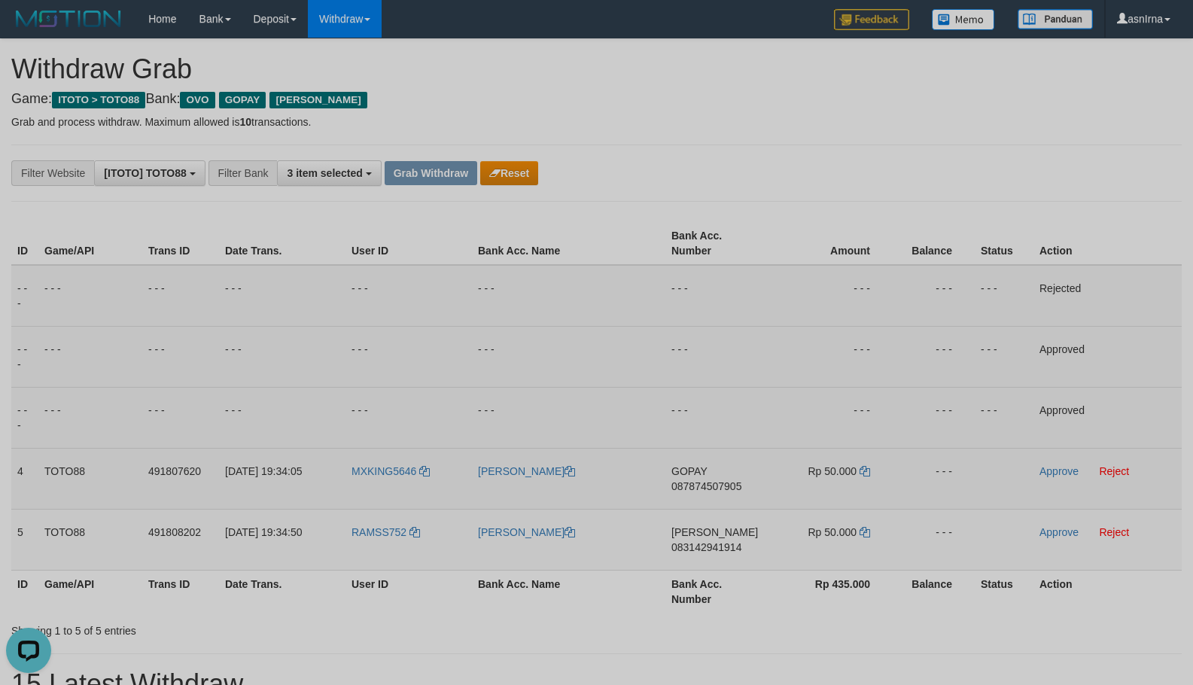
click at [710, 485] on span "087874507905" at bounding box center [707, 486] width 70 height 12
click at [1054, 478] on td "Approve Reject" at bounding box center [1108, 478] width 148 height 61
click at [1056, 474] on link "Approve" at bounding box center [1059, 471] width 39 height 12
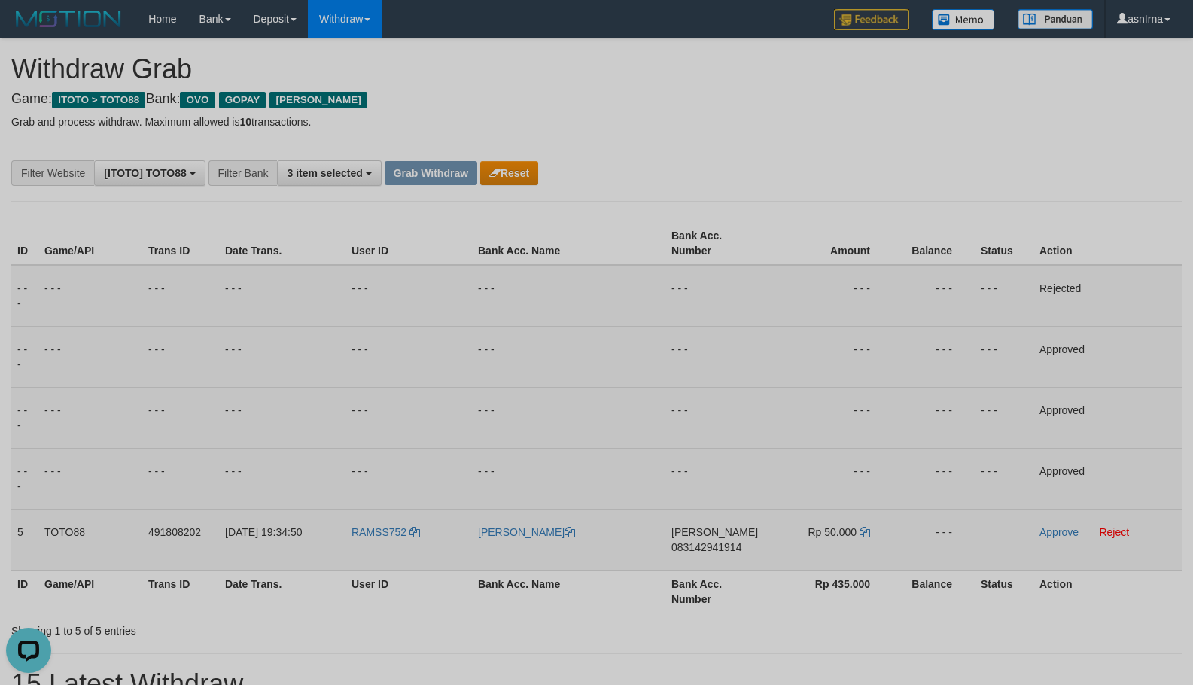
click at [681, 546] on span "083142941914" at bounding box center [707, 547] width 70 height 12
click at [870, 527] on td "Rp 50.000" at bounding box center [831, 539] width 123 height 61
click at [870, 527] on icon at bounding box center [865, 532] width 11 height 11
click at [1056, 536] on link "Approve" at bounding box center [1059, 532] width 39 height 12
click at [425, 178] on button "Grab Withdraw" at bounding box center [431, 173] width 93 height 24
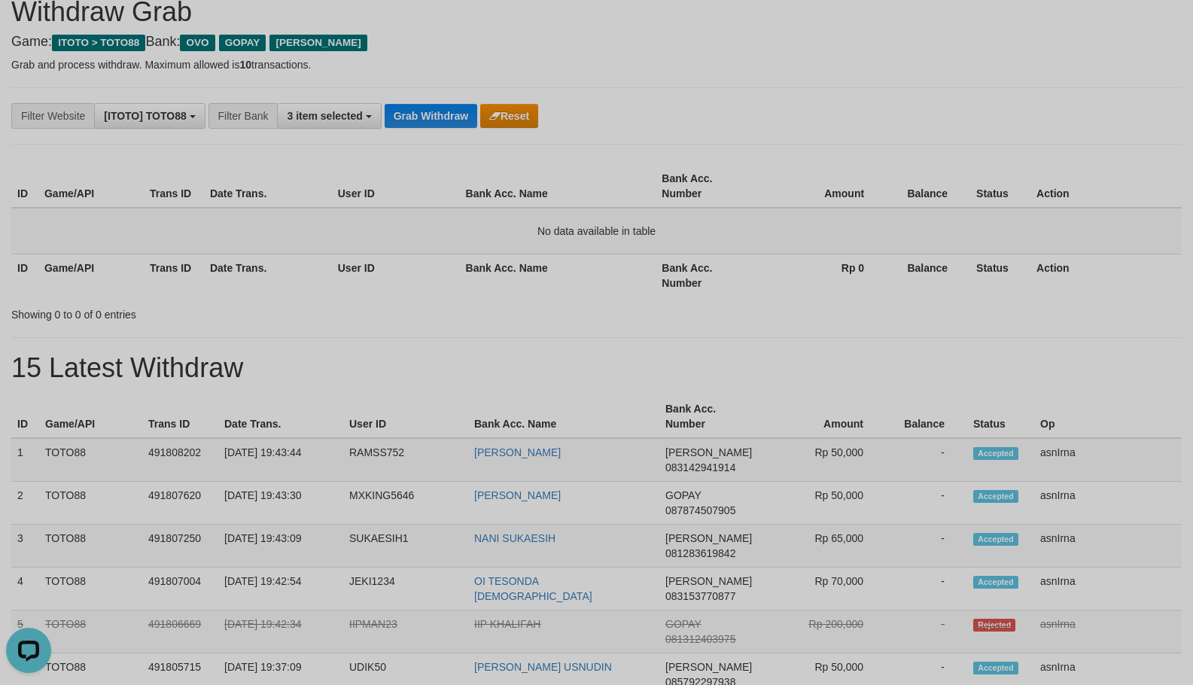
scroll to position [201, 0]
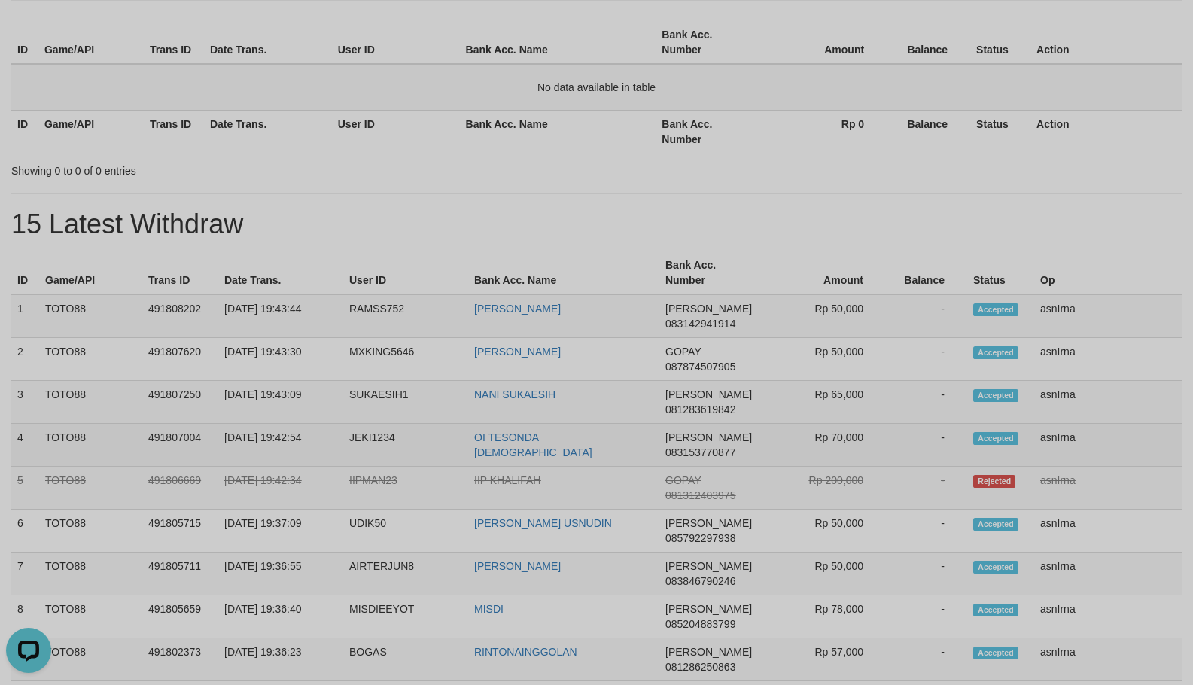
click at [1057, 442] on td "asnIrna" at bounding box center [1109, 445] width 148 height 43
click at [17, 307] on td "1" at bounding box center [25, 316] width 28 height 44
copy tbody "1 TOTO88 491808202 30/09/2025 19:43:44 RAMSS752 RAMA DANA 083142941914 Rp 50,00…"
click at [218, 168] on div "Showing 0 to 0 of 0 entries" at bounding box center [248, 167] width 474 height 21
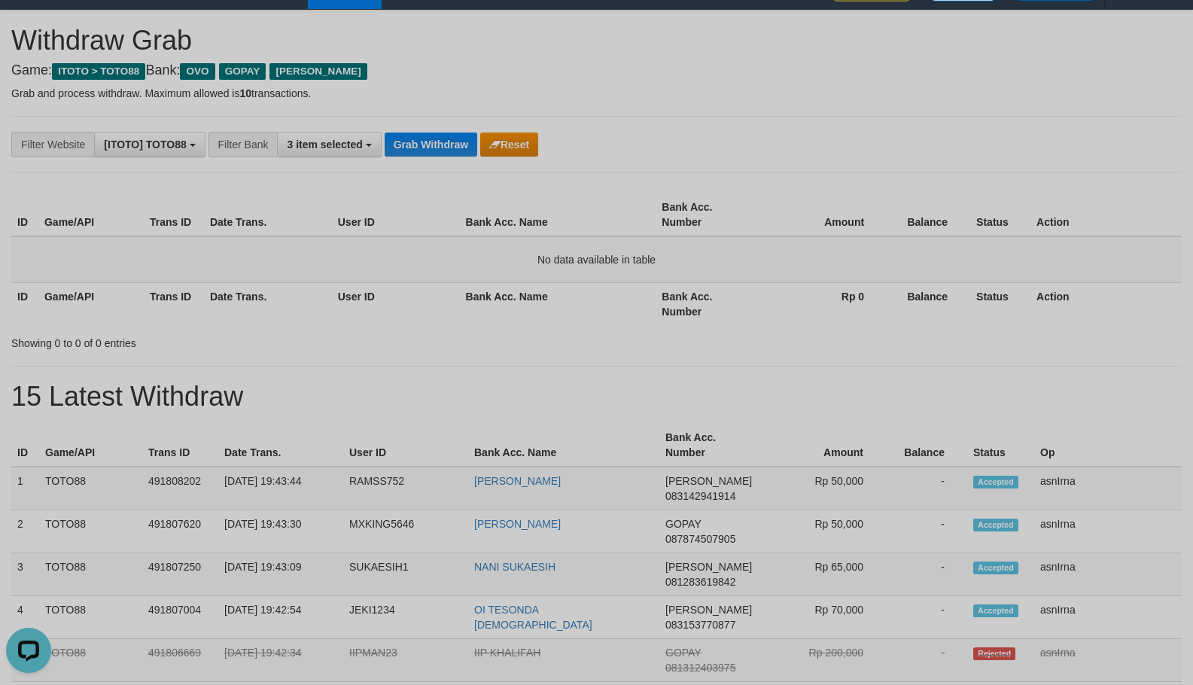
scroll to position [0, 0]
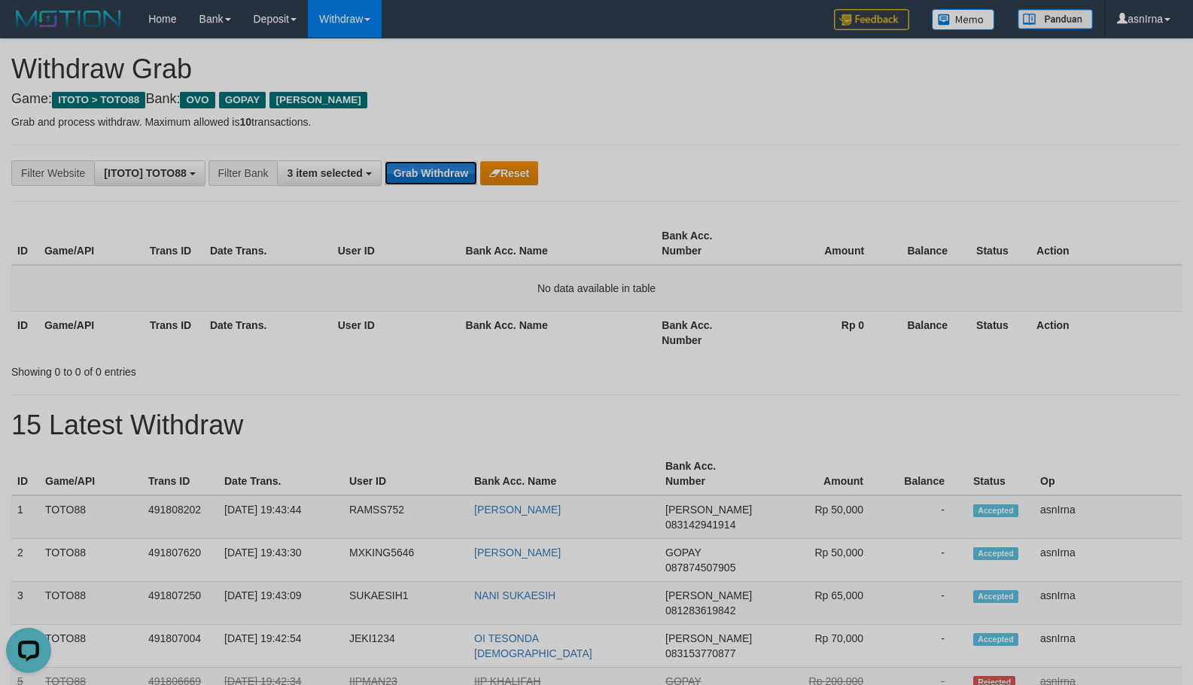
click at [469, 172] on button "Grab Withdraw" at bounding box center [431, 173] width 93 height 24
click at [421, 181] on button "Grab Withdraw" at bounding box center [431, 173] width 93 height 24
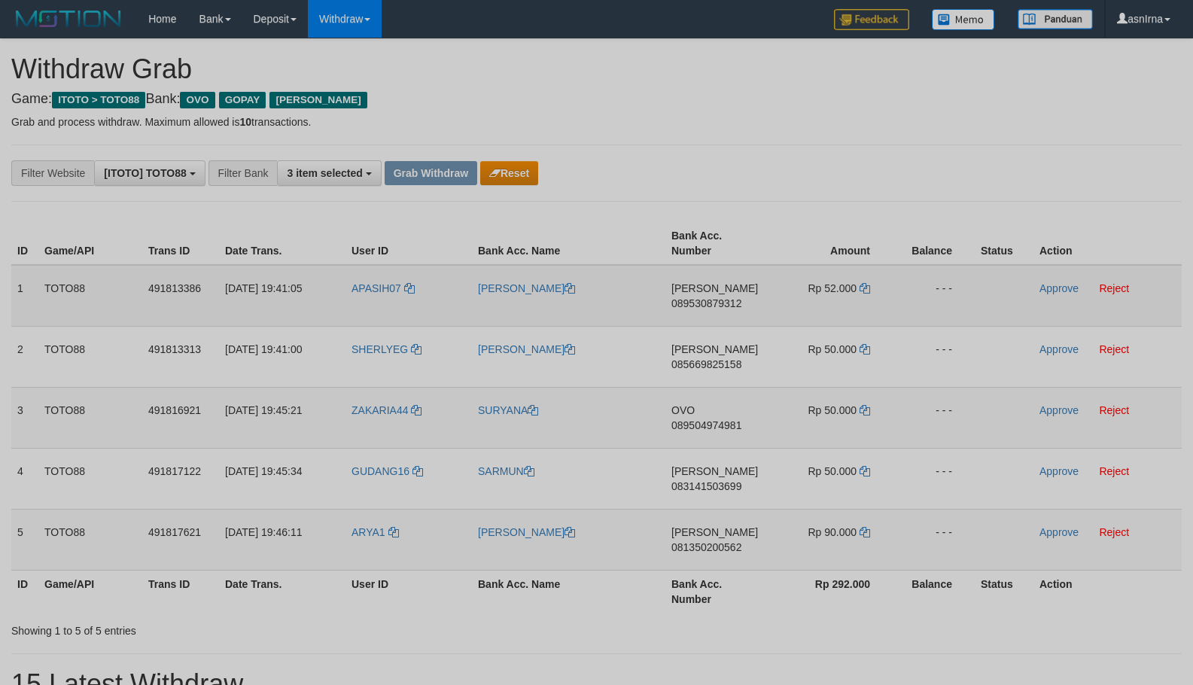
click at [697, 303] on span "089530879312" at bounding box center [707, 303] width 70 height 12
click at [866, 290] on icon at bounding box center [865, 288] width 11 height 11
click at [1044, 287] on link "Approve" at bounding box center [1059, 288] width 39 height 12
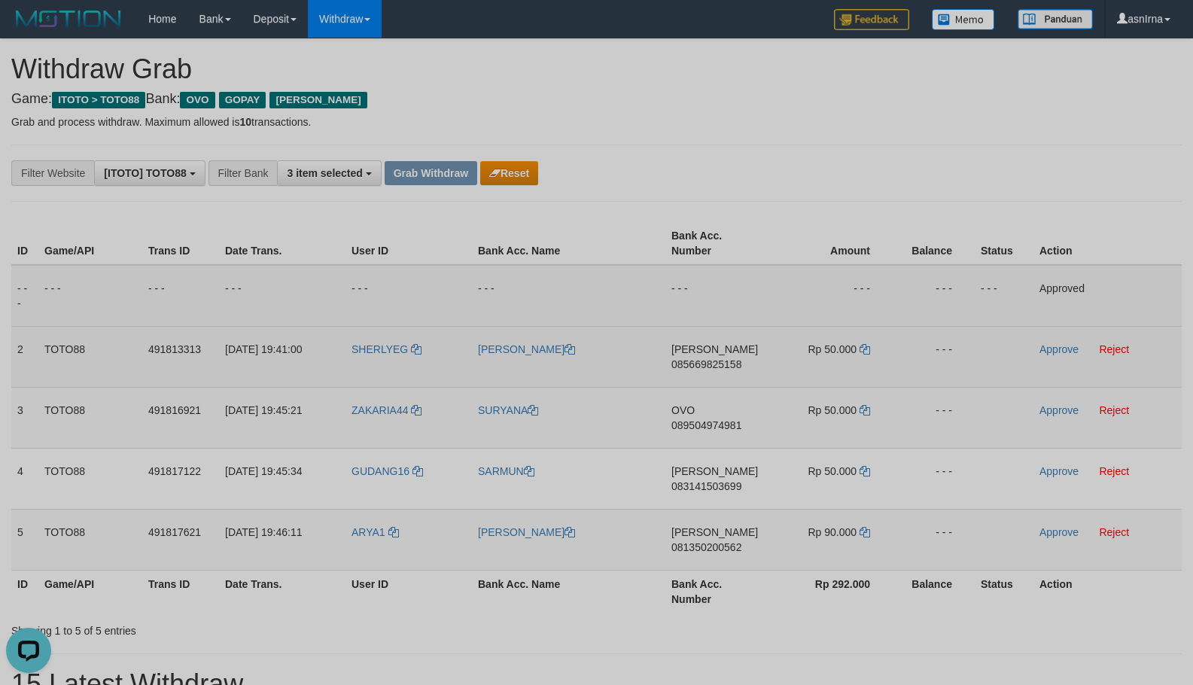
click at [705, 365] on span "085669825158" at bounding box center [707, 364] width 70 height 12
click at [868, 349] on icon at bounding box center [865, 349] width 11 height 11
click at [1059, 349] on link "Approve" at bounding box center [1059, 349] width 39 height 12
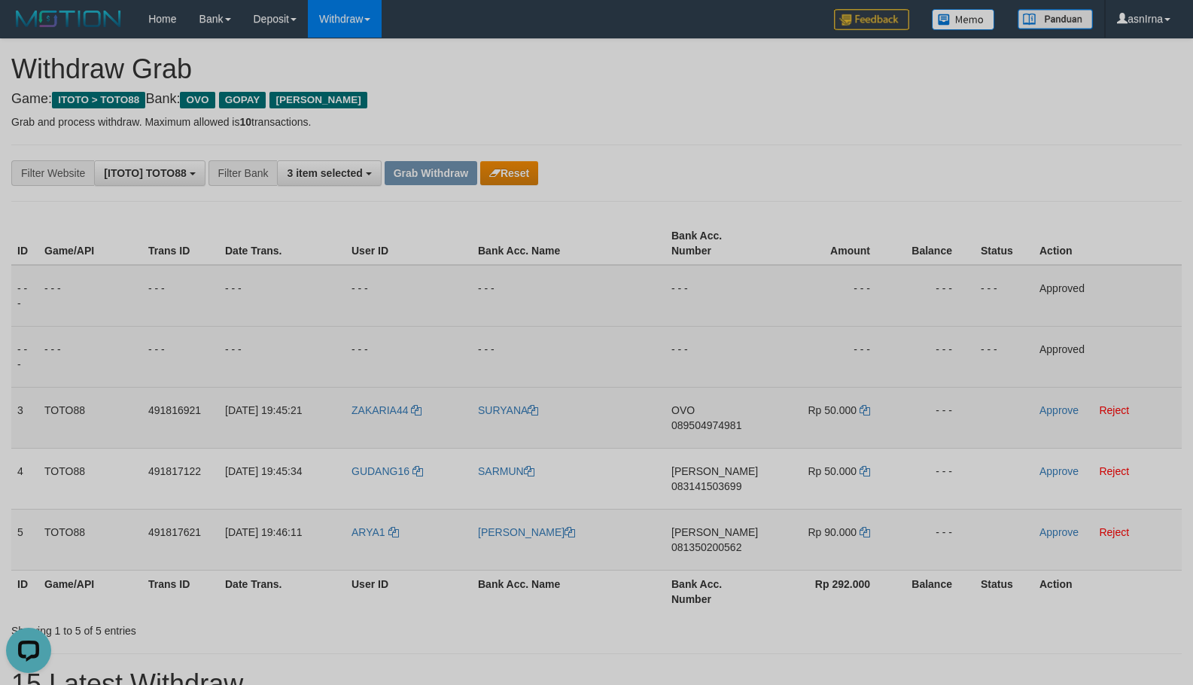
click at [697, 425] on span "089504974981" at bounding box center [707, 425] width 70 height 12
click at [864, 413] on icon at bounding box center [865, 410] width 11 height 11
click at [1060, 413] on link "Approve" at bounding box center [1059, 410] width 39 height 12
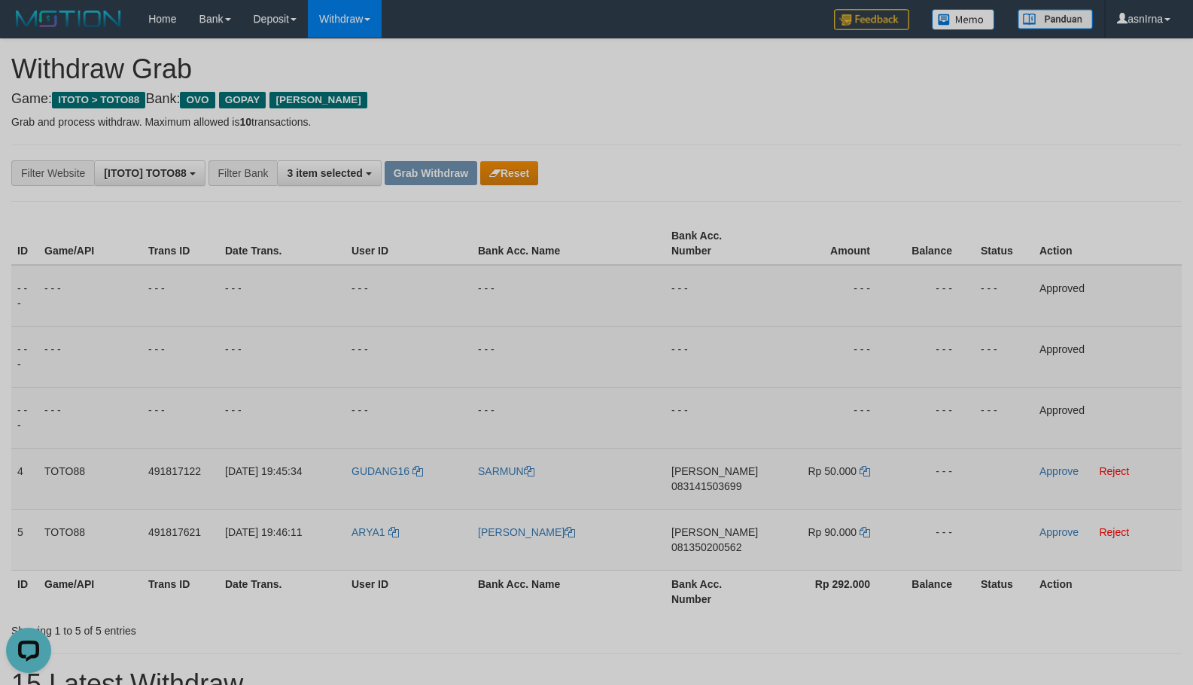
drag, startPoint x: 691, startPoint y: 486, endPoint x: 641, endPoint y: 478, distance: 51.1
click at [691, 486] on span "083141503699" at bounding box center [707, 486] width 70 height 12
click at [866, 470] on icon at bounding box center [865, 471] width 11 height 11
click at [1045, 467] on link "Approve" at bounding box center [1059, 471] width 39 height 12
click at [708, 547] on span "081350200562" at bounding box center [707, 547] width 70 height 12
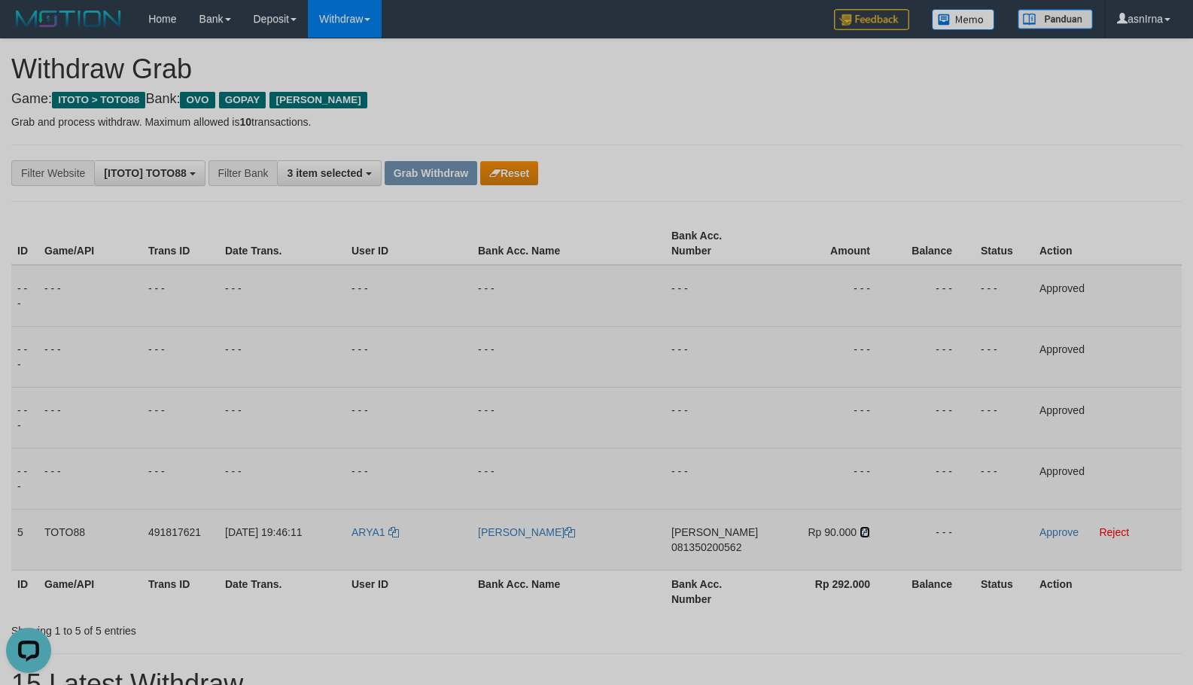
click at [862, 530] on icon at bounding box center [865, 532] width 11 height 11
click at [1062, 530] on link "Approve" at bounding box center [1059, 532] width 39 height 12
drag, startPoint x: 440, startPoint y: 175, endPoint x: 431, endPoint y: 175, distance: 9.0
click at [439, 175] on button "Grab Withdraw" at bounding box center [431, 173] width 93 height 24
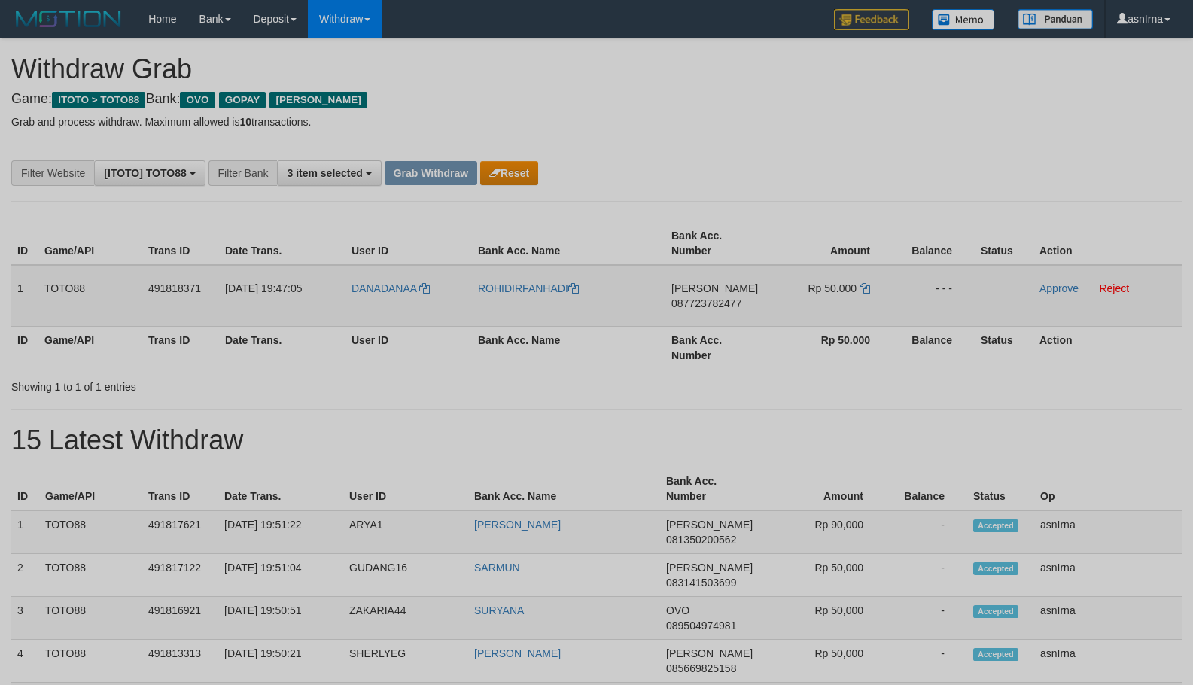
drag, startPoint x: 692, startPoint y: 304, endPoint x: 461, endPoint y: 280, distance: 232.4
click at [691, 303] on span "087723782477" at bounding box center [707, 303] width 70 height 12
click at [869, 288] on icon at bounding box center [865, 288] width 11 height 11
click at [1051, 285] on link "Approve" at bounding box center [1059, 288] width 39 height 12
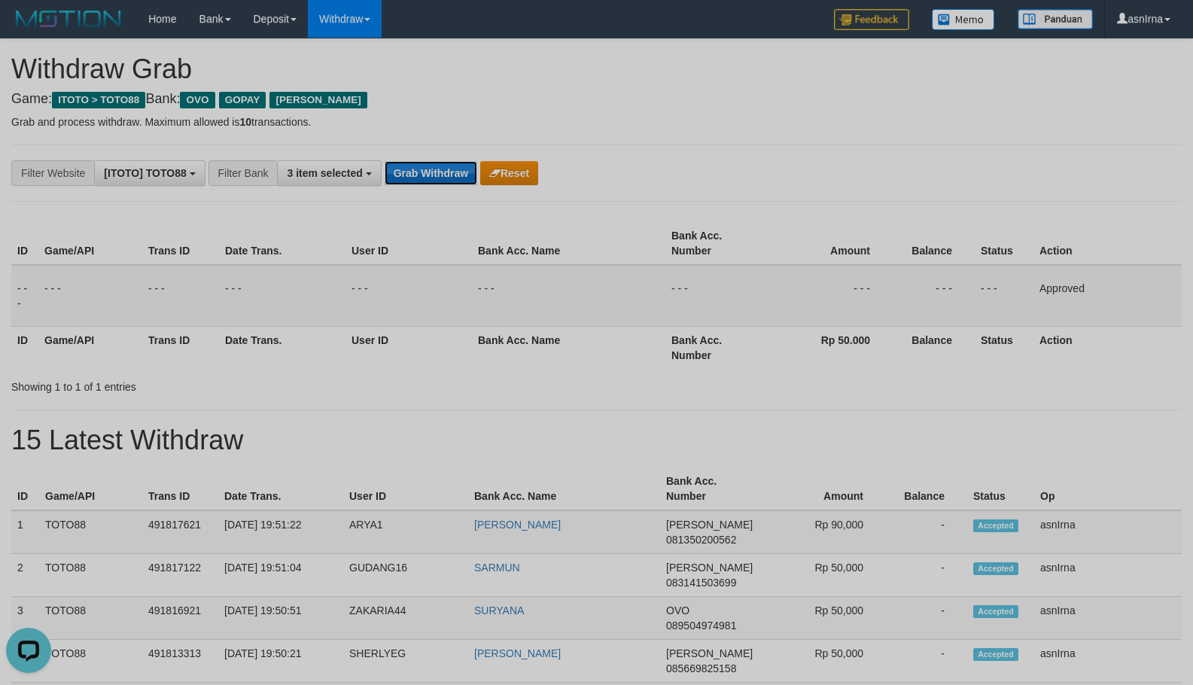
click at [439, 177] on button "Grab Withdraw" at bounding box center [431, 173] width 93 height 24
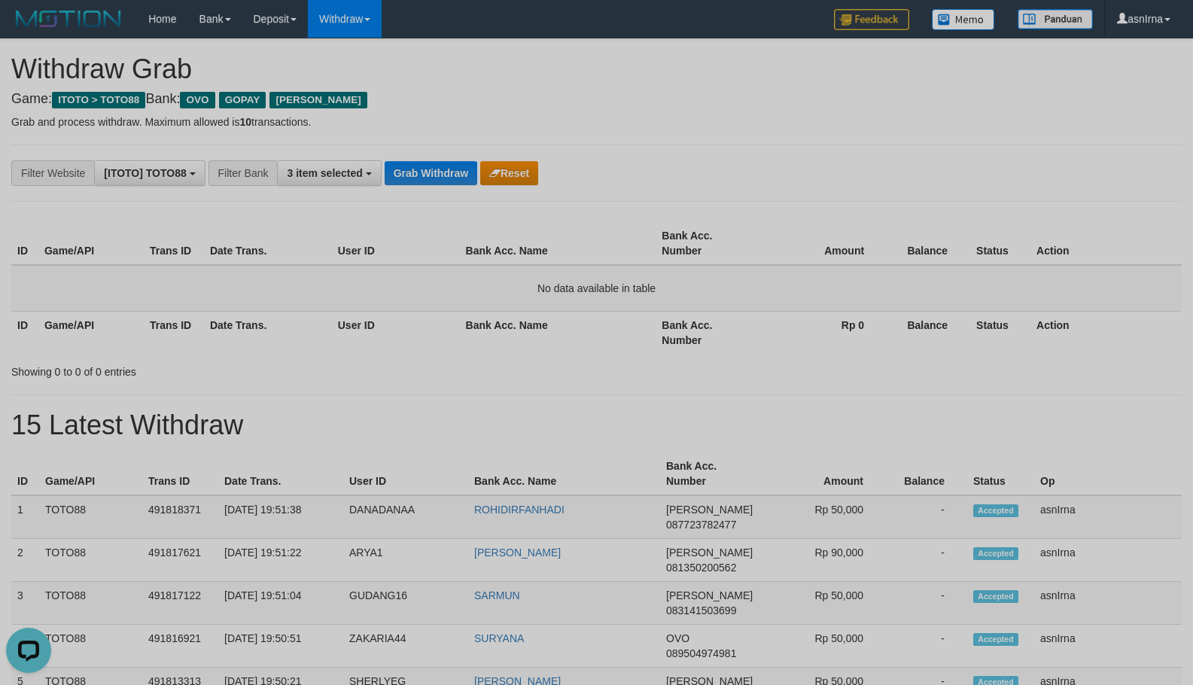
click at [1016, 178] on div "**********" at bounding box center [596, 173] width 1193 height 26
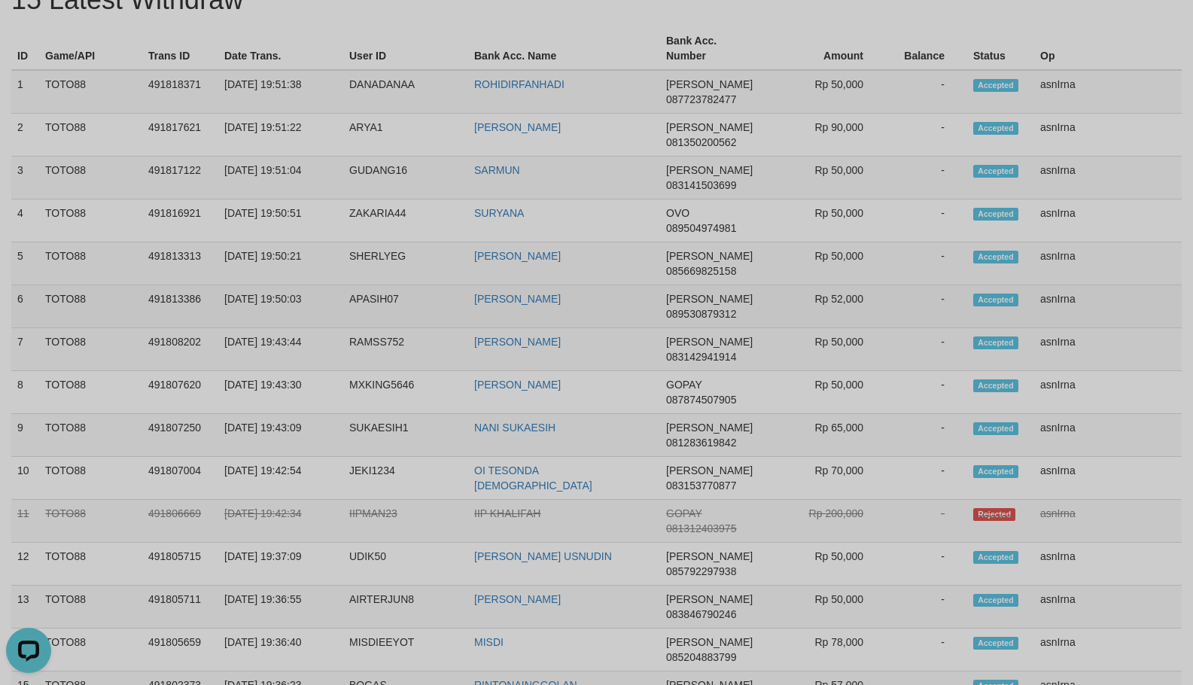
click at [1065, 297] on td "asnIrna" at bounding box center [1109, 306] width 148 height 43
click at [17, 84] on td "1" at bounding box center [25, 92] width 28 height 44
copy tbody "1 TOTO88 491818371 30/09/2025 19:51:38 DANADANAA ROHIDIRFANHADI DANA 0877237824…"
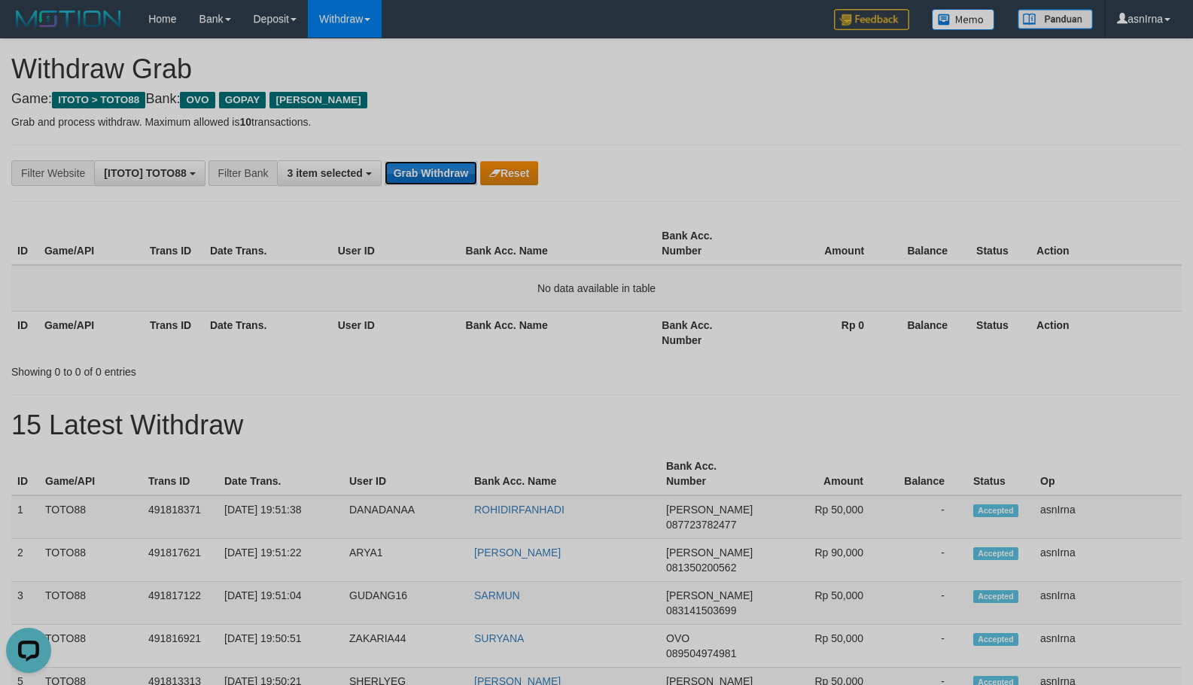
click at [427, 175] on button "Grab Withdraw" at bounding box center [431, 173] width 93 height 24
click at [410, 170] on button "Grab Withdraw" at bounding box center [431, 173] width 93 height 24
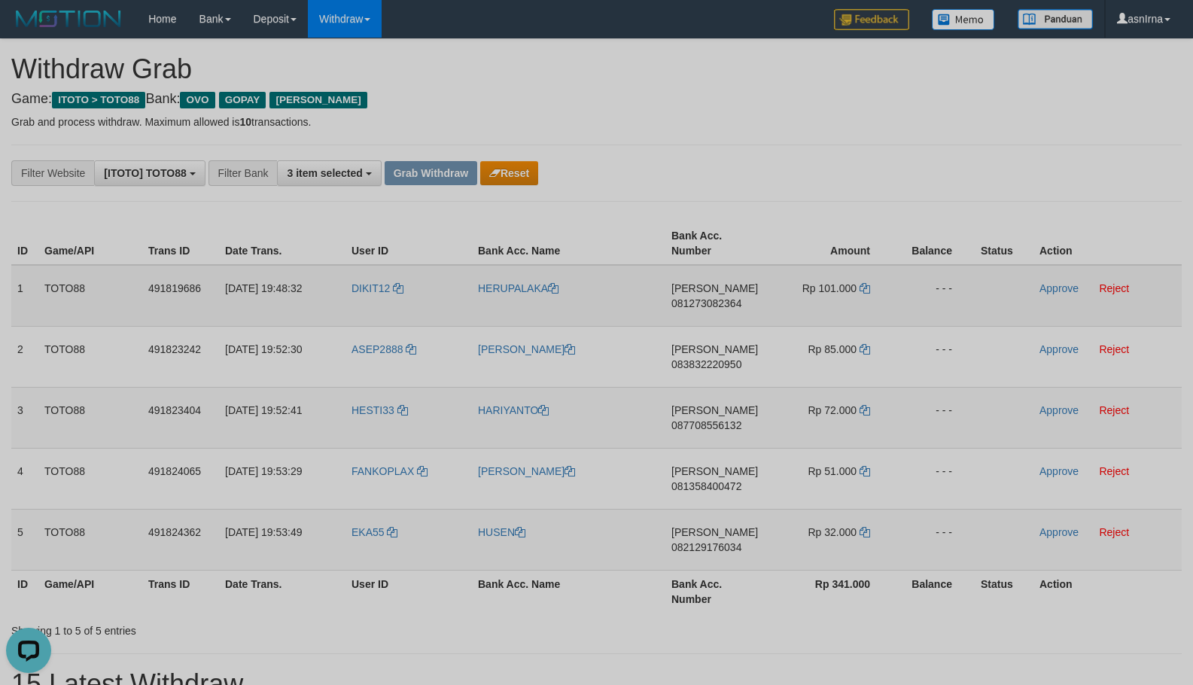
click at [718, 305] on span "081273082364" at bounding box center [707, 303] width 70 height 12
click at [865, 291] on icon at bounding box center [865, 288] width 11 height 11
click at [370, 310] on td "DIKIT12" at bounding box center [409, 296] width 127 height 62
copy link "DIKIT12"
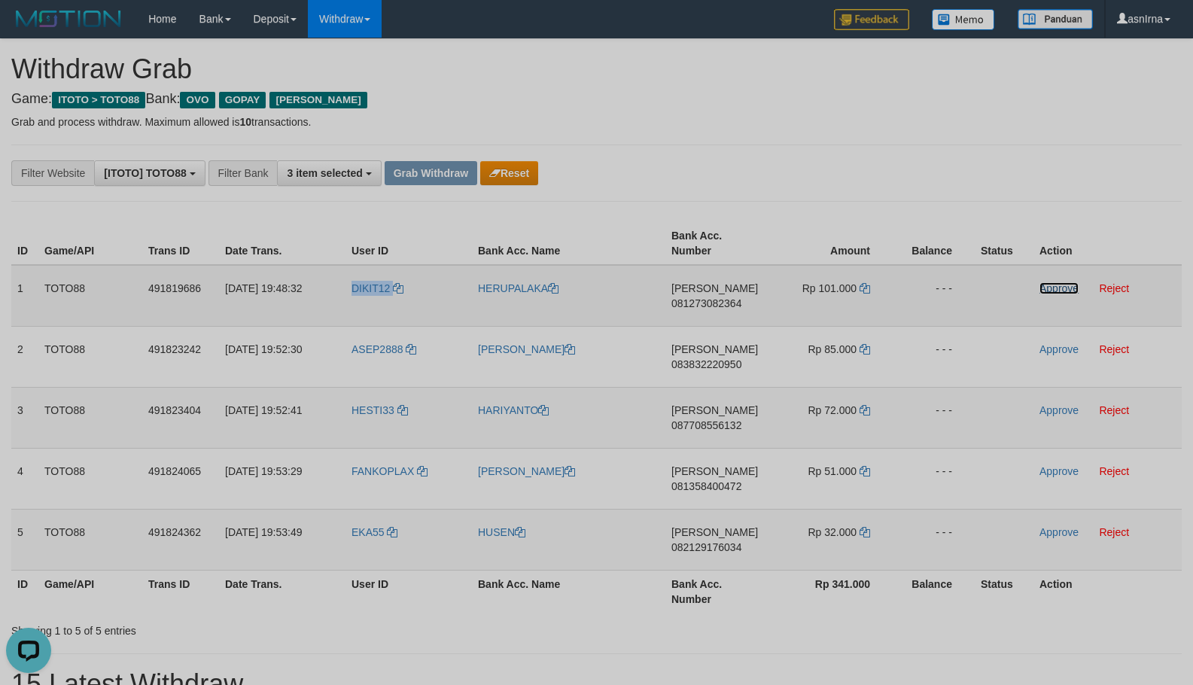
click at [1049, 288] on link "Approve" at bounding box center [1059, 288] width 39 height 12
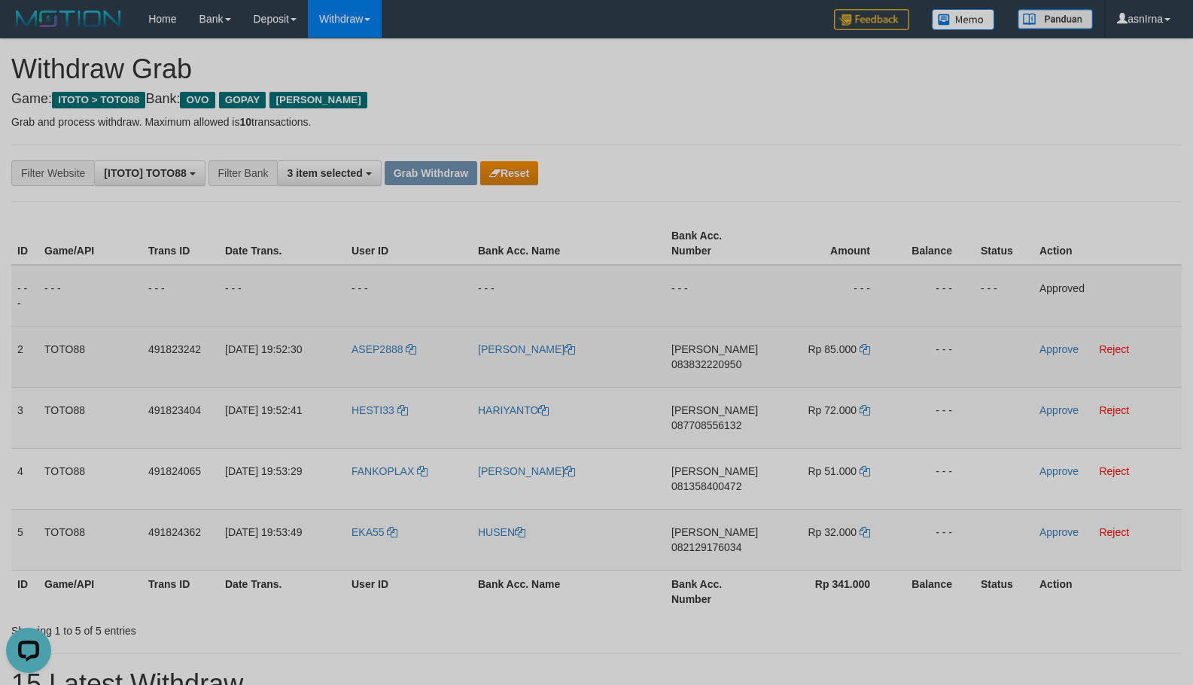
click at [680, 367] on span "083832220950" at bounding box center [707, 364] width 70 height 12
click at [870, 349] on icon at bounding box center [865, 349] width 11 height 11
drag, startPoint x: 1055, startPoint y: 352, endPoint x: 1003, endPoint y: 376, distance: 57.0
click at [1055, 352] on link "Approve" at bounding box center [1059, 349] width 39 height 12
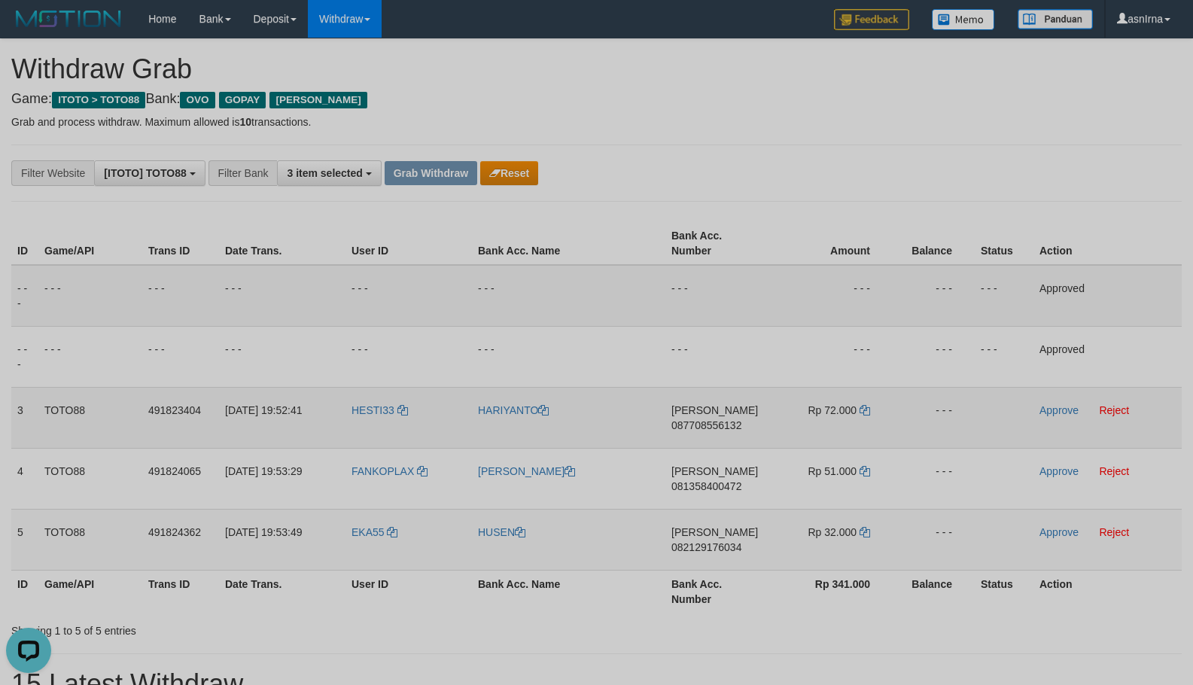
click at [715, 419] on span "087708556132" at bounding box center [707, 425] width 70 height 12
click at [868, 410] on icon at bounding box center [865, 410] width 11 height 11
click at [1046, 411] on link "Approve" at bounding box center [1059, 410] width 39 height 12
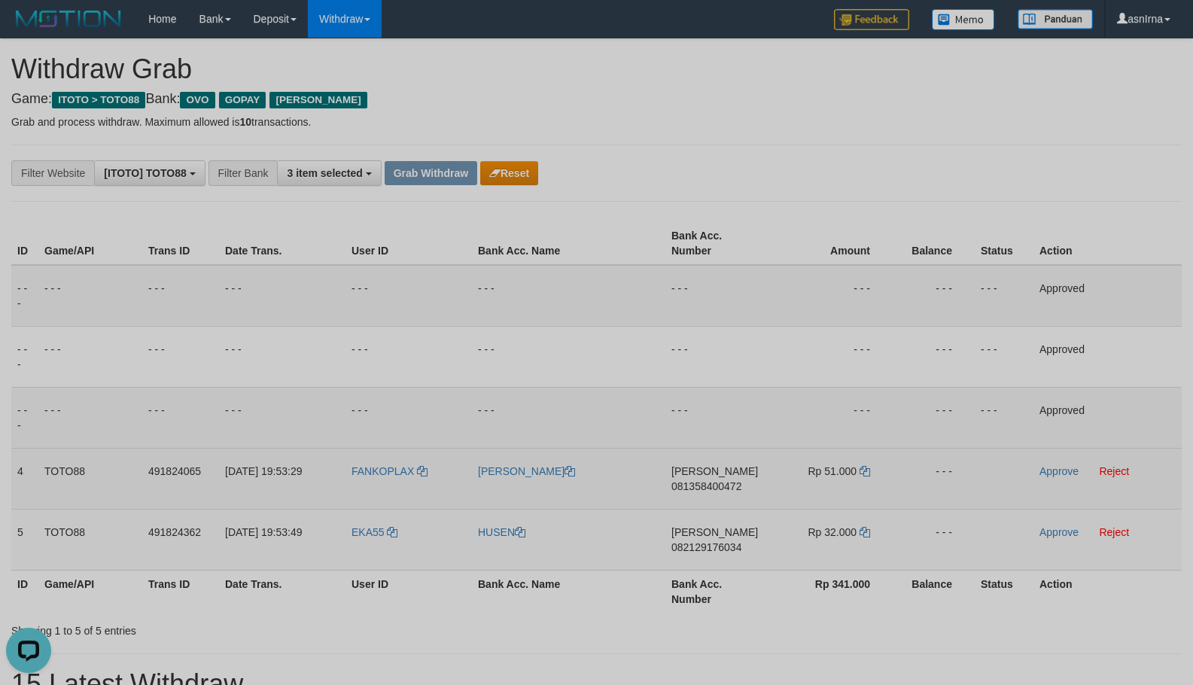
click at [708, 484] on span "081358400472" at bounding box center [707, 486] width 70 height 12
click at [867, 473] on icon at bounding box center [865, 471] width 11 height 11
click at [1039, 468] on td "Approve Reject" at bounding box center [1108, 478] width 148 height 61
click at [1041, 468] on link "Approve" at bounding box center [1059, 471] width 39 height 12
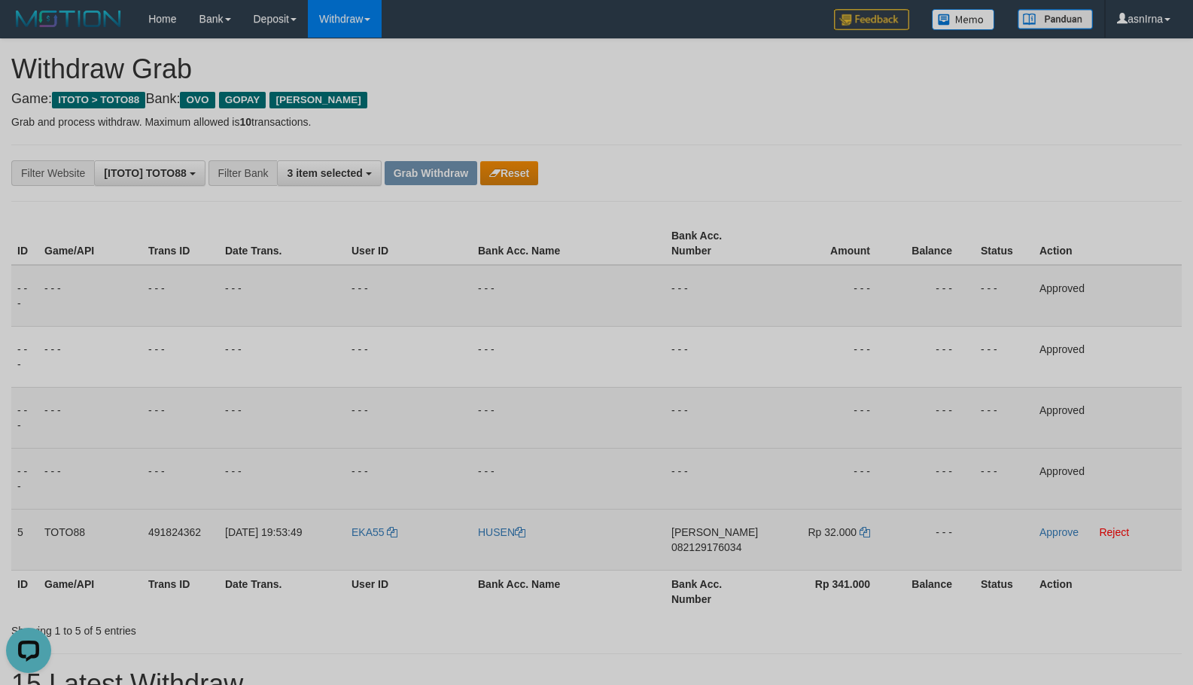
click at [721, 548] on span "082129176034" at bounding box center [707, 547] width 70 height 12
click at [867, 530] on icon at bounding box center [865, 532] width 11 height 11
click at [1045, 534] on link "Approve" at bounding box center [1059, 532] width 39 height 12
click at [412, 176] on button "Grab Withdraw" at bounding box center [431, 173] width 93 height 24
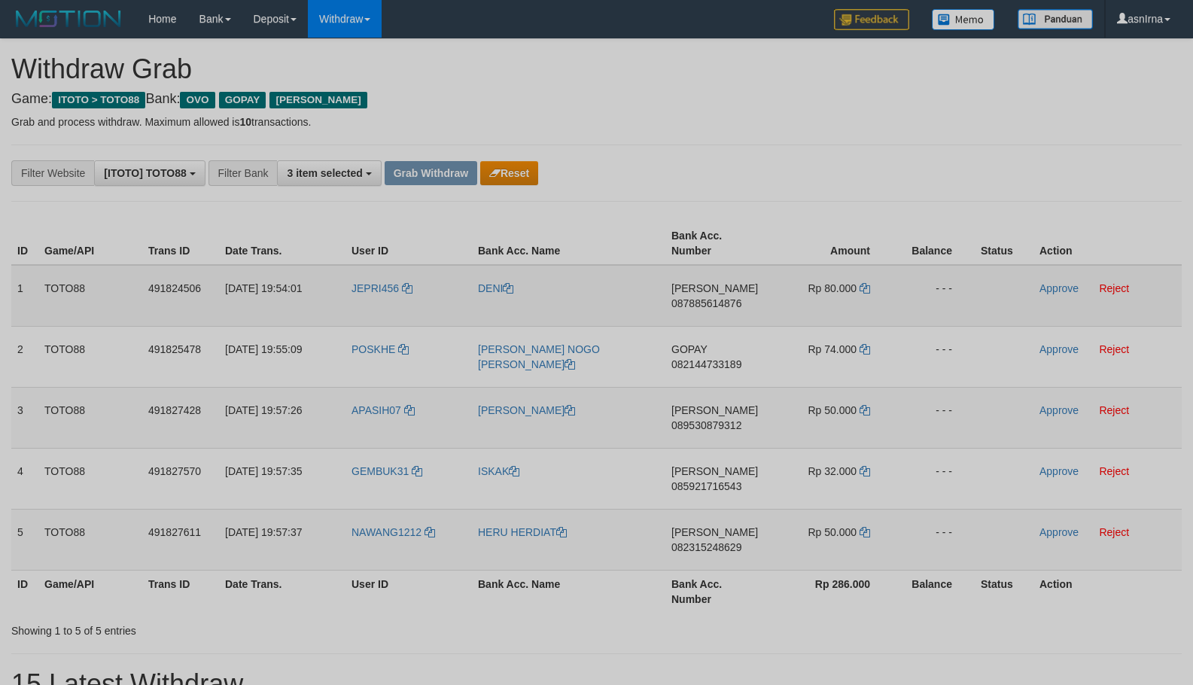
click at [695, 302] on span "087885614876" at bounding box center [707, 303] width 70 height 12
click at [863, 287] on icon at bounding box center [865, 288] width 11 height 11
click at [1056, 286] on link "Approve" at bounding box center [1059, 288] width 39 height 12
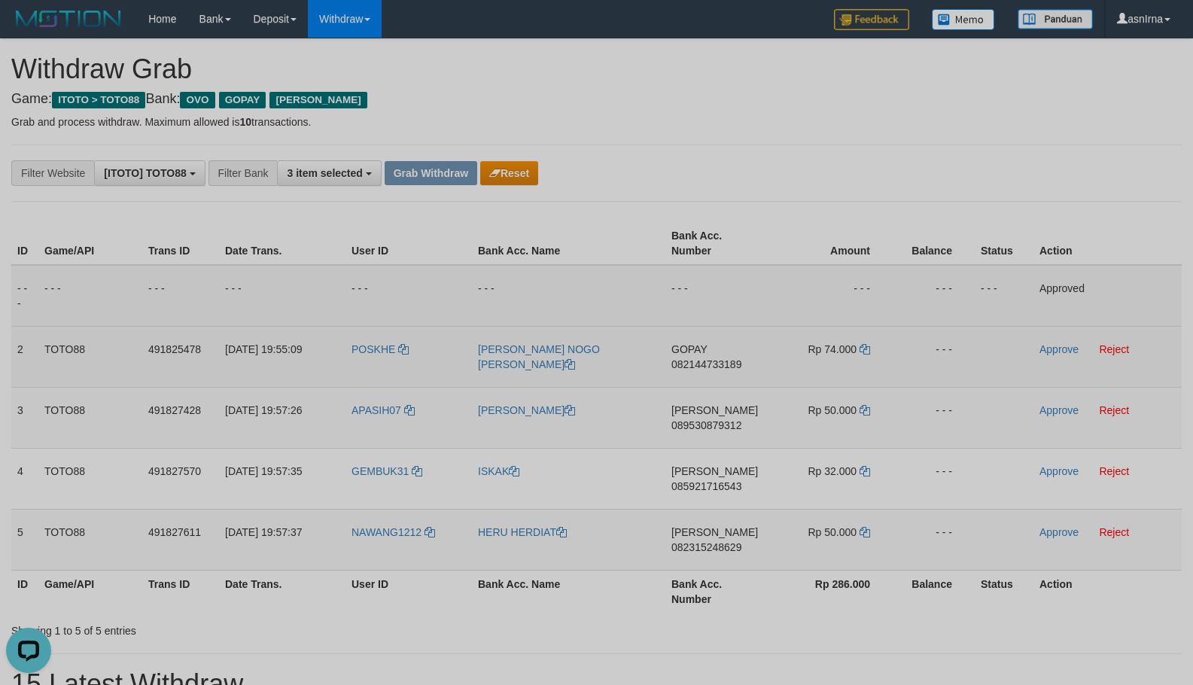
click at [697, 366] on span "082144733189" at bounding box center [707, 364] width 70 height 12
click at [1040, 345] on link "Approve" at bounding box center [1059, 349] width 39 height 12
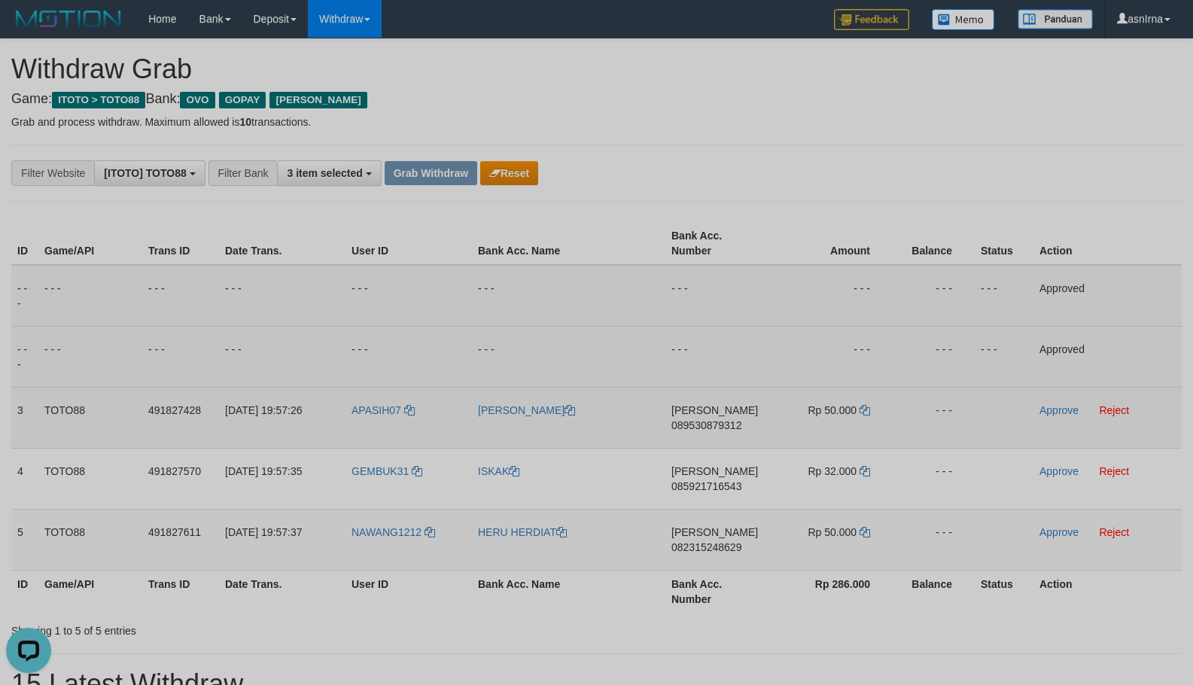
click at [685, 419] on span "089530879312" at bounding box center [707, 425] width 70 height 12
click at [861, 405] on icon at bounding box center [865, 410] width 11 height 11
click at [1053, 410] on link "Approve" at bounding box center [1059, 410] width 39 height 12
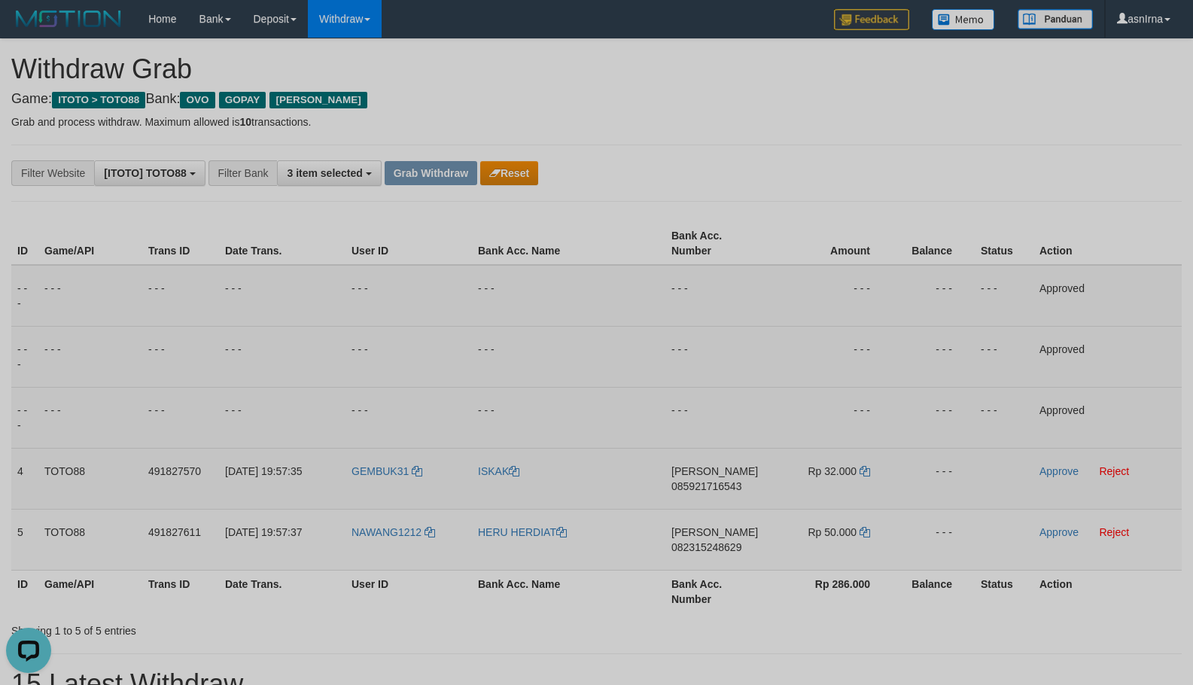
click at [700, 485] on span "085921716543" at bounding box center [707, 486] width 70 height 12
click at [864, 472] on icon at bounding box center [865, 471] width 11 height 11
click at [1053, 467] on link "Approve" at bounding box center [1059, 471] width 39 height 12
click at [708, 542] on span "082315248629" at bounding box center [707, 547] width 70 height 12
click at [864, 531] on icon at bounding box center [865, 532] width 11 height 11
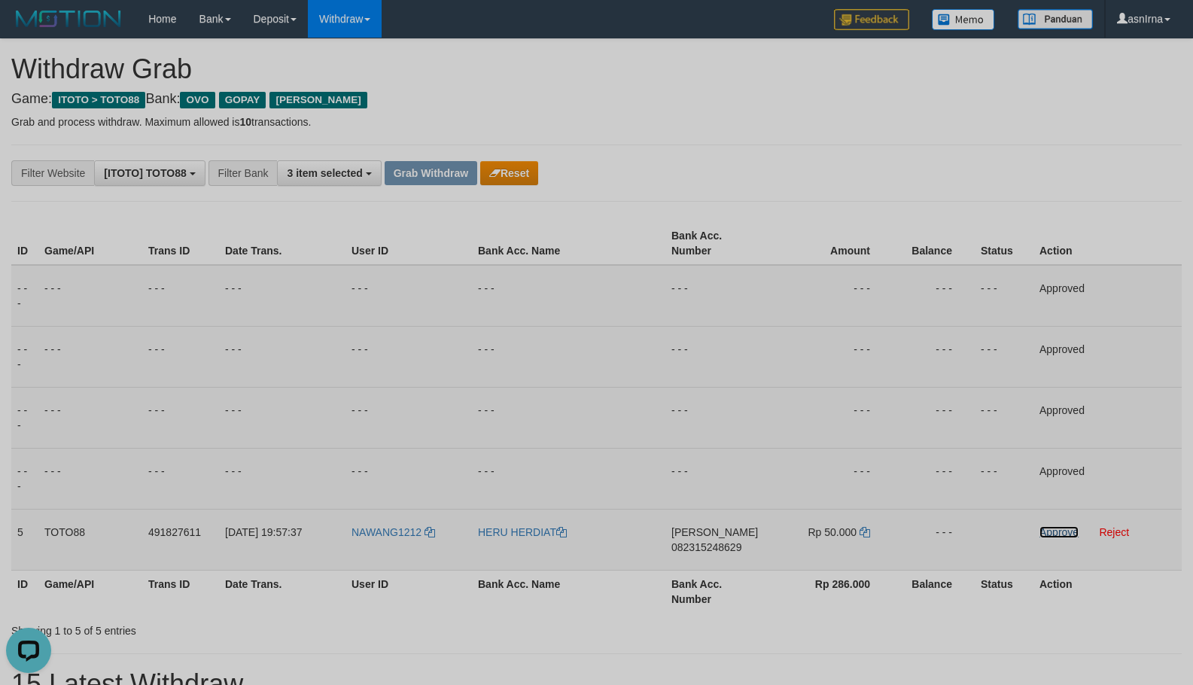
click at [1047, 529] on link "Approve" at bounding box center [1059, 532] width 39 height 12
click at [413, 175] on button "Grab Withdraw" at bounding box center [431, 173] width 93 height 24
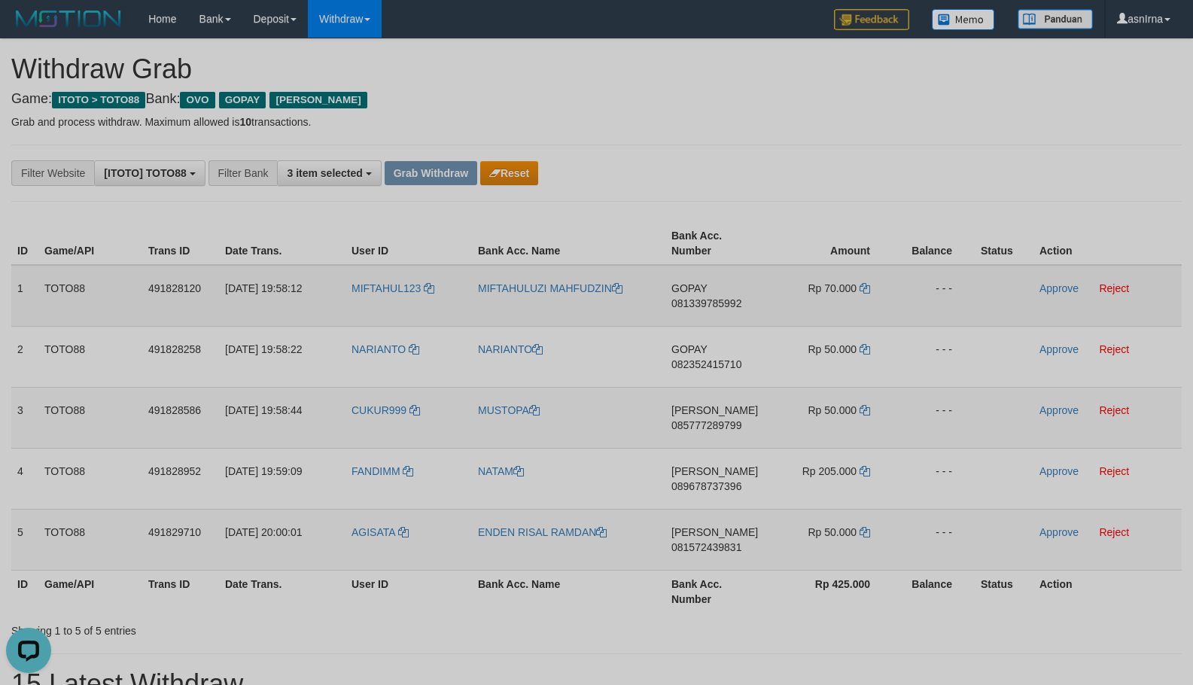
click at [720, 304] on span "081339785992" at bounding box center [707, 303] width 70 height 12
click at [1043, 292] on link "Approve" at bounding box center [1059, 288] width 39 height 12
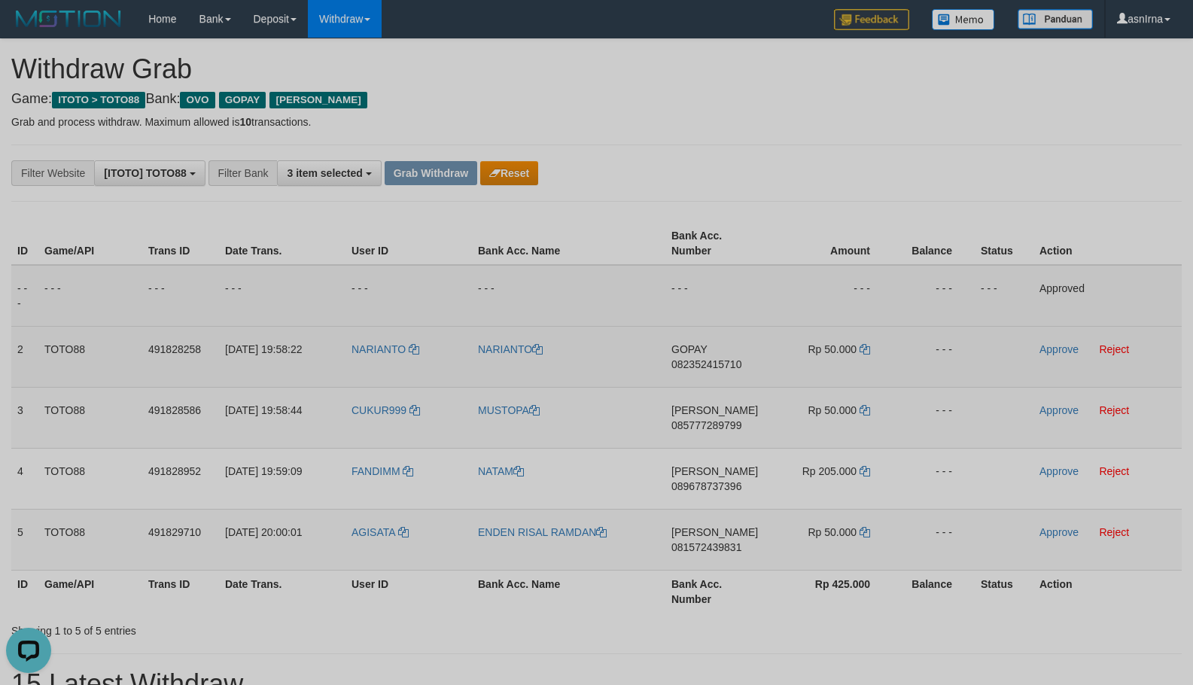
click at [699, 361] on span "082352415710" at bounding box center [707, 364] width 70 height 12
click at [1046, 340] on td "Approve Reject" at bounding box center [1108, 356] width 148 height 61
click at [1051, 349] on link "Approve" at bounding box center [1059, 349] width 39 height 12
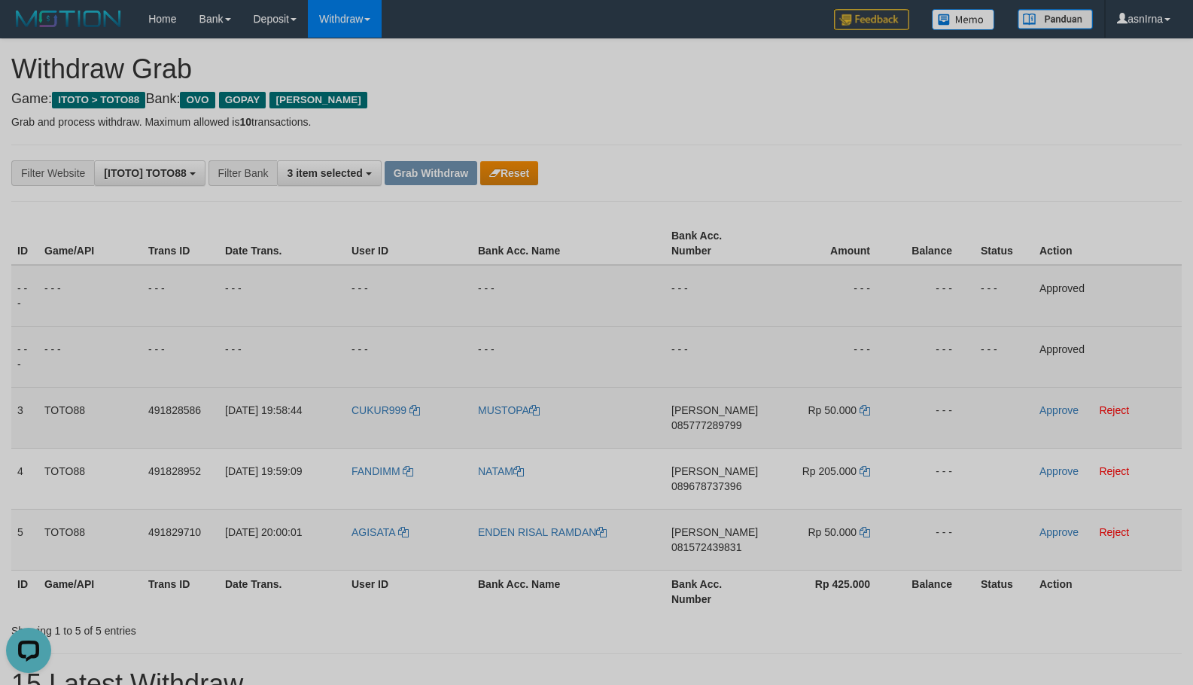
click at [701, 419] on span "085777289799" at bounding box center [707, 425] width 70 height 12
click at [861, 407] on icon at bounding box center [865, 410] width 11 height 11
drag, startPoint x: 1059, startPoint y: 413, endPoint x: 1003, endPoint y: 427, distance: 58.1
click at [1059, 413] on link "Approve" at bounding box center [1059, 410] width 39 height 12
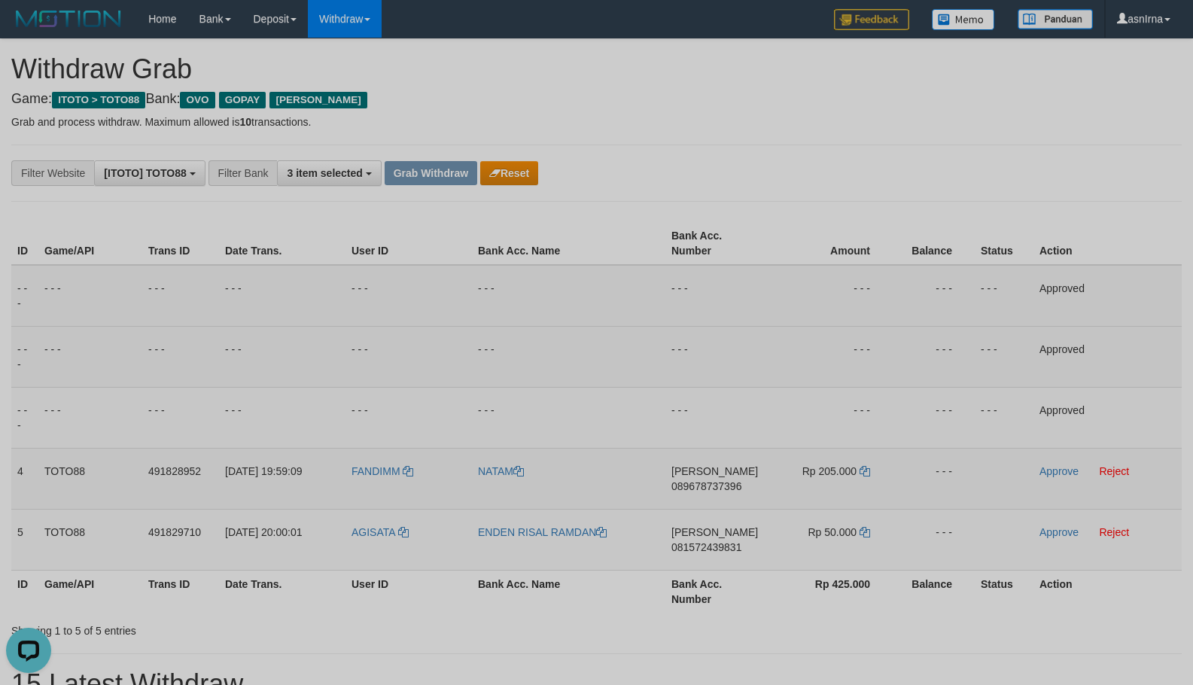
click at [709, 481] on span "089678737396" at bounding box center [707, 486] width 70 height 12
click at [702, 544] on span "081572439831" at bounding box center [707, 547] width 70 height 12
click at [865, 532] on icon at bounding box center [865, 532] width 11 height 11
click at [1049, 530] on link "Approve" at bounding box center [1059, 532] width 39 height 12
click at [394, 489] on td "FANDIMM" at bounding box center [409, 478] width 127 height 61
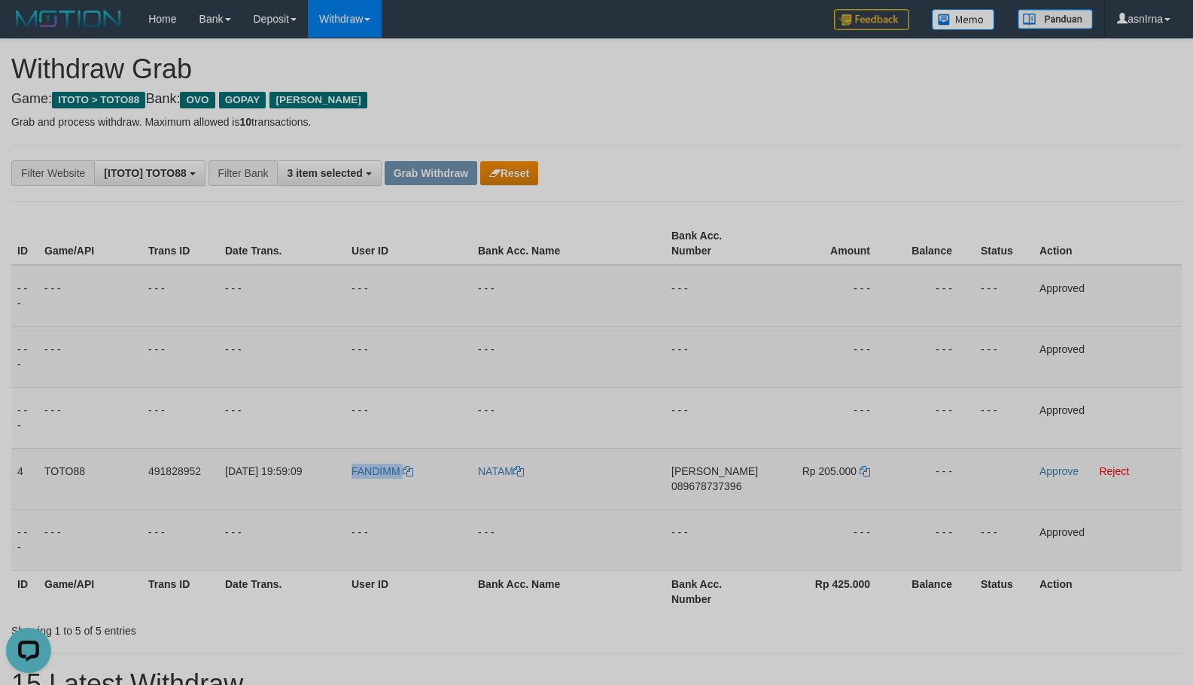
click at [394, 489] on td "FANDIMM" at bounding box center [409, 478] width 127 height 61
copy link "FANDIMM"
click at [1117, 471] on link "Reject" at bounding box center [1114, 471] width 30 height 12
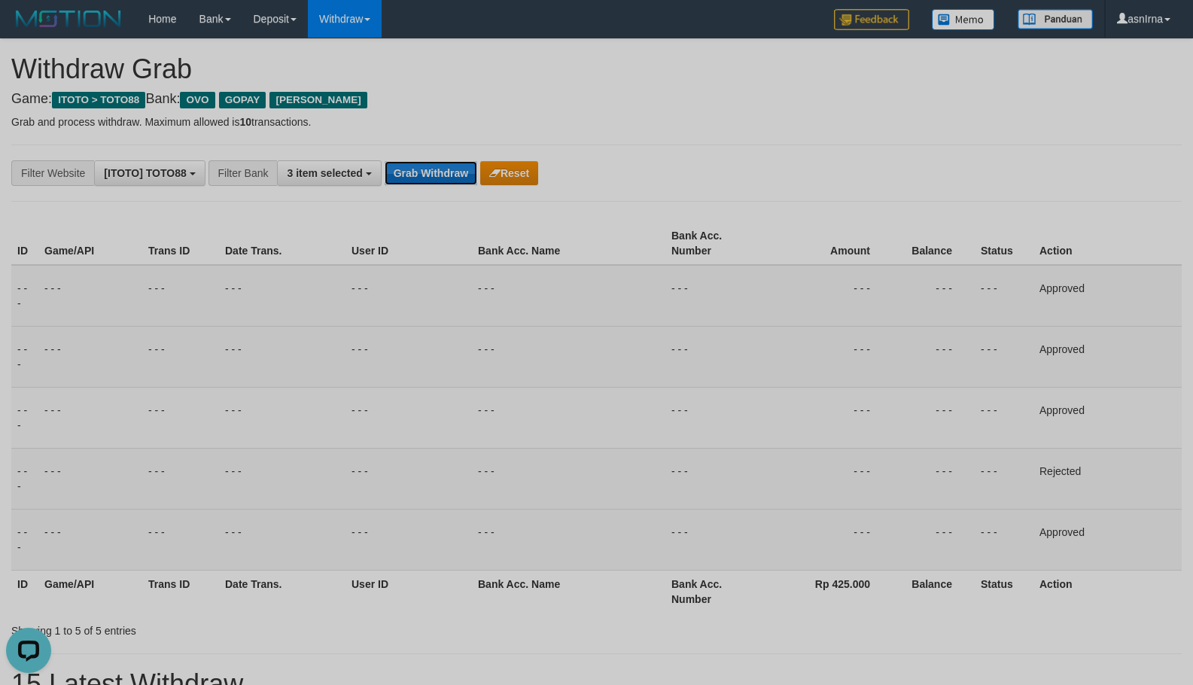
click at [423, 177] on button "Grab Withdraw" at bounding box center [431, 173] width 93 height 24
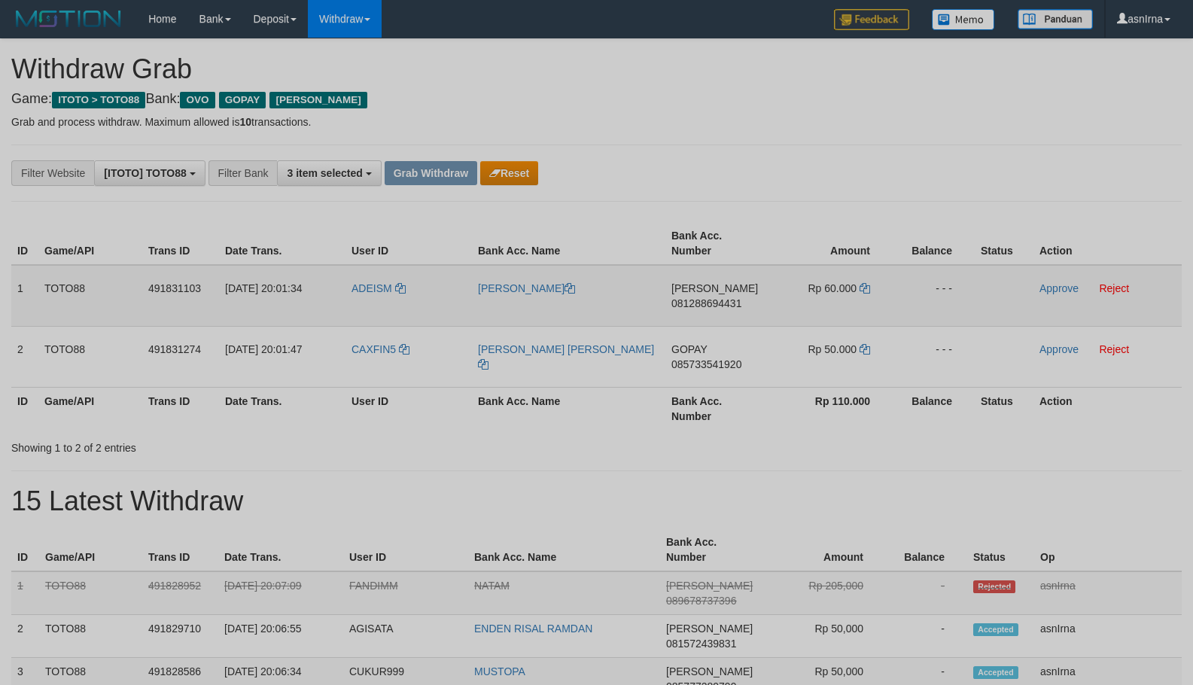
click at [694, 300] on span "081288694431" at bounding box center [707, 303] width 70 height 12
click at [862, 281] on td "Rp 60.000" at bounding box center [831, 296] width 123 height 62
click at [866, 290] on icon at bounding box center [865, 288] width 11 height 11
click at [1051, 288] on link "Approve" at bounding box center [1059, 288] width 39 height 12
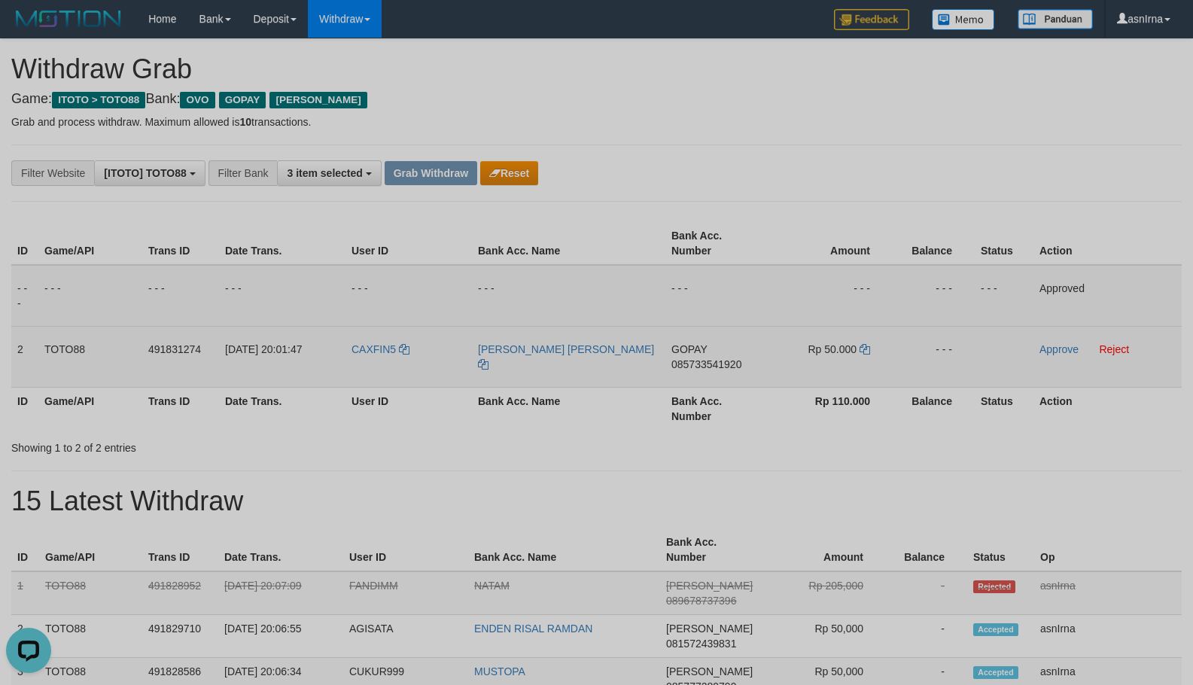
click at [691, 363] on span "085733541920" at bounding box center [707, 364] width 70 height 12
click at [1044, 347] on link "Approve" at bounding box center [1059, 349] width 39 height 12
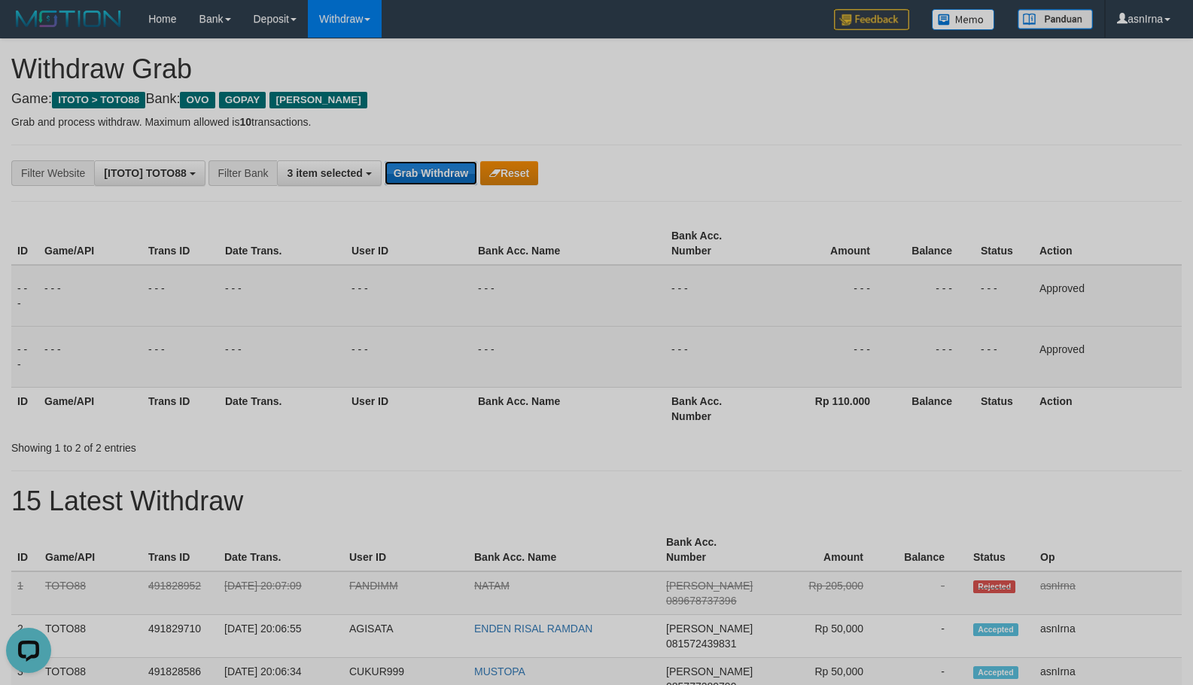
click at [430, 178] on button "Grab Withdraw" at bounding box center [431, 173] width 93 height 24
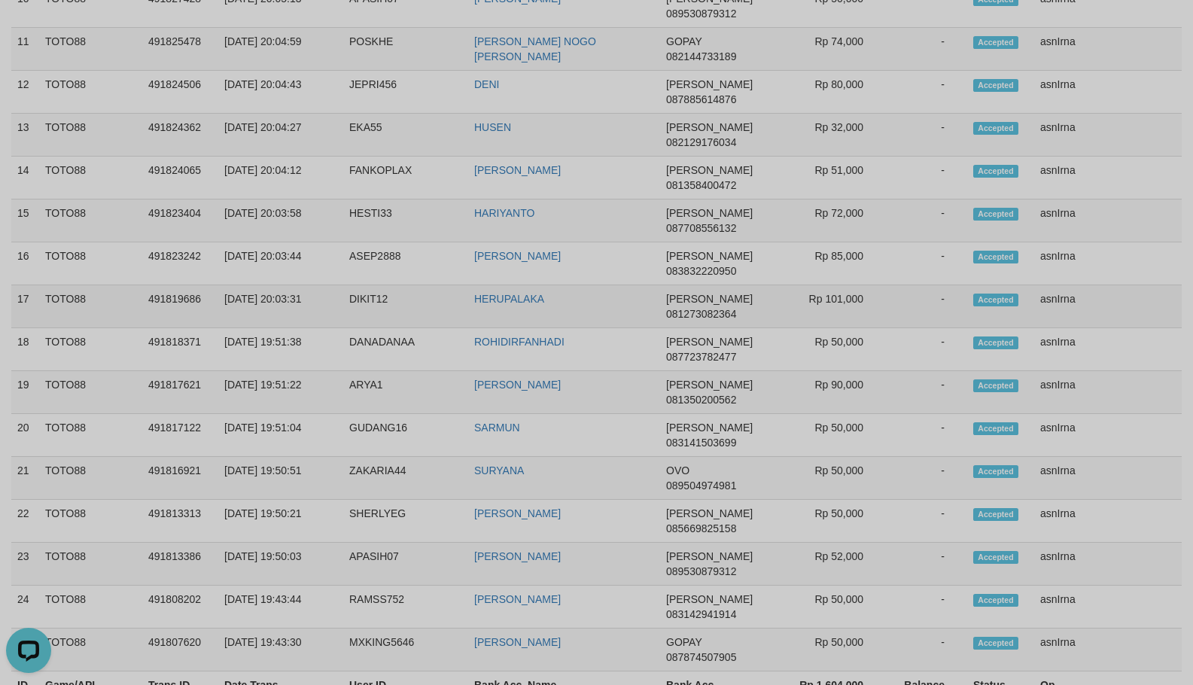
click at [1055, 299] on td "asnIrna" at bounding box center [1109, 306] width 148 height 43
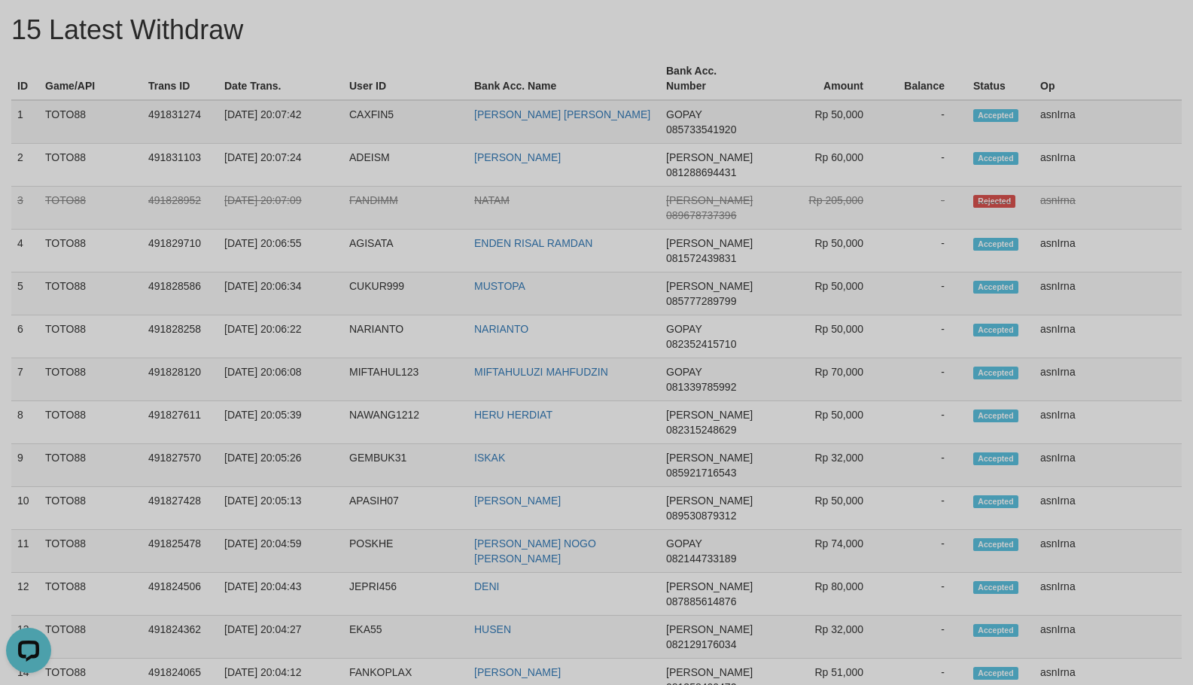
click at [16, 114] on td "1" at bounding box center [25, 122] width 28 height 44
copy tbody "1 TOTO88 491831274 [DATE] 20:07:42 CAXFIN5 MUKHAMMAD WAHYU ALFIN GOPAY 08573354…"
click at [281, 25] on h1 "15 Latest Withdraw" at bounding box center [596, 30] width 1171 height 30
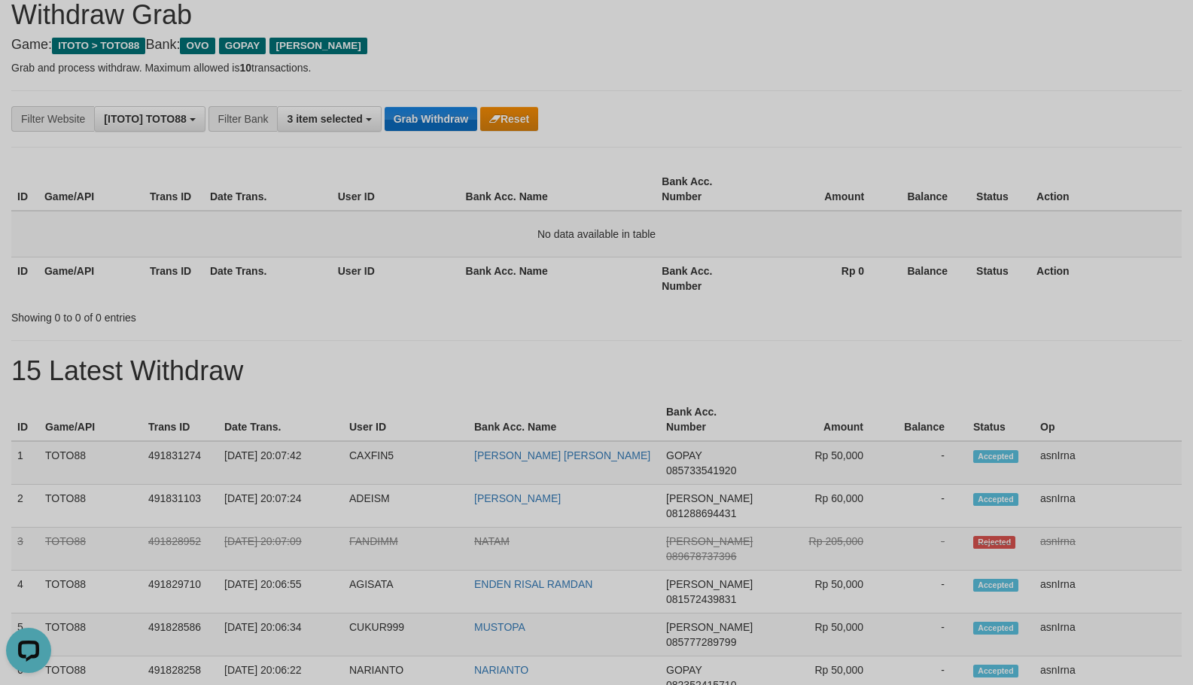
scroll to position [0, 0]
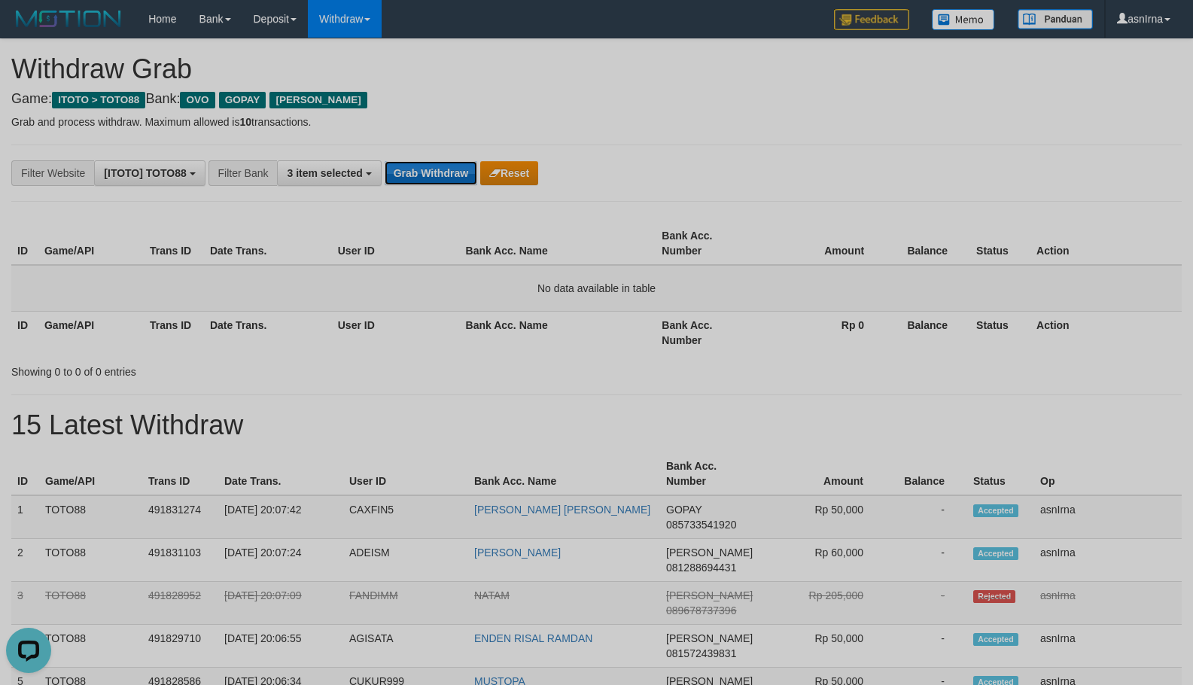
click at [455, 175] on button "Grab Withdraw" at bounding box center [431, 173] width 93 height 24
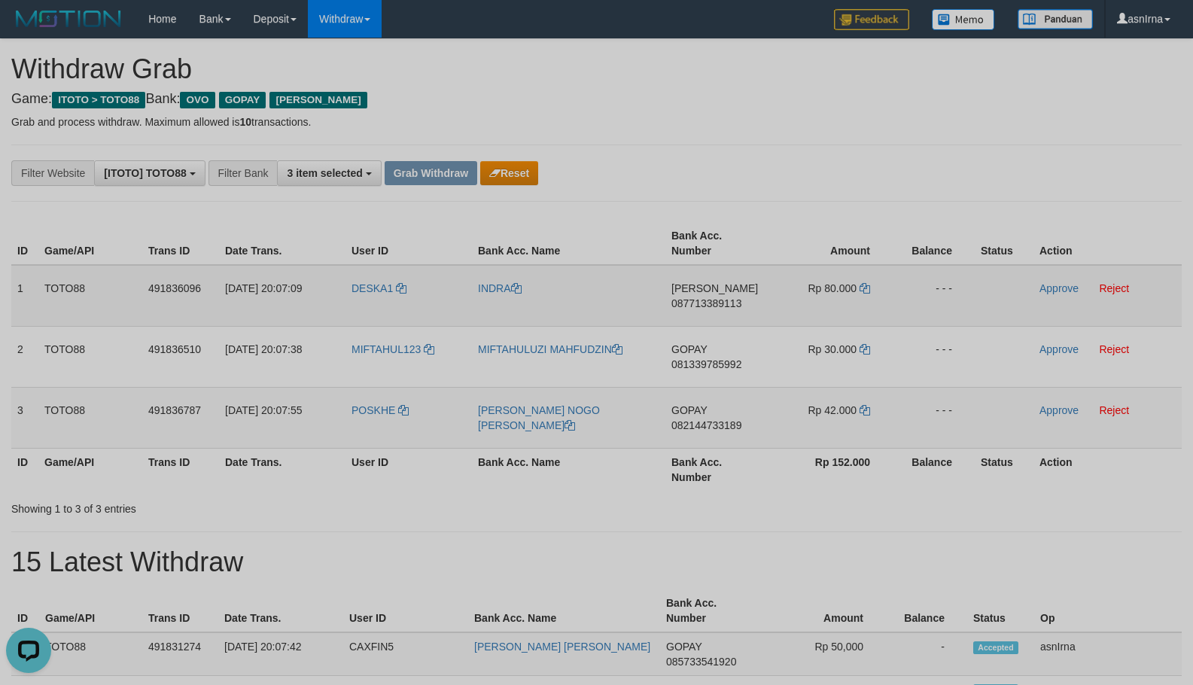
click at [692, 307] on span "087713389113" at bounding box center [707, 303] width 70 height 12
click at [870, 288] on icon at bounding box center [865, 288] width 11 height 11
click at [1050, 286] on link "Approve" at bounding box center [1059, 288] width 39 height 12
click at [690, 363] on span "081339785992" at bounding box center [707, 364] width 70 height 12
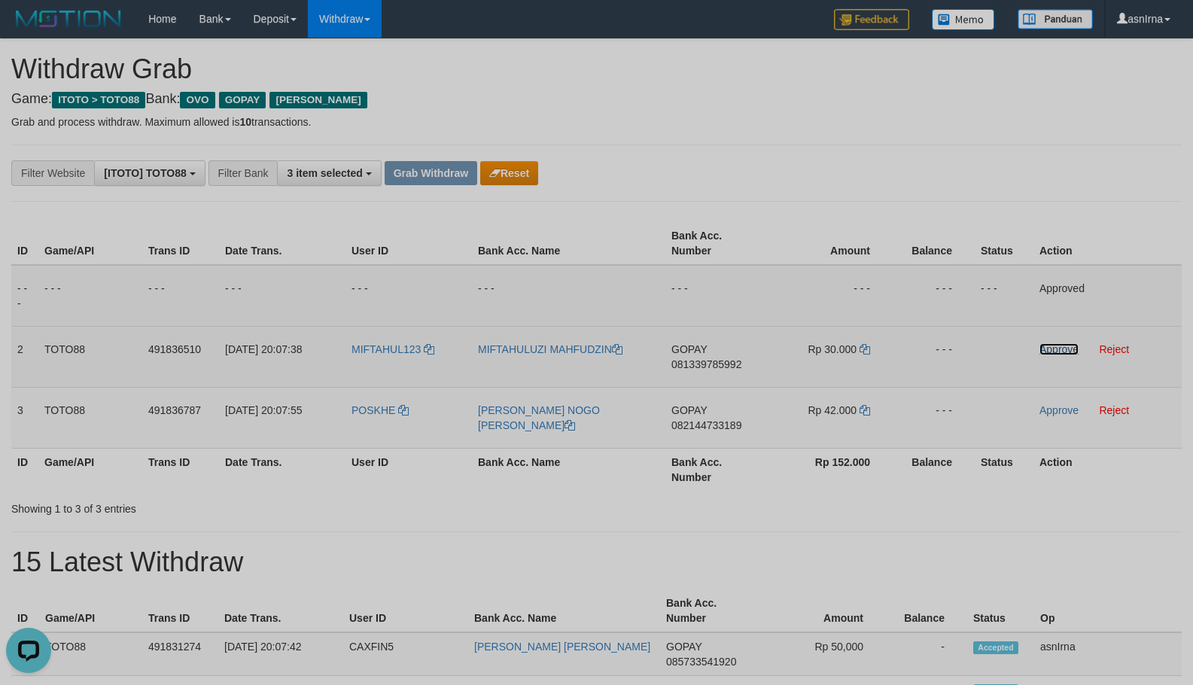
click at [1056, 345] on link "Approve" at bounding box center [1059, 349] width 39 height 12
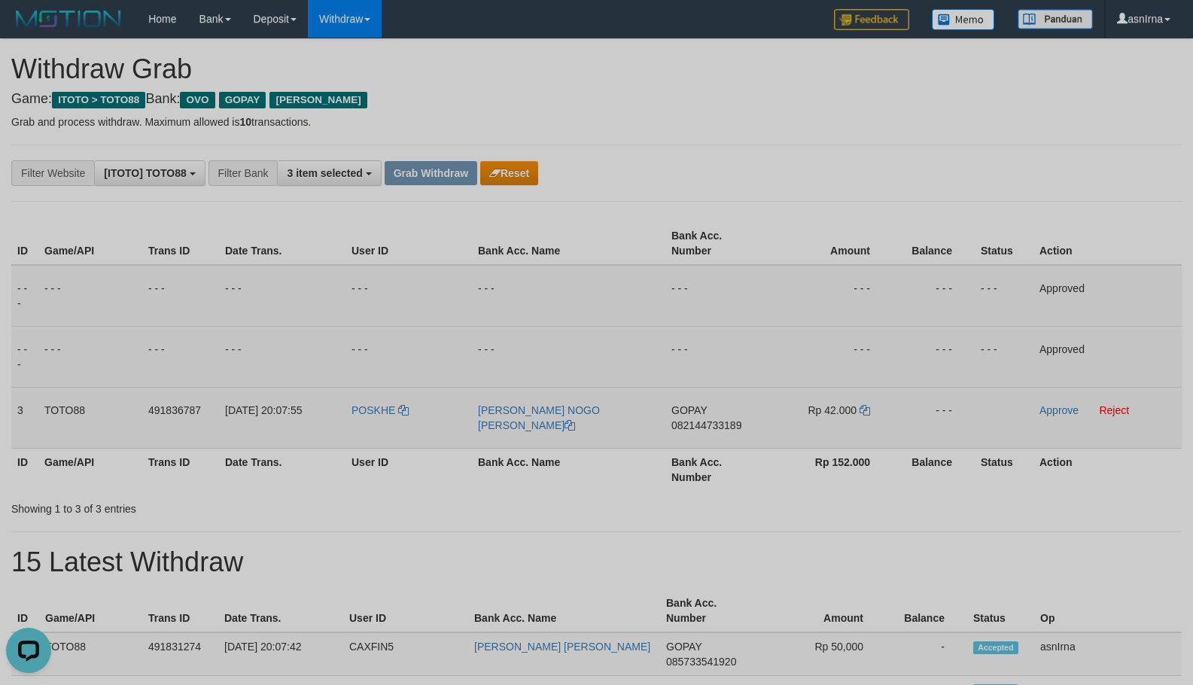
click at [721, 421] on span "082144733189" at bounding box center [707, 425] width 70 height 12
click at [1044, 405] on link "Approve" at bounding box center [1059, 410] width 39 height 12
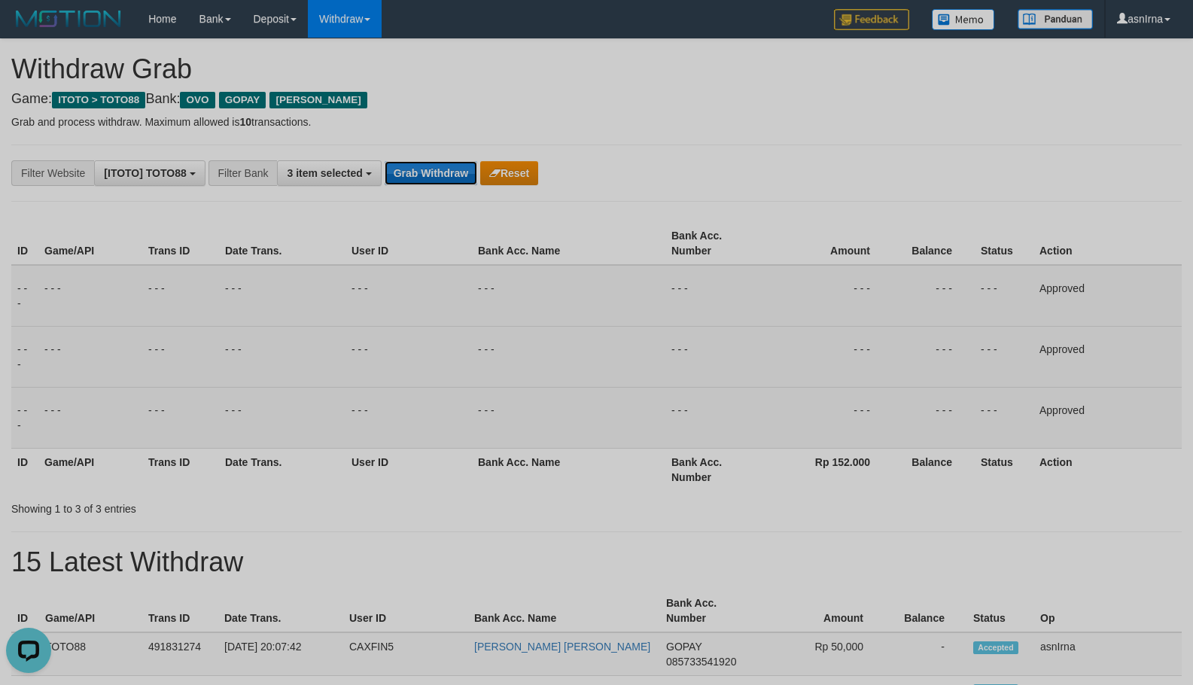
click at [431, 163] on button "Grab Withdraw" at bounding box center [431, 173] width 93 height 24
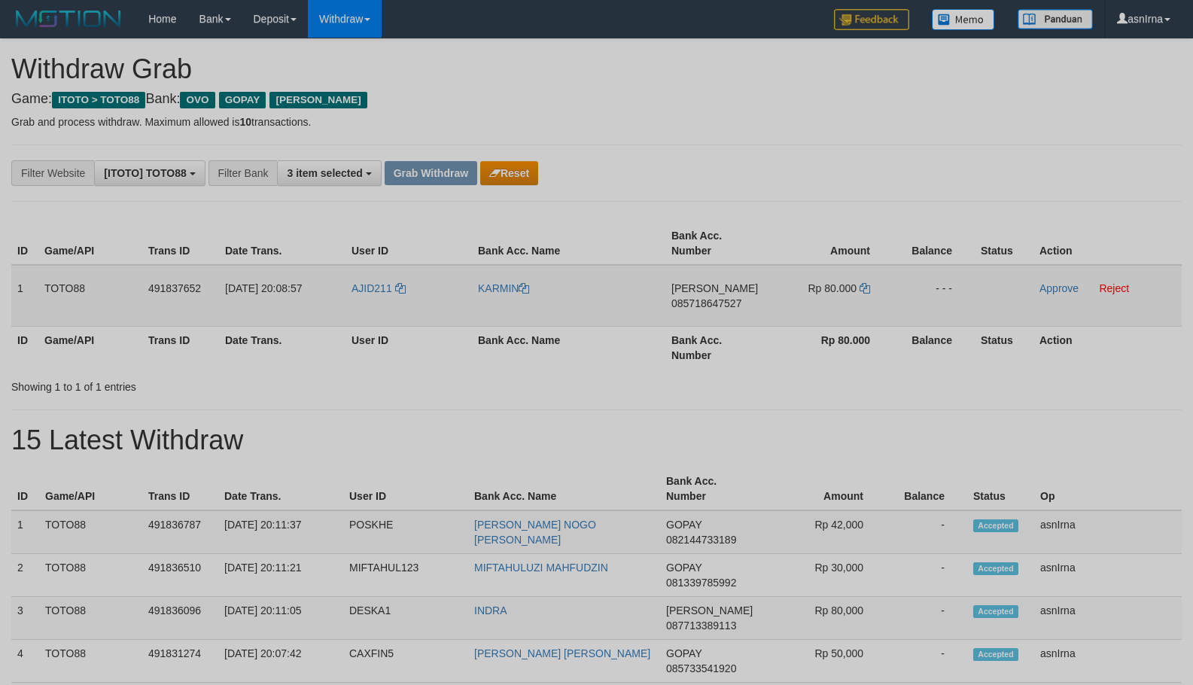
click at [707, 307] on span "085718647527" at bounding box center [707, 303] width 70 height 12
click at [868, 285] on icon at bounding box center [865, 288] width 11 height 11
click at [1038, 289] on td "Approve Reject" at bounding box center [1108, 296] width 148 height 62
click at [1041, 289] on link "Approve" at bounding box center [1059, 288] width 39 height 12
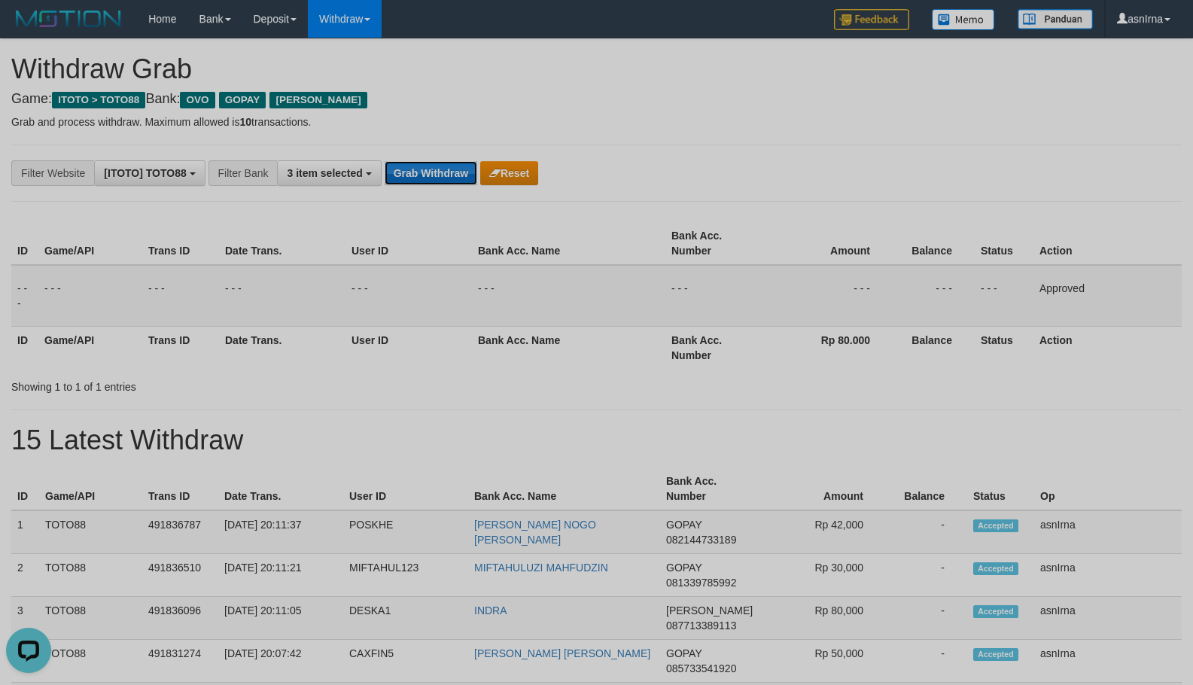
click at [420, 164] on button "Grab Withdraw" at bounding box center [431, 173] width 93 height 24
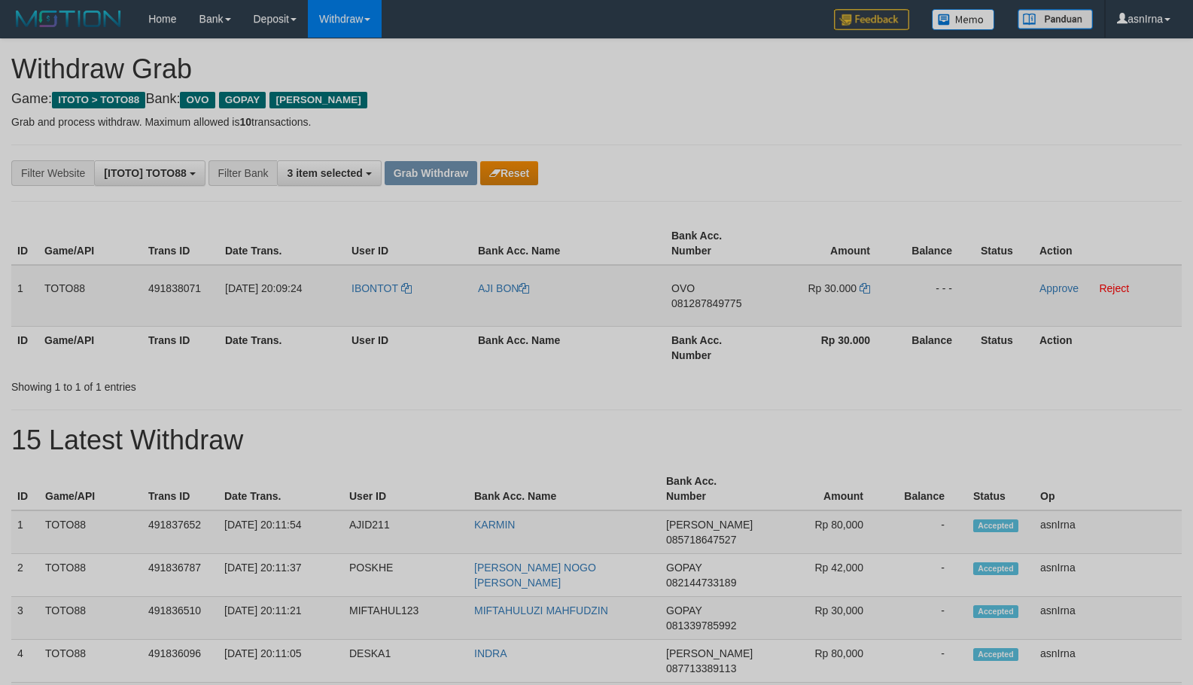
drag, startPoint x: 709, startPoint y: 298, endPoint x: 2, endPoint y: 234, distance: 709.9
click at [707, 298] on span "081287849775" at bounding box center [707, 303] width 70 height 12
click at [863, 284] on icon at bounding box center [865, 288] width 11 height 11
click at [353, 306] on td "IBONTOT" at bounding box center [409, 296] width 127 height 62
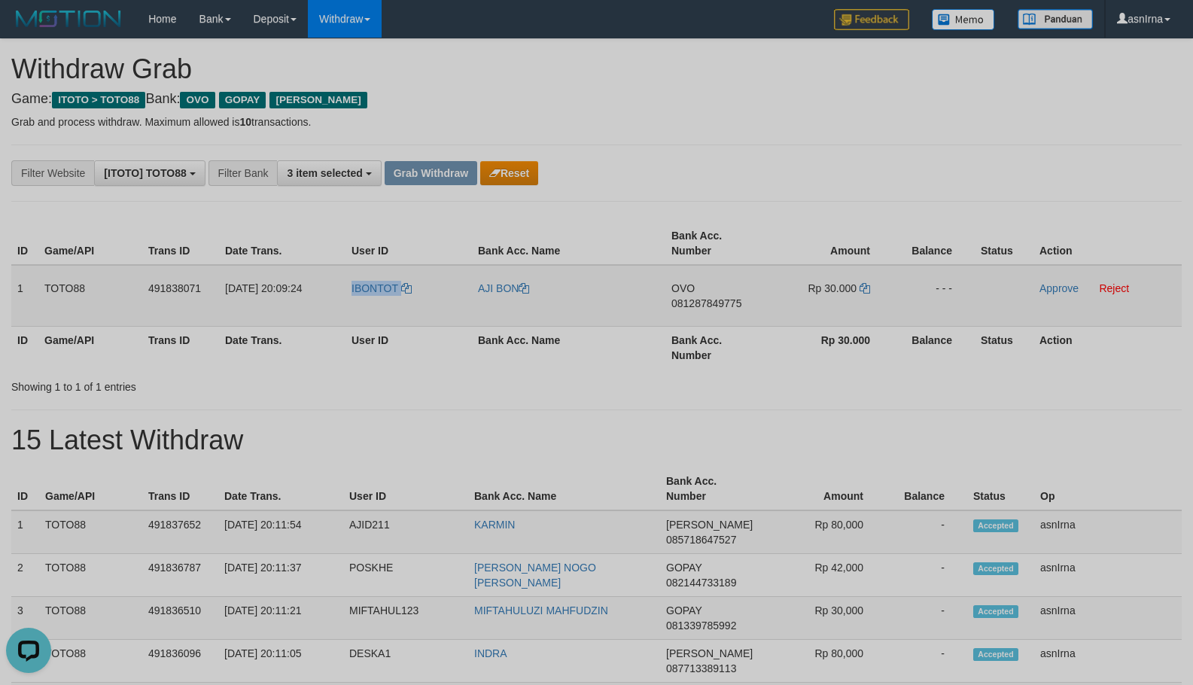
copy link "IBONTOT"
click at [1108, 289] on link "Reject" at bounding box center [1114, 288] width 30 height 12
click at [427, 175] on button "Grab Withdraw" at bounding box center [431, 173] width 93 height 24
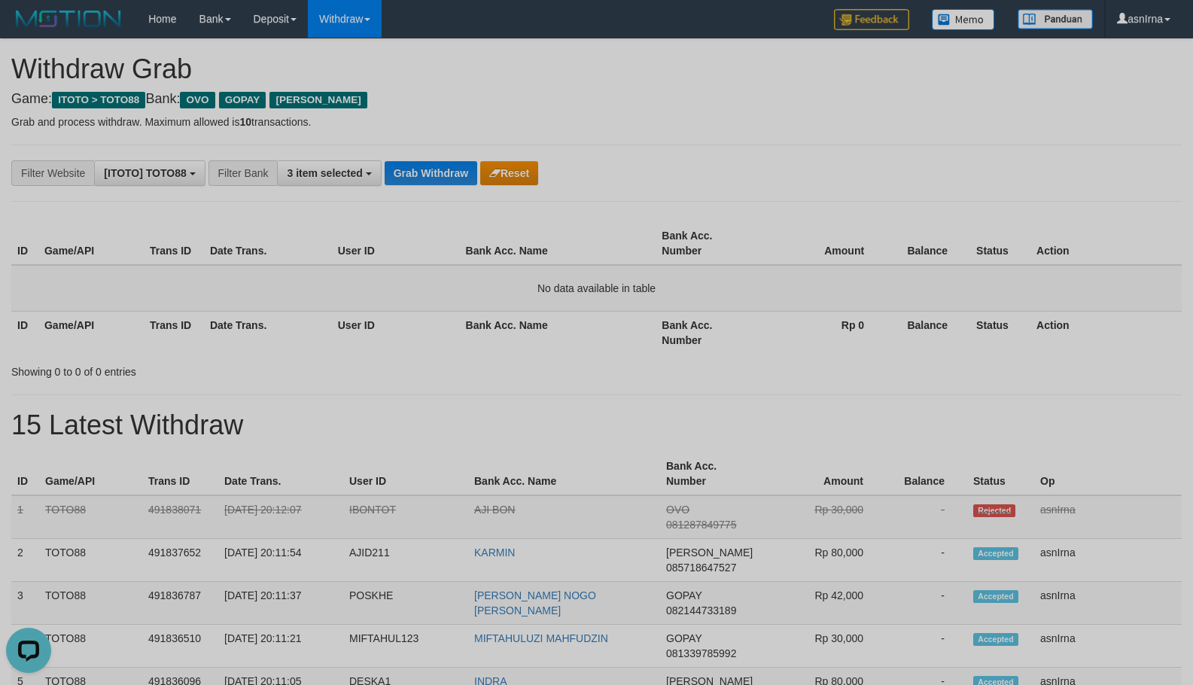
drag, startPoint x: 1067, startPoint y: 211, endPoint x: 1036, endPoint y: 222, distance: 32.9
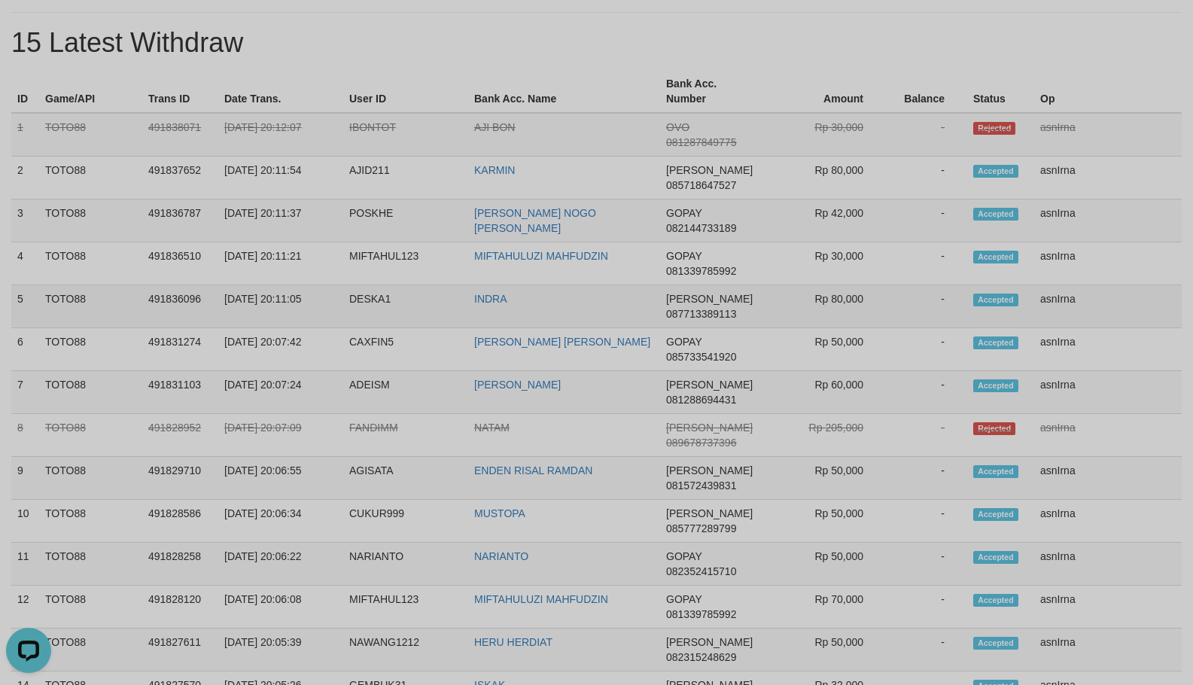
click at [1041, 296] on td "asnIrna" at bounding box center [1109, 306] width 148 height 43
click at [16, 166] on td "2" at bounding box center [25, 178] width 28 height 43
copy tbody "2 TOTO88 491837652 30/09/2025 20:11:54 AJID211 KARMIN DANA 085718647527 Rp 80,0…"
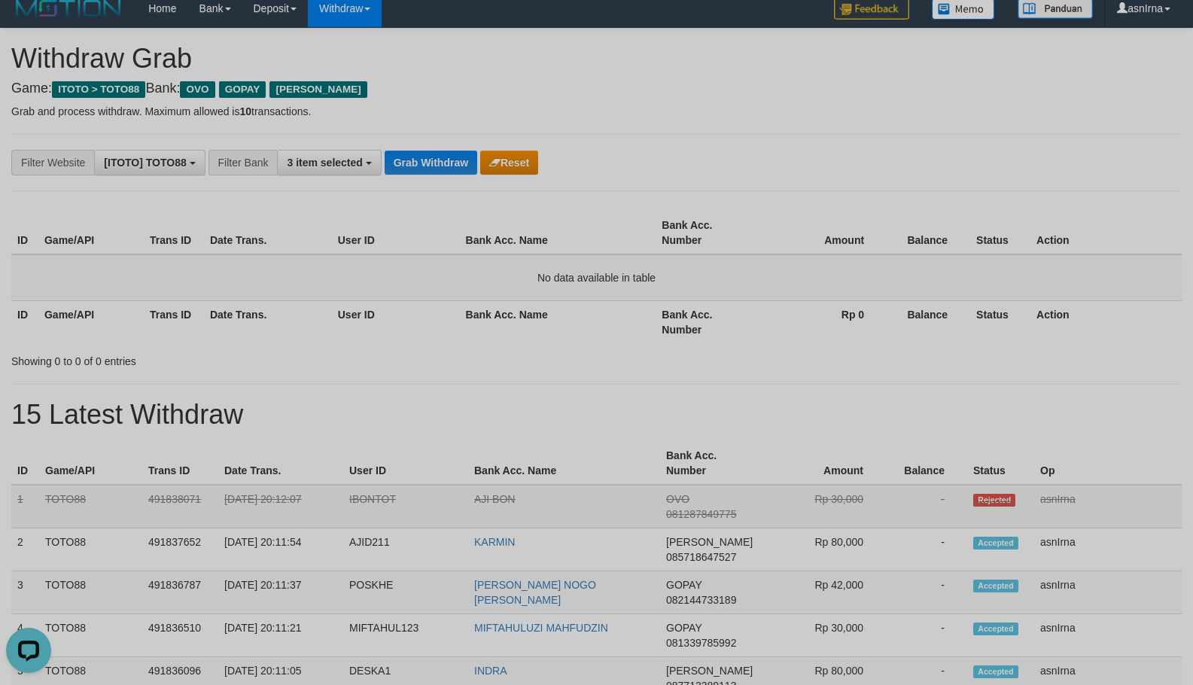
scroll to position [0, 0]
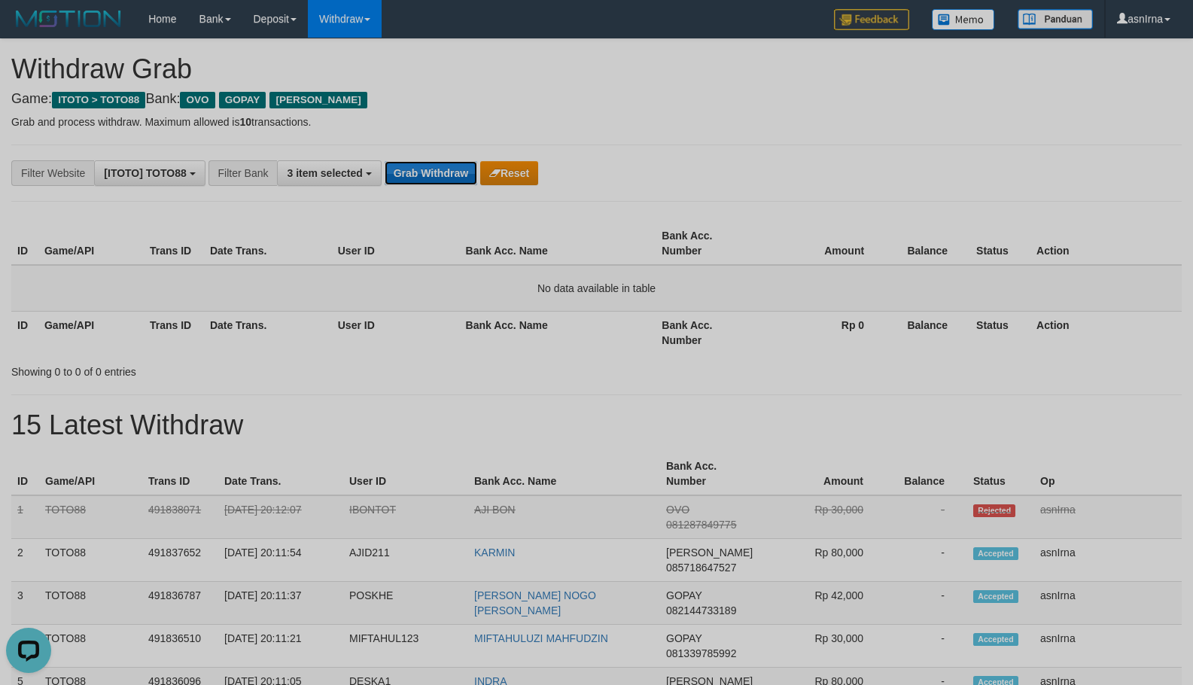
drag, startPoint x: 441, startPoint y: 172, endPoint x: 453, endPoint y: 178, distance: 13.5
click at [441, 172] on button "Grab Withdraw" at bounding box center [431, 173] width 93 height 24
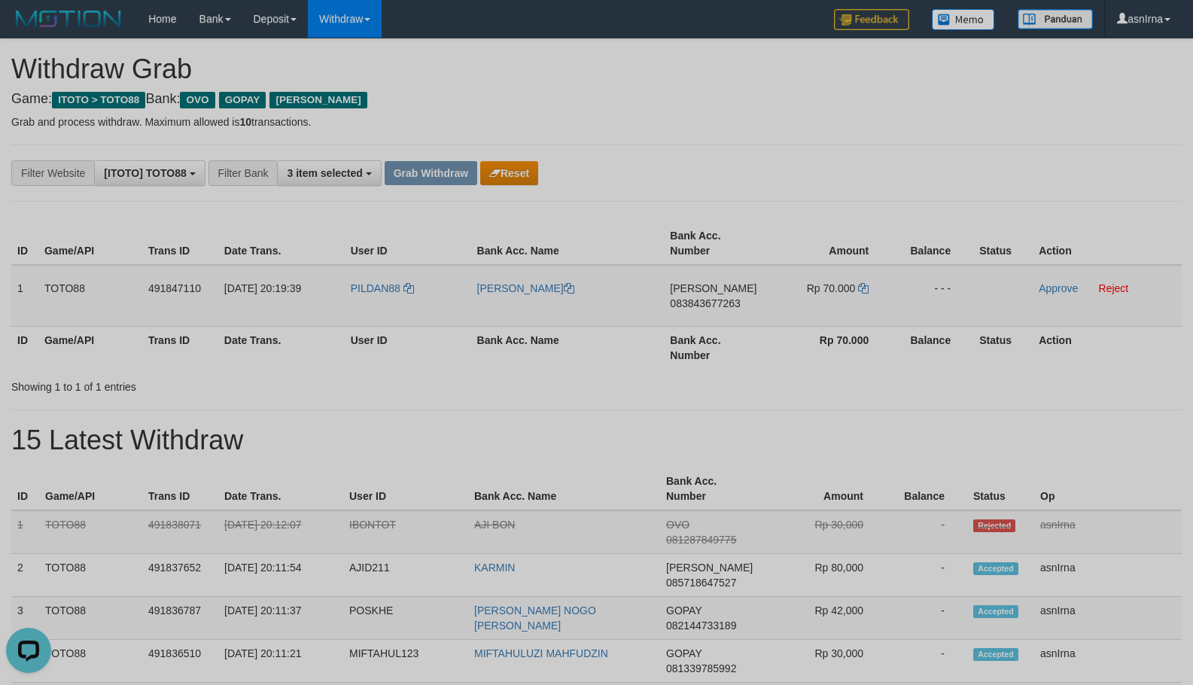
click at [690, 302] on span "083843677263" at bounding box center [705, 303] width 70 height 12
click at [864, 286] on icon at bounding box center [863, 288] width 11 height 11
click at [1042, 286] on link "Approve" at bounding box center [1058, 288] width 39 height 12
click at [431, 174] on button "Grab Withdraw" at bounding box center [431, 173] width 93 height 24
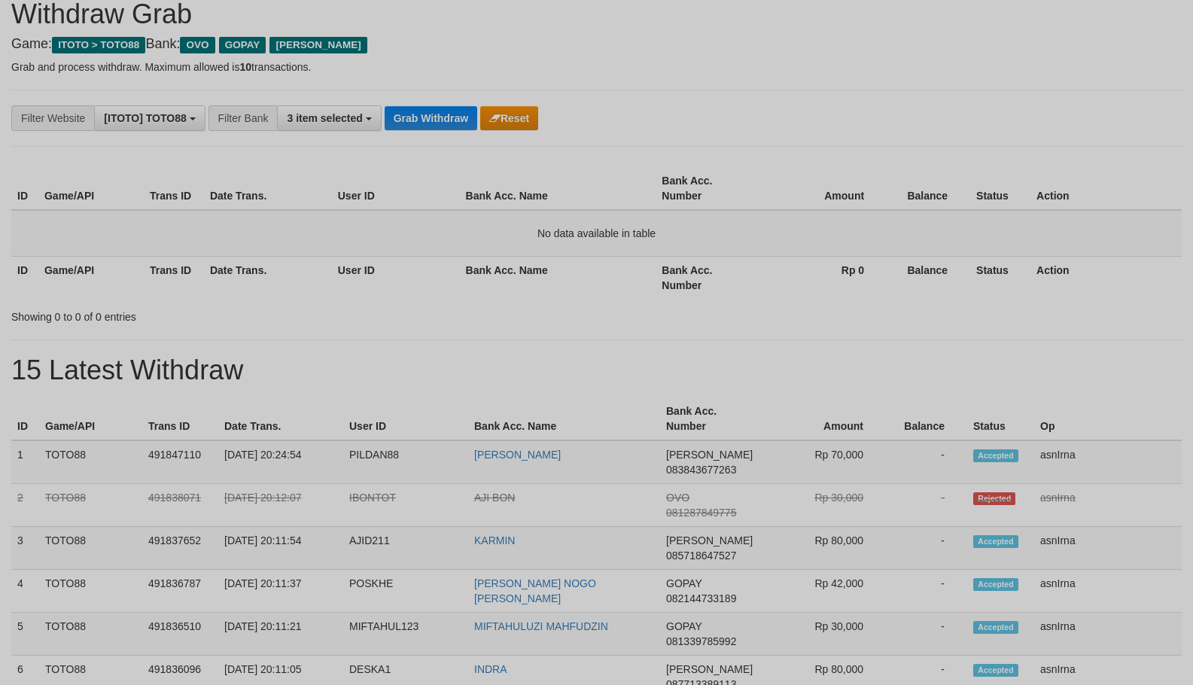
scroll to position [100, 0]
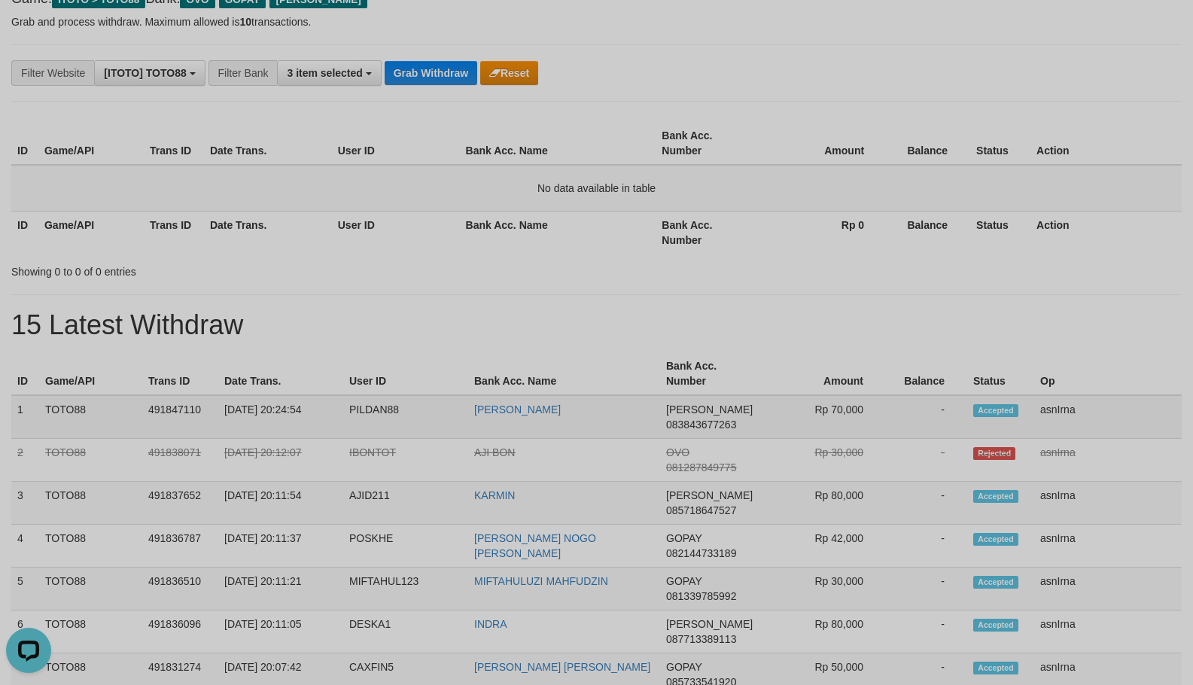
click at [15, 398] on td "1" at bounding box center [25, 417] width 28 height 44
click at [1106, 400] on td "asnIrna" at bounding box center [1109, 417] width 148 height 44
copy tr "1 TOTO88 491847110 30/09/2025 20:24:54 PILDAN88 AYANI BIN MADSUNI DANA 08384367…"
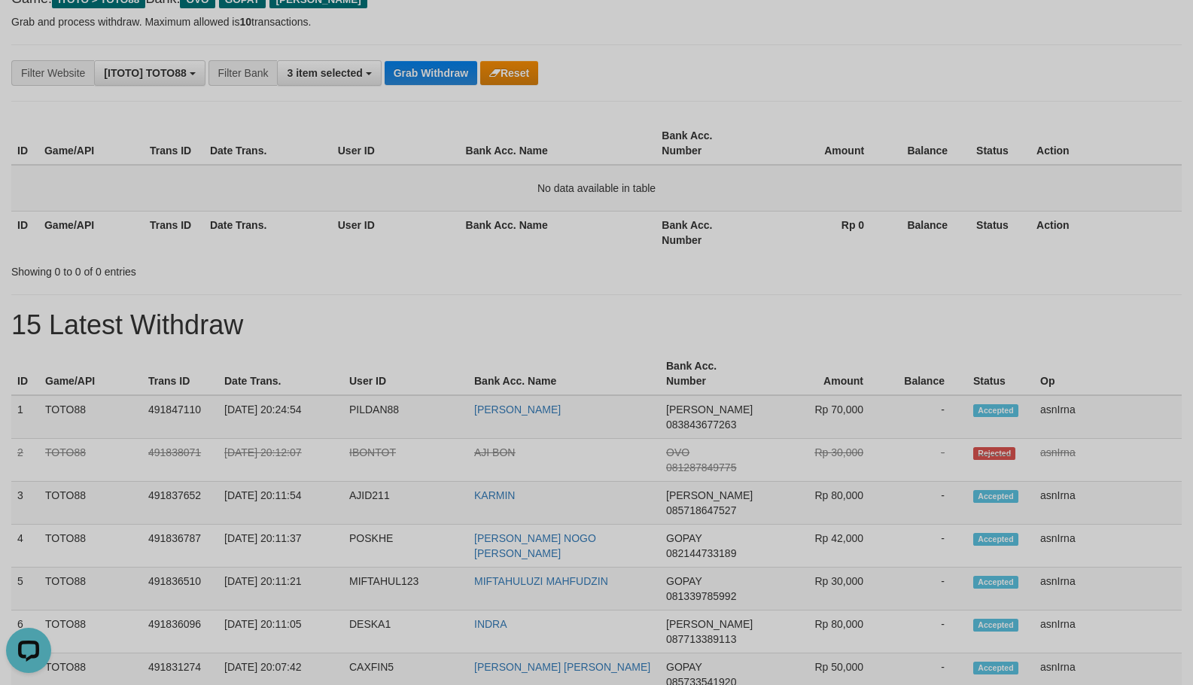
click at [456, 77] on button "Grab Withdraw" at bounding box center [431, 73] width 93 height 24
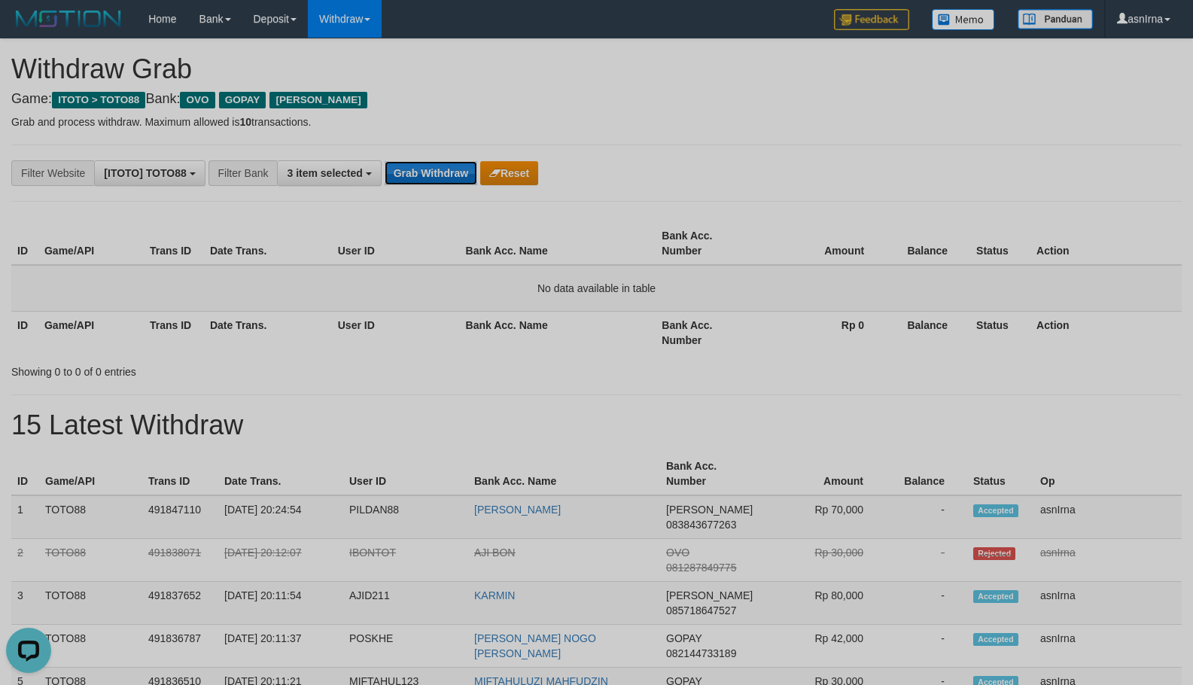
click at [448, 165] on button "Grab Withdraw" at bounding box center [431, 173] width 93 height 24
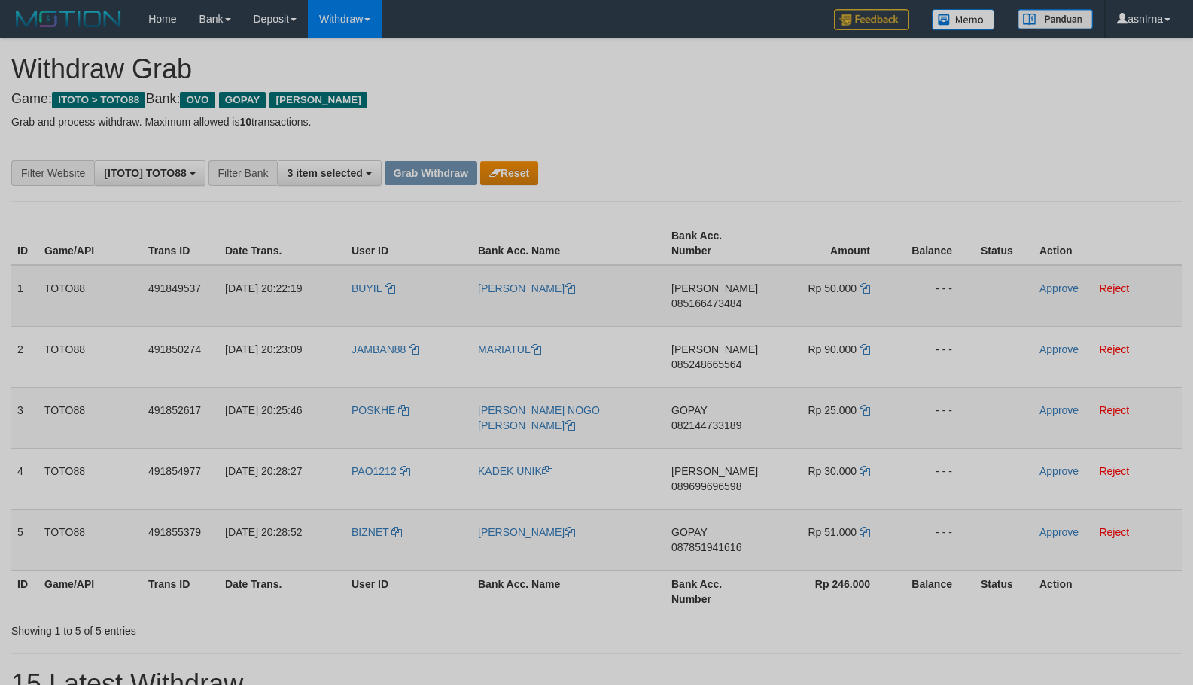
click at [688, 301] on span "085166473484" at bounding box center [707, 303] width 70 height 12
click at [867, 293] on icon at bounding box center [865, 288] width 11 height 11
click at [1051, 292] on link "Approve" at bounding box center [1059, 288] width 39 height 12
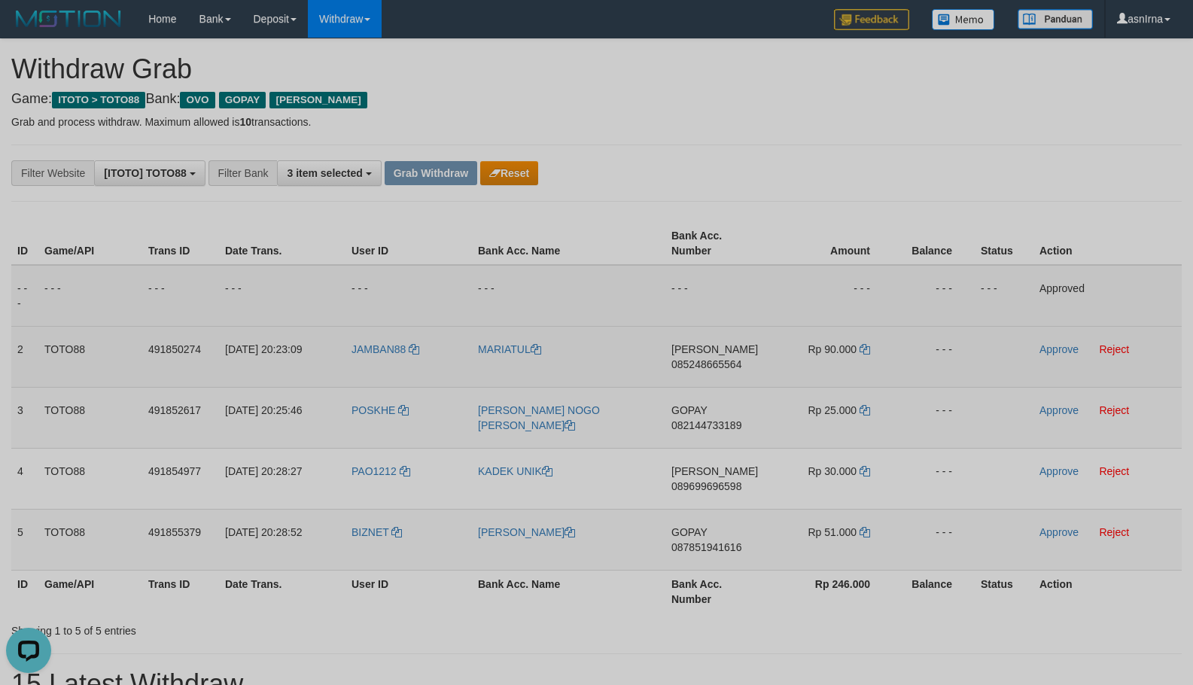
click at [721, 361] on span "085248665564" at bounding box center [707, 364] width 70 height 12
click at [861, 347] on icon at bounding box center [865, 349] width 11 height 11
click at [1060, 344] on link "Approve" at bounding box center [1059, 349] width 39 height 12
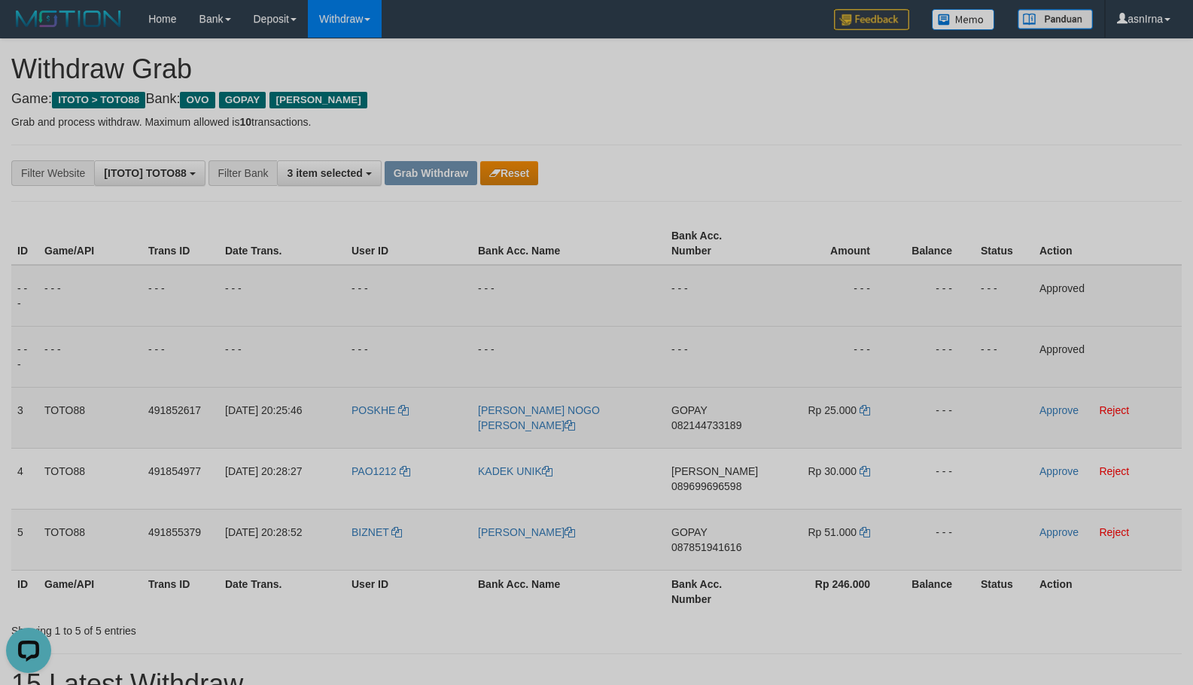
click at [710, 423] on span "082144733189" at bounding box center [707, 425] width 70 height 12
click at [1067, 413] on link "Approve" at bounding box center [1059, 410] width 39 height 12
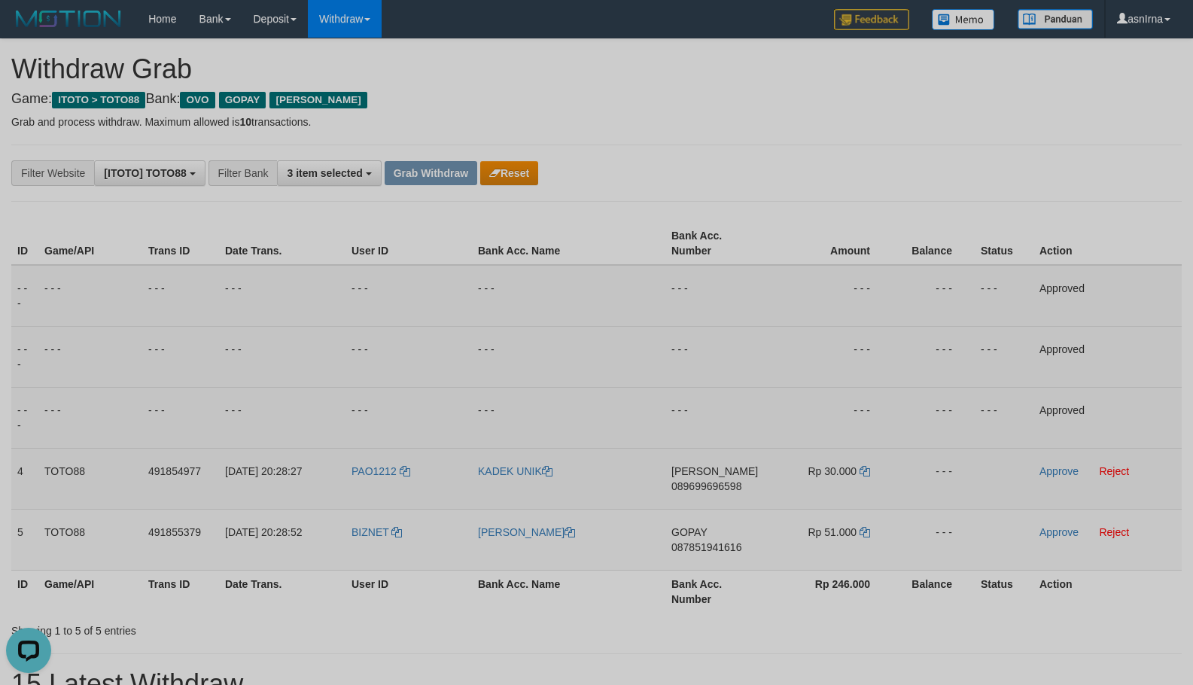
click at [700, 483] on span "089699696598" at bounding box center [707, 486] width 70 height 12
click at [861, 470] on icon at bounding box center [865, 471] width 11 height 11
click at [1050, 474] on link "Approve" at bounding box center [1059, 471] width 39 height 12
click at [703, 544] on span "087851941616" at bounding box center [707, 547] width 70 height 12
click at [1049, 535] on link "Approve" at bounding box center [1059, 532] width 39 height 12
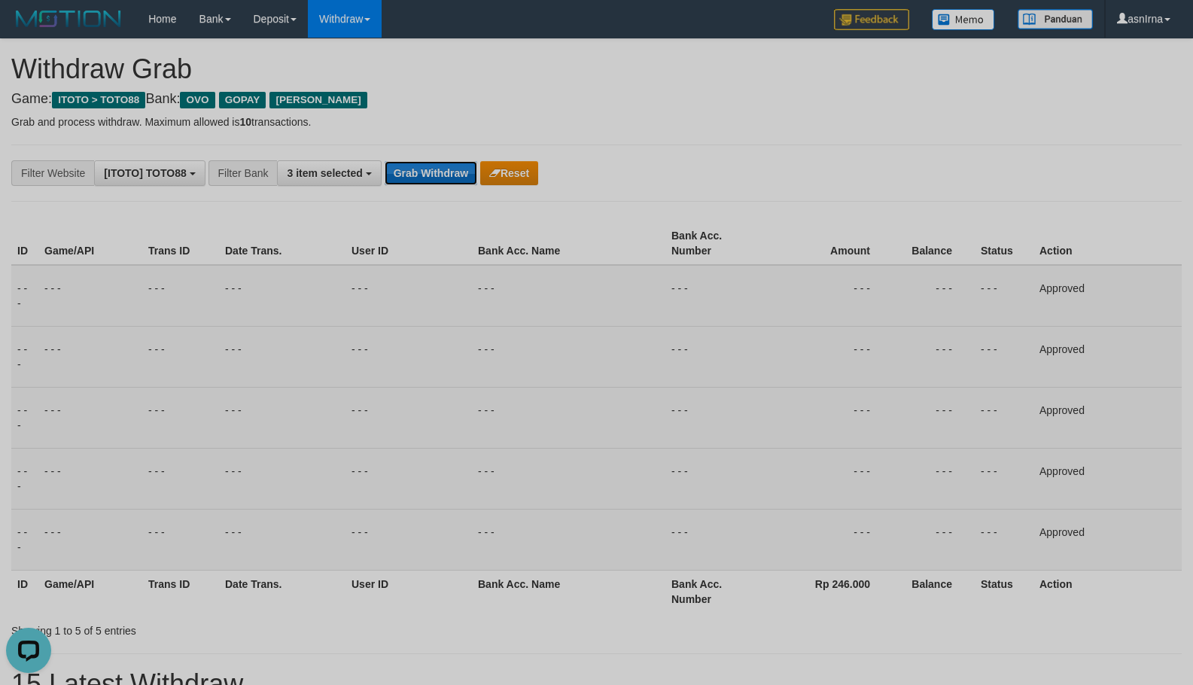
click at [439, 167] on button "Grab Withdraw" at bounding box center [431, 173] width 93 height 24
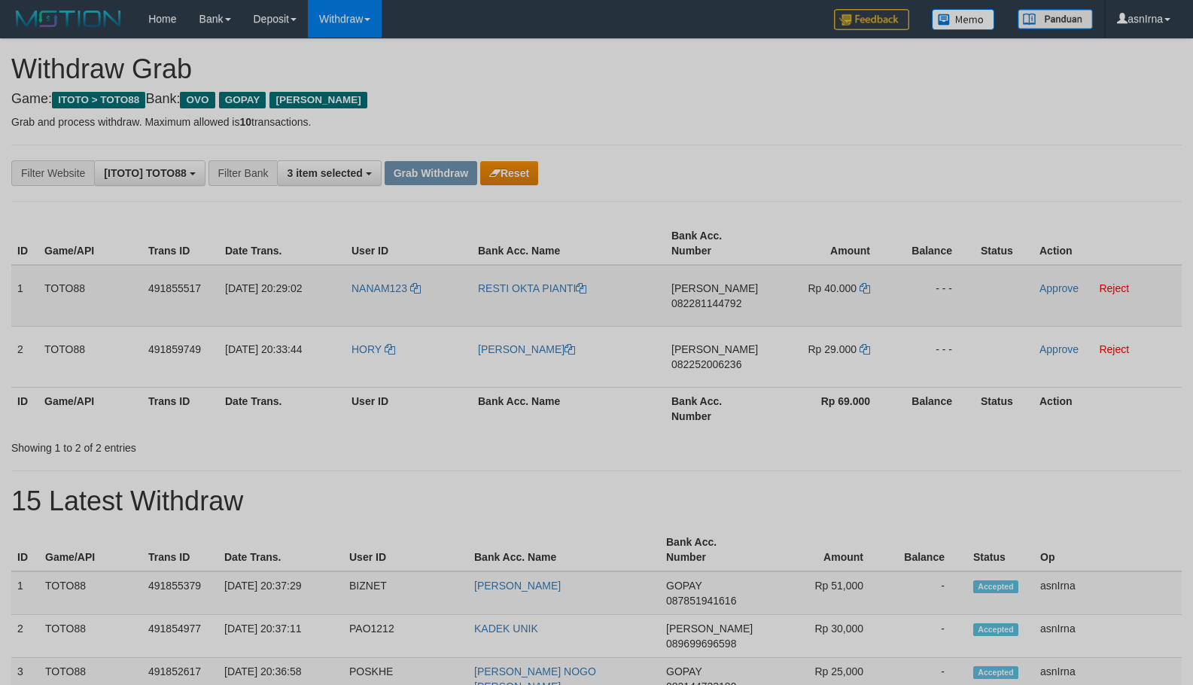
click at [694, 305] on span "082281144792" at bounding box center [707, 303] width 70 height 12
click at [868, 288] on icon at bounding box center [865, 288] width 11 height 11
click at [1047, 290] on link "Approve" at bounding box center [1059, 288] width 39 height 12
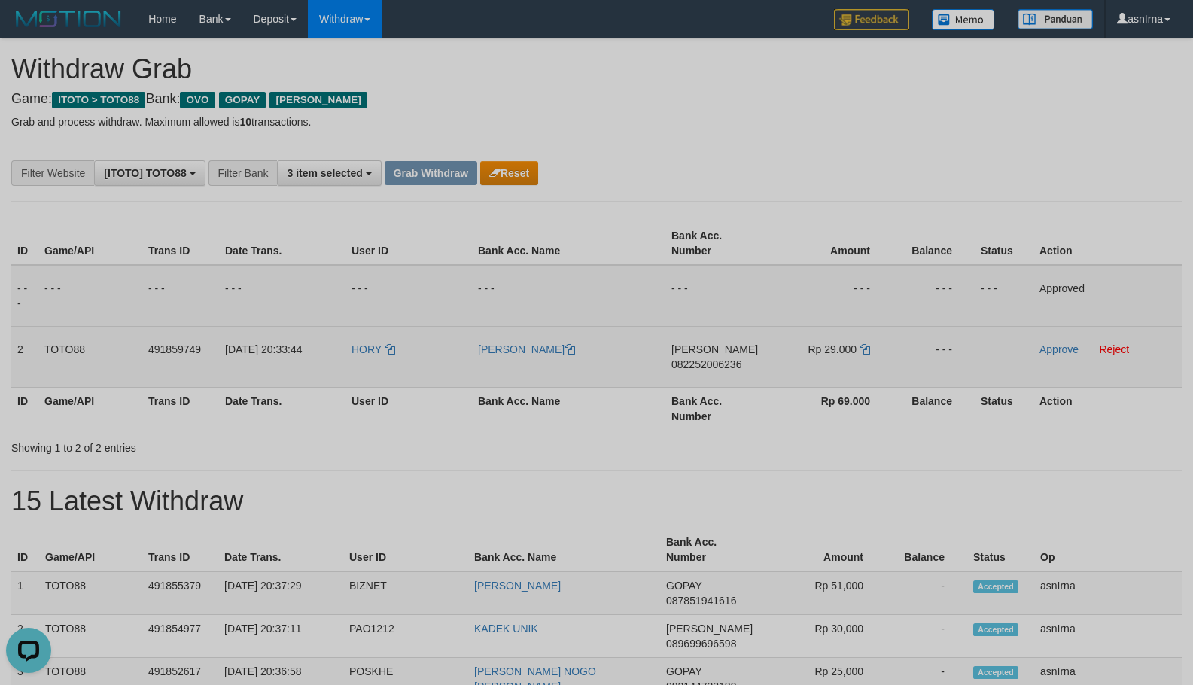
click at [690, 363] on span "082252006236" at bounding box center [707, 364] width 70 height 12
click at [858, 349] on td "Rp 29.000" at bounding box center [831, 356] width 123 height 61
click at [867, 346] on icon at bounding box center [865, 349] width 11 height 11
click at [1051, 346] on link "Approve" at bounding box center [1059, 349] width 39 height 12
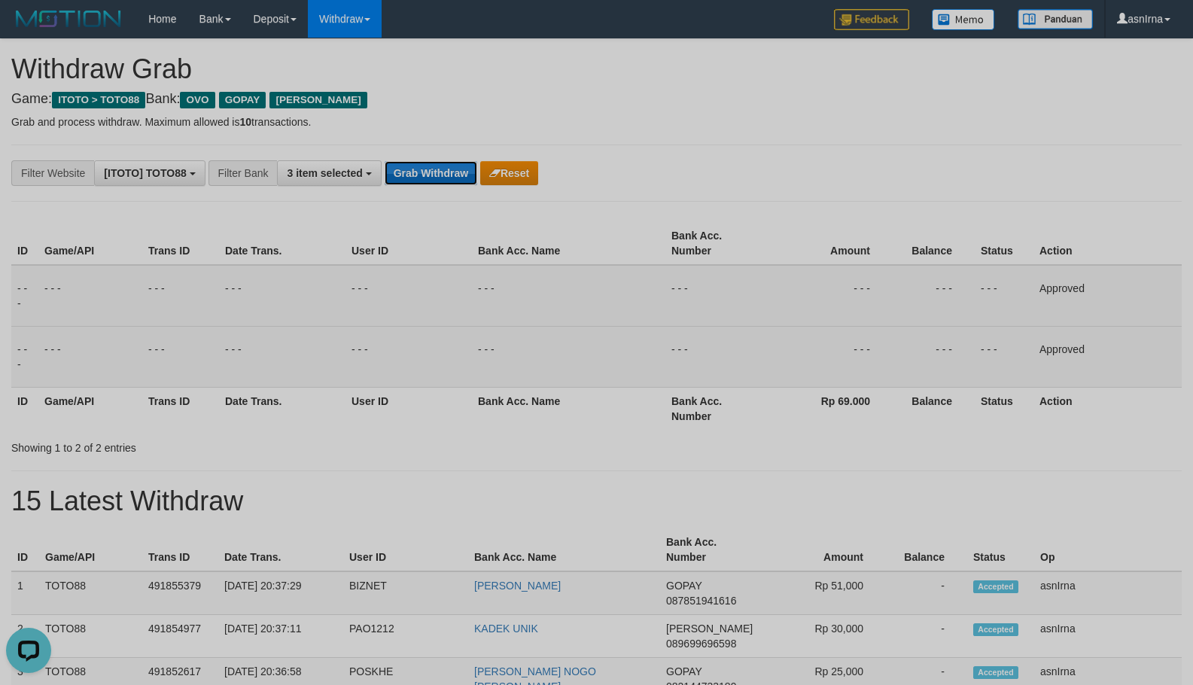
click at [433, 175] on button "Grab Withdraw" at bounding box center [431, 173] width 93 height 24
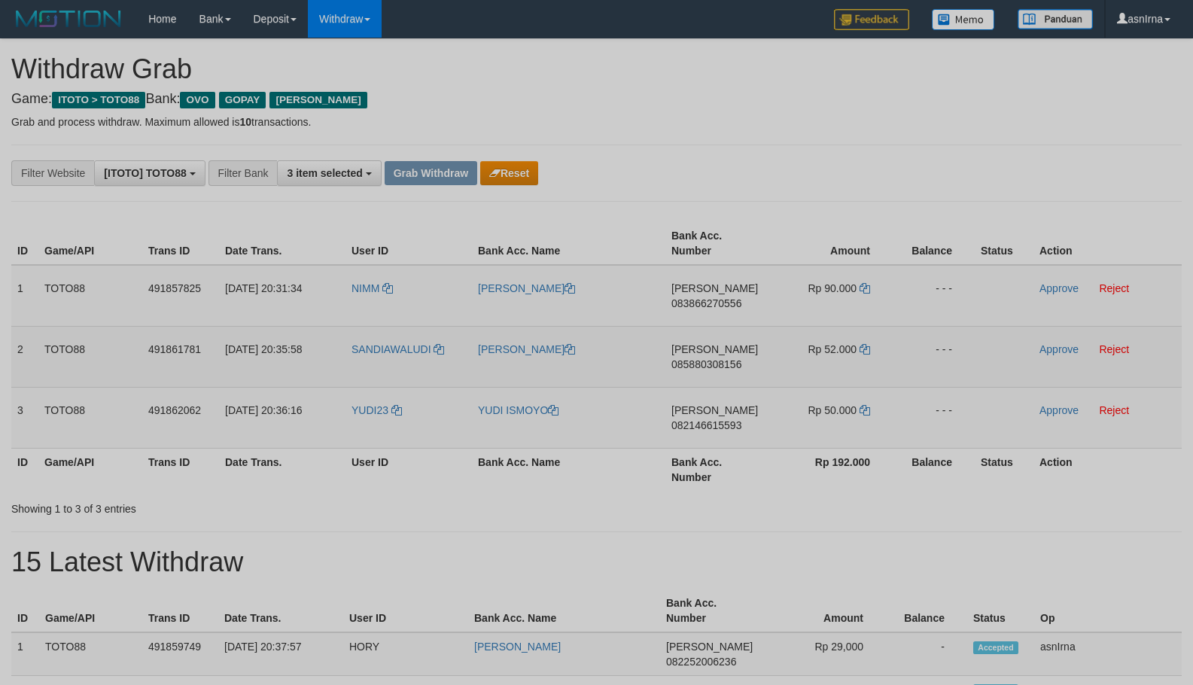
scroll to position [180, 0]
click at [703, 303] on span "083866270556" at bounding box center [707, 303] width 70 height 12
click at [864, 286] on icon at bounding box center [865, 288] width 11 height 11
click at [1062, 291] on link "Approve" at bounding box center [1059, 288] width 39 height 12
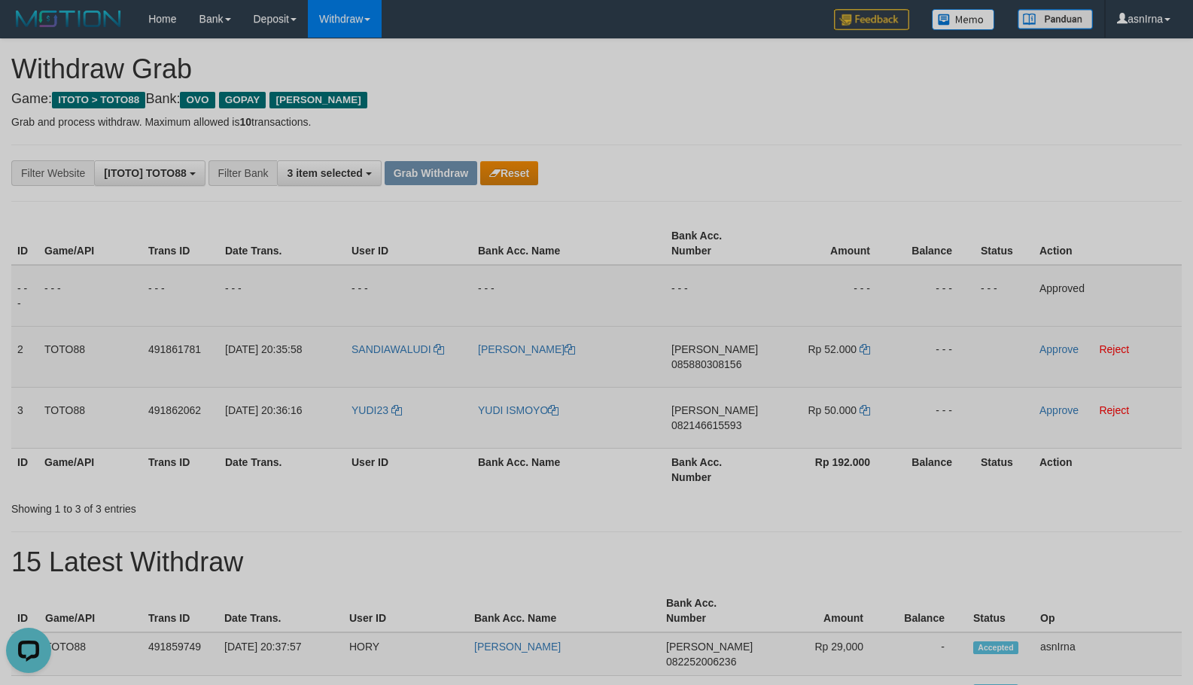
click at [680, 364] on span "085880308156" at bounding box center [707, 364] width 70 height 12
click at [861, 351] on icon at bounding box center [865, 349] width 11 height 11
drag, startPoint x: 1068, startPoint y: 355, endPoint x: 995, endPoint y: 369, distance: 75.2
click at [1068, 355] on link "Approve" at bounding box center [1059, 349] width 39 height 12
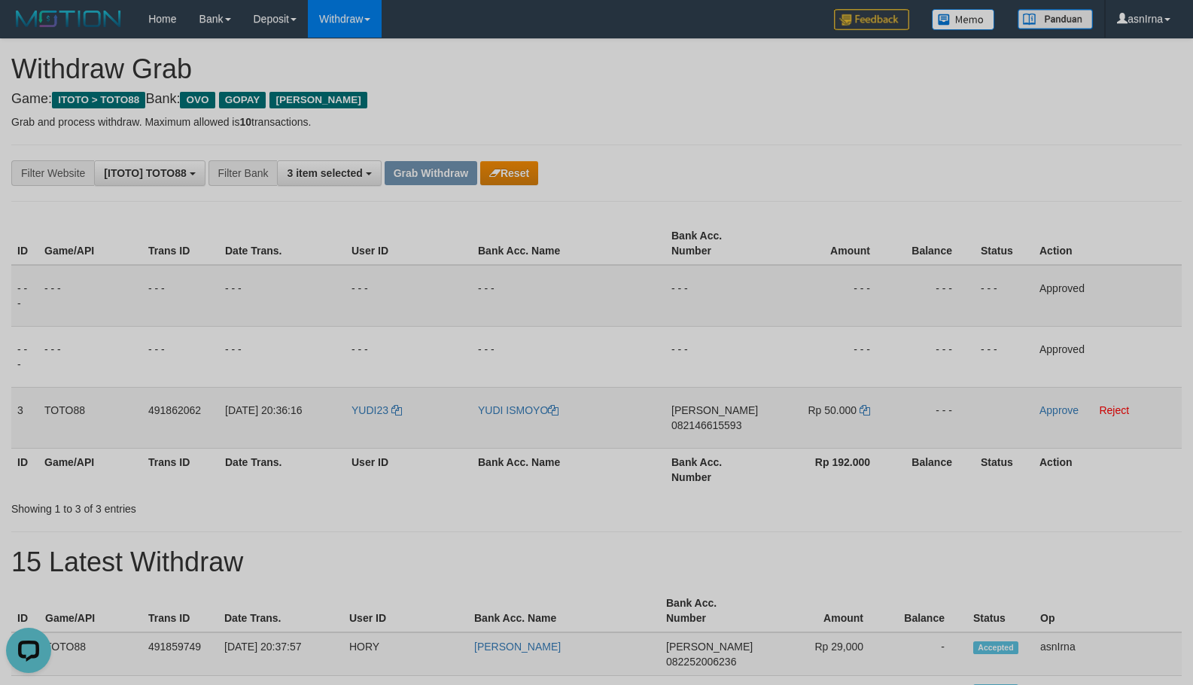
click at [727, 425] on span "082146615593" at bounding box center [707, 425] width 70 height 12
click at [866, 410] on icon at bounding box center [865, 410] width 11 height 11
click at [1044, 413] on link "Approve" at bounding box center [1059, 410] width 39 height 12
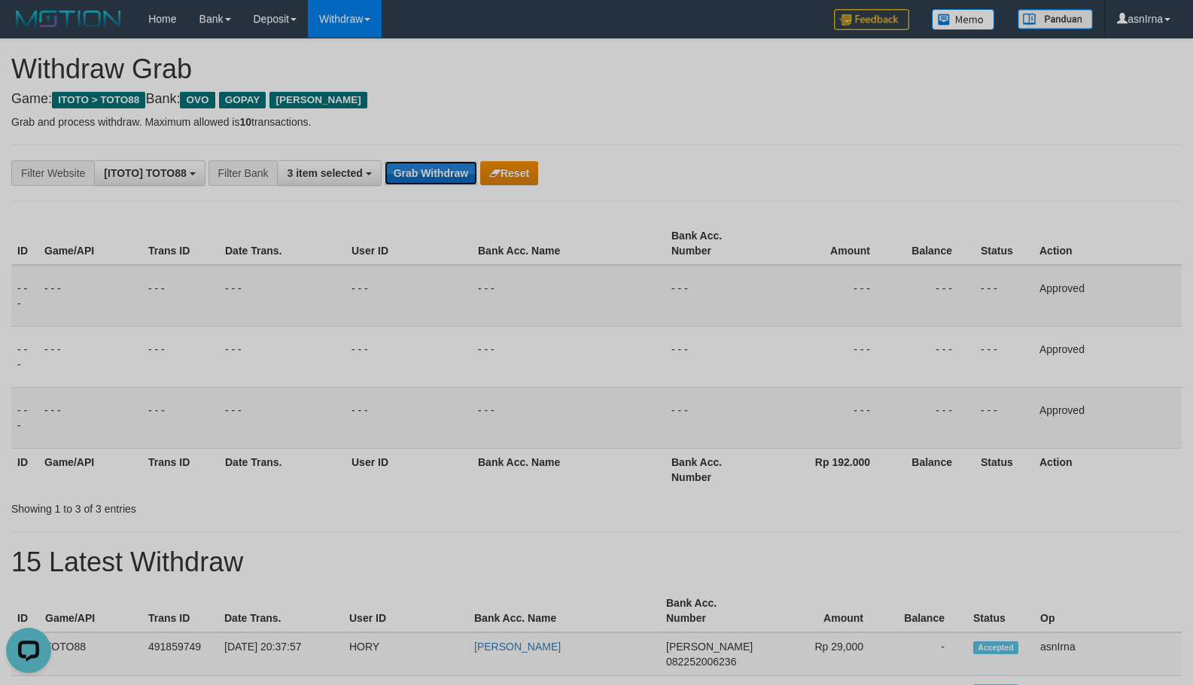
click at [435, 177] on button "Grab Withdraw" at bounding box center [431, 173] width 93 height 24
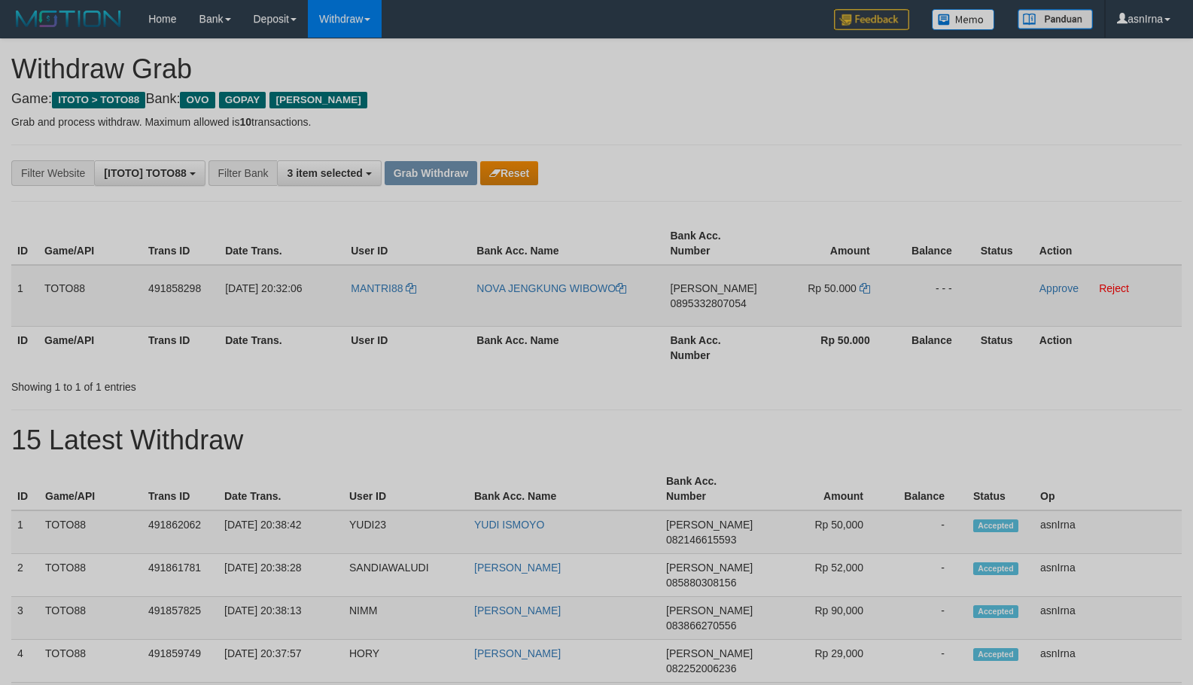
click at [705, 303] on span "0895332807054" at bounding box center [709, 303] width 76 height 12
click at [862, 289] on icon at bounding box center [865, 288] width 11 height 11
click at [1060, 289] on link "Approve" at bounding box center [1059, 288] width 39 height 12
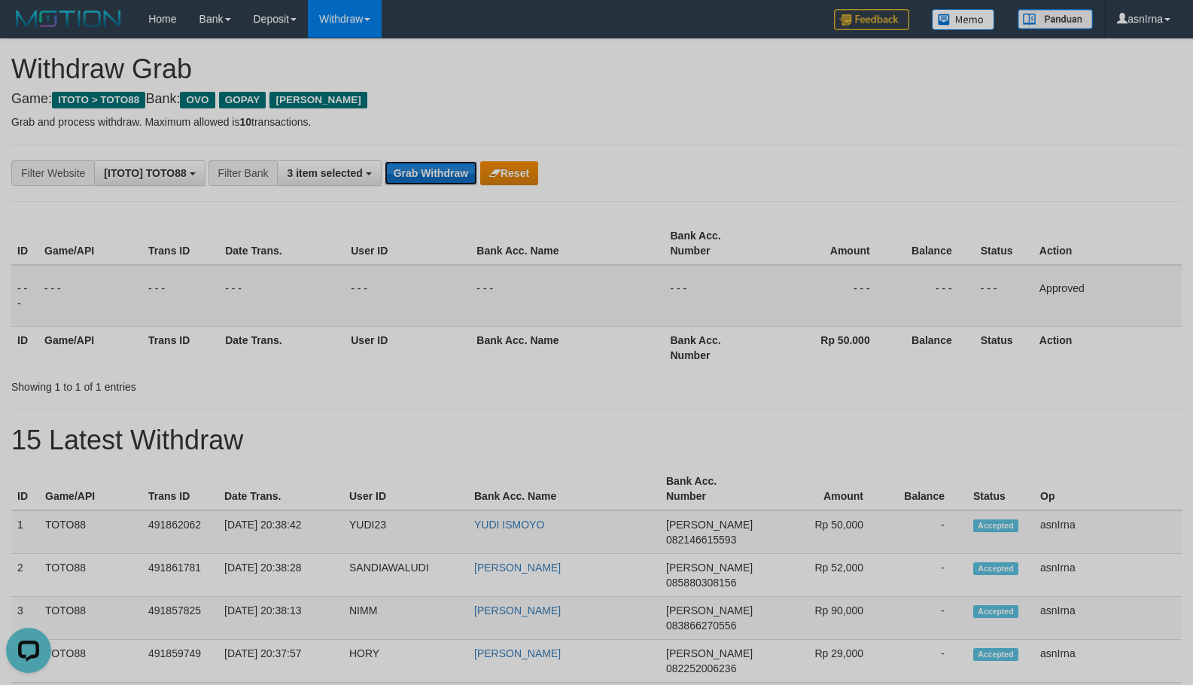
click at [417, 175] on button "Grab Withdraw" at bounding box center [431, 173] width 93 height 24
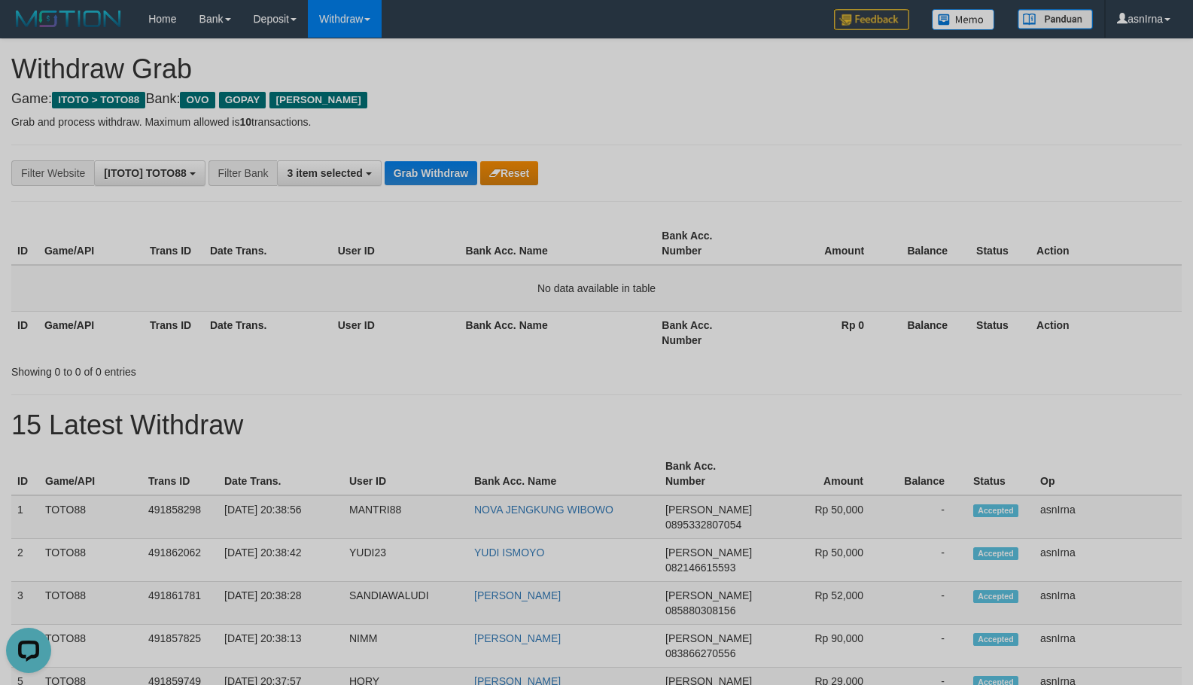
drag, startPoint x: 1081, startPoint y: 167, endPoint x: 1065, endPoint y: 172, distance: 15.7
click at [1075, 167] on div "**********" at bounding box center [596, 173] width 1193 height 26
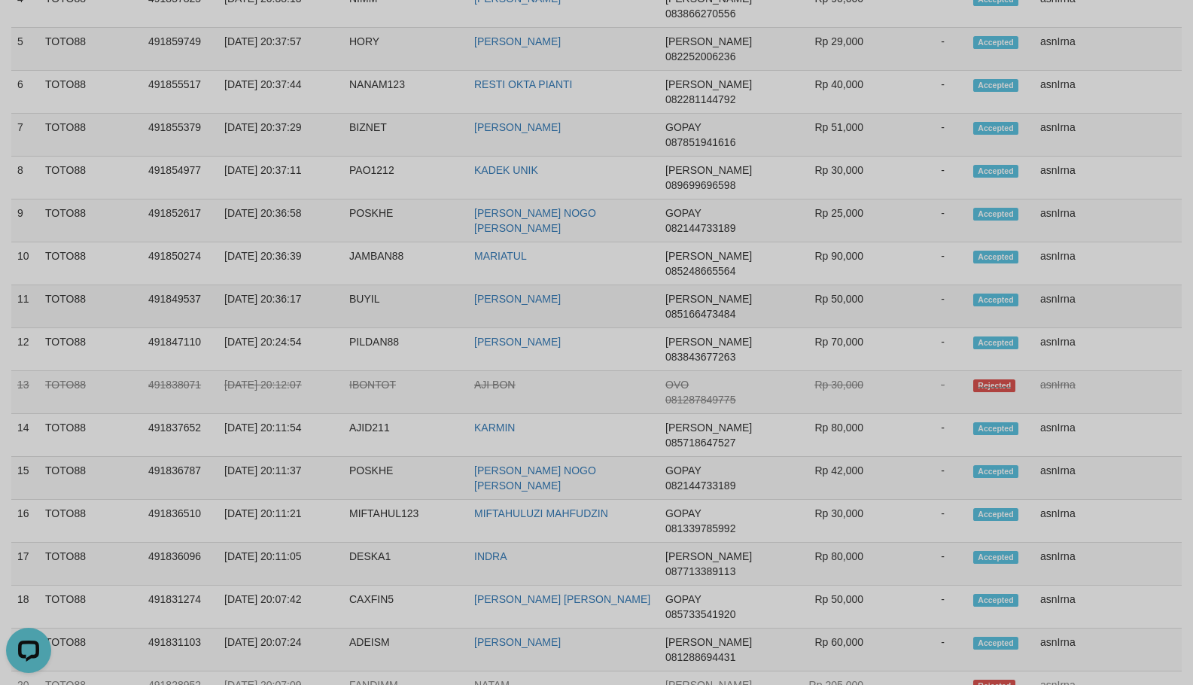
click at [1063, 293] on td "asnIrna" at bounding box center [1109, 306] width 148 height 43
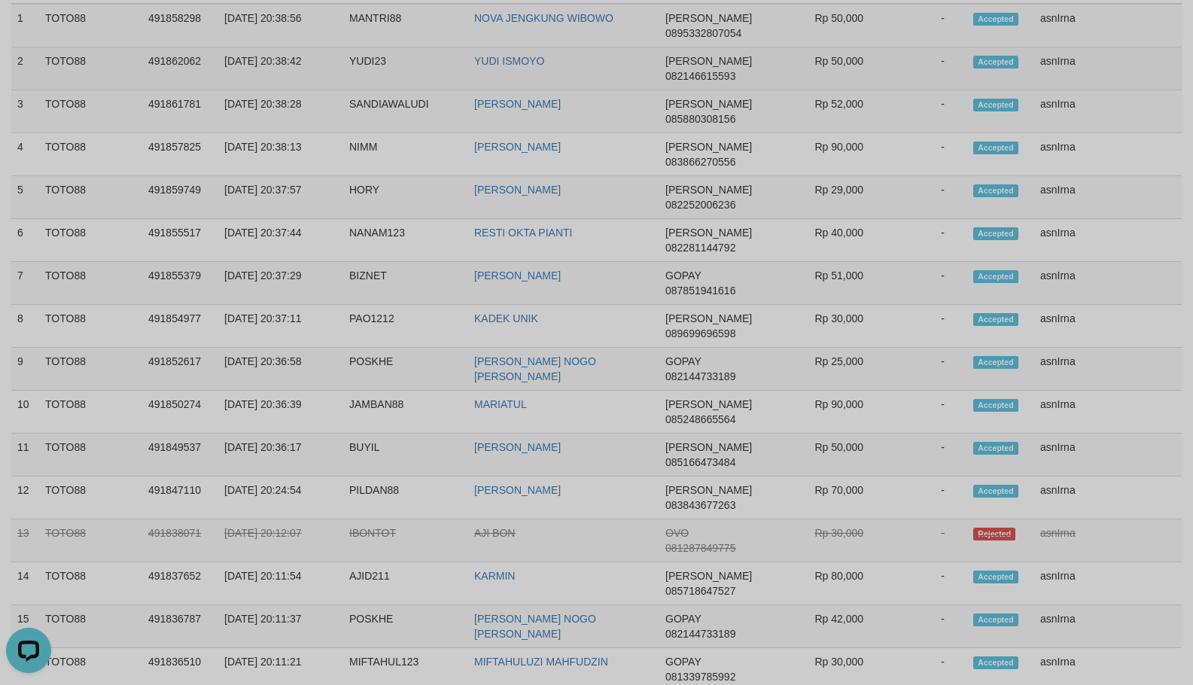
scroll to position [339, 0]
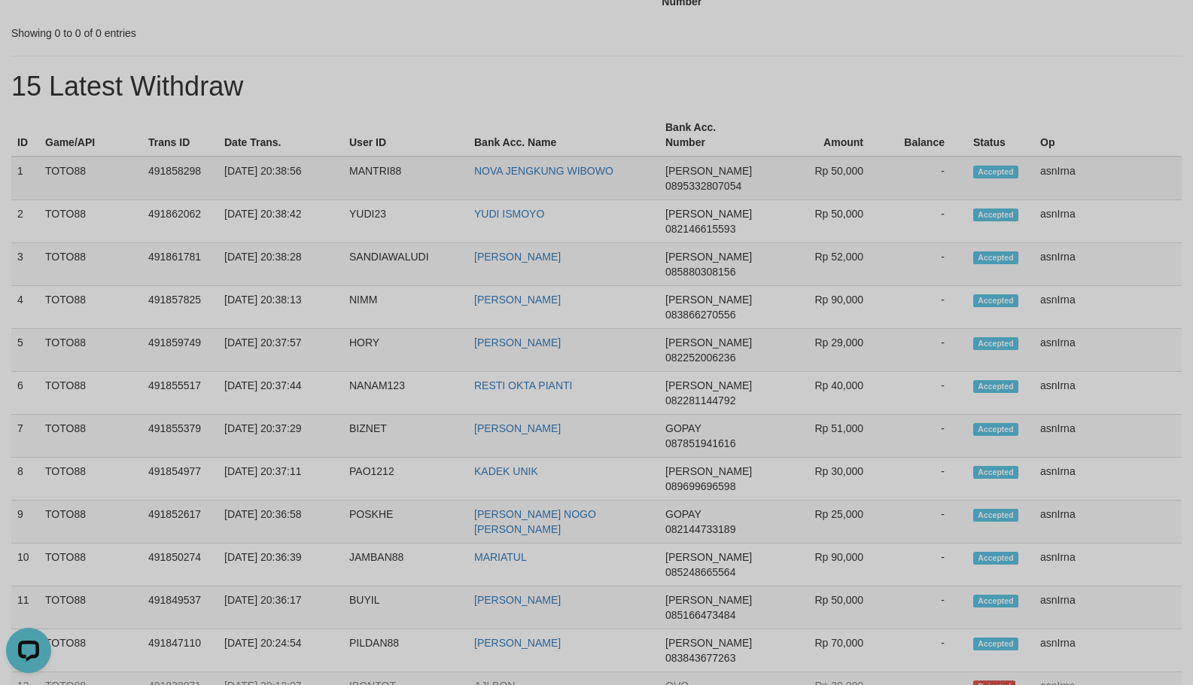
click at [18, 164] on td "1" at bounding box center [25, 179] width 28 height 44
copy tbody "1 TOTO88 491858298 [DATE] 20:38:56 MANTRI88 NOVA JENGKUNG [PERSON_NAME] 0895332…"
drag, startPoint x: 252, startPoint y: 90, endPoint x: 258, endPoint y: 77, distance: 14.8
click at [252, 90] on h1 "15 Latest Withdraw" at bounding box center [596, 87] width 1171 height 30
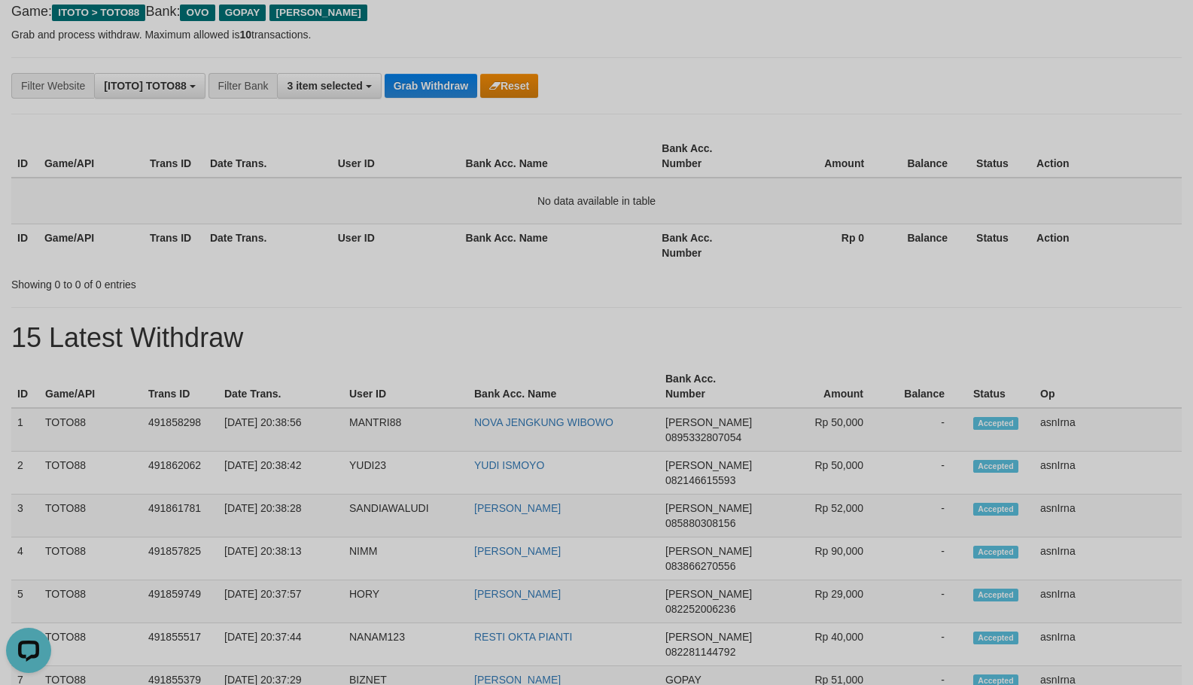
scroll to position [0, 0]
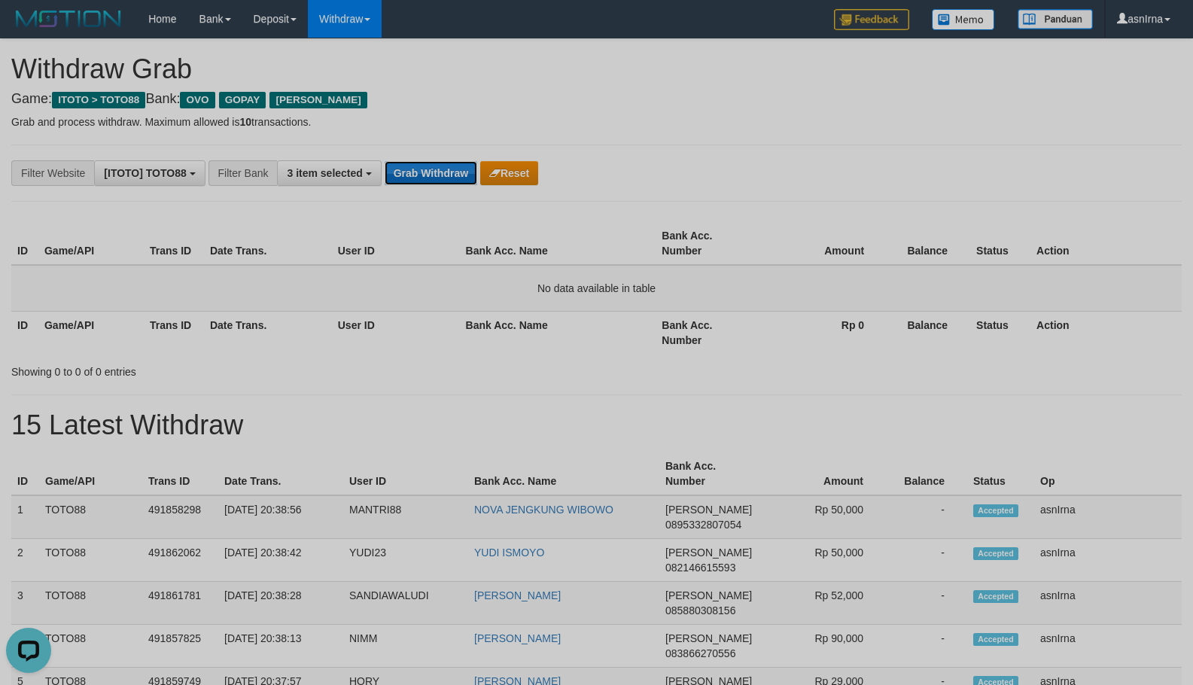
click at [446, 178] on button "Grab Withdraw" at bounding box center [431, 173] width 93 height 24
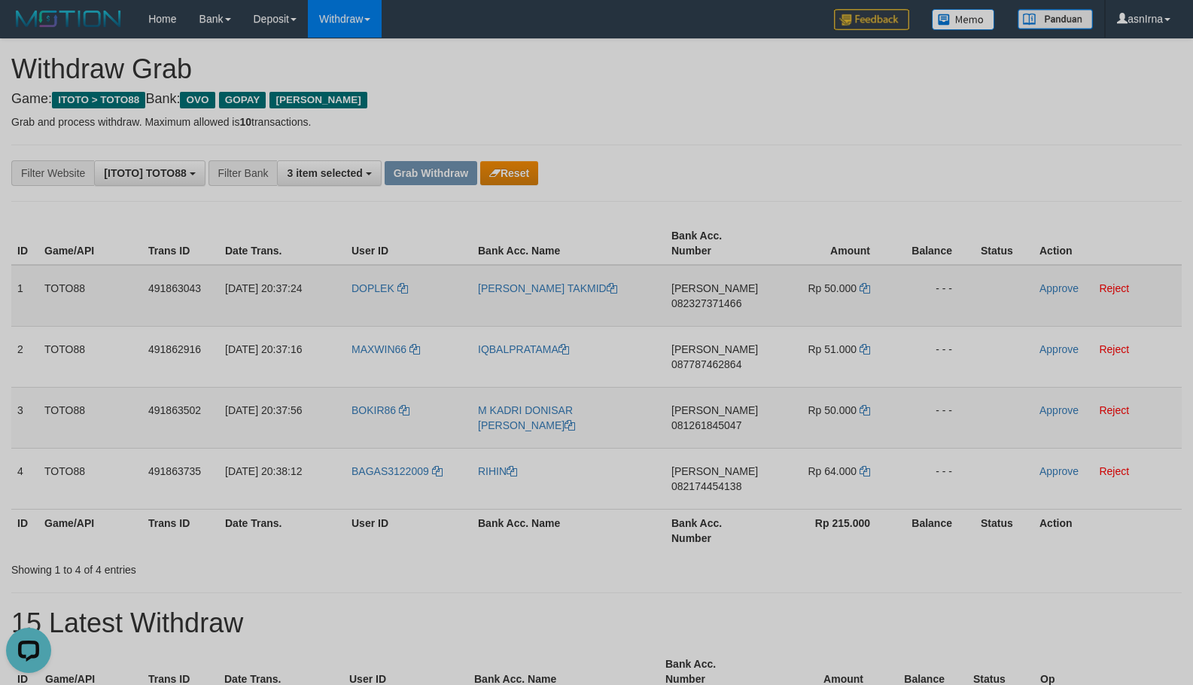
drag, startPoint x: 700, startPoint y: 305, endPoint x: 690, endPoint y: 305, distance: 9.8
click at [700, 305] on span "082327371466" at bounding box center [707, 303] width 70 height 12
click at [863, 289] on icon at bounding box center [865, 288] width 11 height 11
click at [1056, 288] on link "Approve" at bounding box center [1059, 288] width 39 height 12
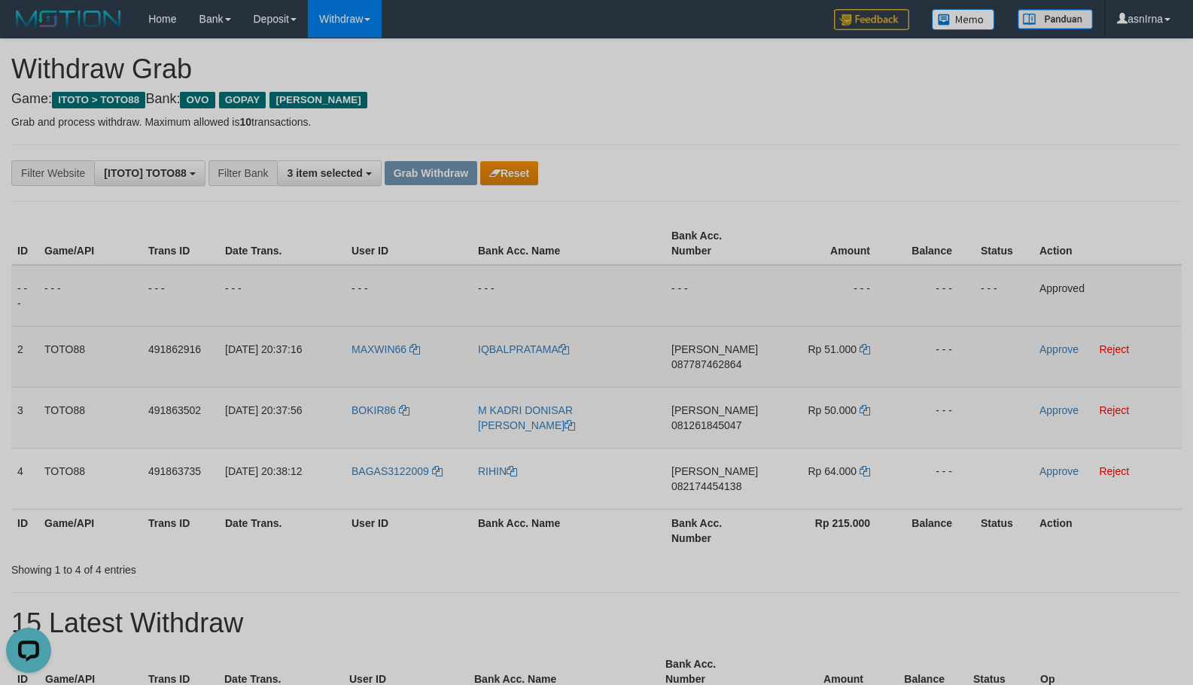
click at [681, 360] on span "087787462864" at bounding box center [707, 364] width 70 height 12
click at [864, 352] on icon at bounding box center [865, 349] width 11 height 11
click at [1072, 343] on link "Approve" at bounding box center [1059, 349] width 39 height 12
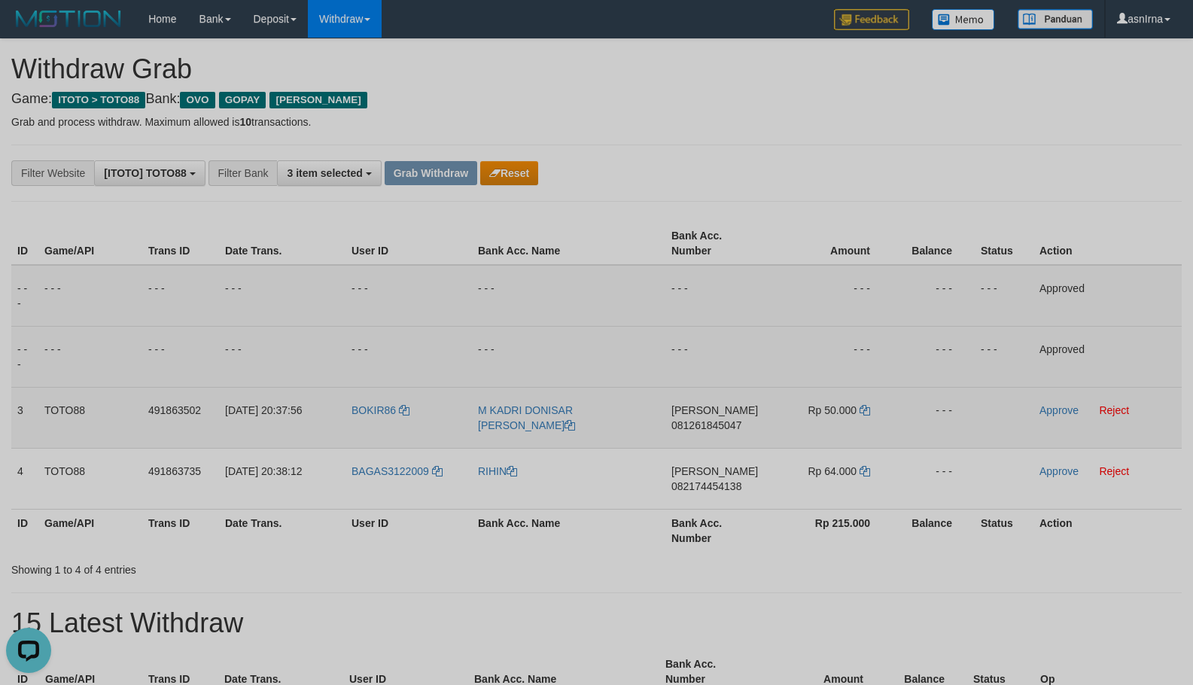
click at [713, 426] on span "081261845047" at bounding box center [707, 425] width 70 height 12
click at [864, 411] on icon at bounding box center [865, 410] width 11 height 11
click at [1061, 413] on link "Approve" at bounding box center [1059, 410] width 39 height 12
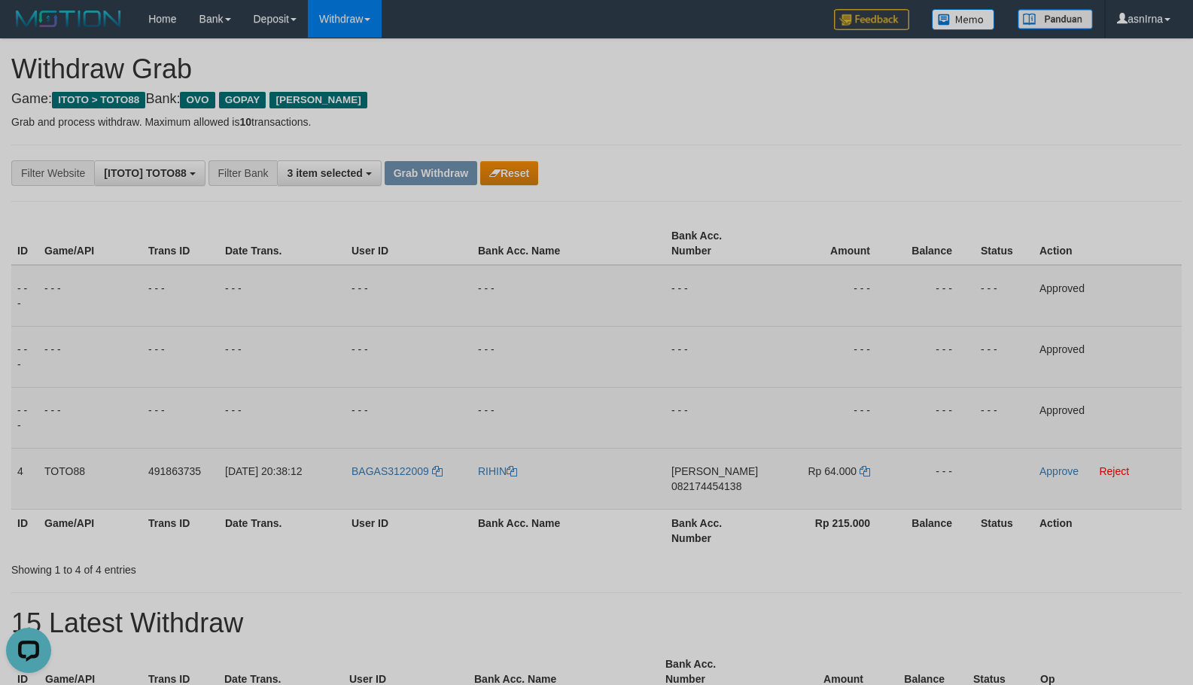
click at [706, 488] on span "082174454138" at bounding box center [707, 486] width 70 height 12
click at [864, 468] on icon at bounding box center [865, 471] width 11 height 11
click at [1046, 468] on link "Approve" at bounding box center [1059, 471] width 39 height 12
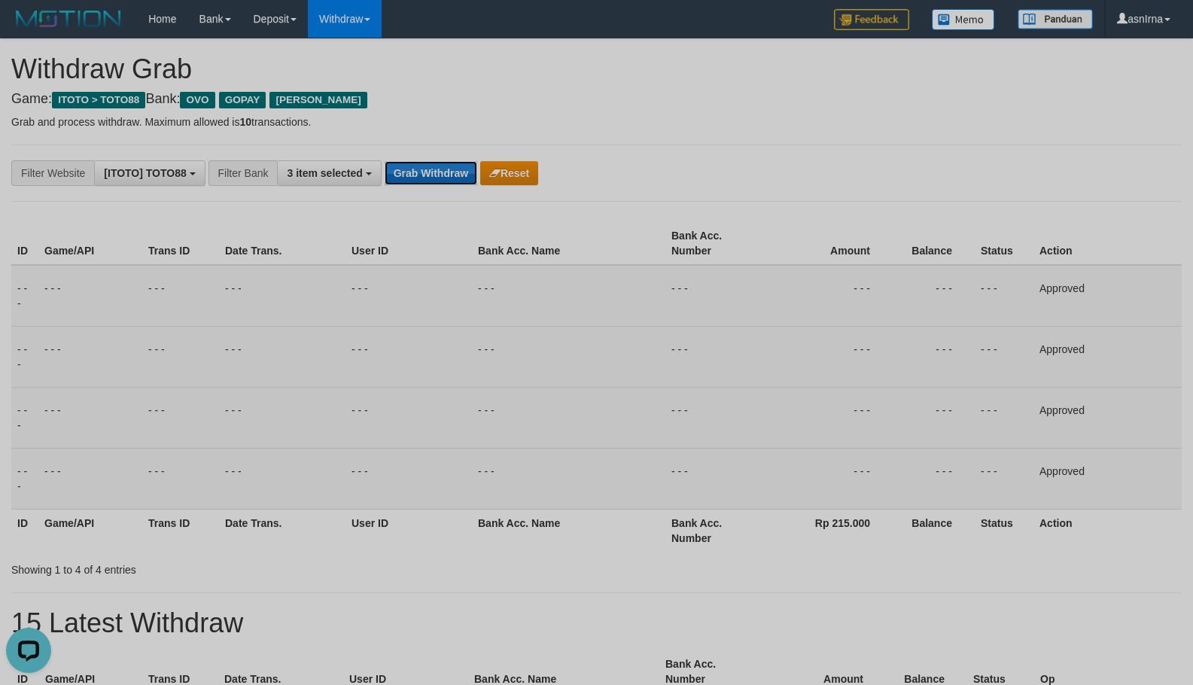
click at [453, 179] on button "Grab Withdraw" at bounding box center [431, 173] width 93 height 24
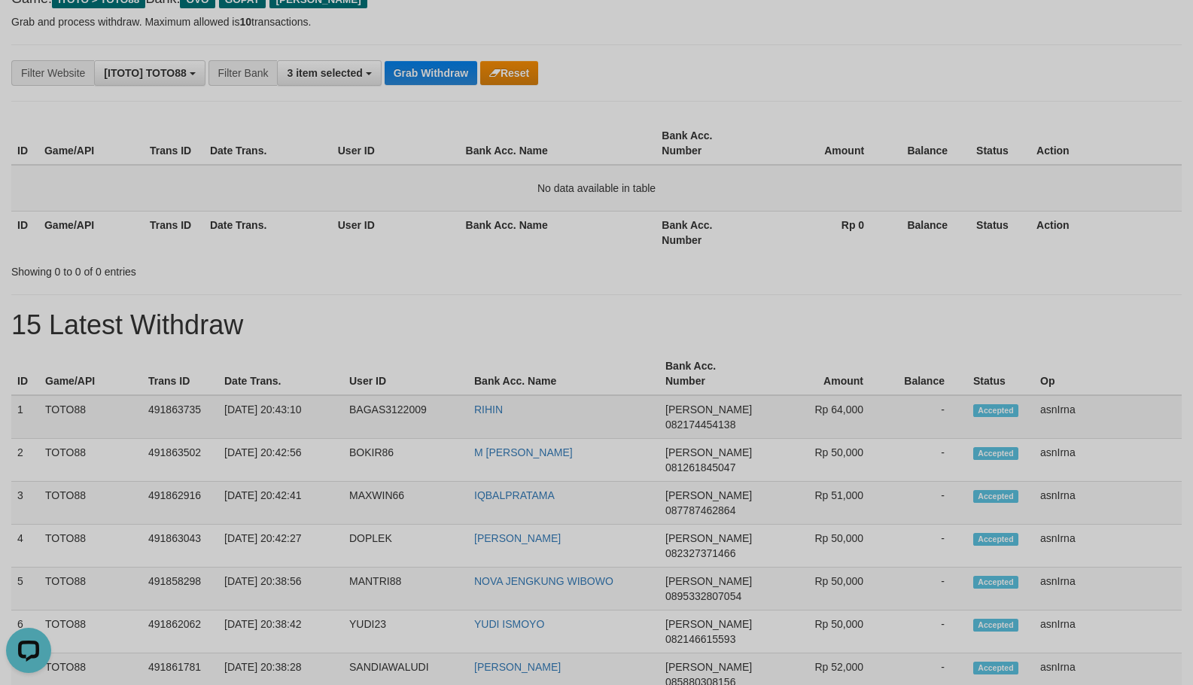
click at [15, 403] on td "1" at bounding box center [25, 417] width 28 height 44
click at [1050, 532] on td "asnIrna" at bounding box center [1109, 546] width 148 height 43
copy tbody "1 TOTO88 491863735 [DATE] 20:43:10 BAGAS3122009 [PERSON_NAME] 082174454138 Rp 6…"
click at [278, 202] on td "No data available in table" at bounding box center [596, 188] width 1171 height 47
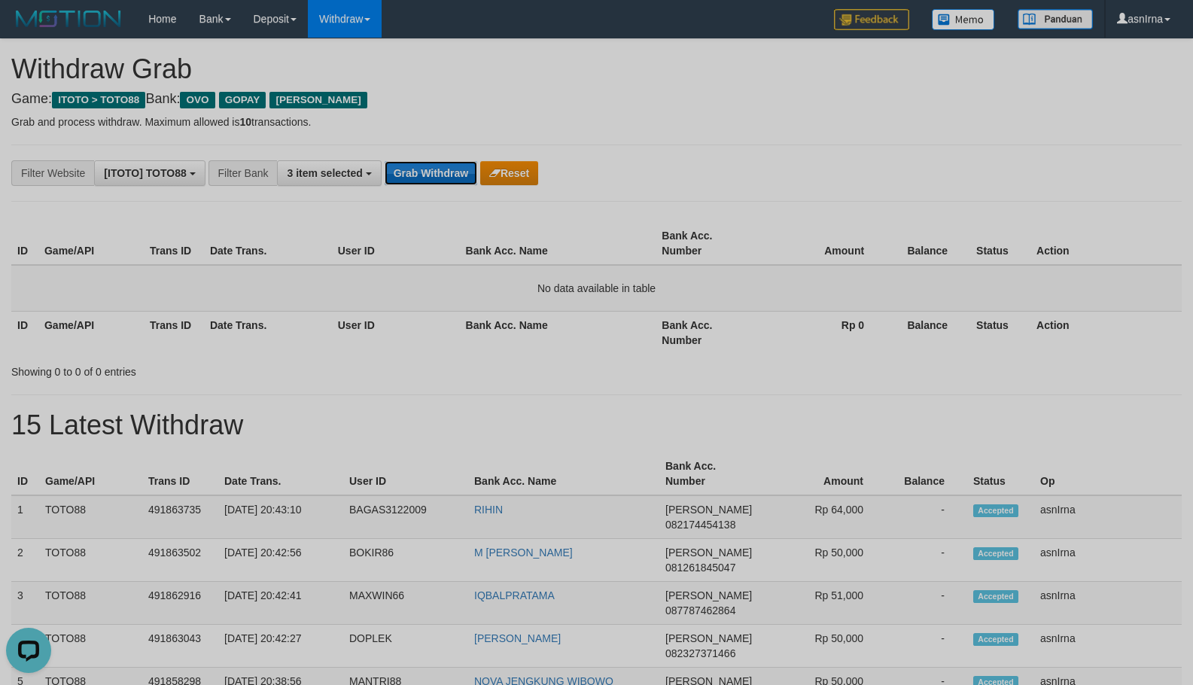
click at [437, 169] on button "Grab Withdraw" at bounding box center [431, 173] width 93 height 24
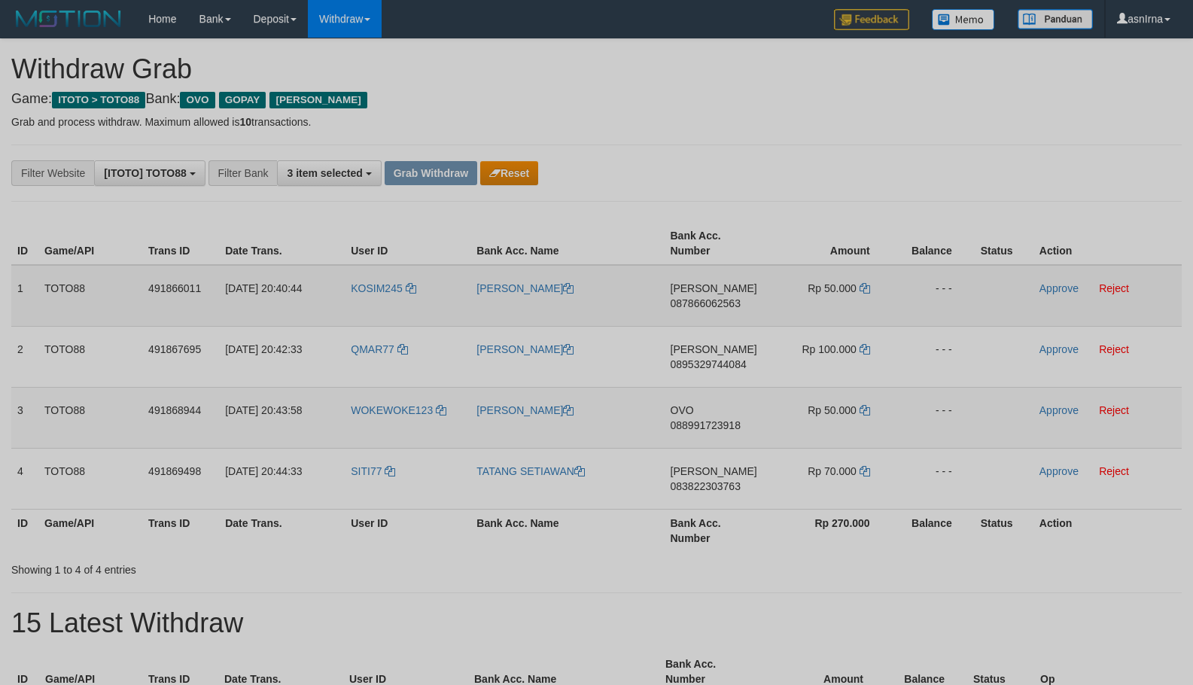
click at [672, 298] on span "087866062563" at bounding box center [706, 303] width 70 height 12
click at [866, 291] on icon at bounding box center [865, 288] width 11 height 11
drag, startPoint x: 1050, startPoint y: 285, endPoint x: 971, endPoint y: 302, distance: 80.8
click at [1050, 285] on link "Approve" at bounding box center [1059, 288] width 39 height 12
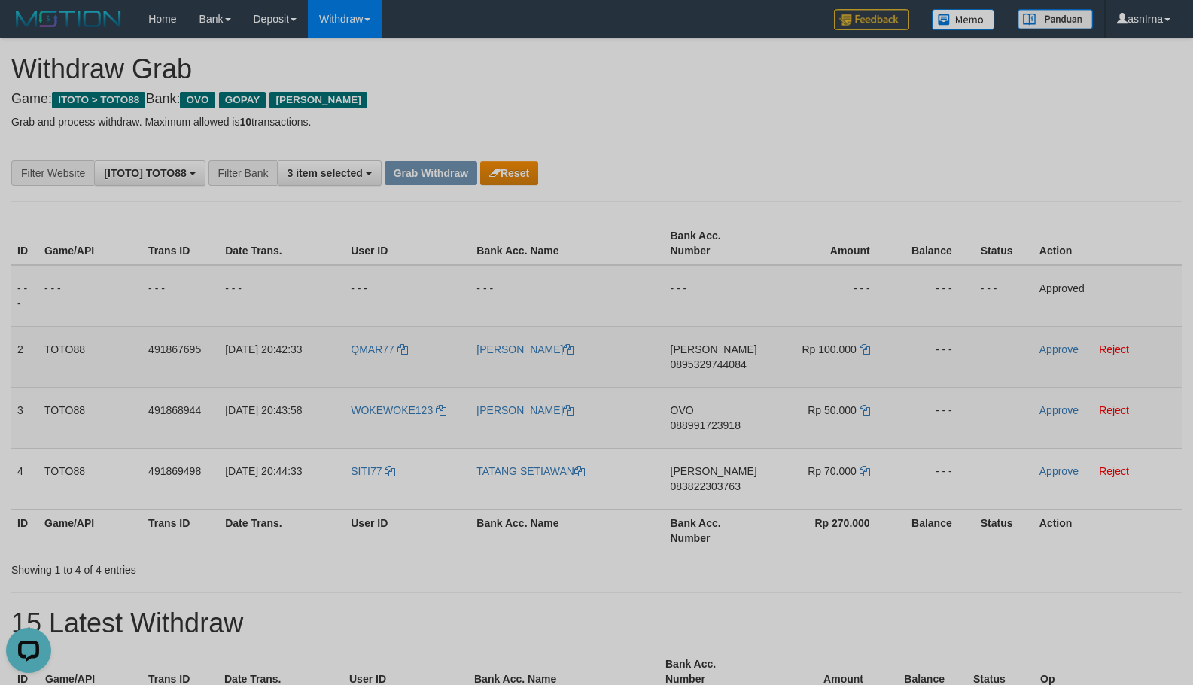
click at [690, 361] on span "0895329744084" at bounding box center [709, 364] width 76 height 12
click at [868, 347] on icon at bounding box center [865, 349] width 11 height 11
drag, startPoint x: 1056, startPoint y: 350, endPoint x: 948, endPoint y: 367, distance: 109.1
click at [1056, 350] on link "Approve" at bounding box center [1059, 349] width 39 height 12
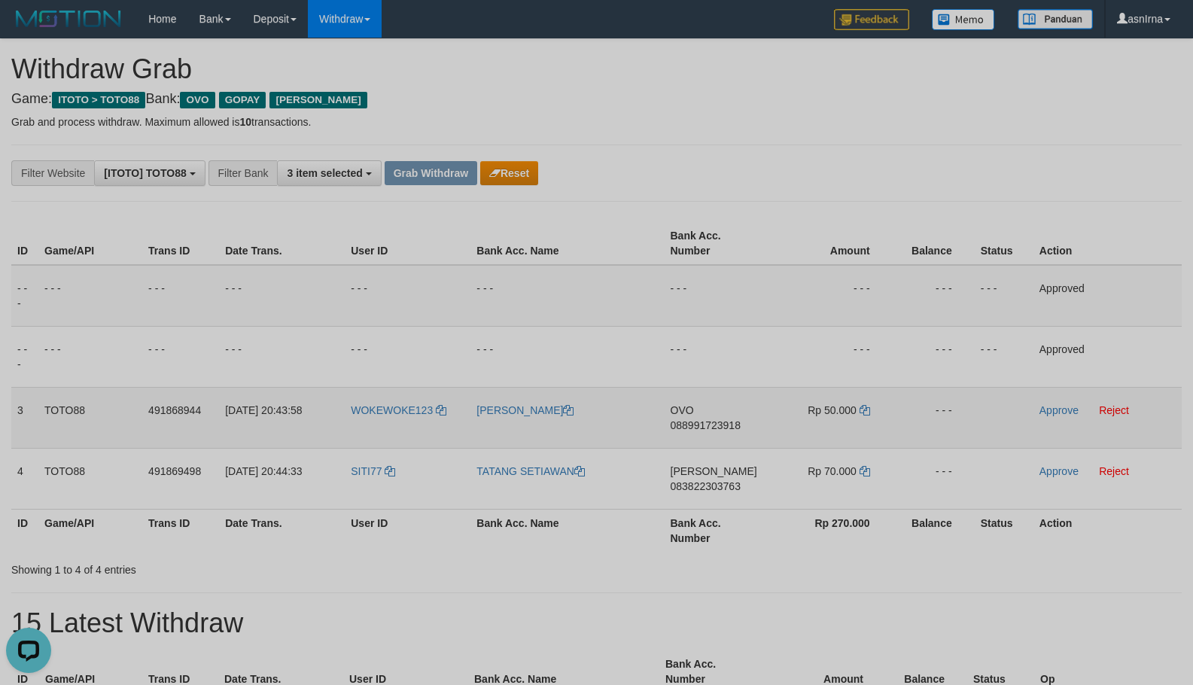
click at [681, 425] on span "088991723918" at bounding box center [706, 425] width 70 height 12
click at [862, 413] on icon at bounding box center [865, 410] width 11 height 11
click at [1059, 414] on link "Approve" at bounding box center [1059, 410] width 39 height 12
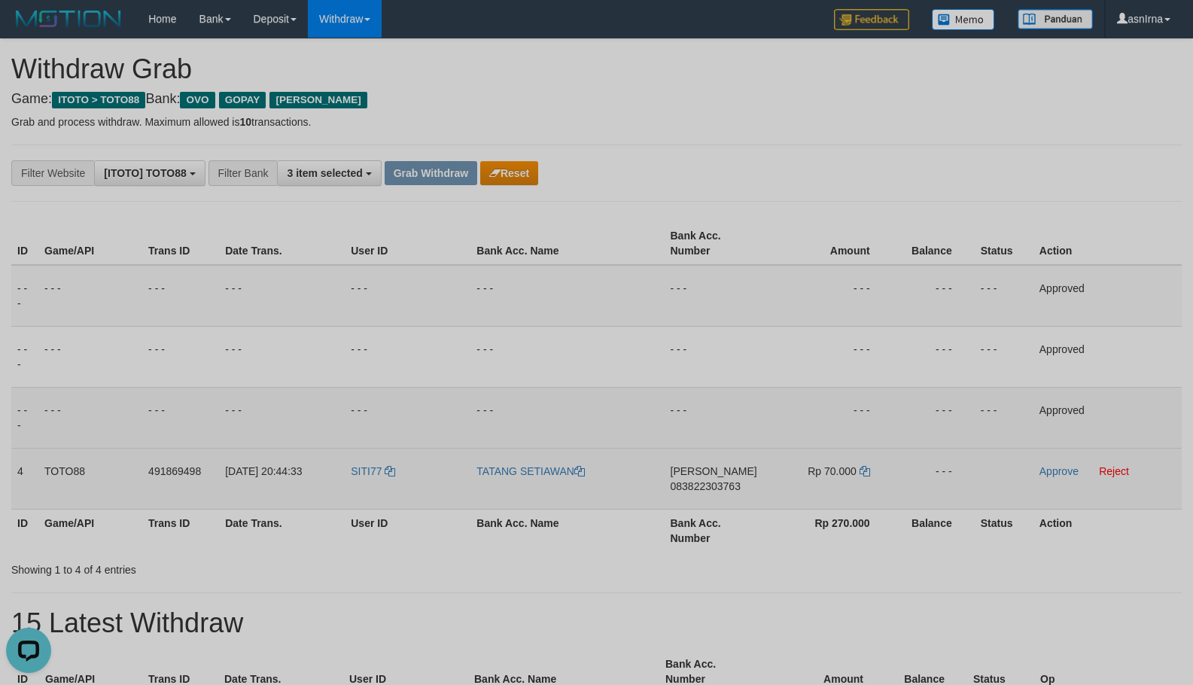
click at [710, 480] on span "083822303763" at bounding box center [706, 486] width 70 height 12
click at [864, 471] on icon at bounding box center [865, 471] width 11 height 11
click at [1046, 471] on link "Approve" at bounding box center [1059, 471] width 39 height 12
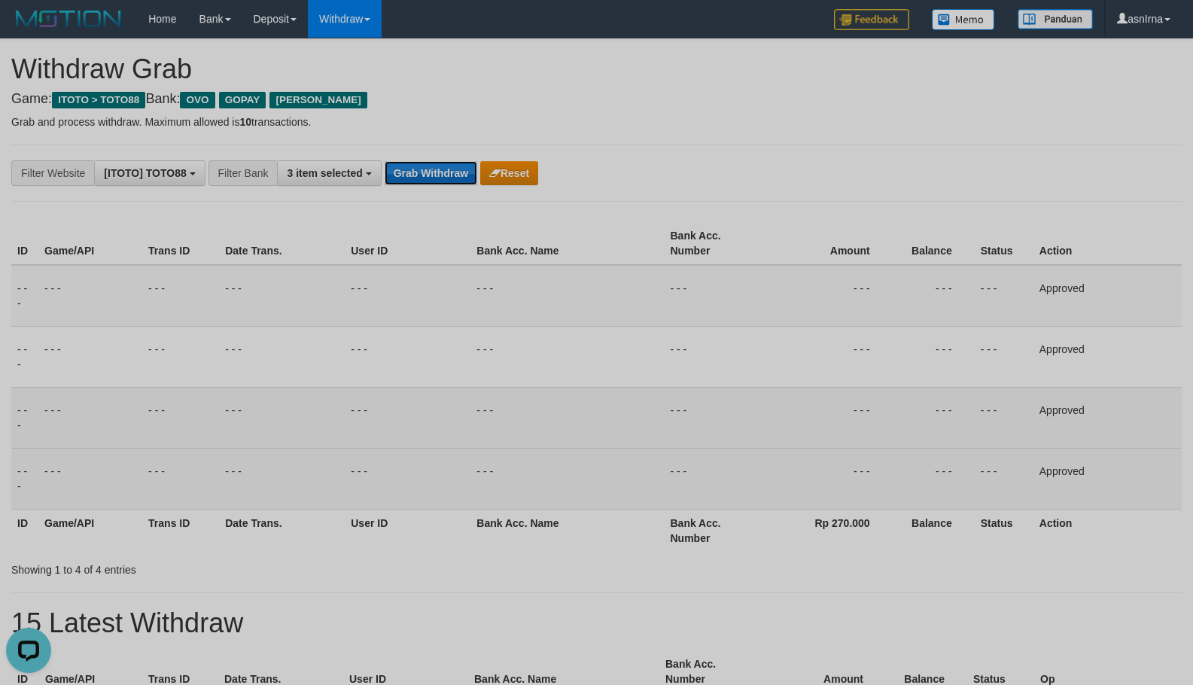
click at [418, 171] on button "Grab Withdraw" at bounding box center [431, 173] width 93 height 24
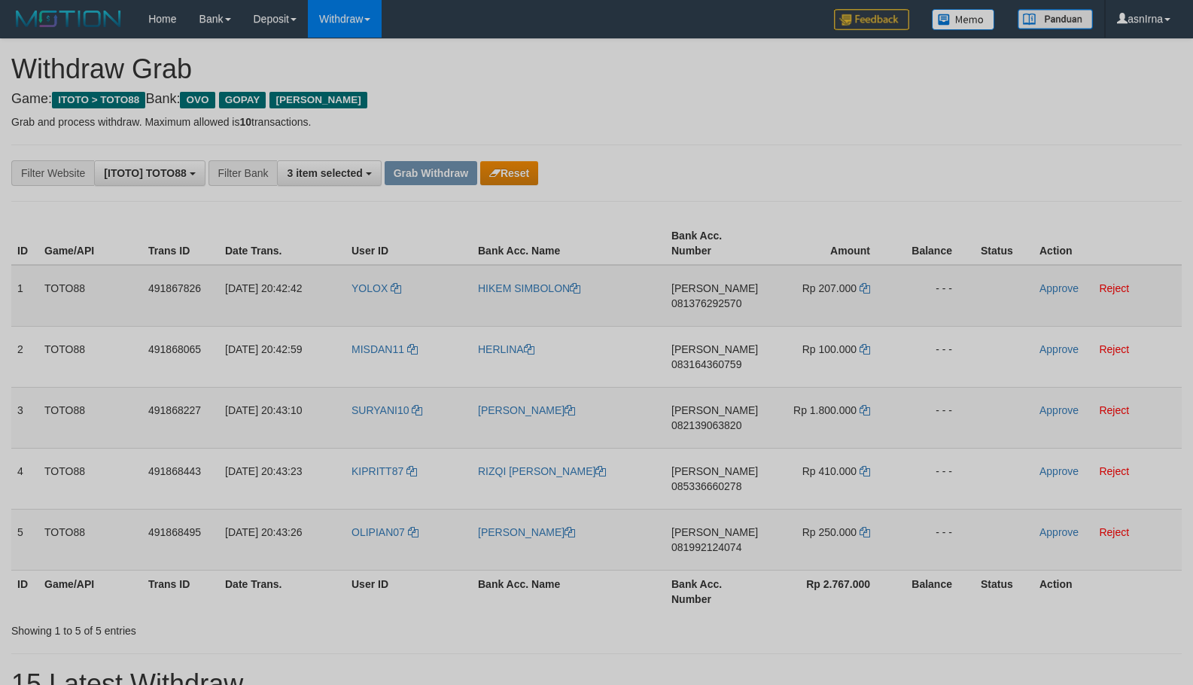
click at [704, 306] on span "081376292570" at bounding box center [707, 303] width 70 height 12
click at [867, 287] on icon at bounding box center [865, 288] width 11 height 11
click at [1072, 288] on link "Approve" at bounding box center [1059, 288] width 39 height 12
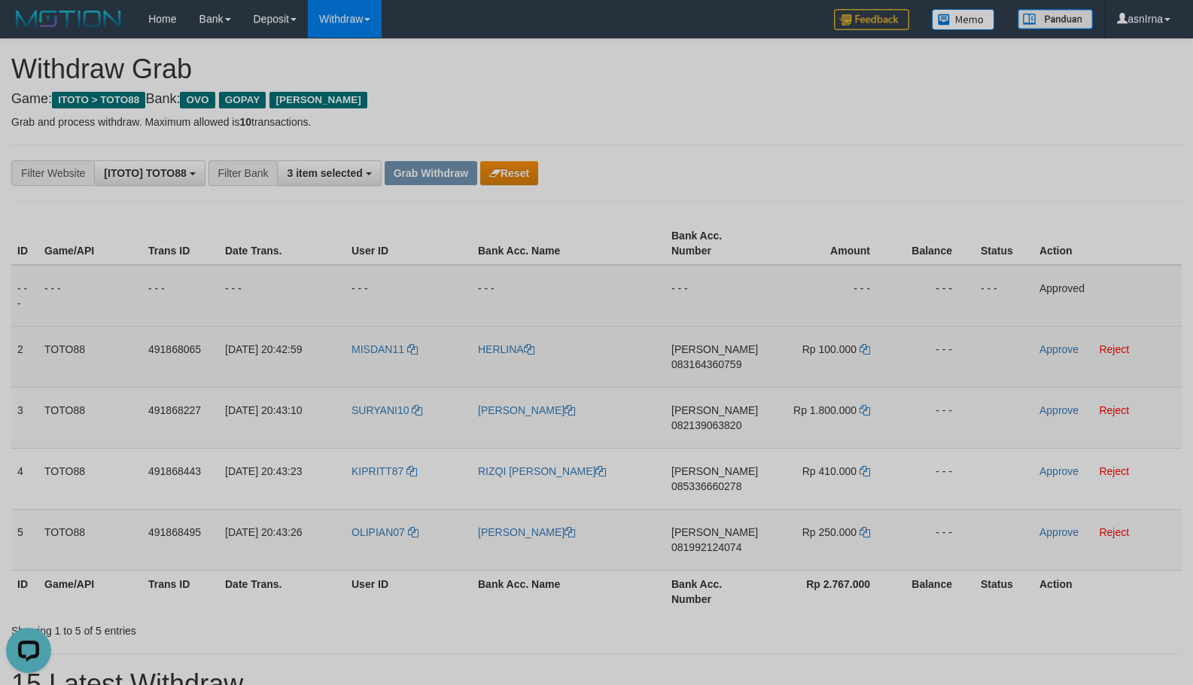
click at [704, 366] on span "083164360759" at bounding box center [707, 364] width 70 height 12
click at [868, 352] on icon at bounding box center [865, 349] width 11 height 11
click at [1039, 346] on td "Approve Reject" at bounding box center [1108, 356] width 148 height 61
click at [1047, 352] on link "Approve" at bounding box center [1059, 349] width 39 height 12
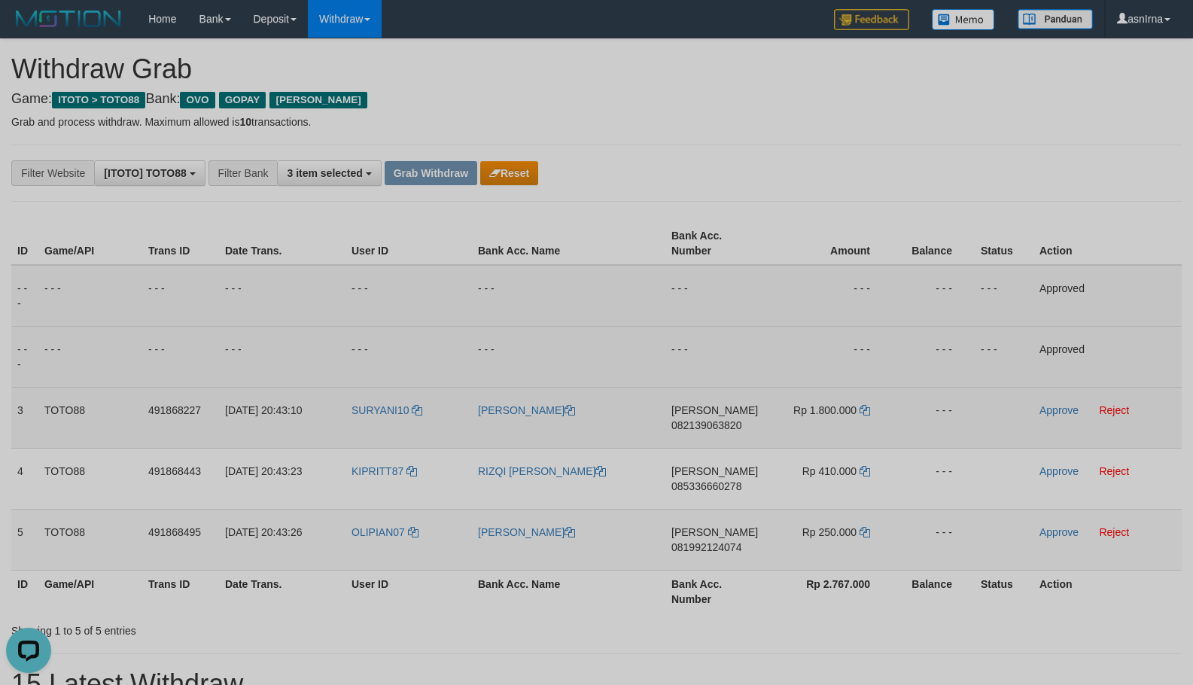
click at [707, 425] on span "082139063820" at bounding box center [707, 425] width 70 height 12
click at [865, 409] on icon at bounding box center [865, 410] width 11 height 11
click at [1051, 413] on link "Approve" at bounding box center [1059, 410] width 39 height 12
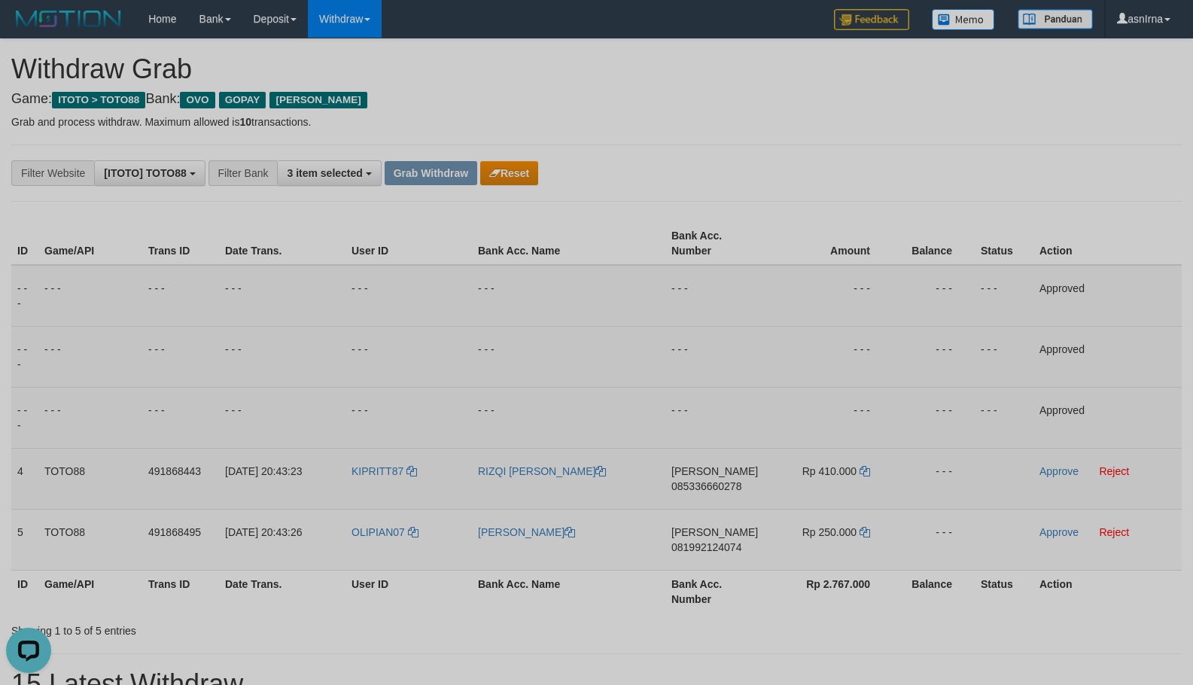
click at [697, 487] on span "085336660278" at bounding box center [707, 486] width 70 height 12
click at [861, 472] on icon at bounding box center [865, 471] width 11 height 11
click at [1054, 468] on link "Approve" at bounding box center [1059, 471] width 39 height 12
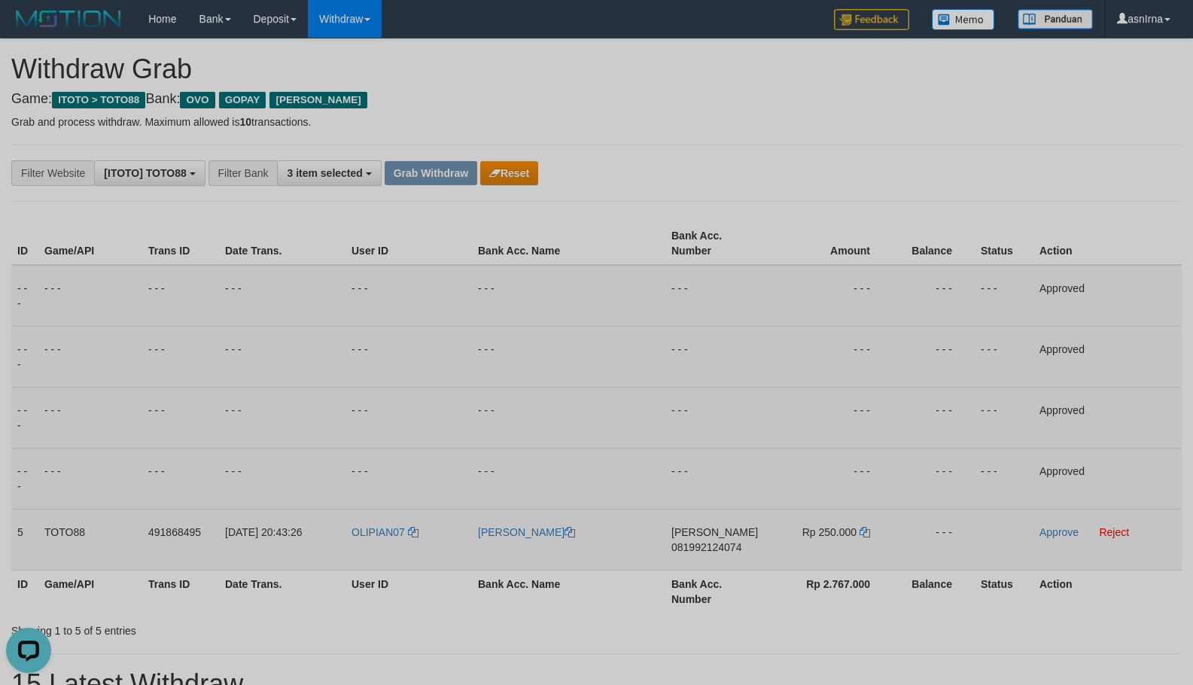
click at [707, 543] on span "081992124074" at bounding box center [707, 547] width 70 height 12
click at [864, 527] on icon at bounding box center [865, 532] width 11 height 11
click at [1053, 529] on link "Approve" at bounding box center [1059, 532] width 39 height 12
click at [433, 172] on button "Grab Withdraw" at bounding box center [431, 173] width 93 height 24
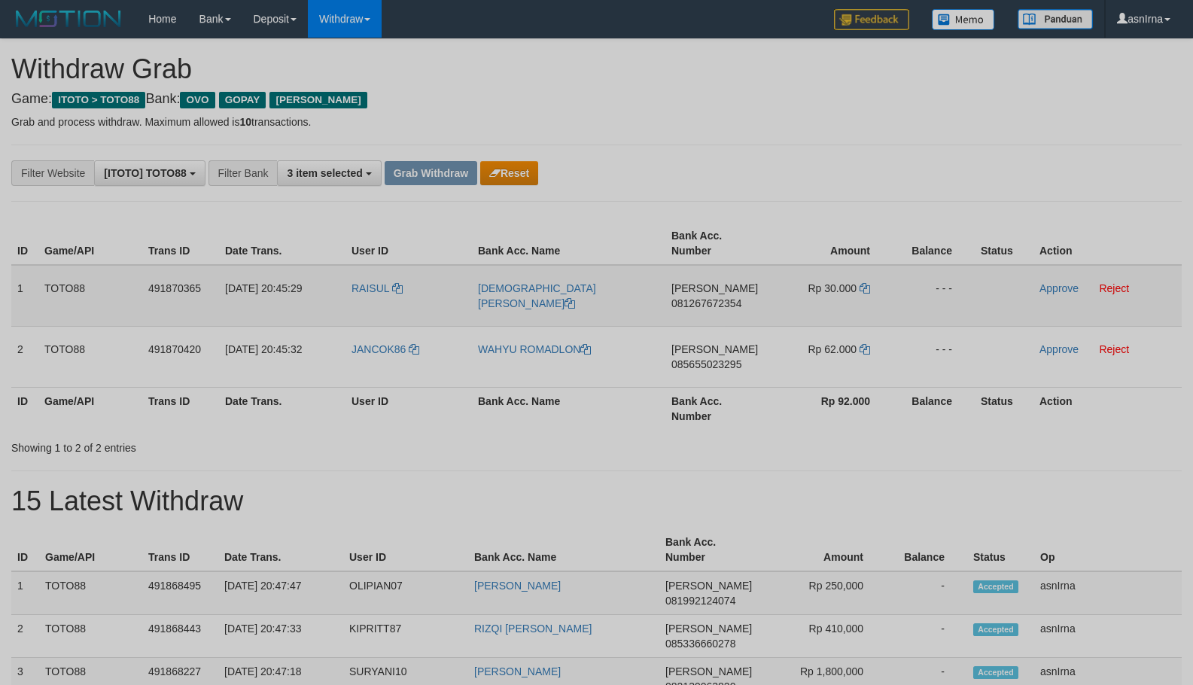
click at [693, 303] on span "081267672354" at bounding box center [707, 303] width 70 height 12
click at [865, 287] on icon at bounding box center [865, 288] width 11 height 11
click at [1071, 291] on link "Approve" at bounding box center [1059, 288] width 39 height 12
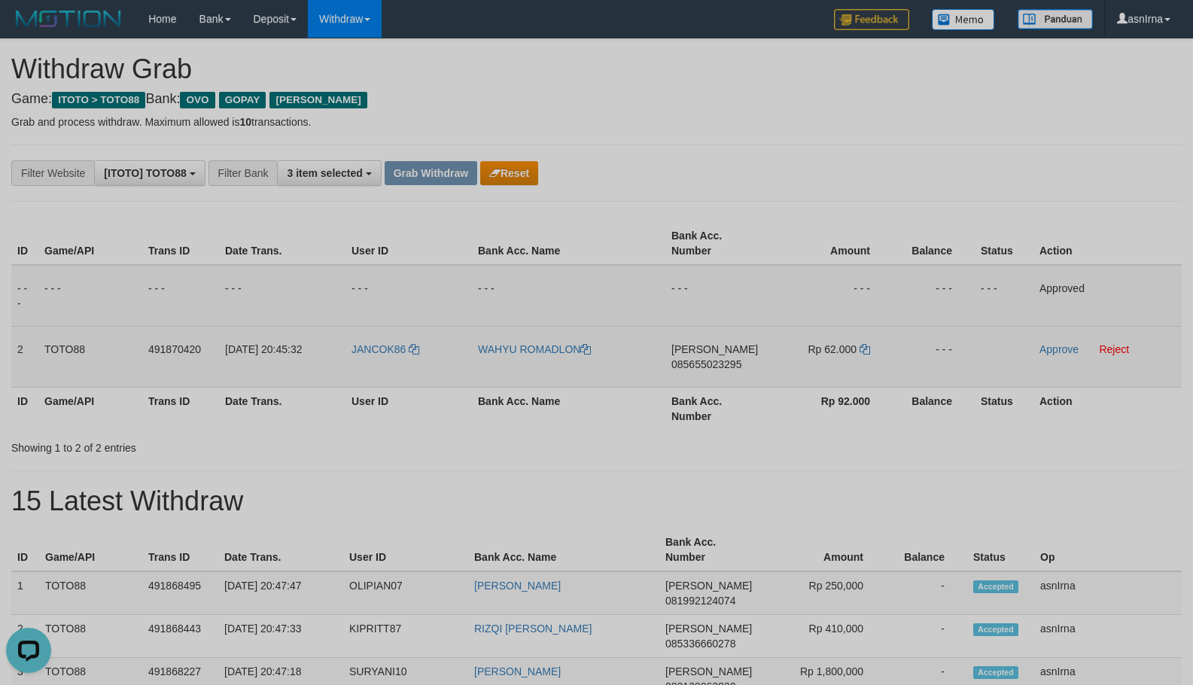
click at [696, 355] on span "[PERSON_NAME]" at bounding box center [715, 349] width 87 height 12
click at [696, 359] on span "085655023295" at bounding box center [707, 364] width 70 height 12
click at [866, 355] on td "Rp 62.000" at bounding box center [831, 356] width 123 height 61
click at [869, 349] on icon at bounding box center [865, 349] width 11 height 11
click at [1047, 354] on link "Approve" at bounding box center [1059, 349] width 39 height 12
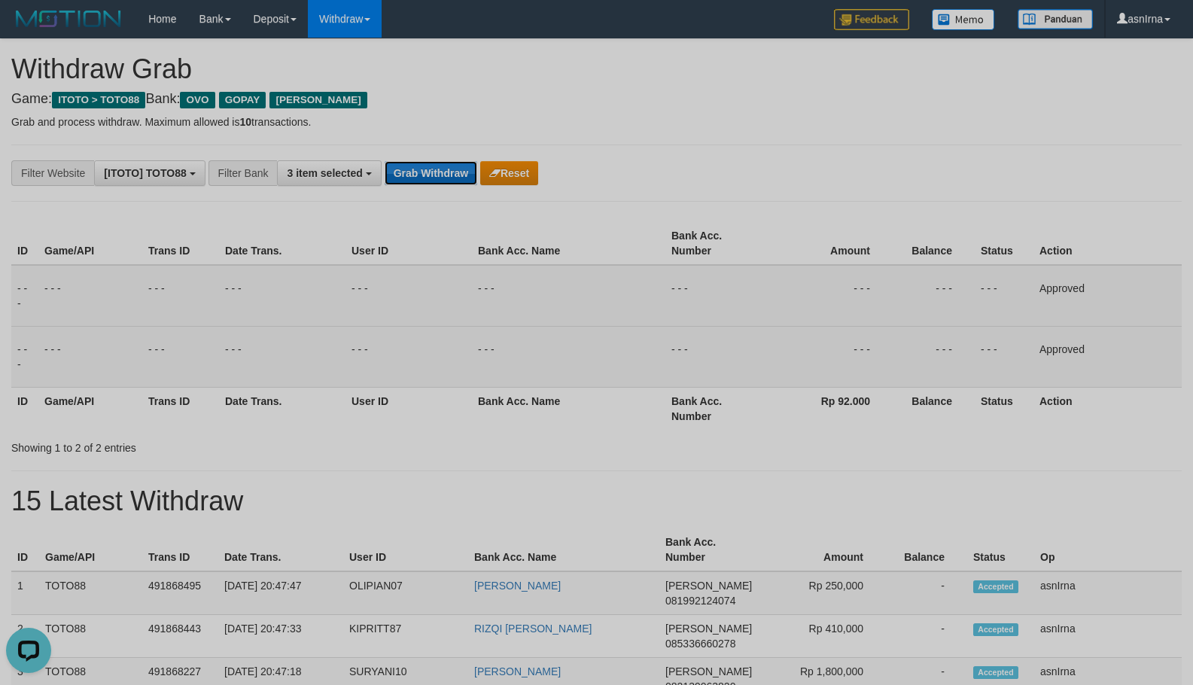
click at [436, 180] on button "Grab Withdraw" at bounding box center [431, 173] width 93 height 24
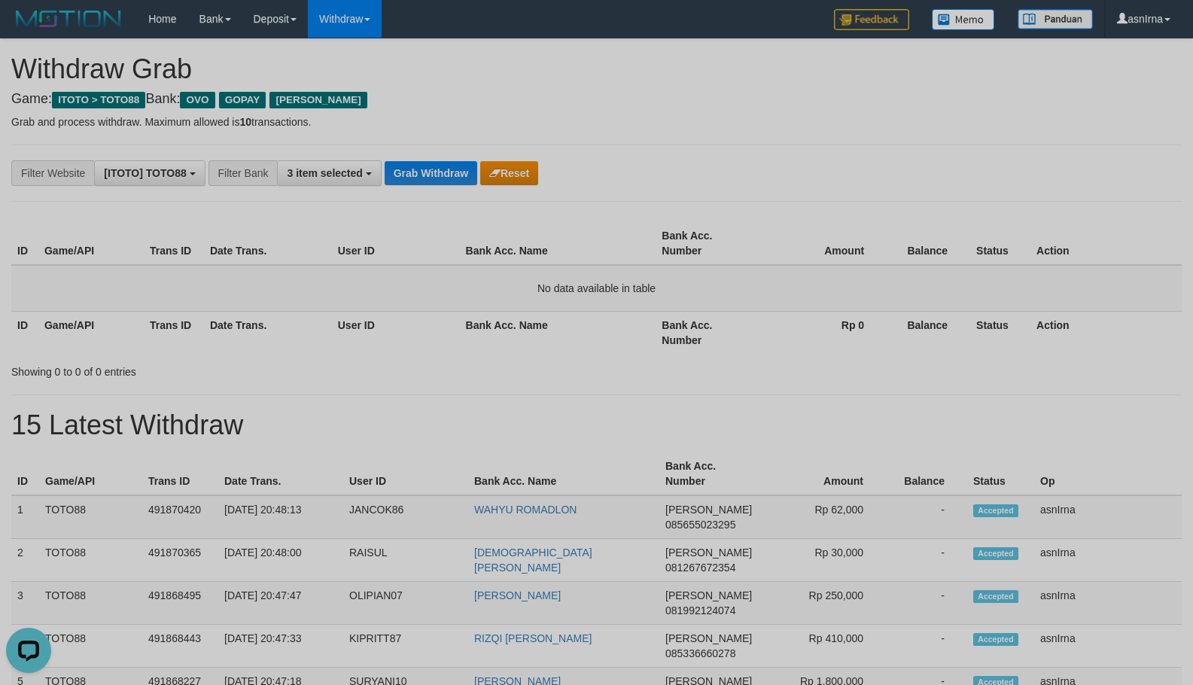
click at [916, 183] on div "**********" at bounding box center [497, 173] width 995 height 26
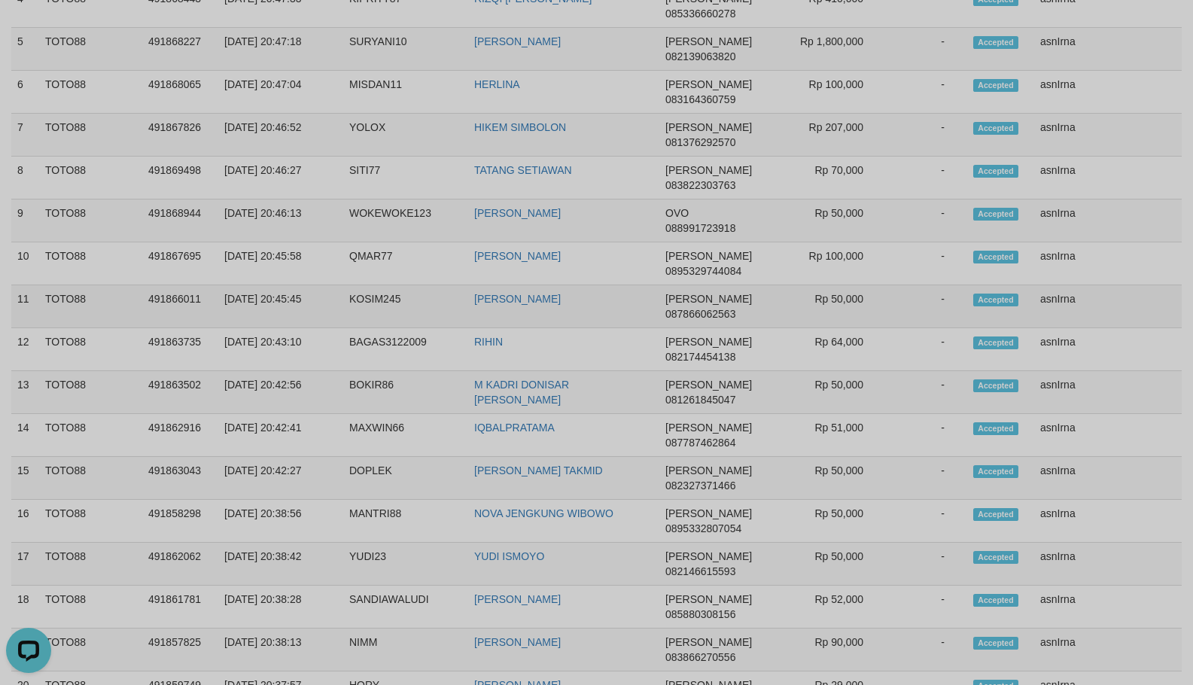
click at [1055, 297] on td "asnIrna" at bounding box center [1109, 306] width 148 height 43
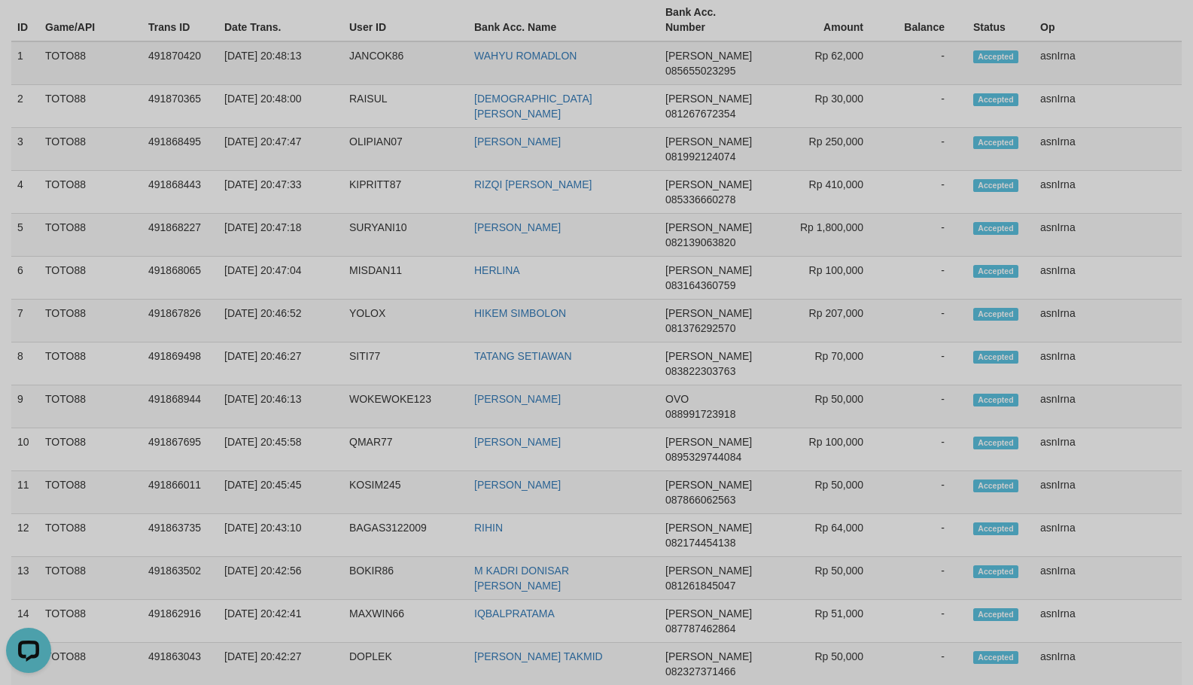
scroll to position [239, 0]
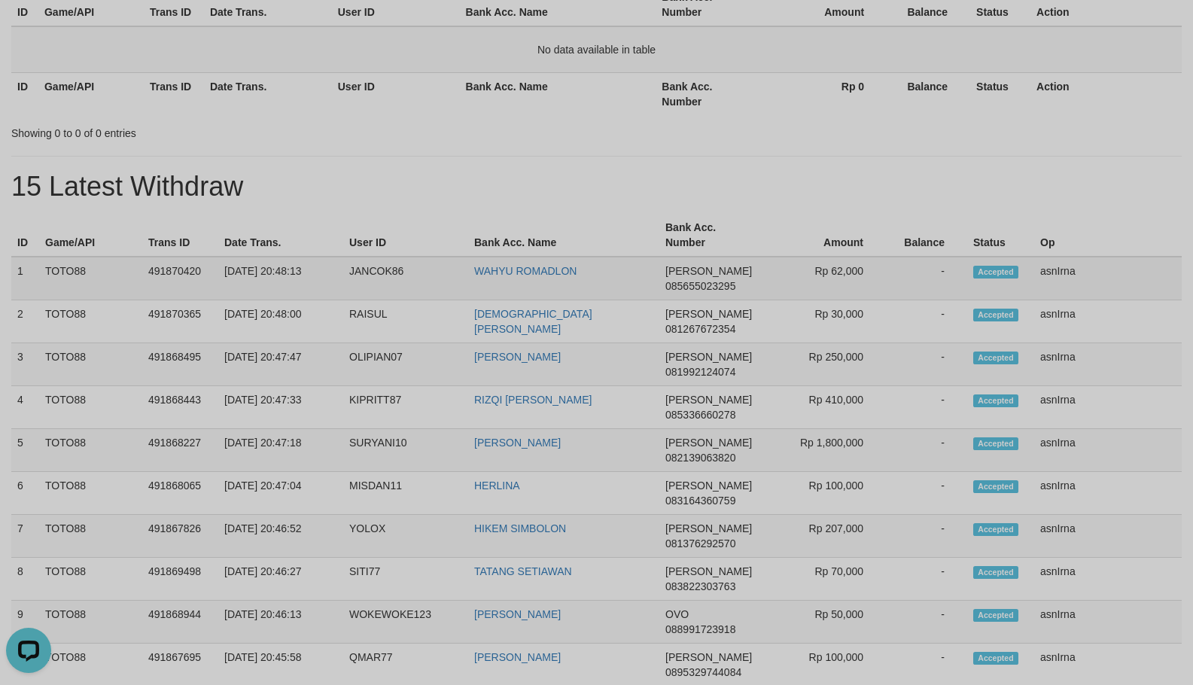
click at [18, 270] on td "1" at bounding box center [25, 279] width 28 height 44
copy tbody "1 TOTO88 491870420 [DATE] 20:48:13 JANCOK86 WAHYU ROMADLON [PERSON_NAME] 085655…"
